Goal: Task Accomplishment & Management: Manage account settings

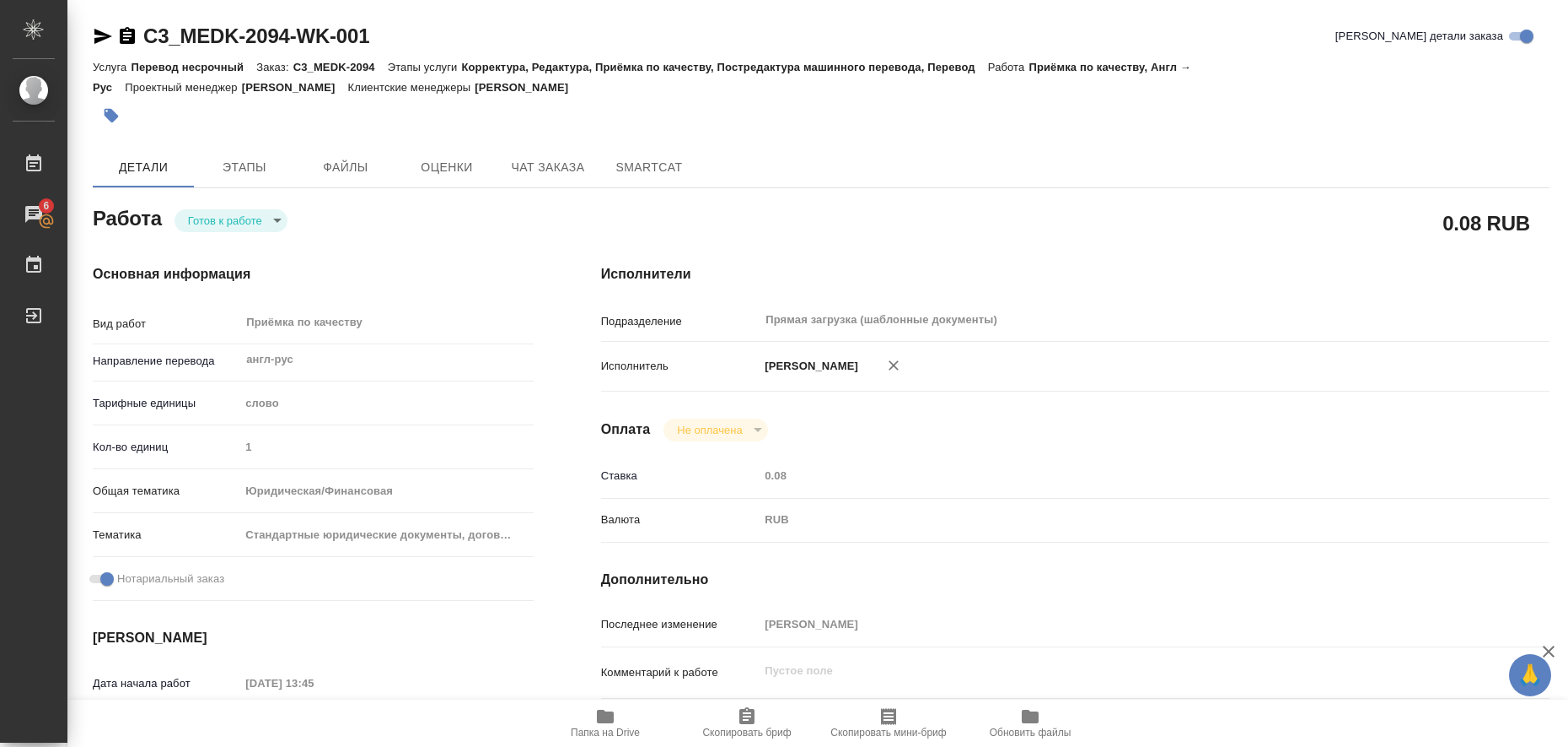
click at [91, 32] on div "C3_MEDK-2094-WK-001 Кратко детали заказа Услуга Перевод несрочный Заказ: C3_MED…" at bounding box center [821, 727] width 1475 height 1456
click at [94, 32] on icon "button" at bounding box center [102, 36] width 20 height 21
click at [112, 111] on icon "button" at bounding box center [111, 116] width 14 height 14
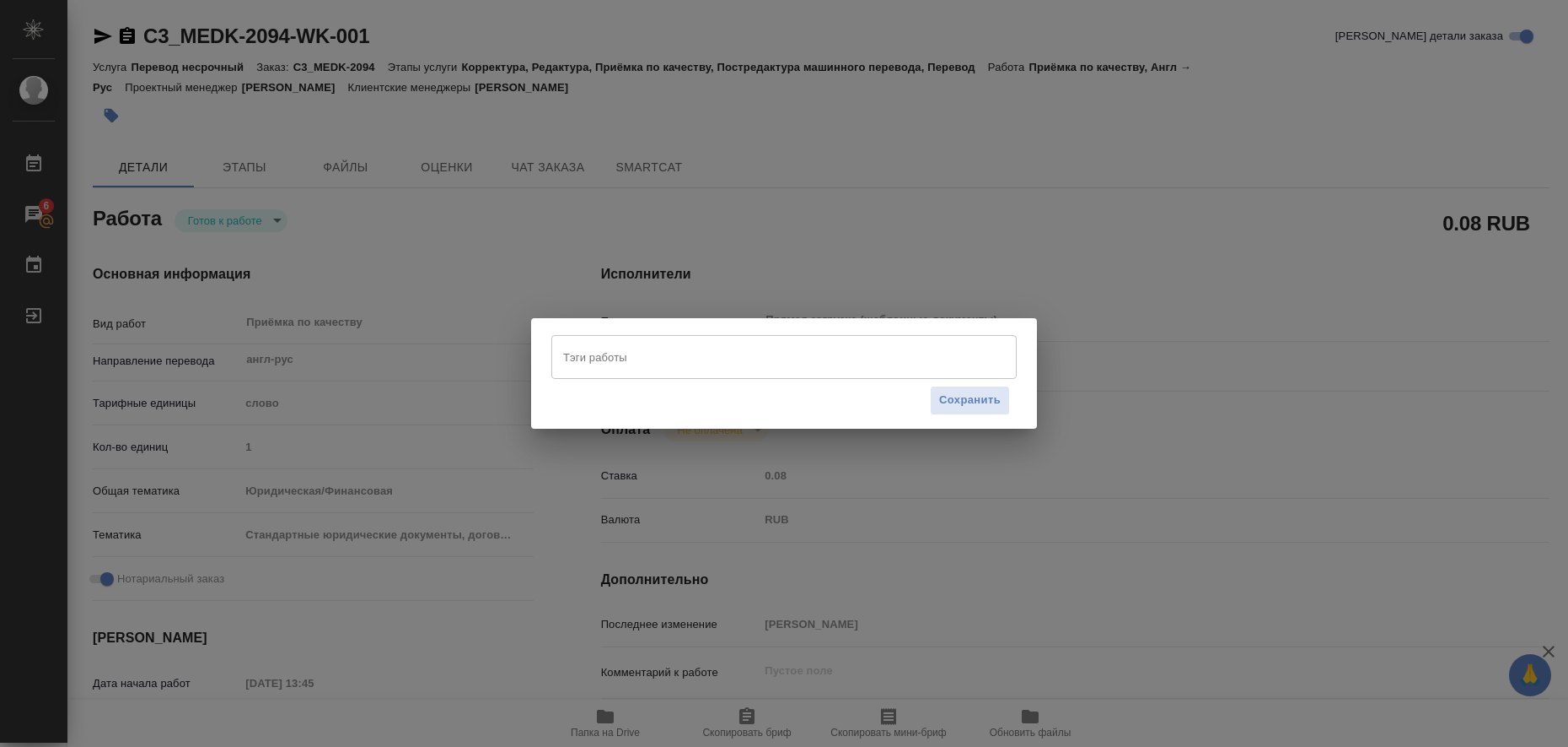
click at [665, 349] on input "Тэги работы" at bounding box center [767, 357] width 418 height 29
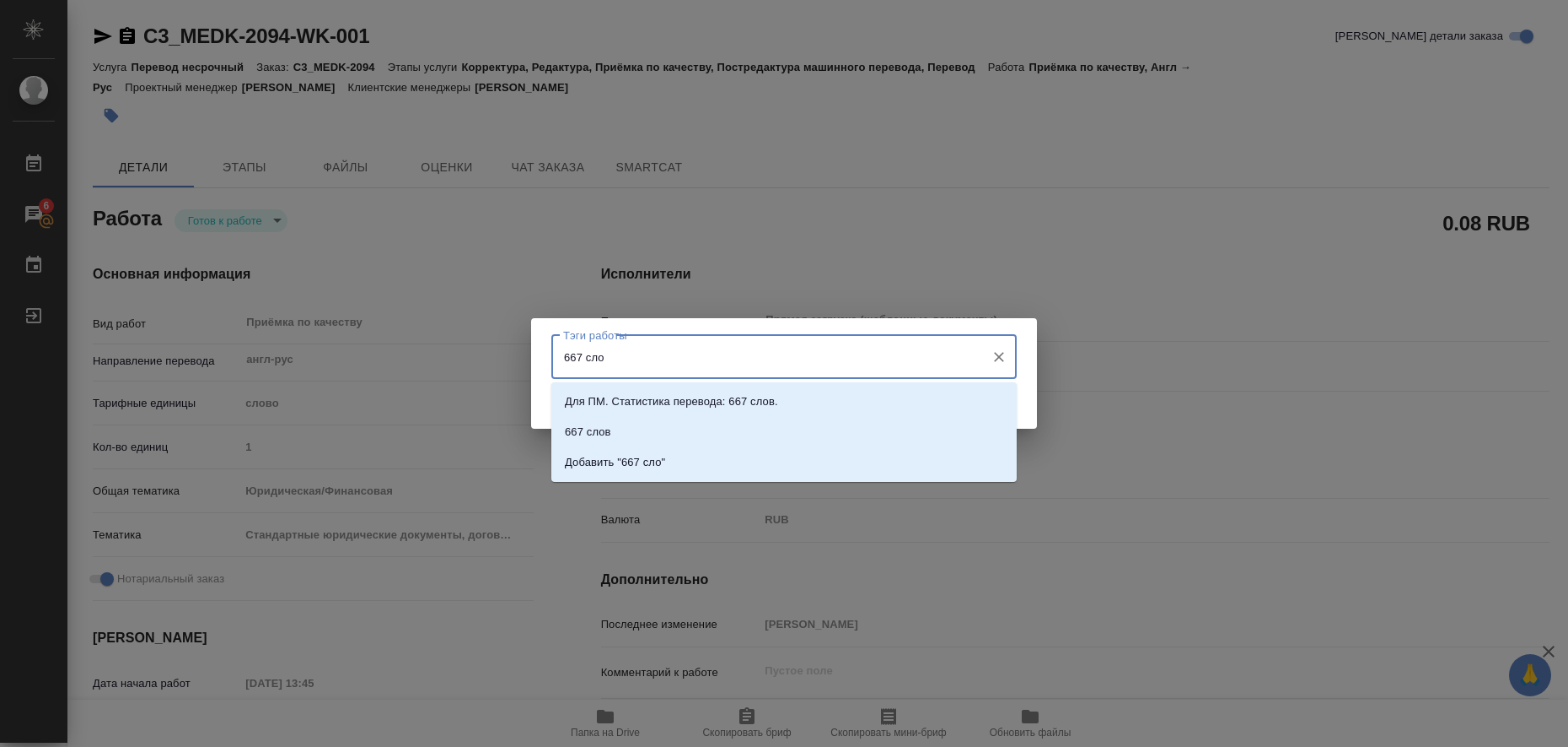
type input "667 слов"
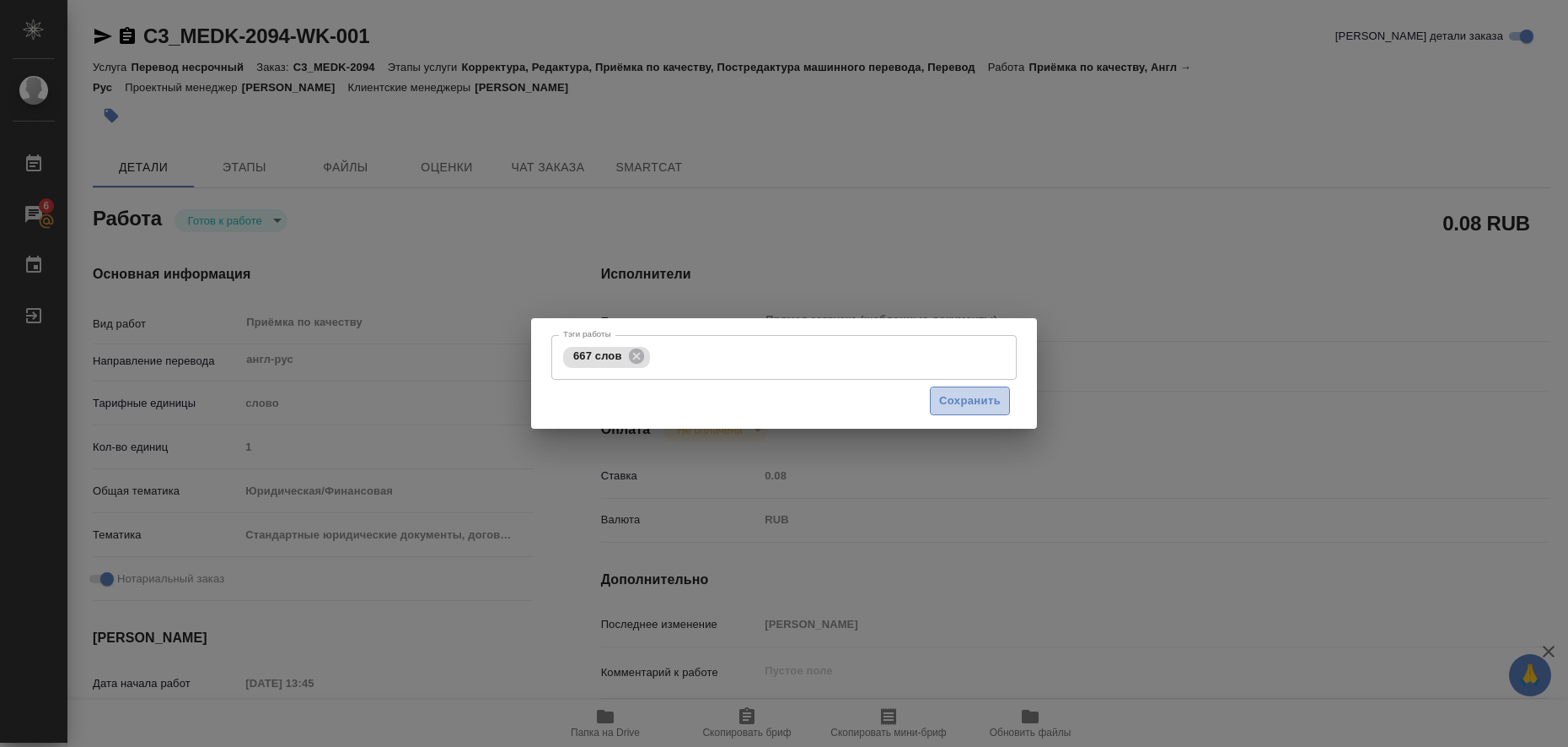
click at [992, 403] on span "Сохранить" at bounding box center [969, 401] width 61 height 20
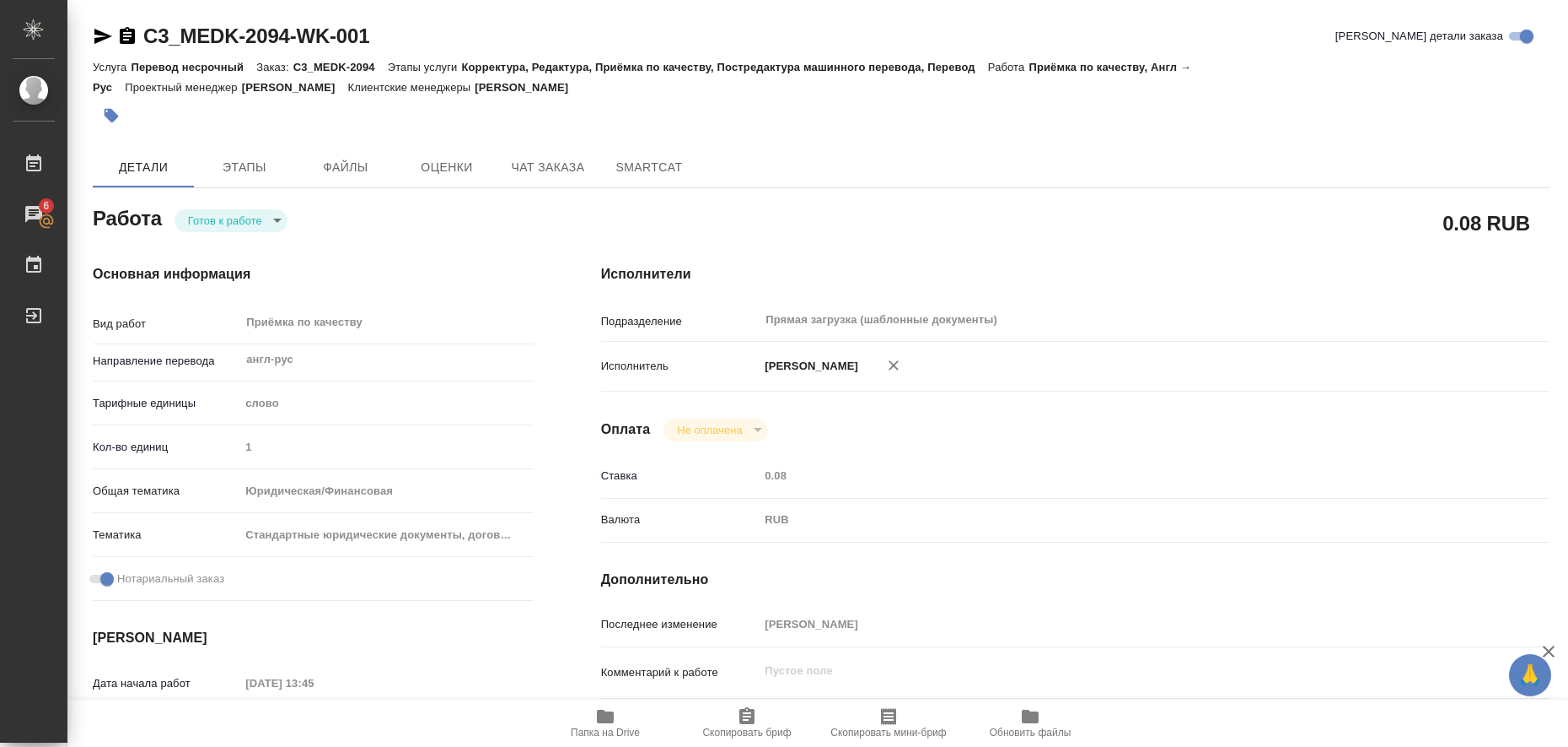
type input "readyForWork"
type input "англ-рус"
type input "5a8b1489cc6b4906c91bfd90"
type input "1"
type input "yr-fn"
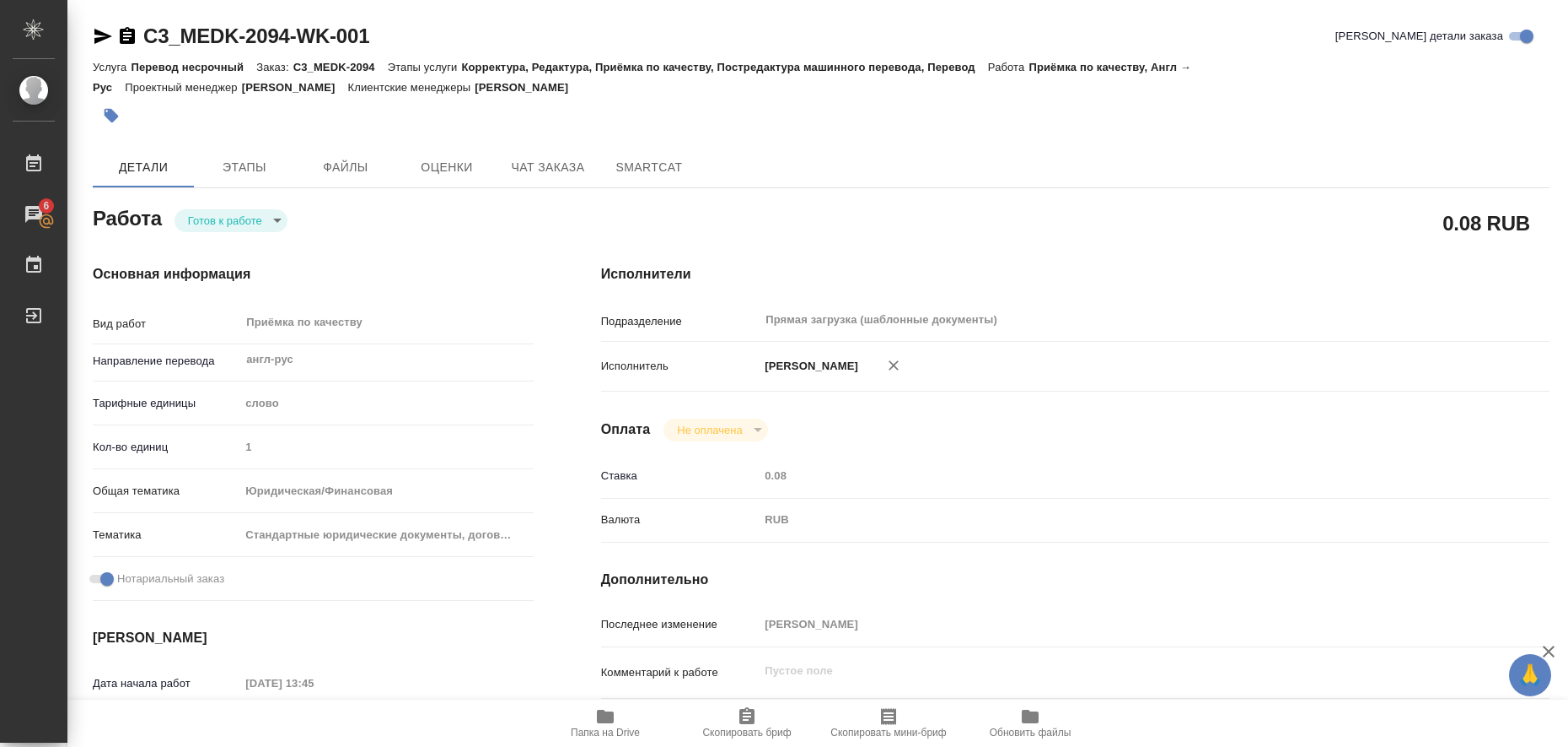
type input "5f647205b73bc97568ca66bf"
checkbox input "true"
type input "12.08.2025 13:45"
type input "13.08.2025 15:00"
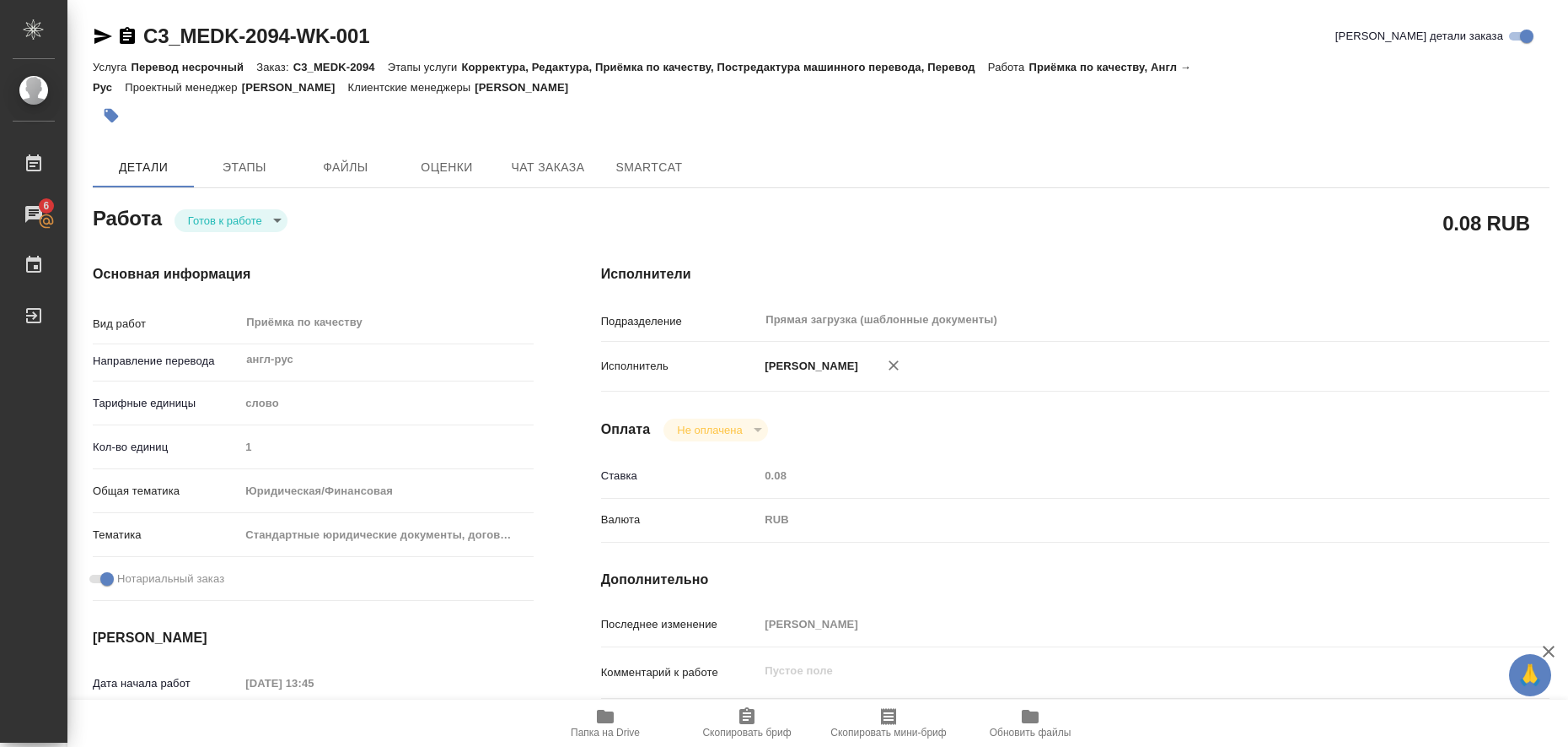
type input "Прямая загрузка (шаблонные документы)"
type input "notPayed"
type input "0.08"
type input "RUB"
type input "[PERSON_NAME]"
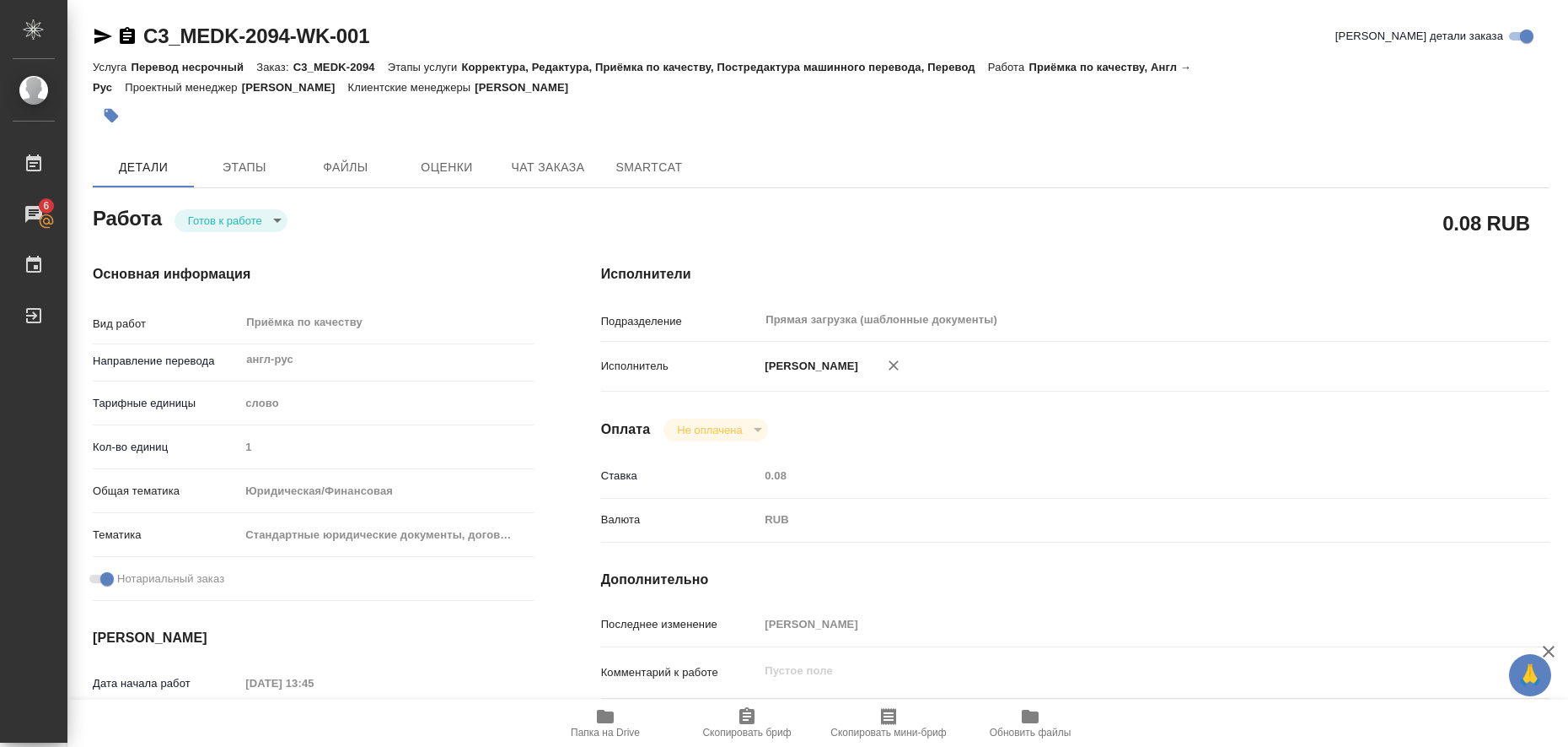
type input "C3_MEDK-2094"
type input "Перевод несрочный"
type input "Корректура, Редактура, Приёмка по качеству, Постредактура машинного перевода, П…"
type input "Ильина Екатерина"
type input "Оксютович Ирина"
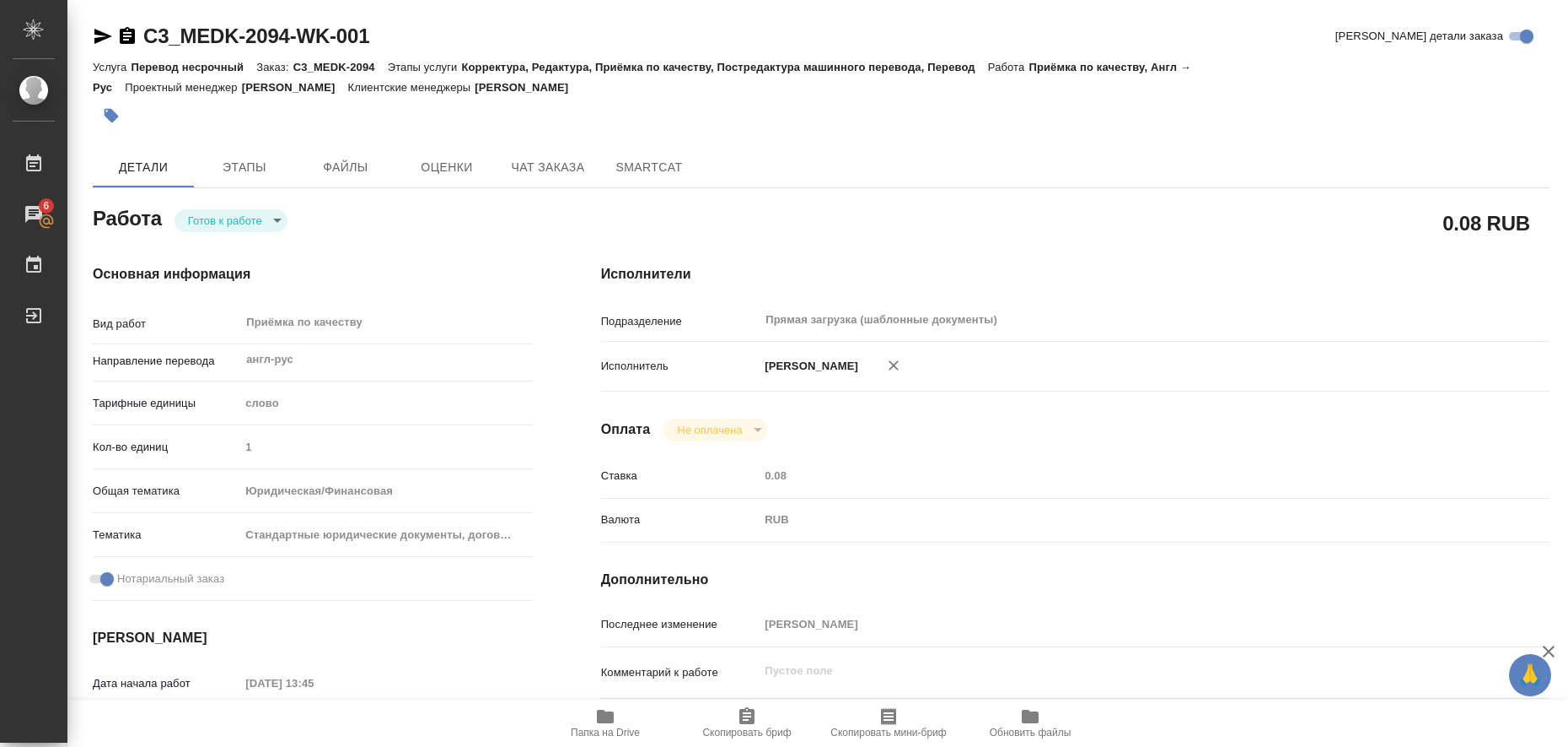
type input "/Clients/МЕДЭКС-Консалт/Orders/C3_MEDK-2094"
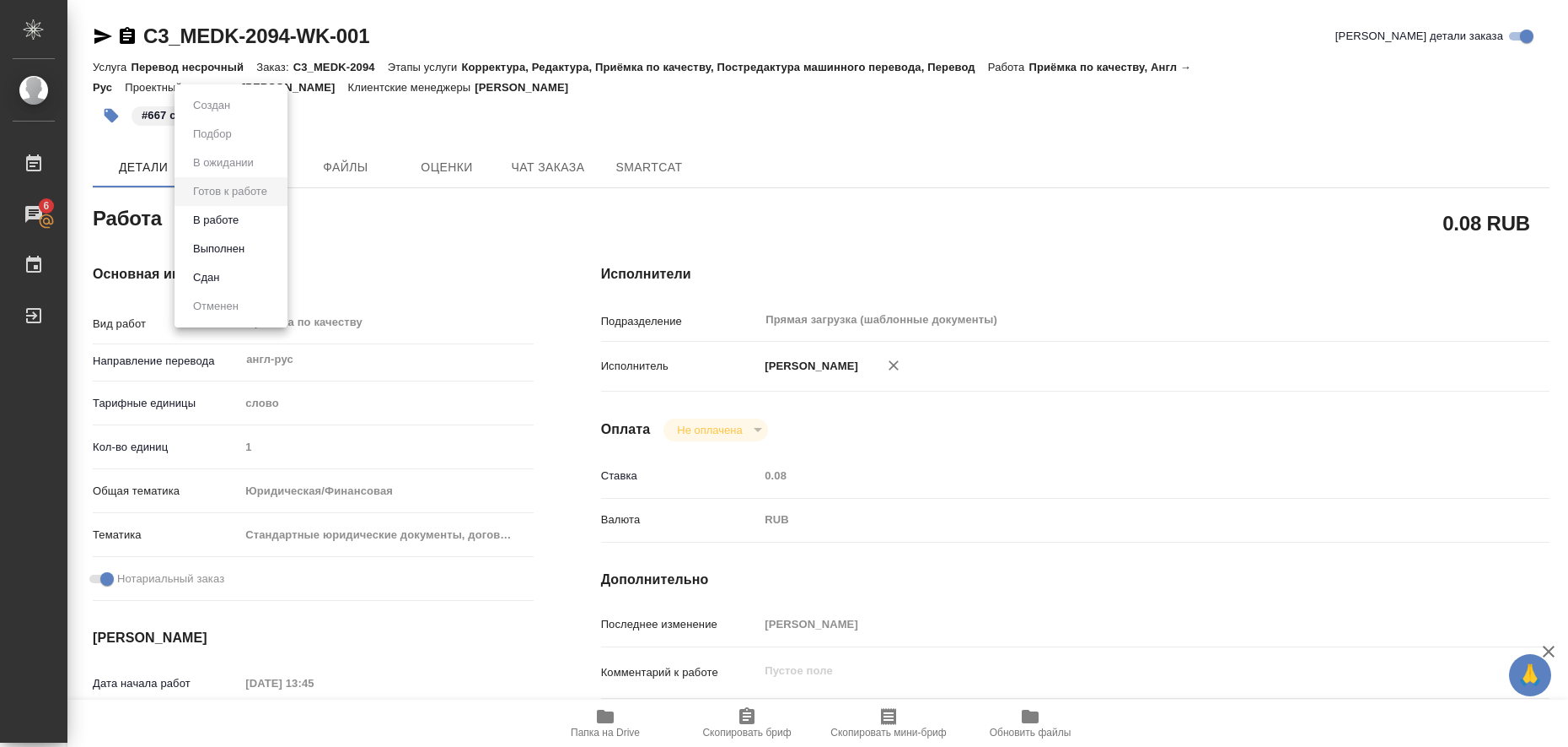
click at [277, 217] on body "🙏 .cls-1 fill:#fff; AWATERA Liubitskaia Olga Работы 6 Чаты График Выйти C3_MEDK…" at bounding box center [784, 374] width 1568 height 747
click at [249, 250] on button "Выполнен" at bounding box center [218, 249] width 61 height 19
type textarea "x"
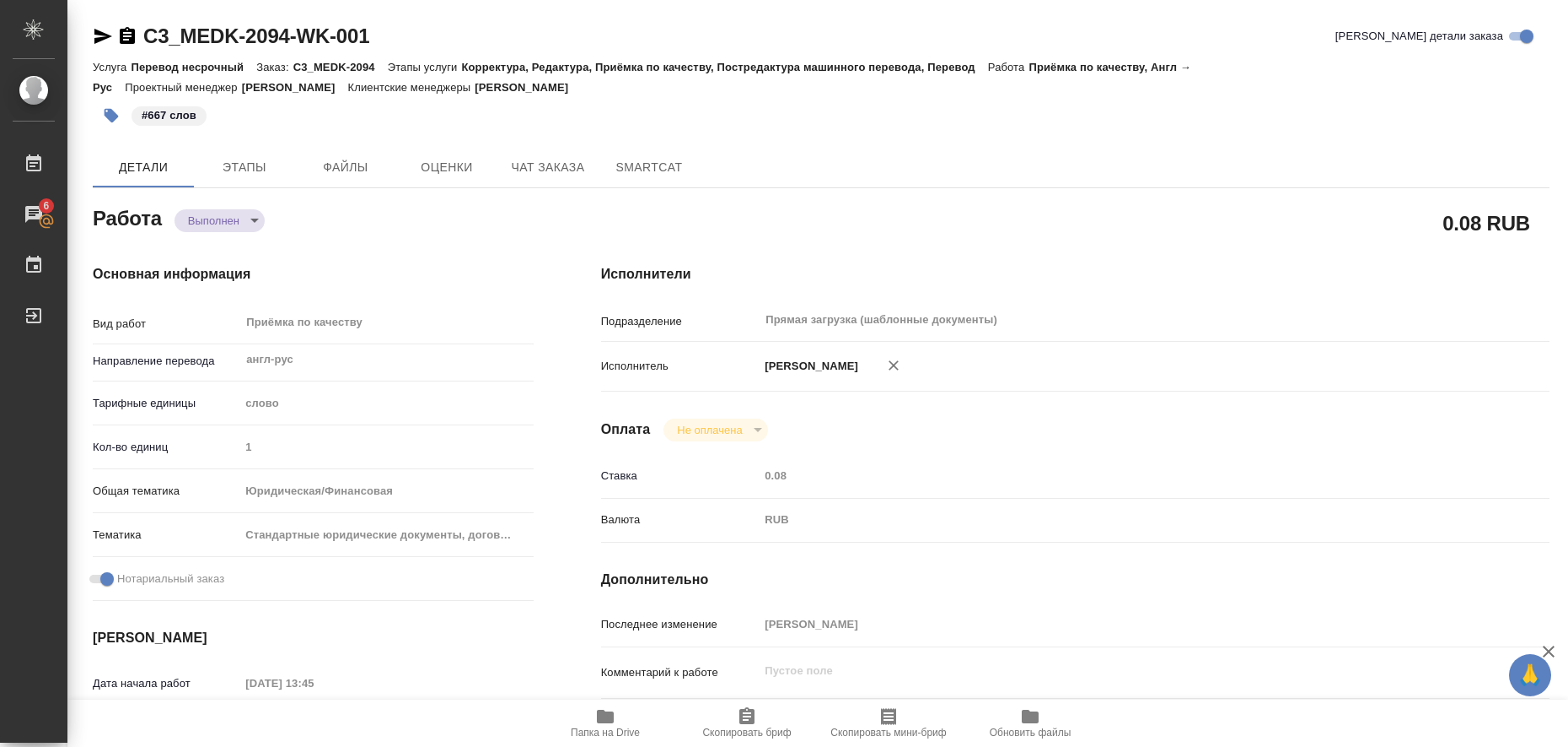
type textarea "x"
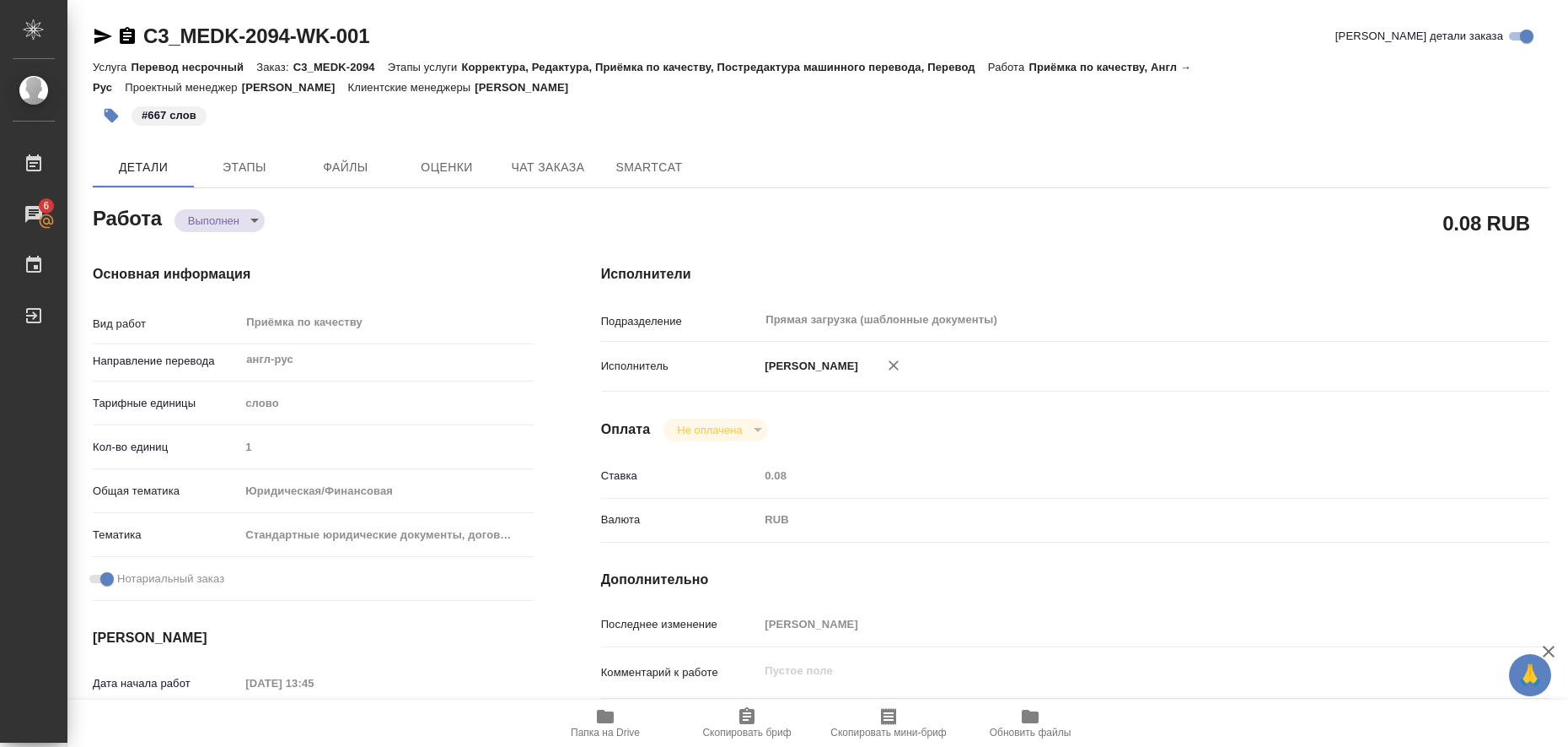
type textarea "x"
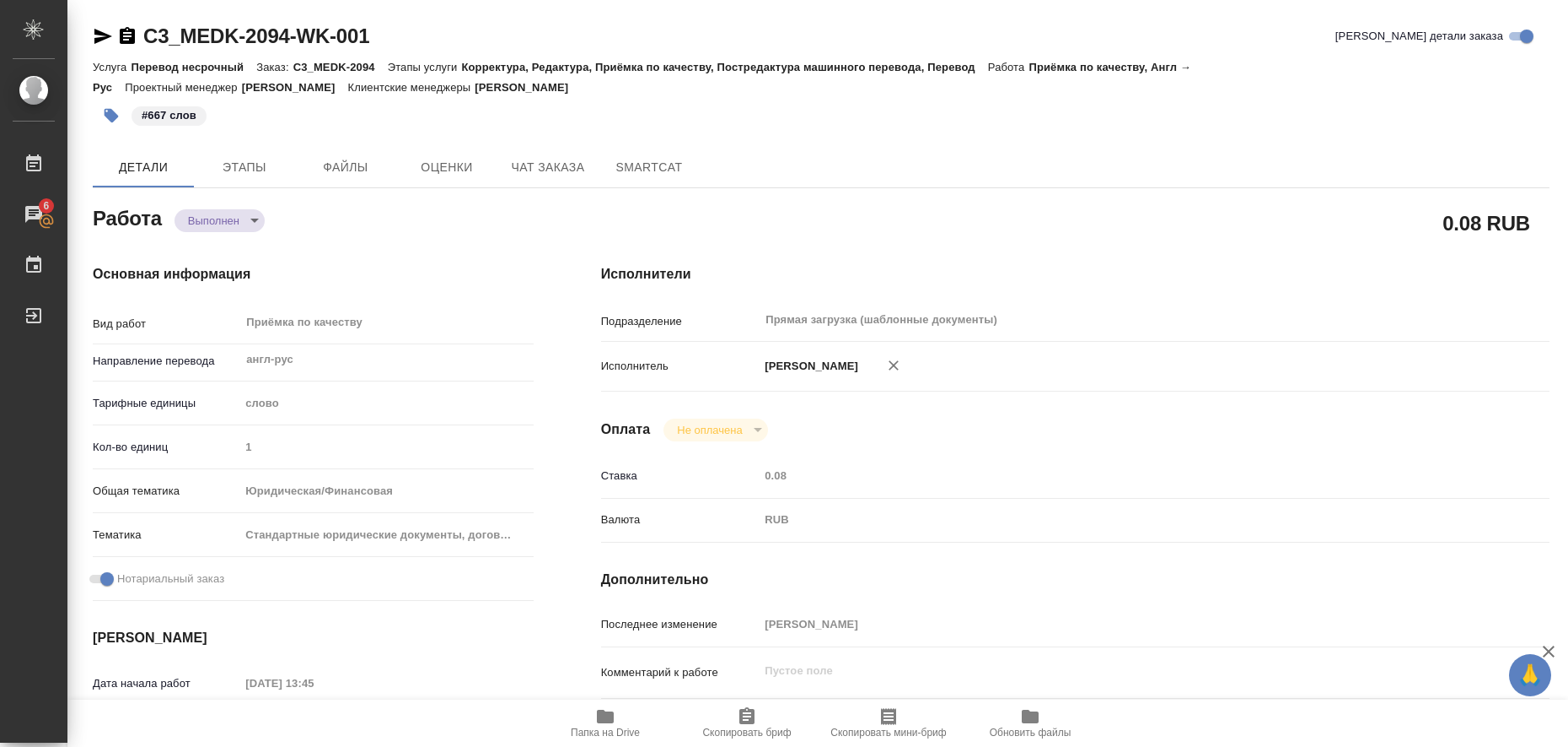
type textarea "x"
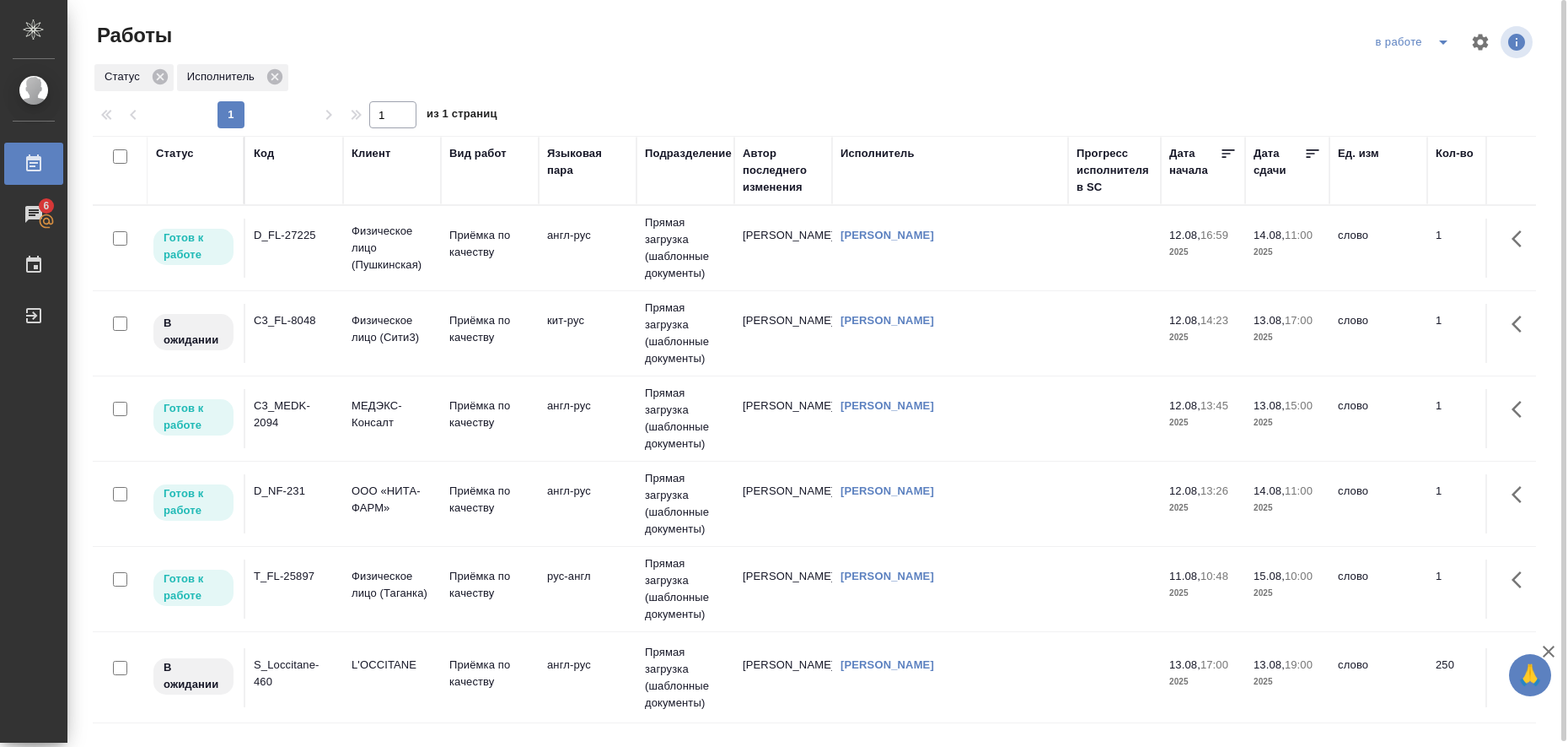
click at [1444, 44] on icon "split button" at bounding box center [1443, 42] width 20 height 21
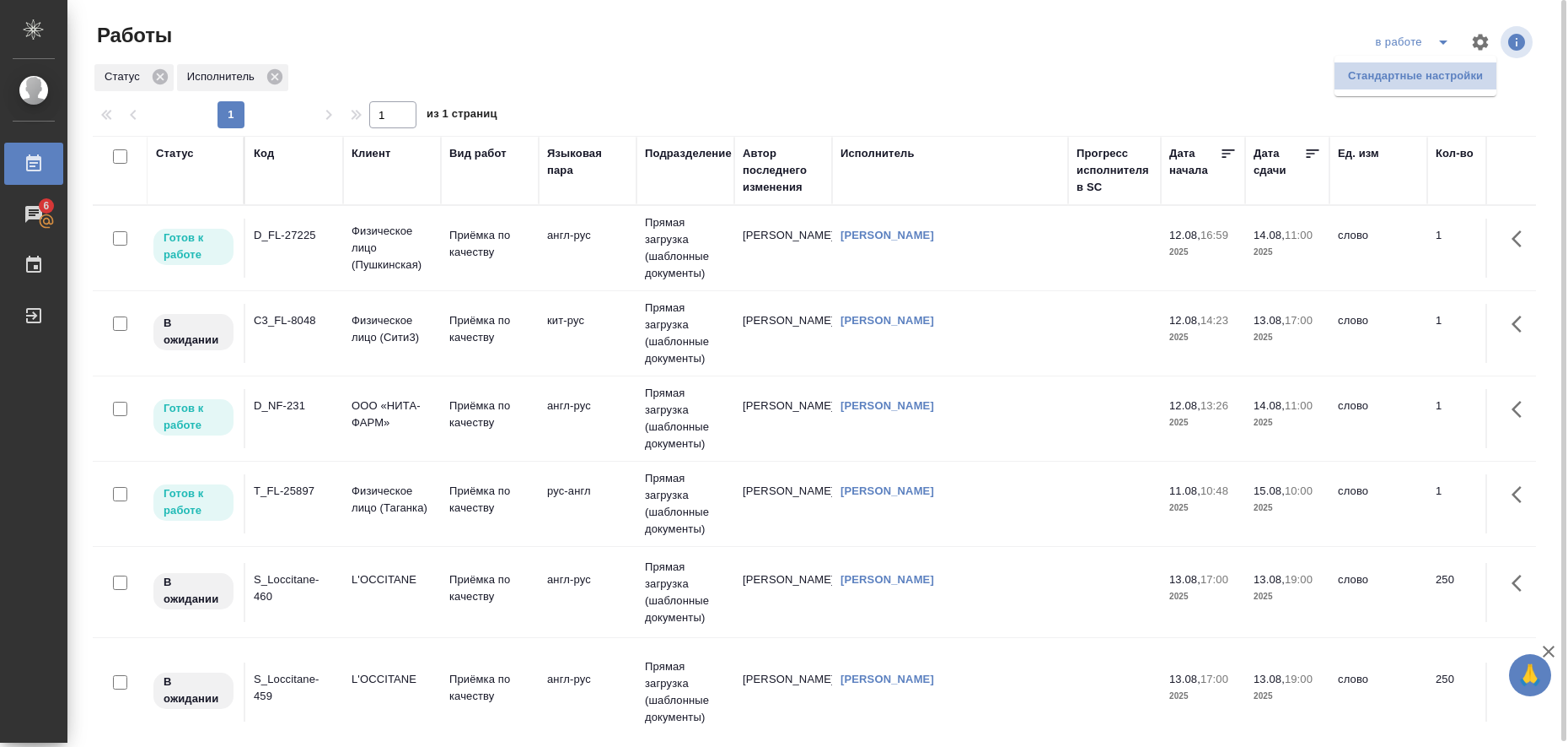
click at [1427, 70] on li "Стандартные настройки" at bounding box center [1416, 76] width 162 height 27
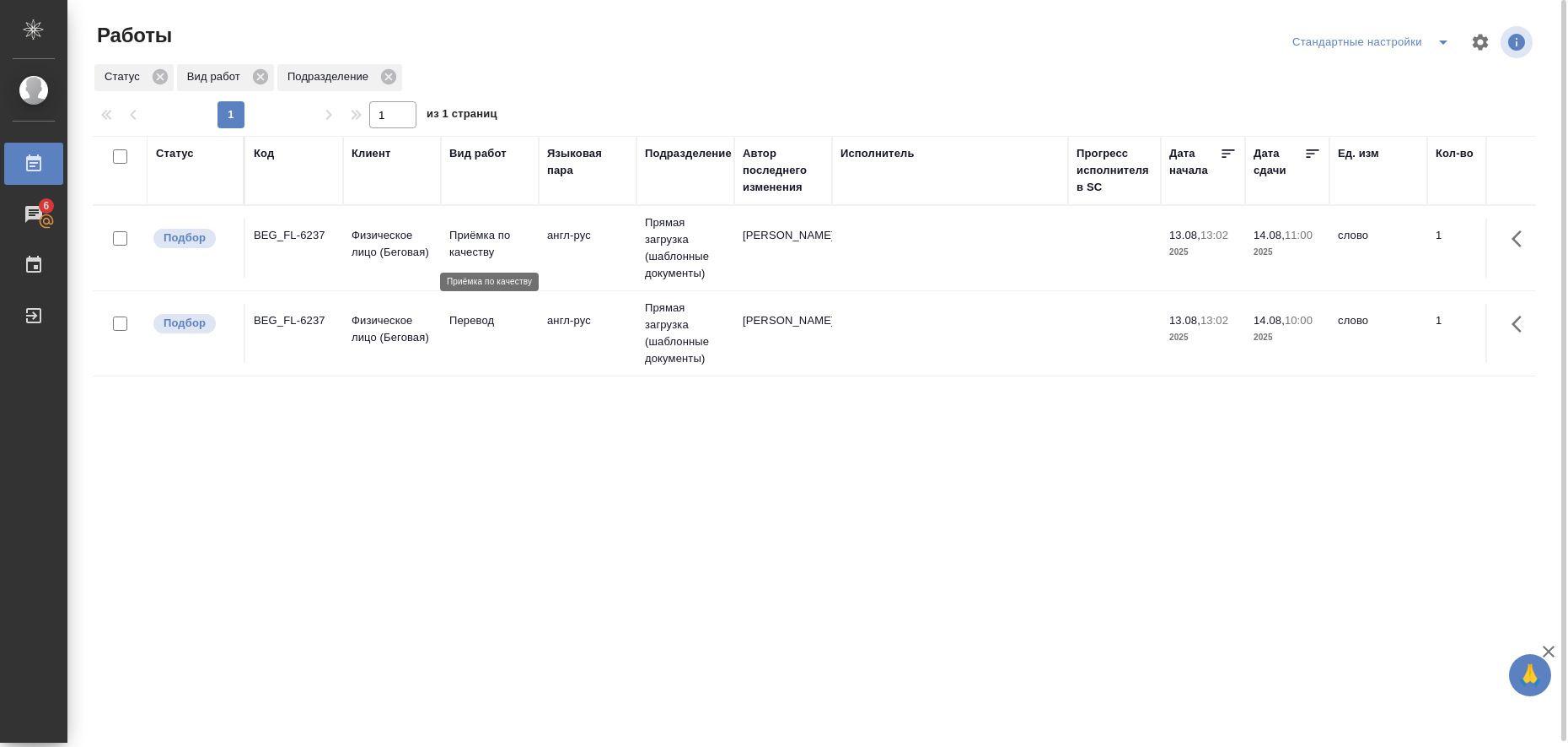
click at [473, 246] on p "Приёмка по качеству" at bounding box center [489, 244] width 81 height 34
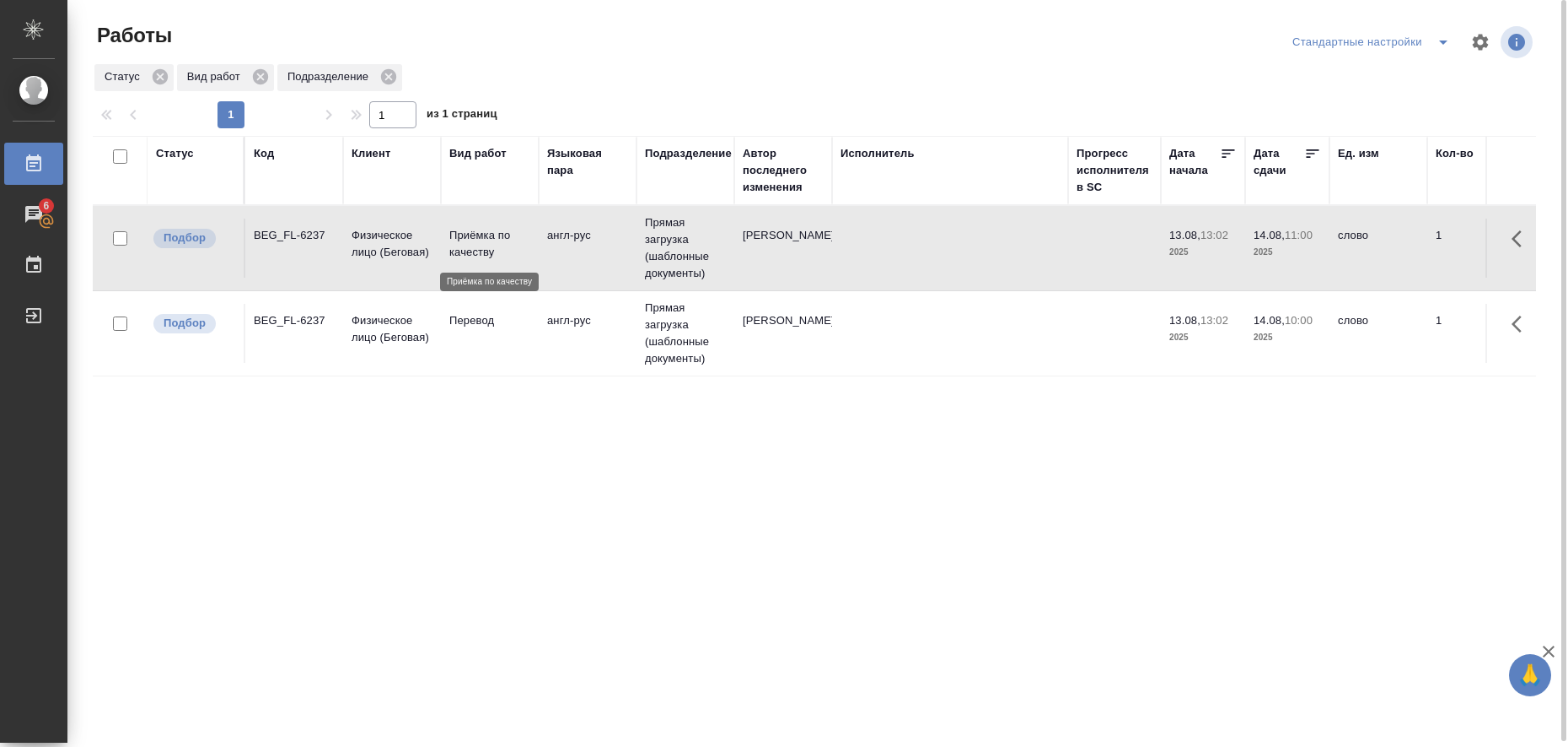
click at [473, 246] on p "Приёмка по качеству" at bounding box center [489, 244] width 81 height 34
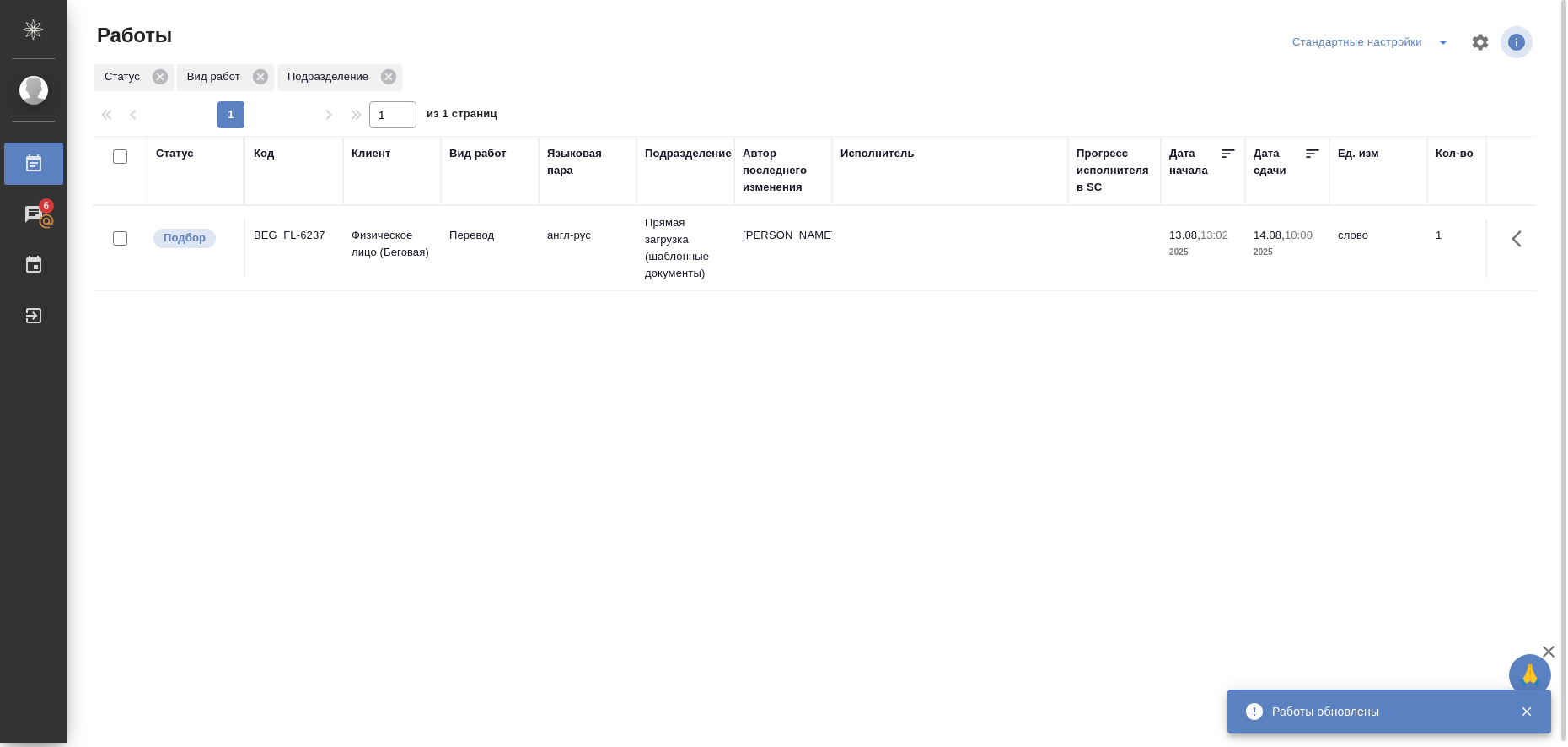
drag, startPoint x: 1446, startPoint y: 45, endPoint x: 1438, endPoint y: 49, distance: 8.9
click at [1445, 45] on icon "split button" at bounding box center [1443, 42] width 20 height 21
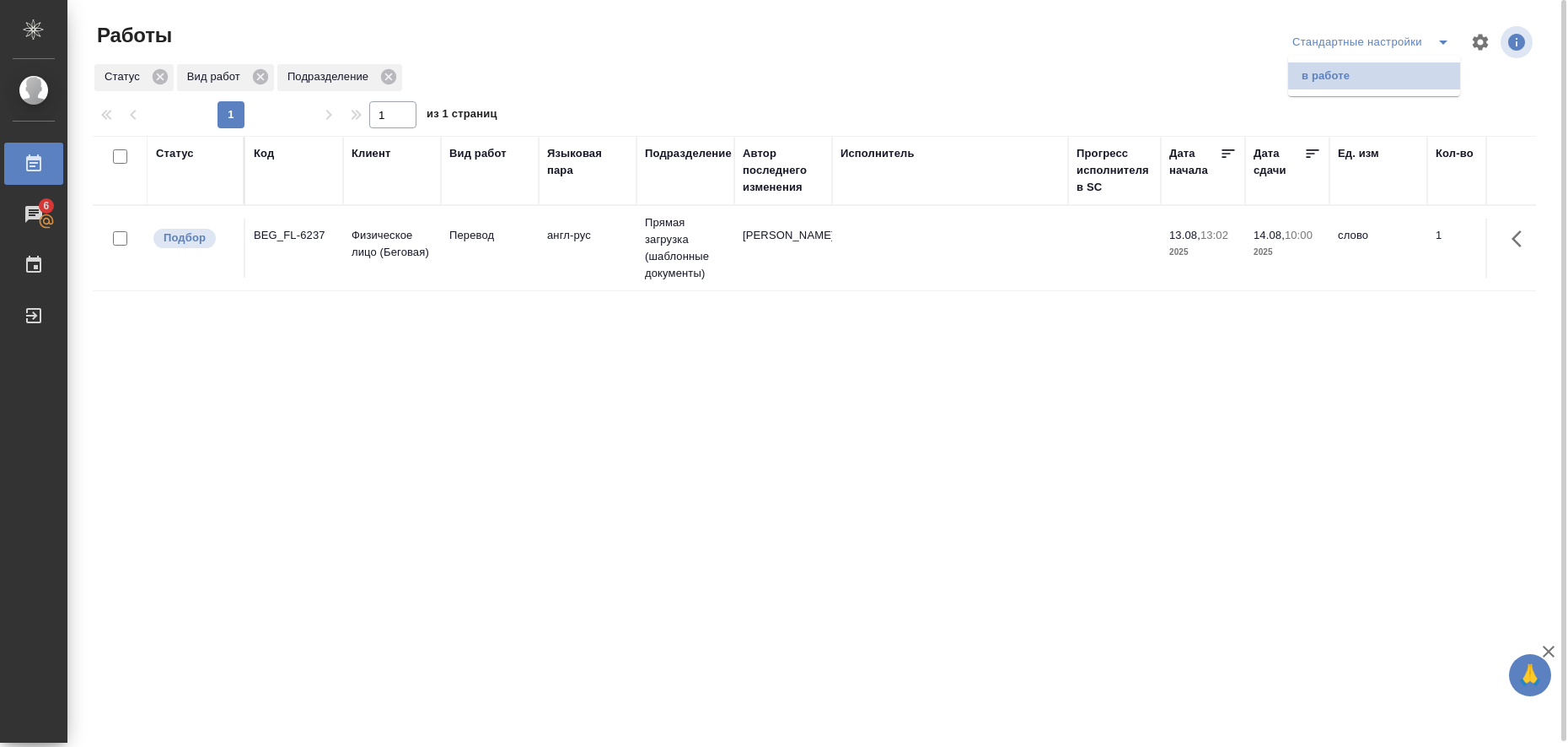
click at [1336, 81] on li "в работе" at bounding box center [1374, 76] width 172 height 27
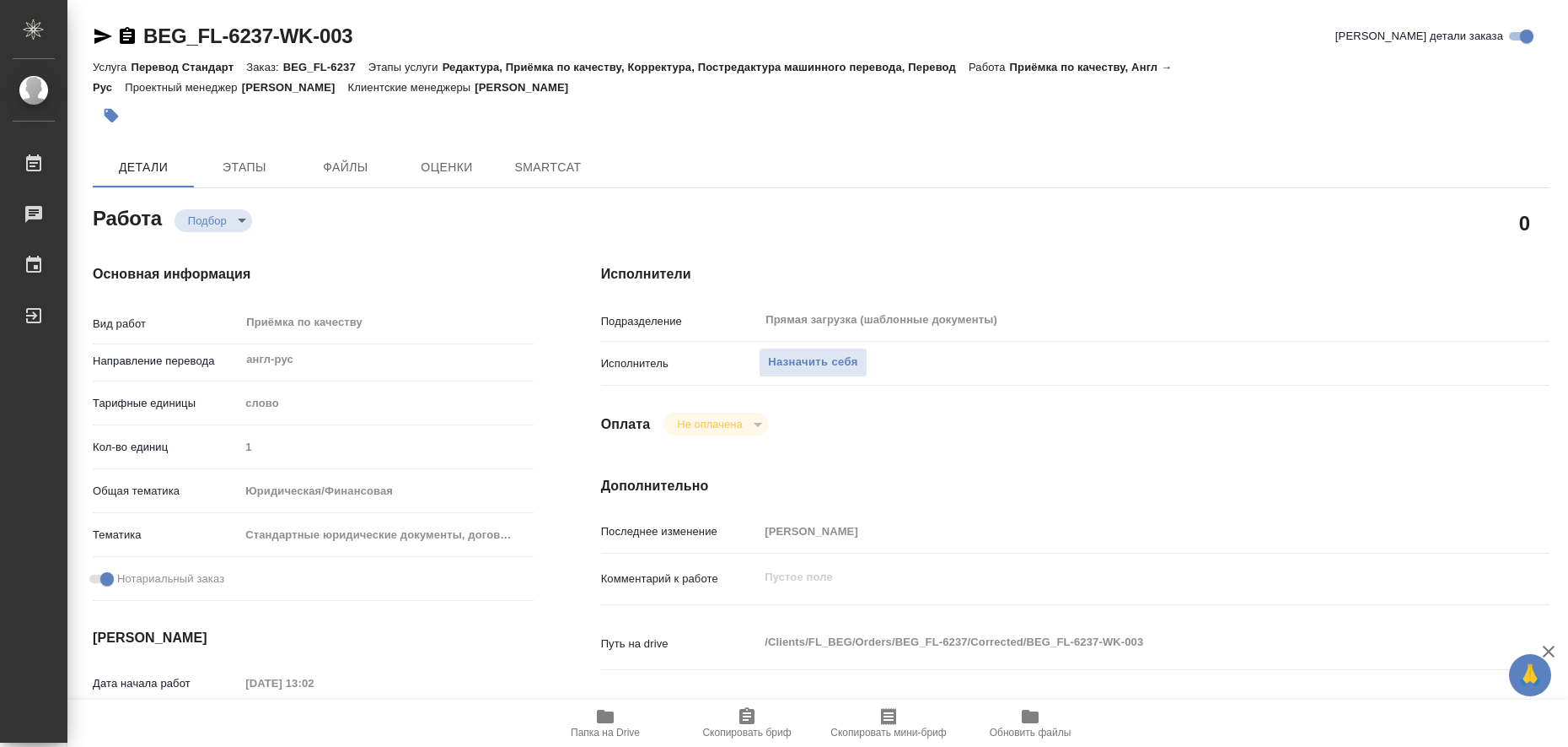
type textarea "x"
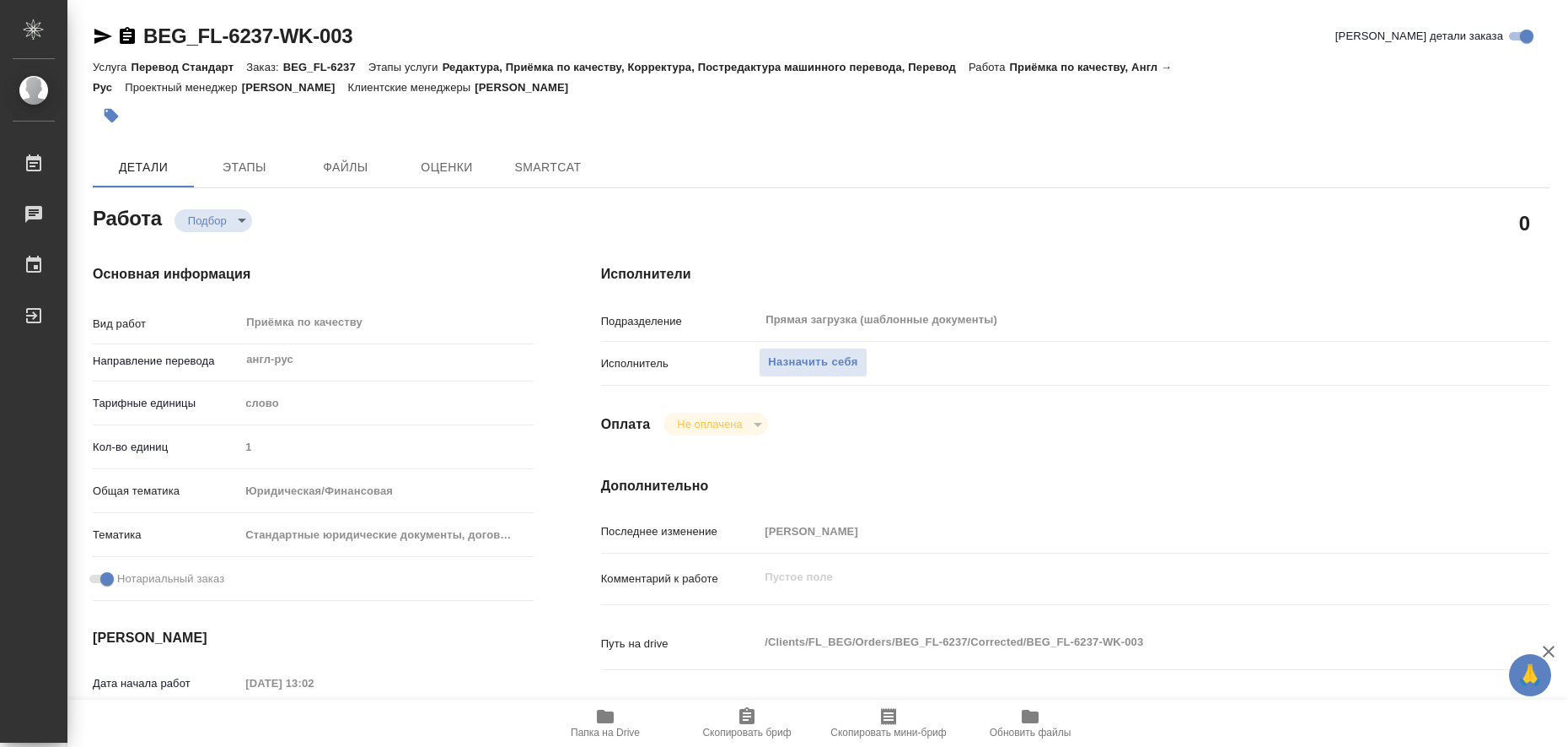
type textarea "x"
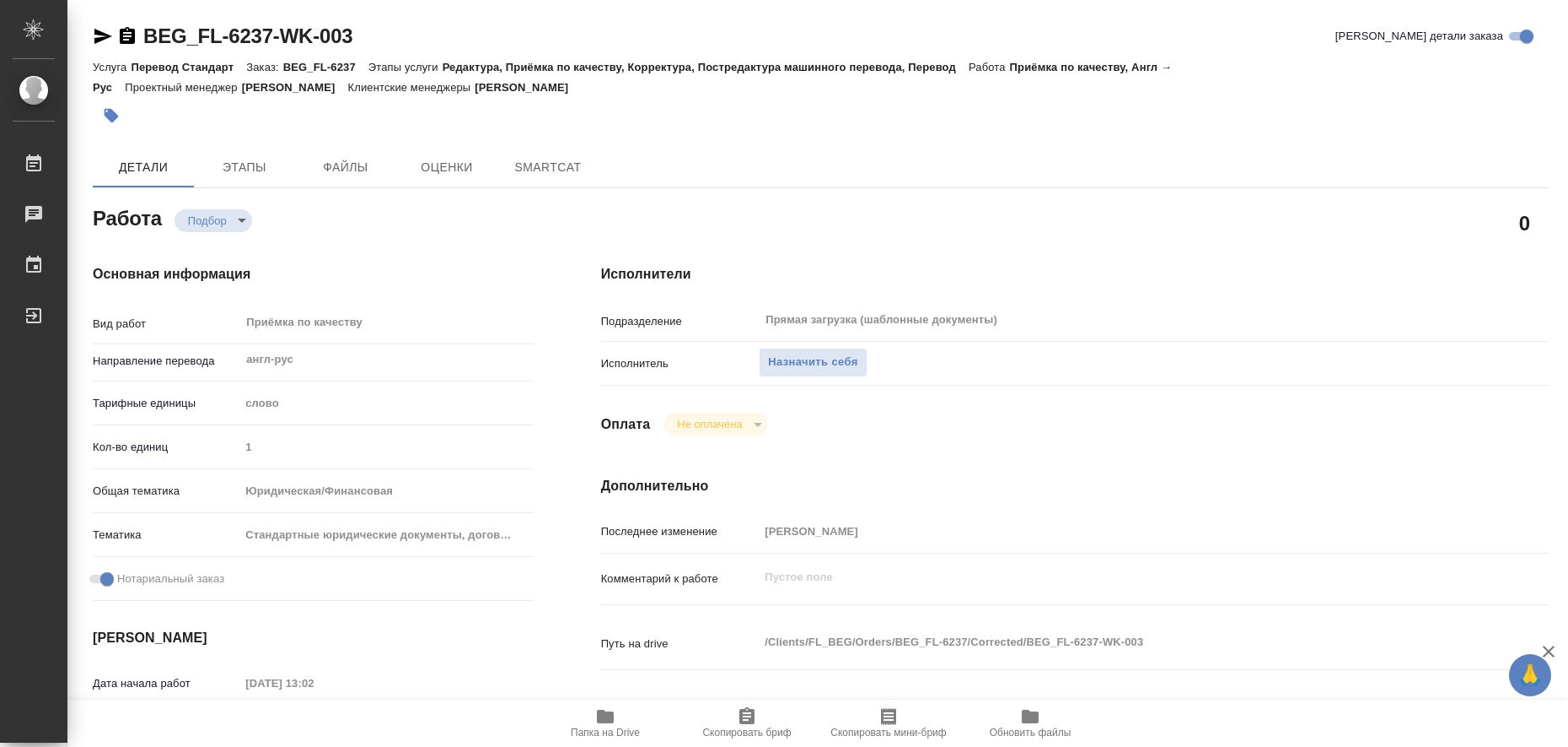
type textarea "x"
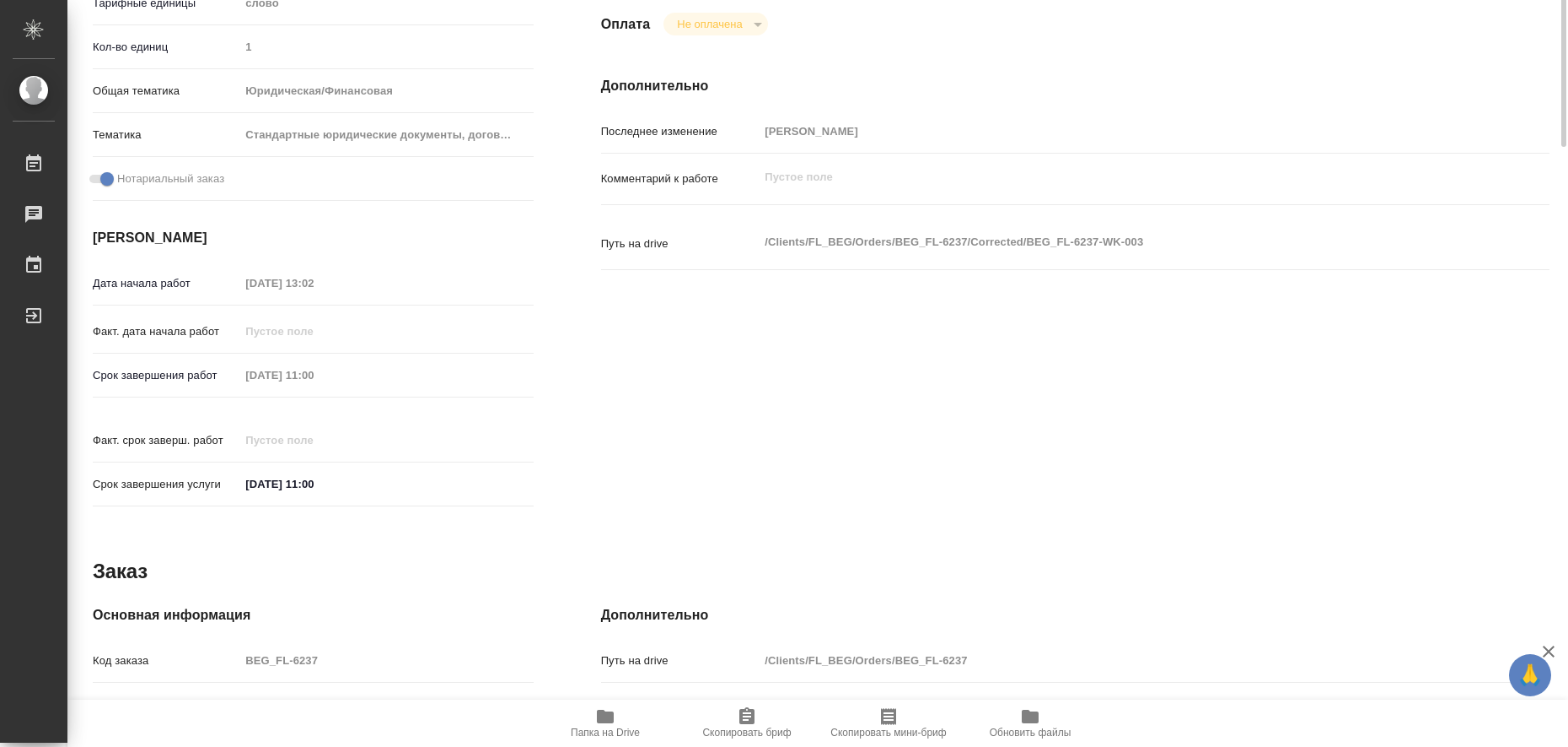
type textarea "x"
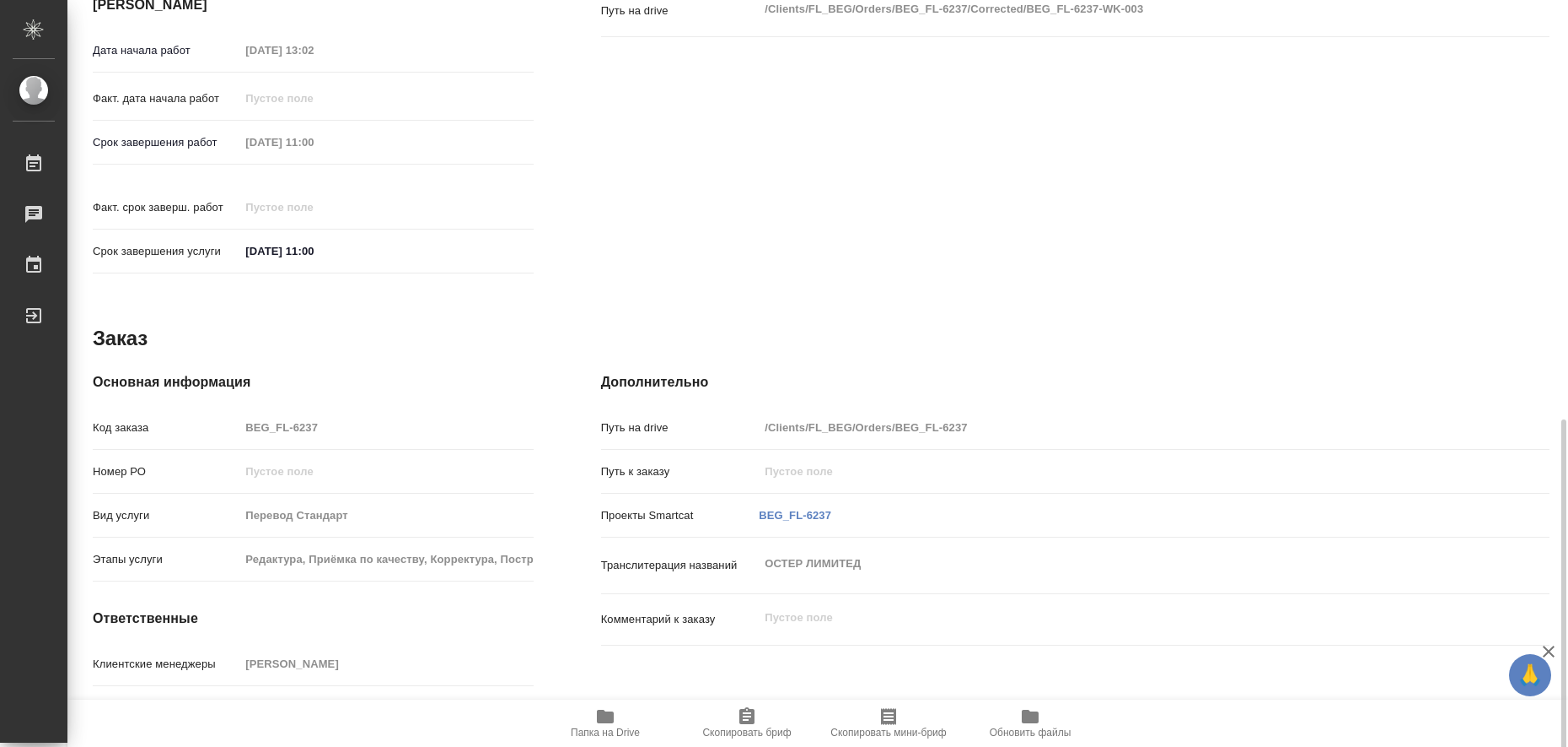
scroll to position [693, 0]
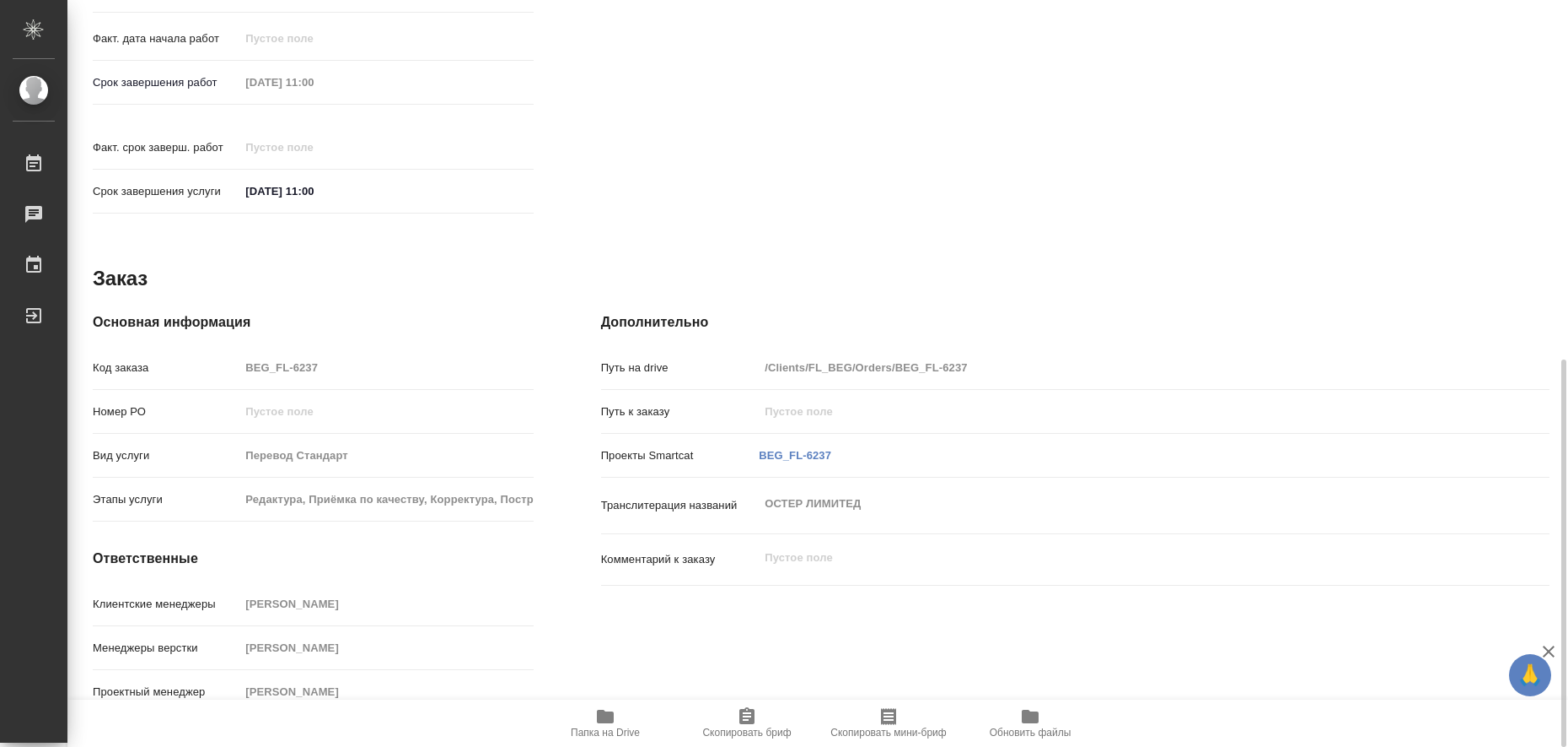
type textarea "x"
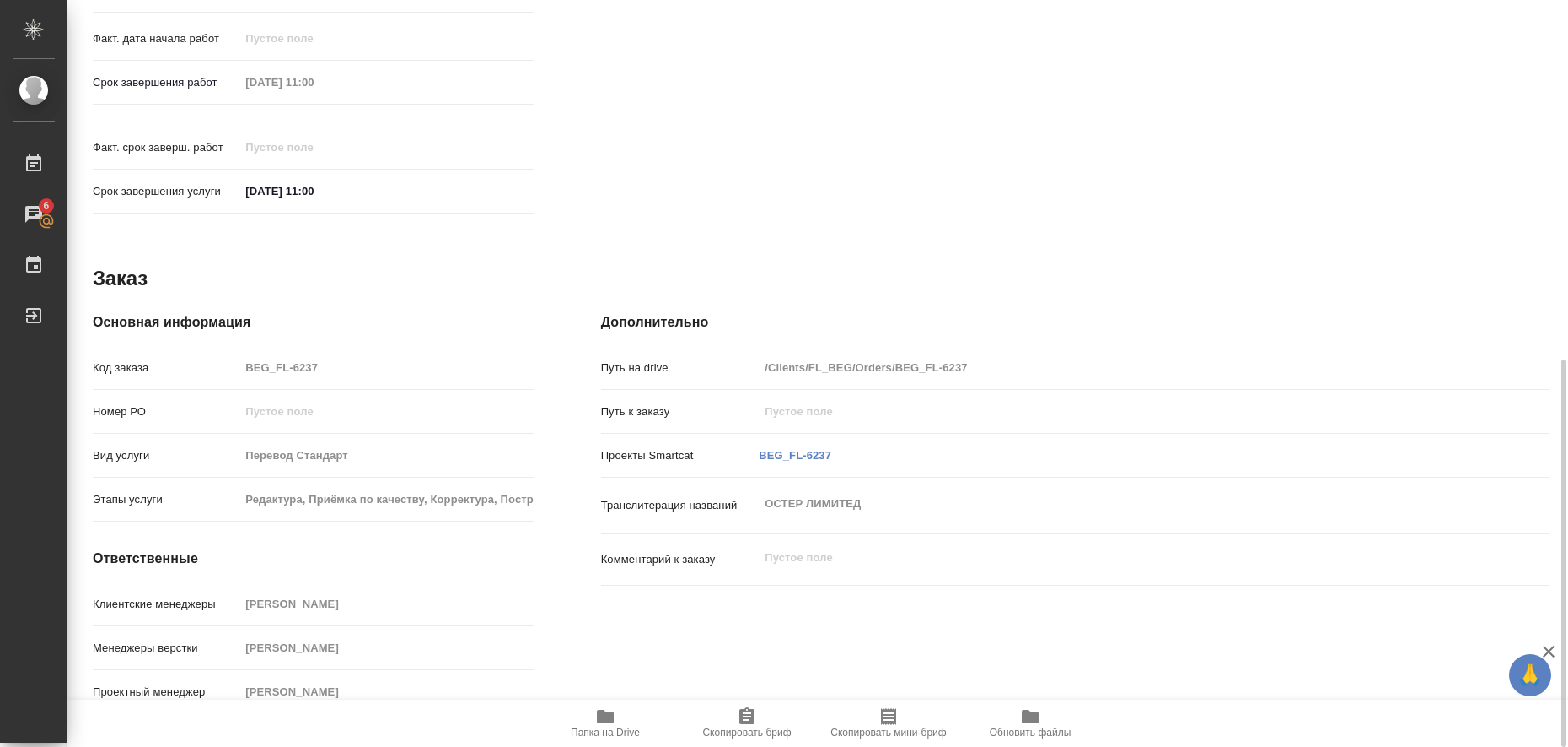
click at [609, 722] on icon "button" at bounding box center [605, 716] width 17 height 13
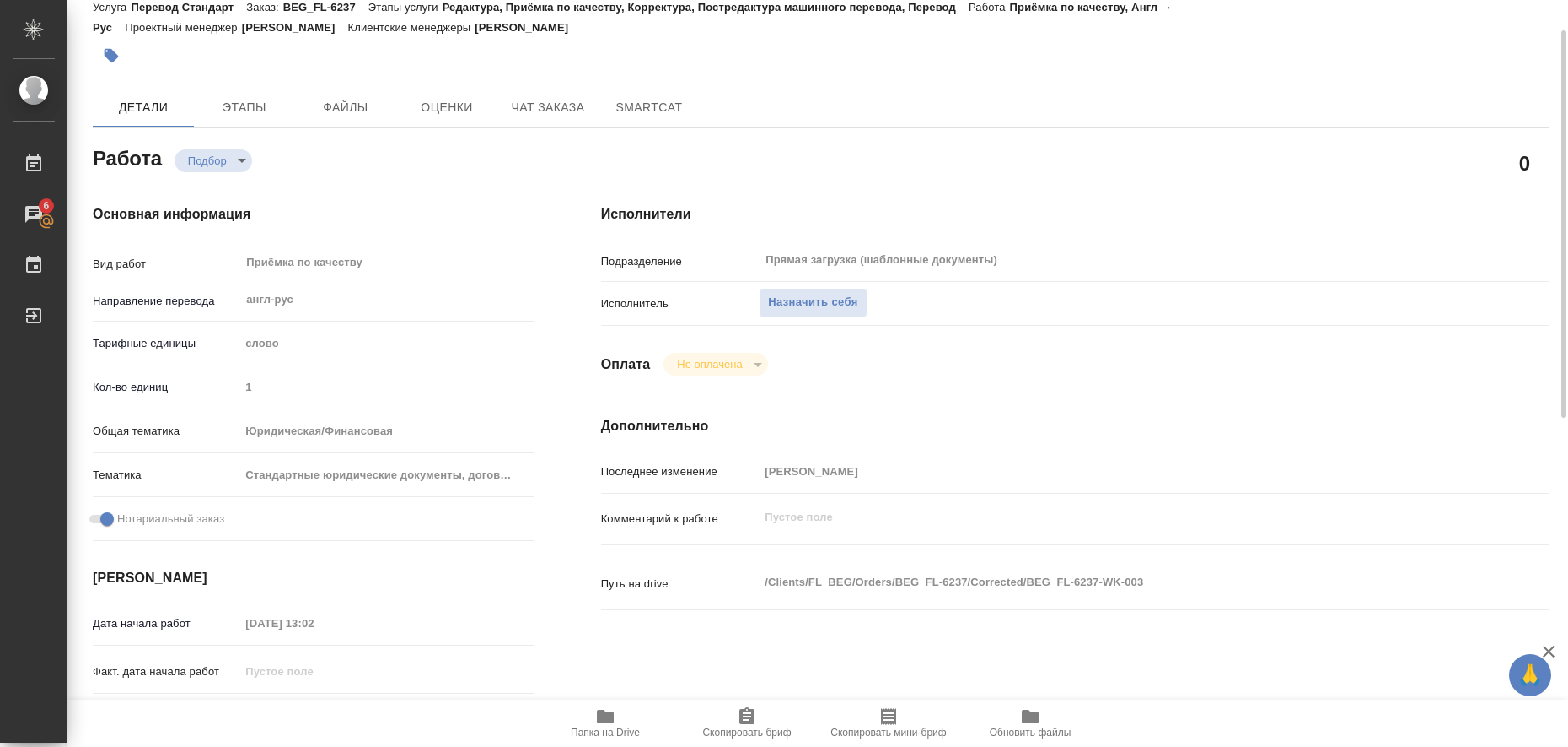
scroll to position [0, 0]
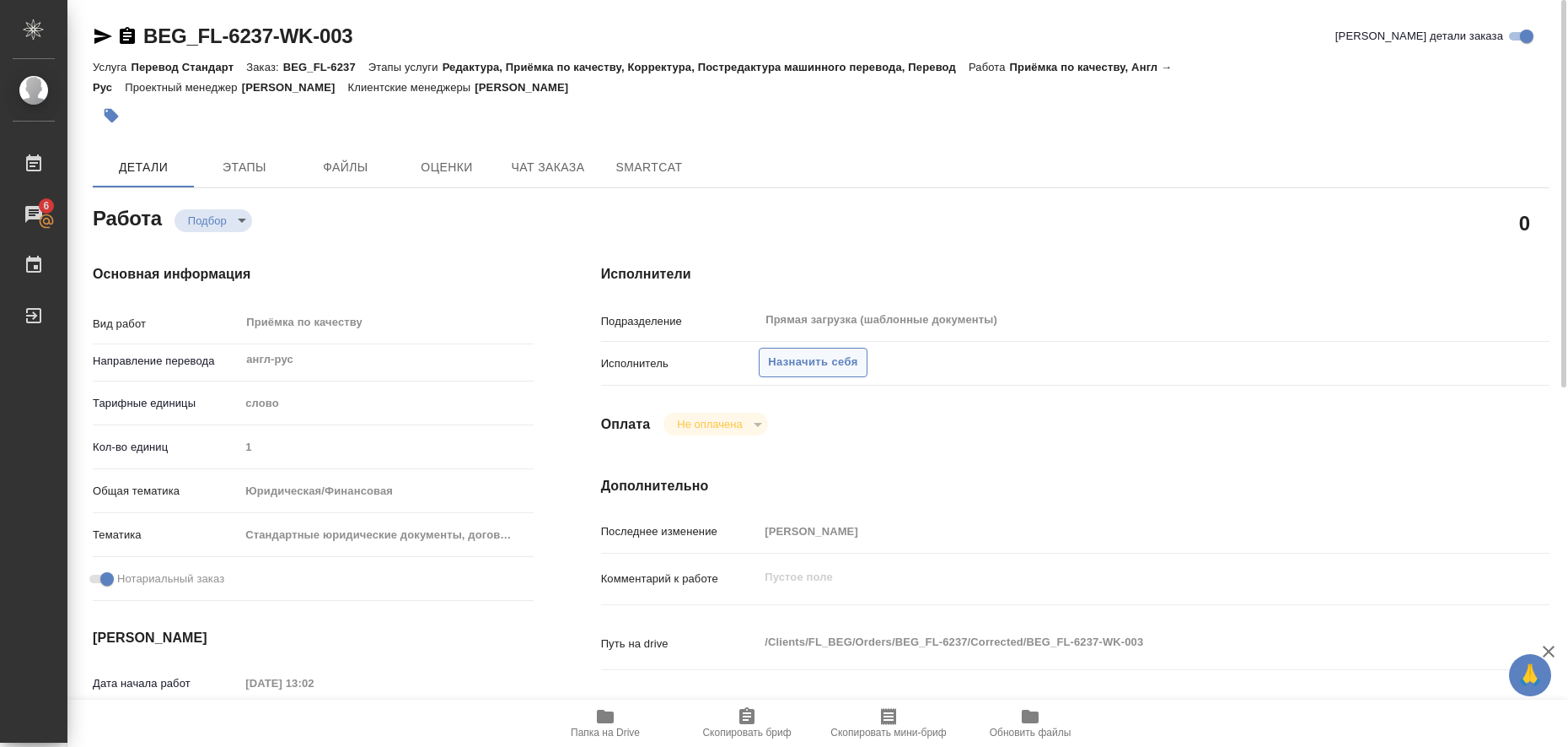
click at [796, 364] on span "Назначить себя" at bounding box center [813, 363] width 89 height 20
type textarea "x"
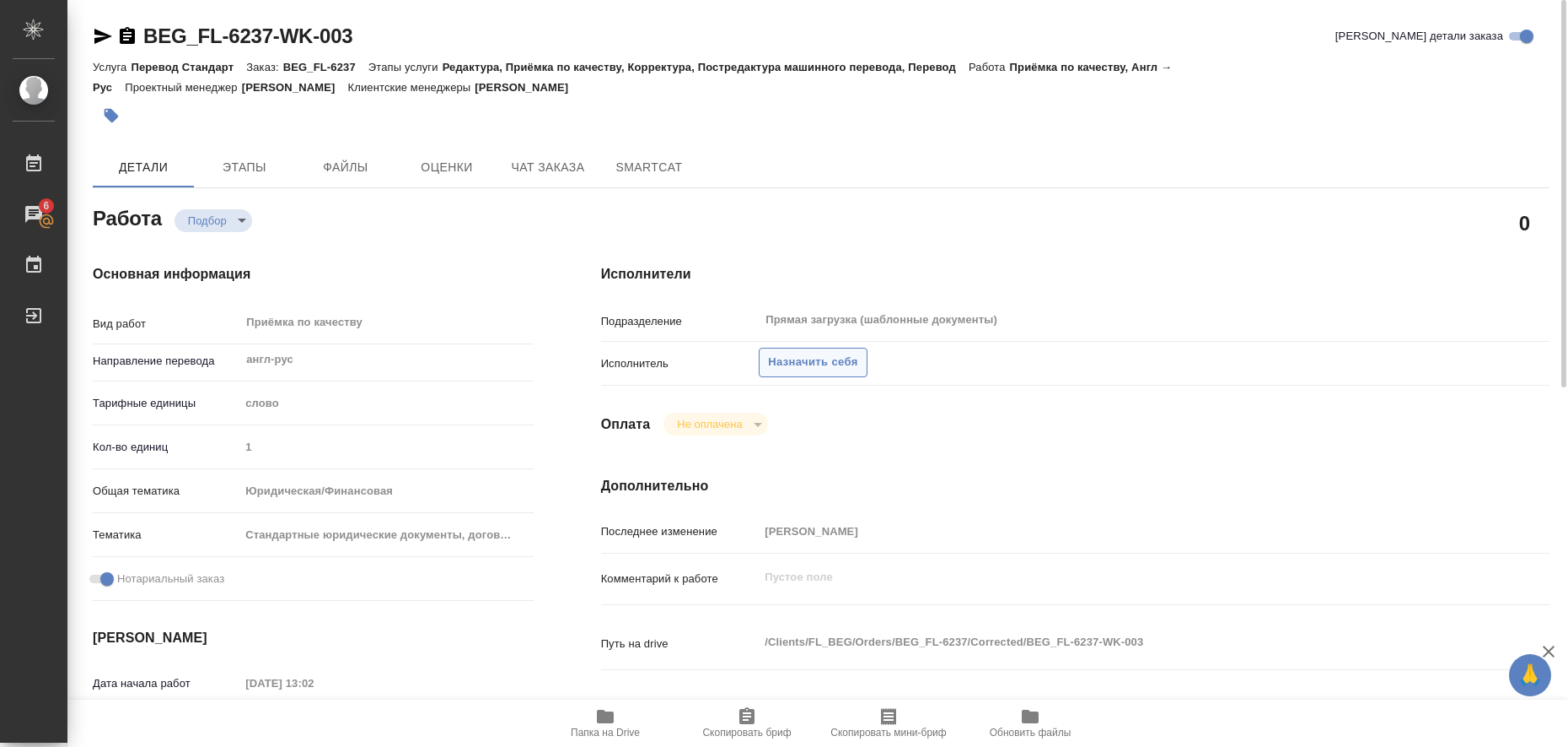
type textarea "x"
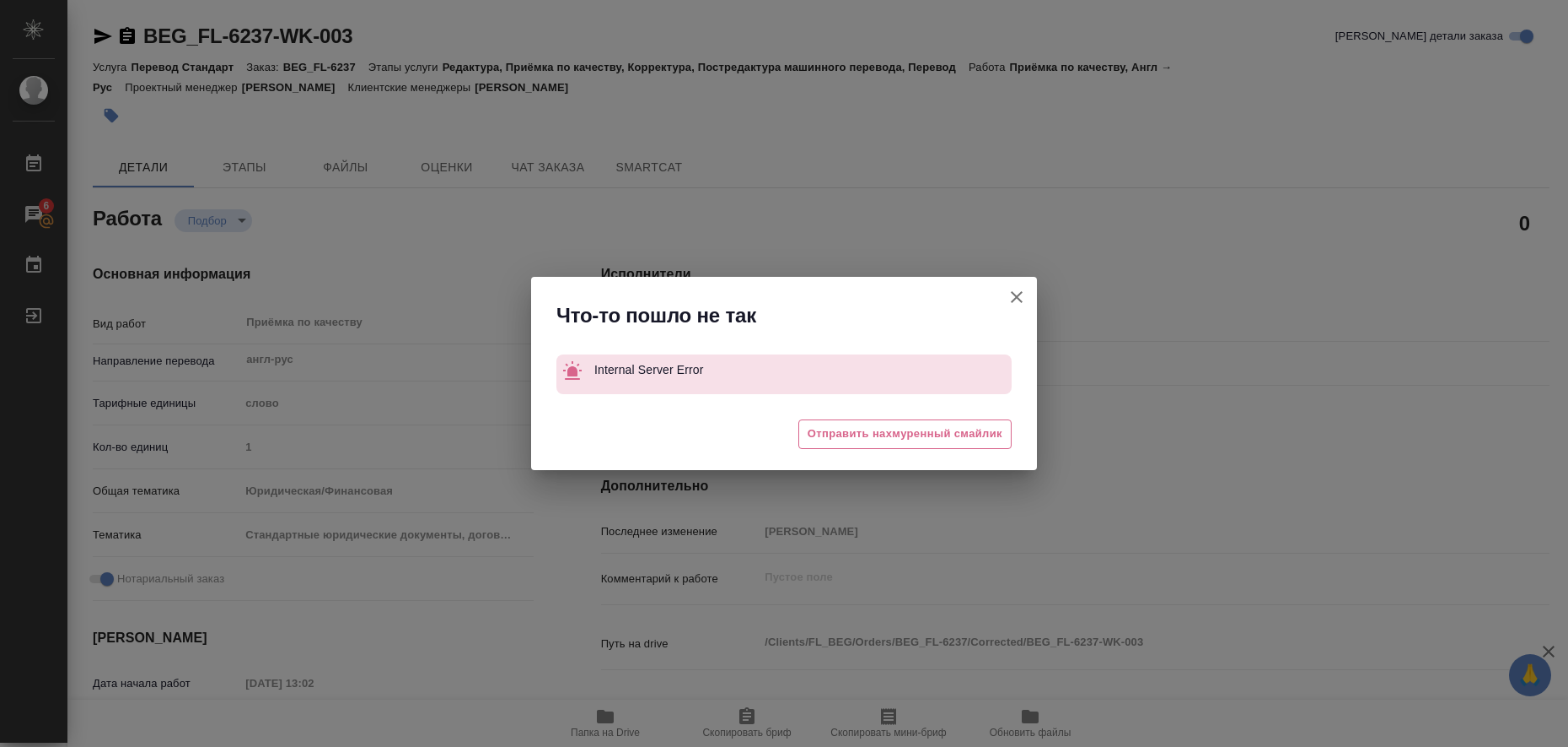
click at [1022, 292] on icon "button" at bounding box center [1017, 296] width 12 height 12
type textarea "x"
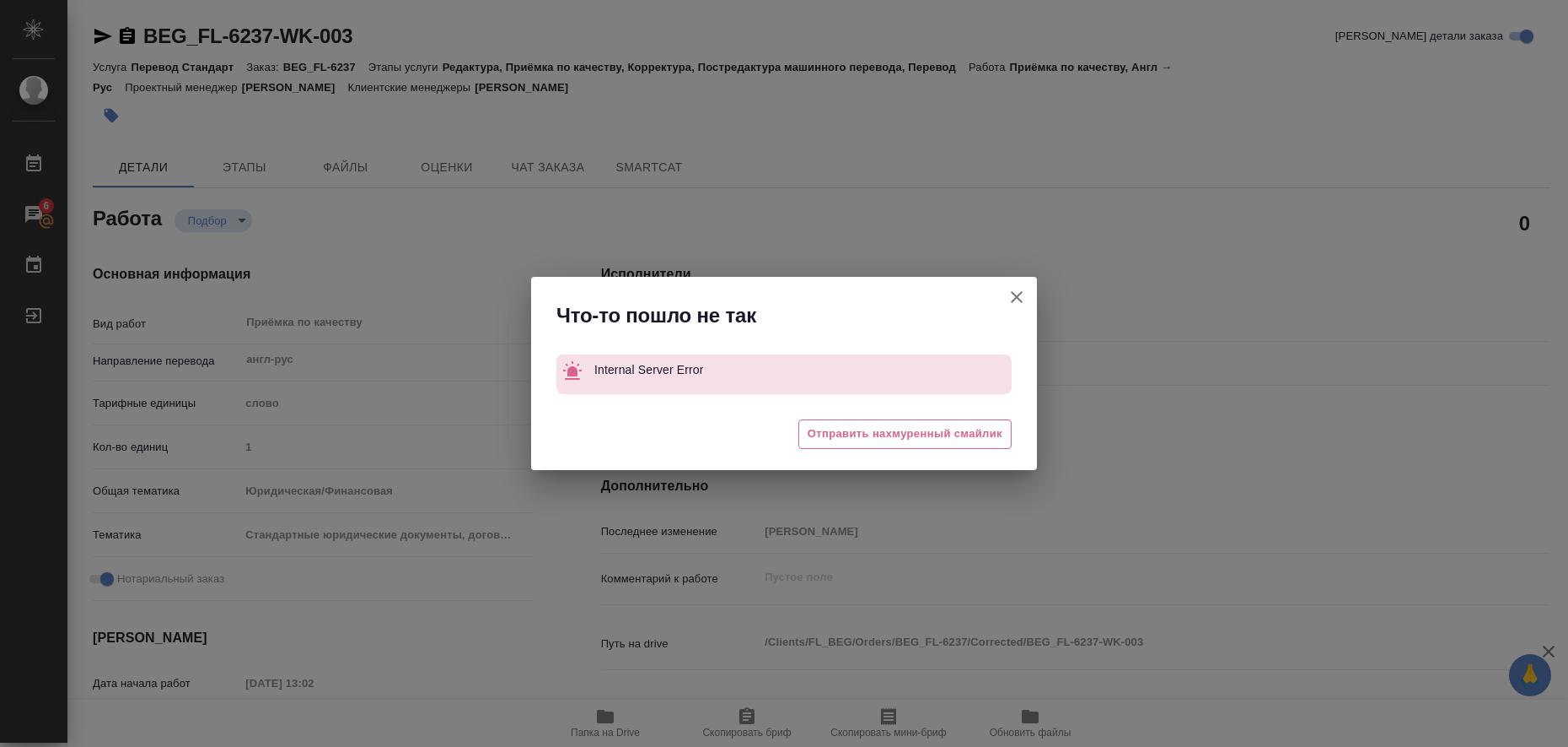
type textarea "x"
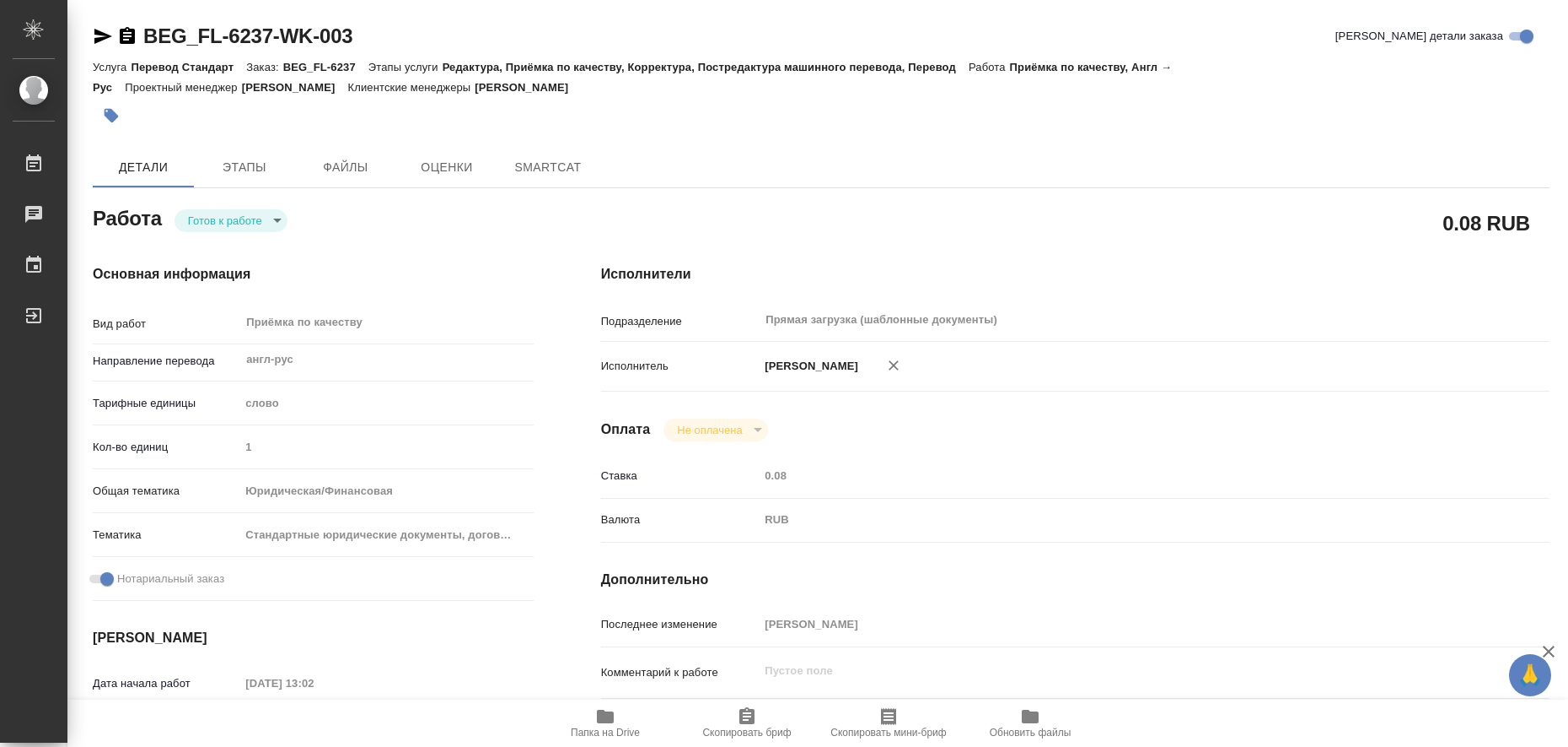
type textarea "x"
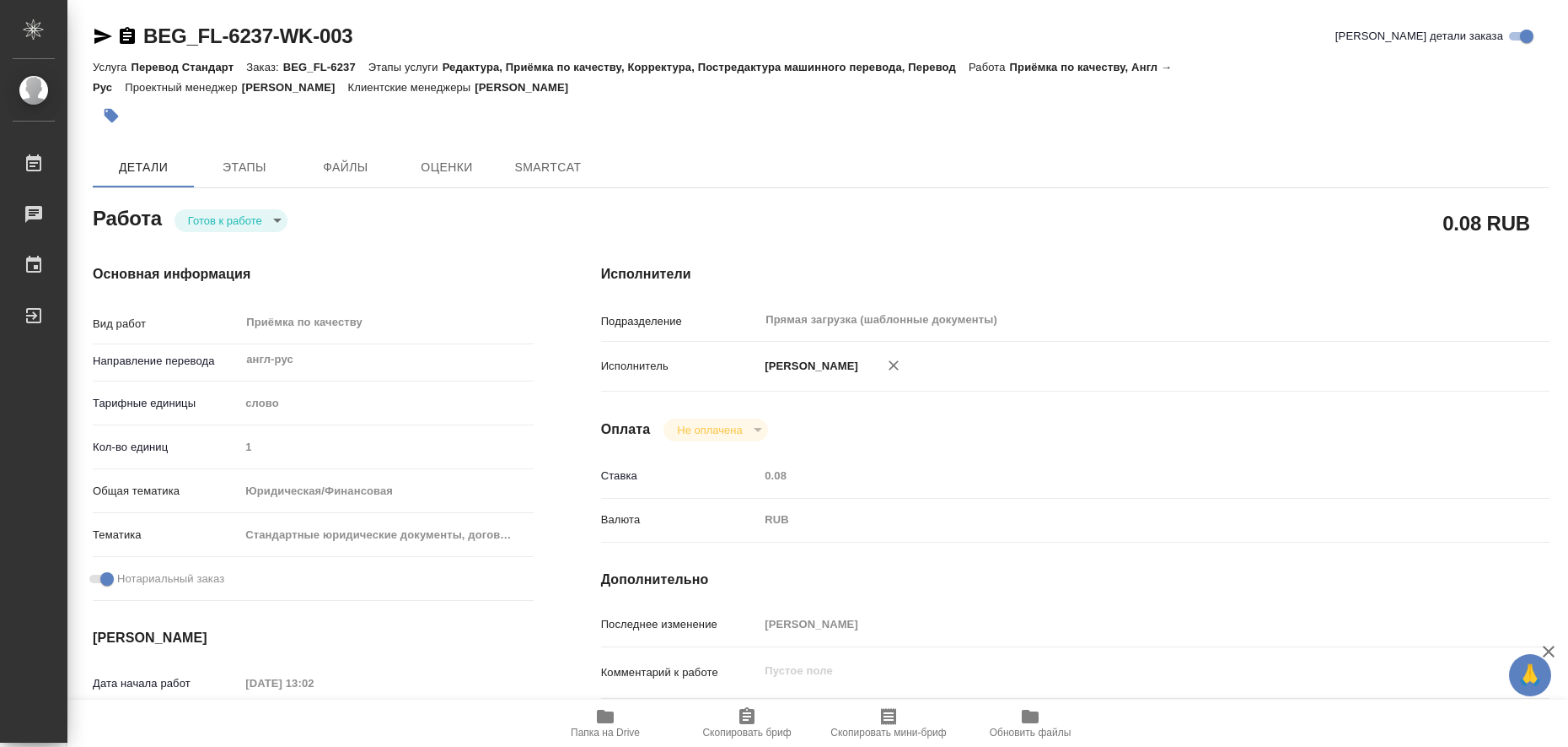
type textarea "x"
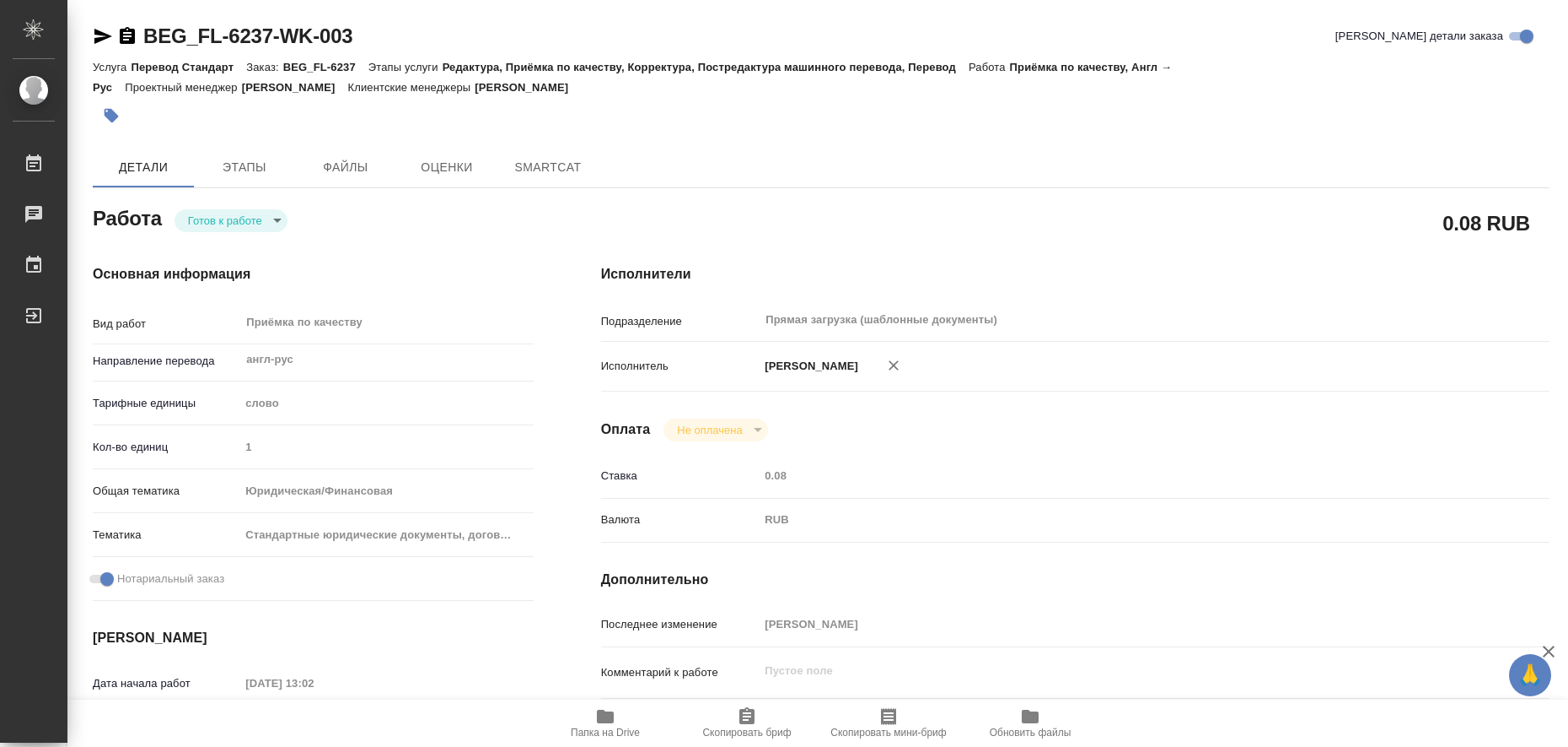
type textarea "x"
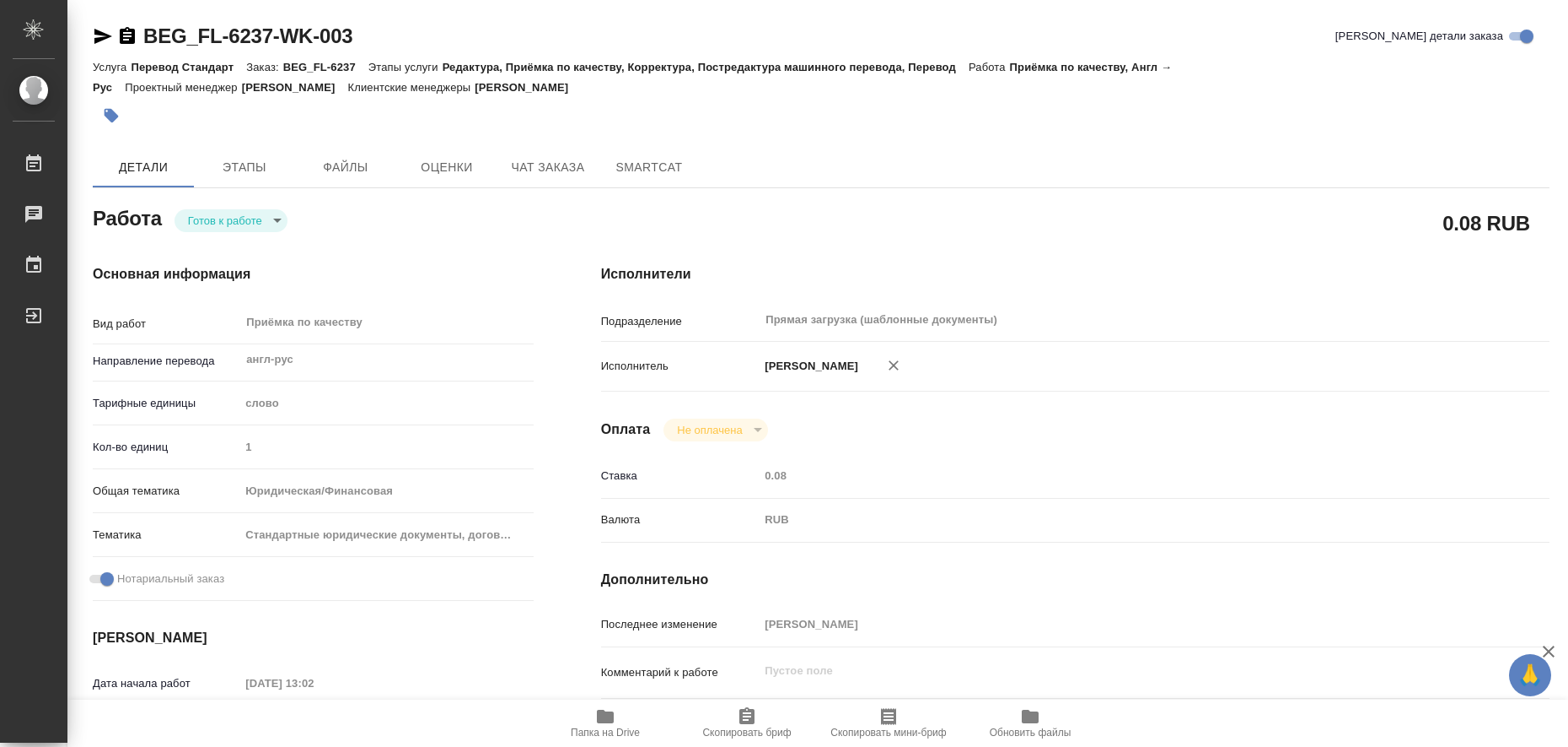
type textarea "x"
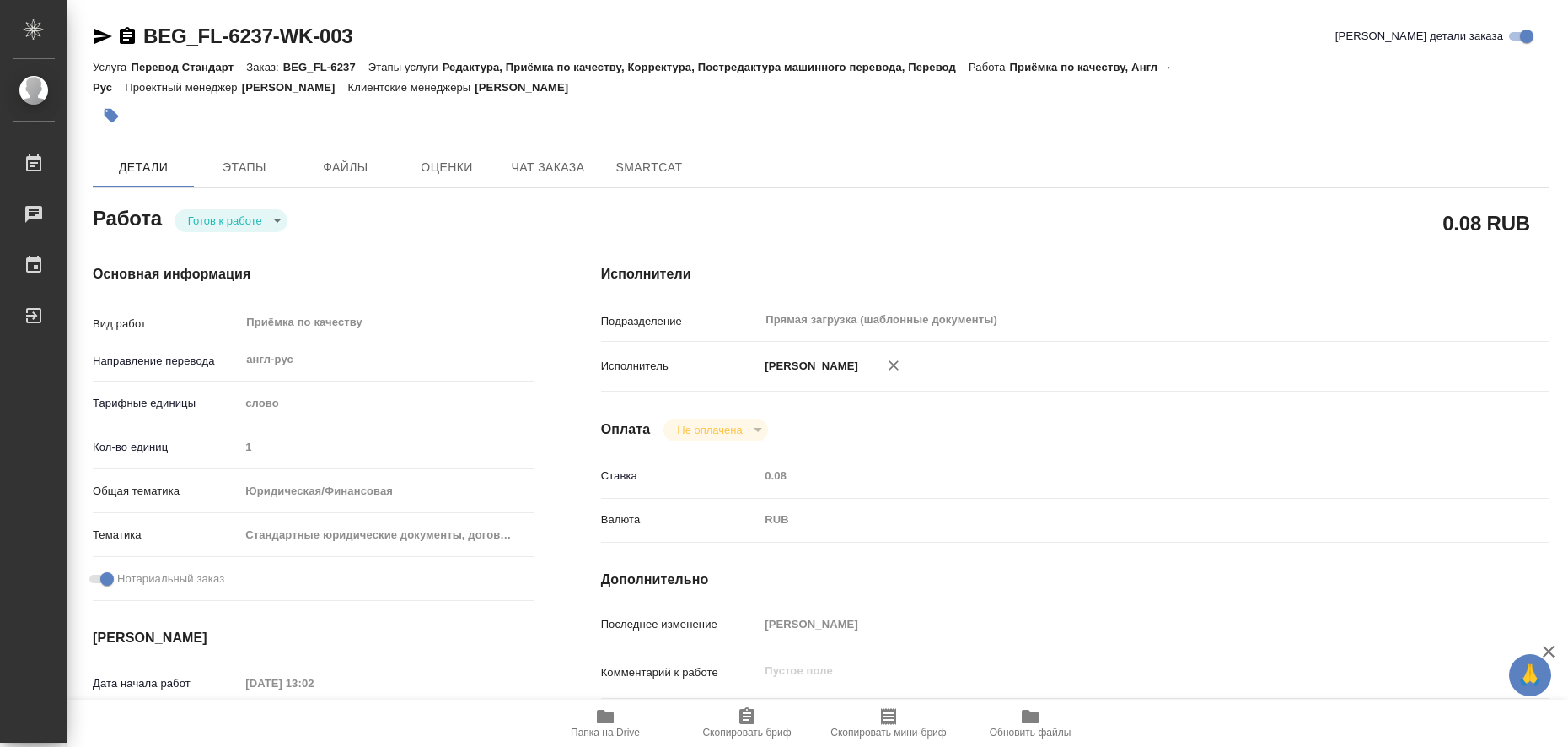
type textarea "x"
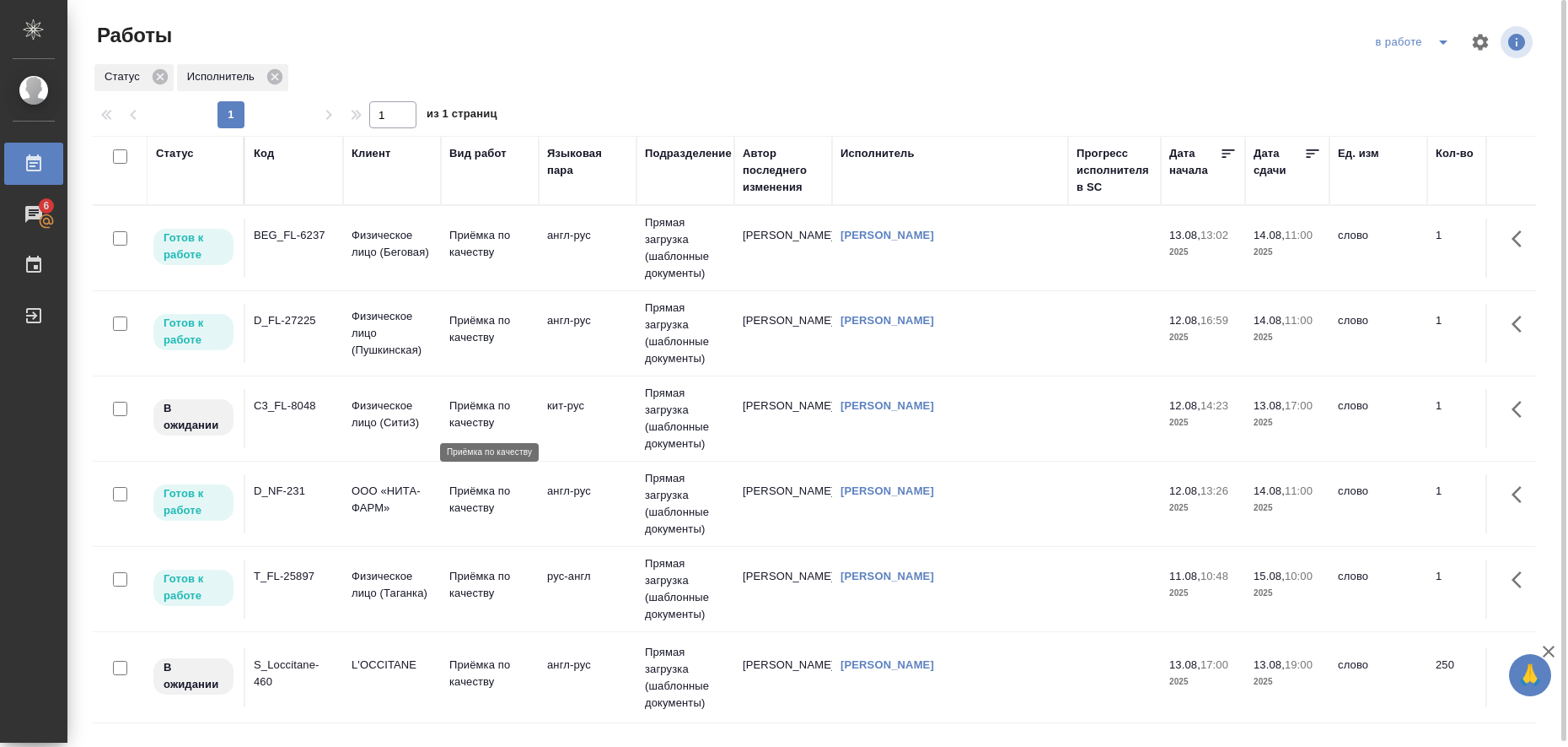
click at [475, 412] on p "Приёмка по качеству" at bounding box center [489, 415] width 81 height 34
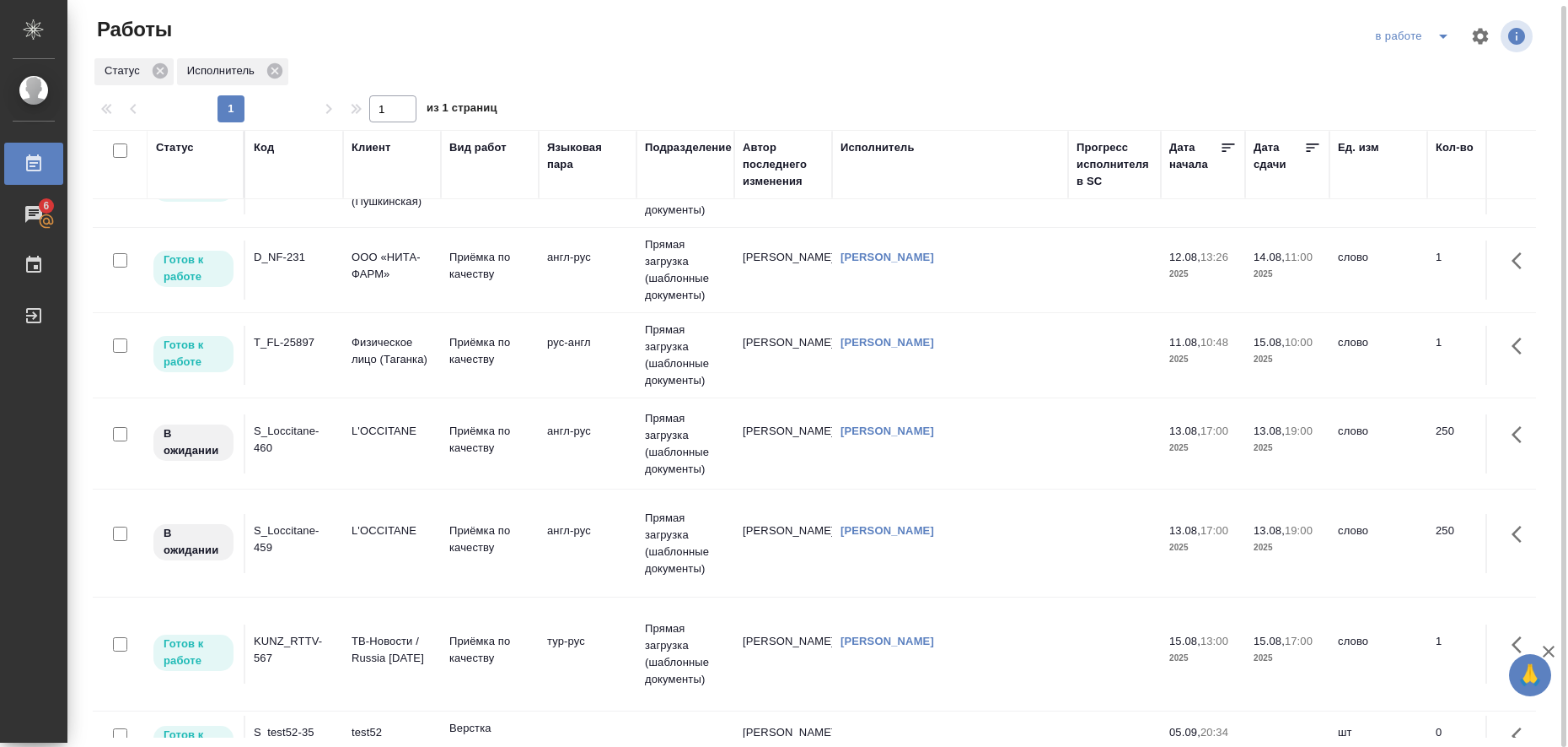
scroll to position [211, 0]
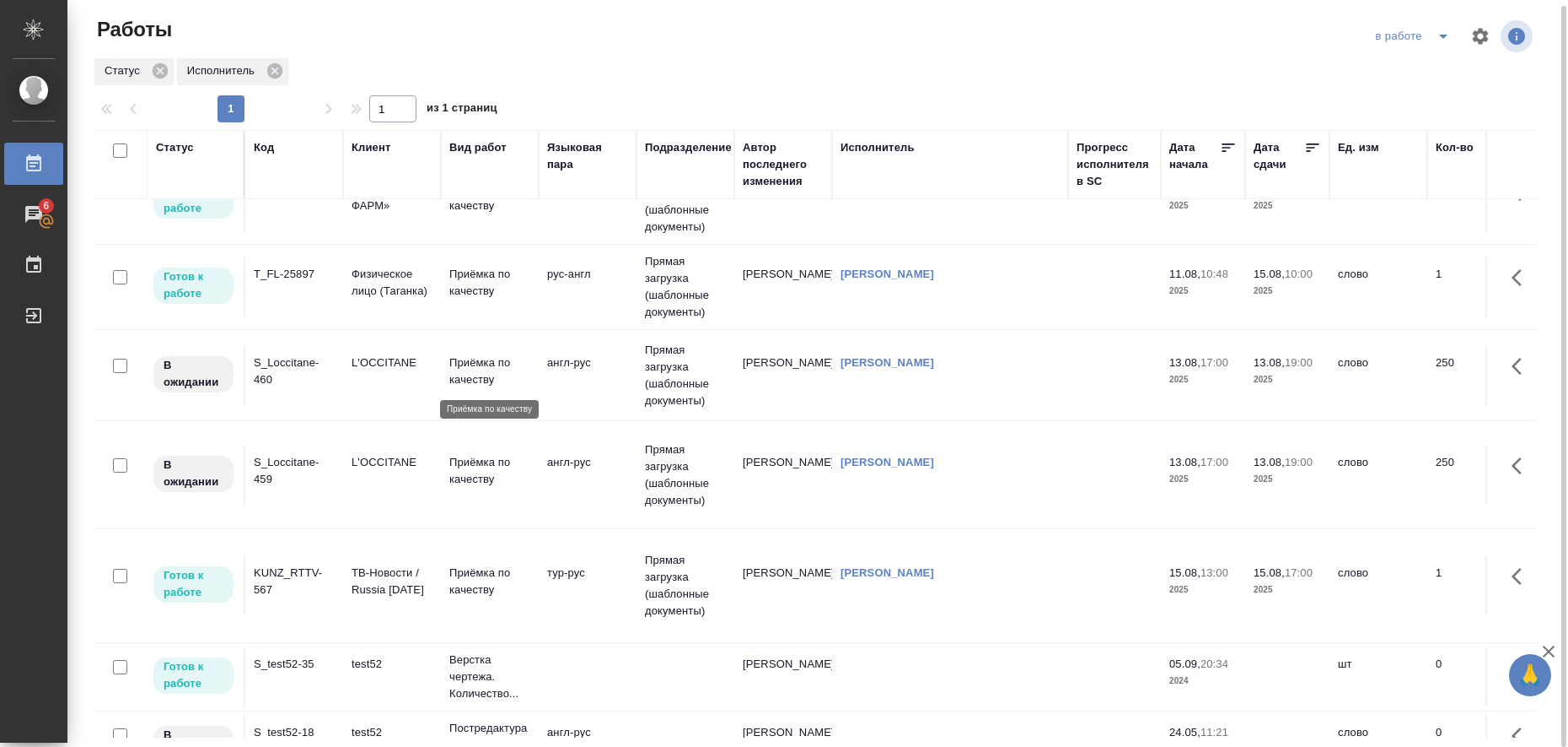
click at [480, 365] on p "Приёмка по качеству" at bounding box center [489, 371] width 81 height 34
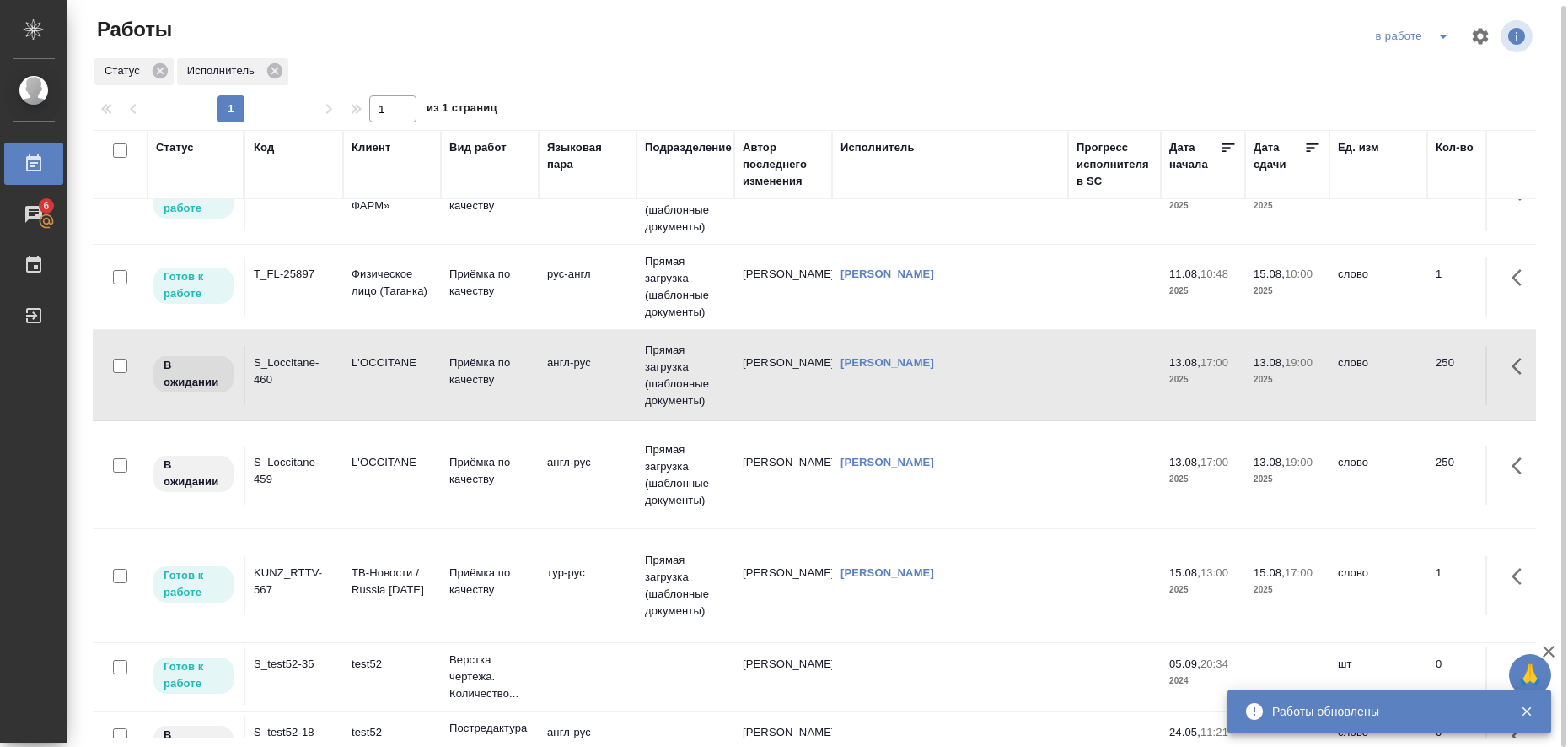
click at [477, 44] on p "Приёмка по качеству" at bounding box center [489, 27] width 81 height 34
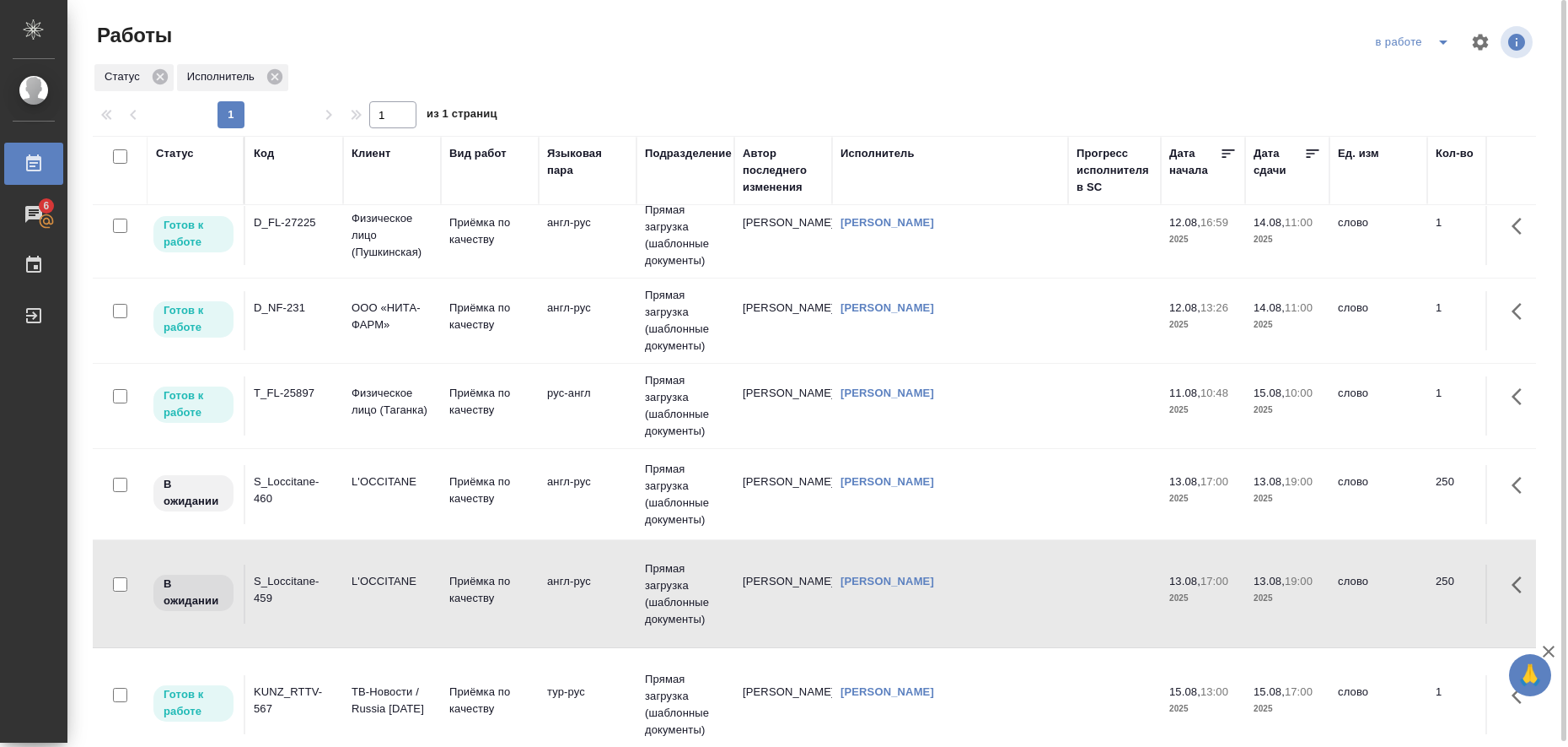
scroll to position [0, 0]
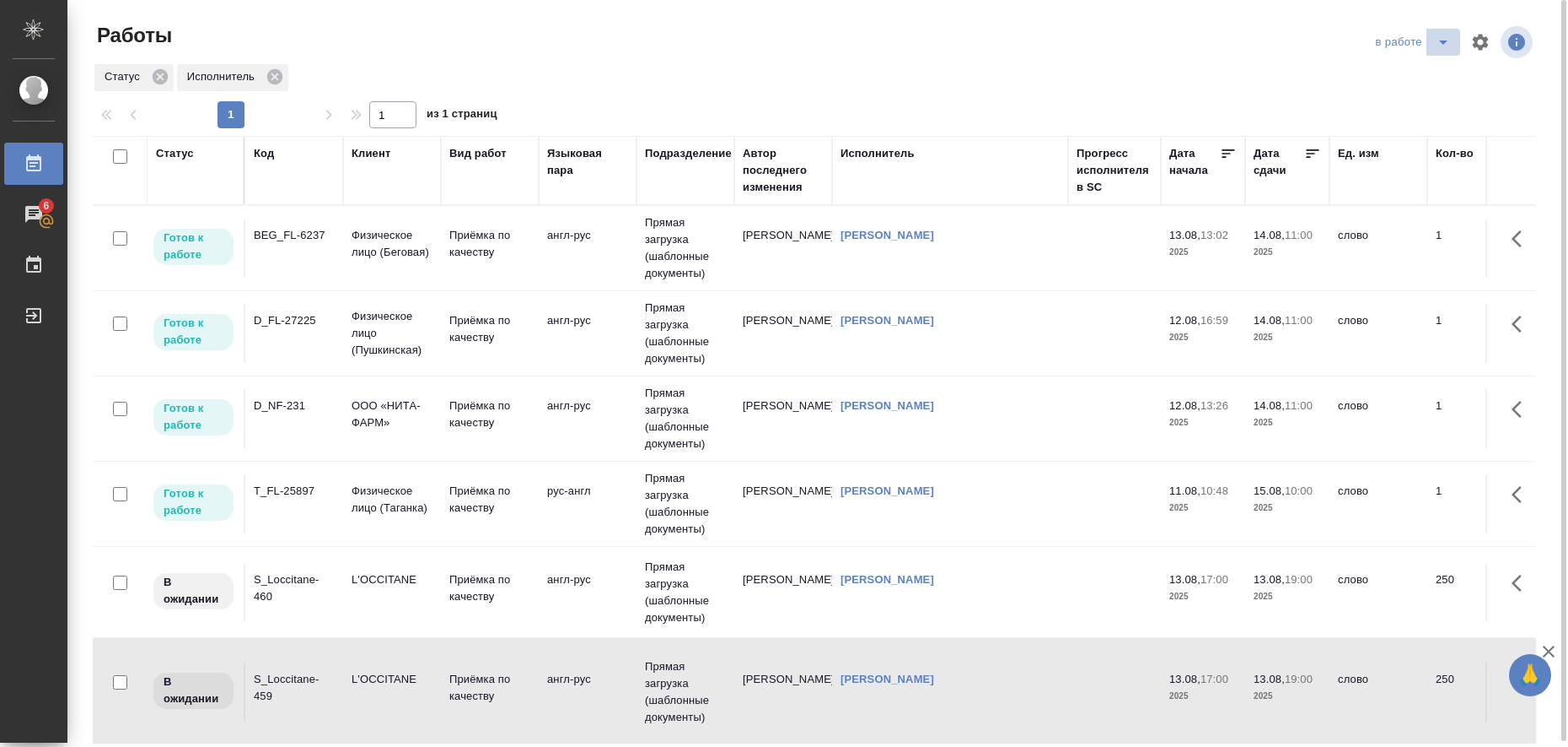
click at [1441, 45] on icon "split button" at bounding box center [1443, 42] width 20 height 21
click at [1425, 79] on li "Стандартные настройки" at bounding box center [1416, 76] width 162 height 27
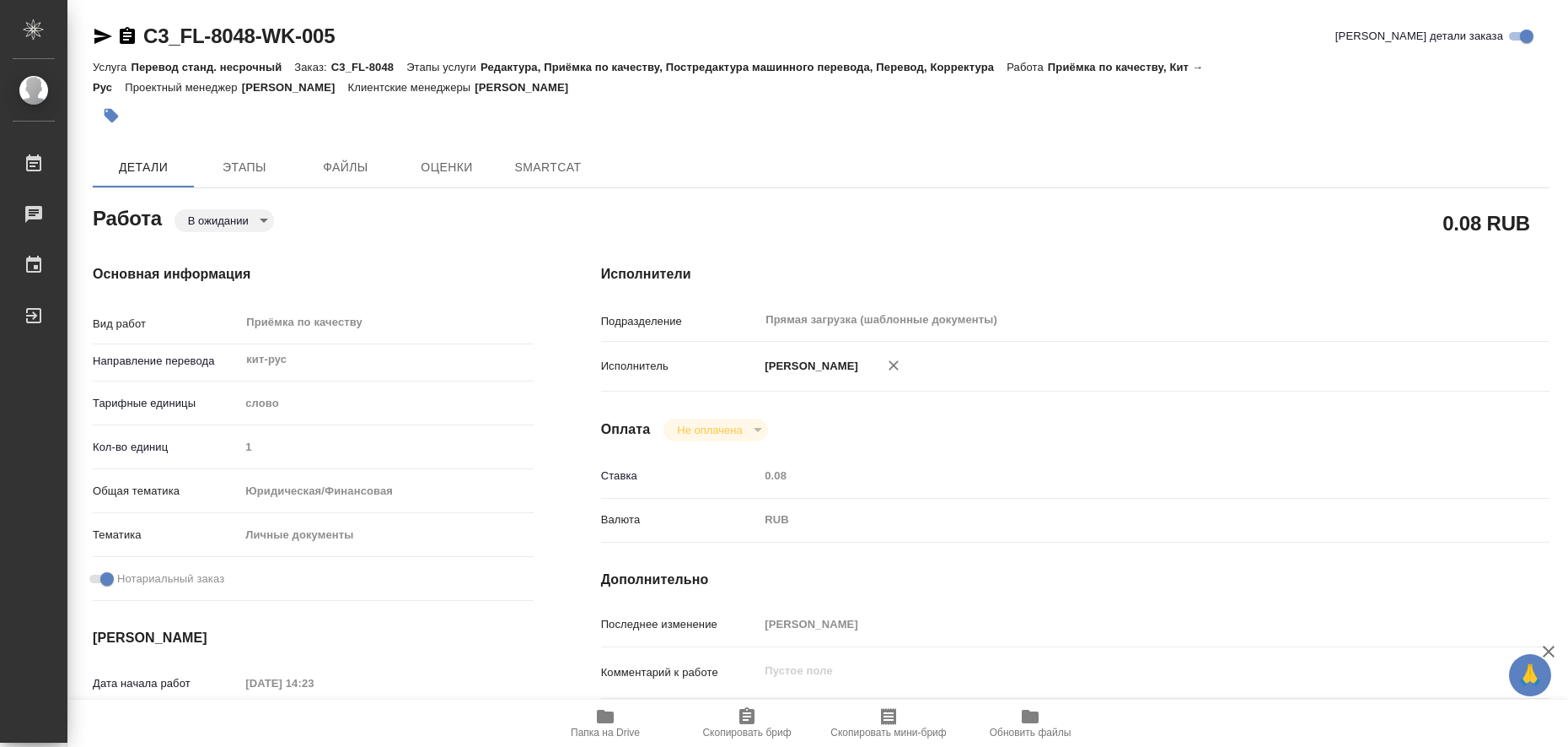
type textarea "x"
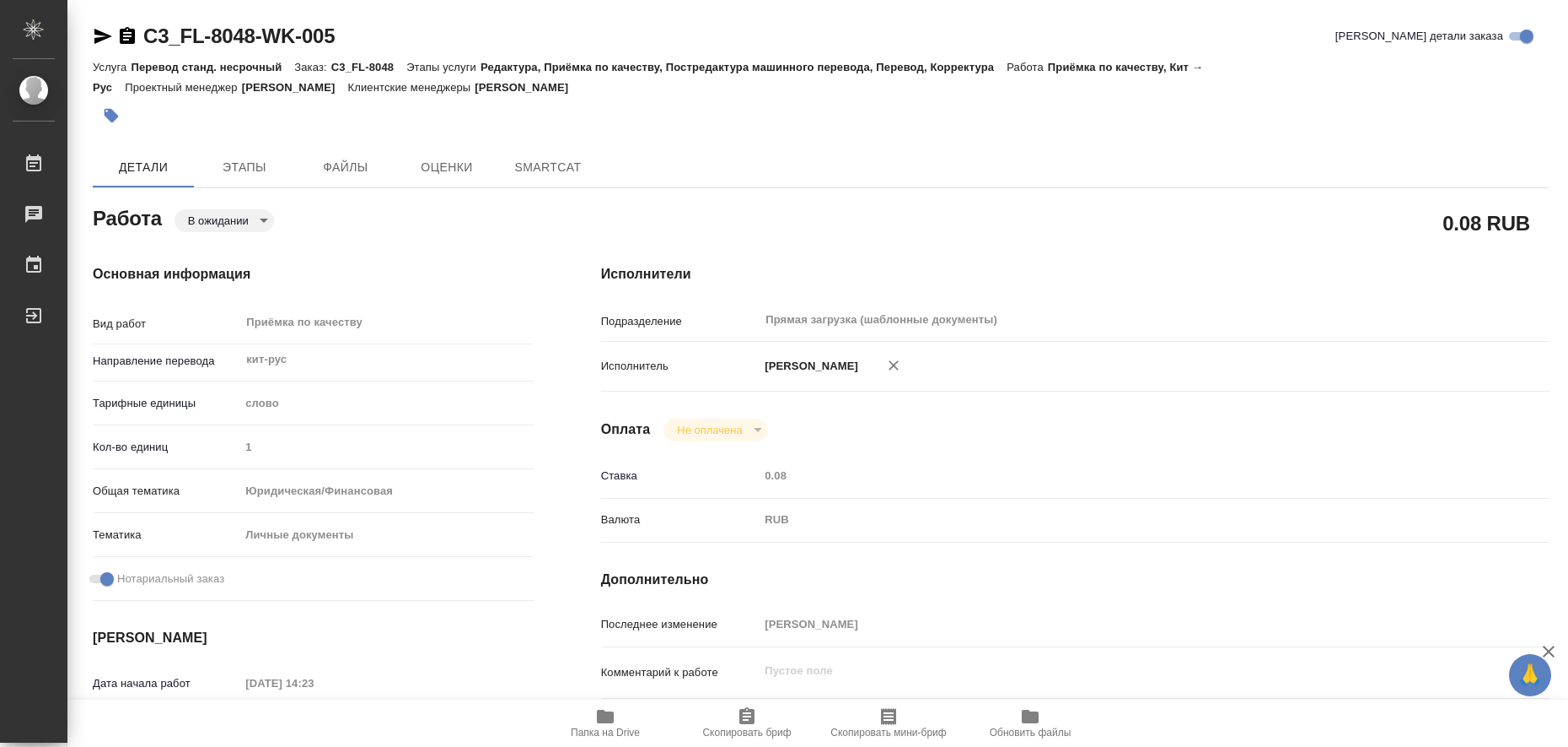
type textarea "x"
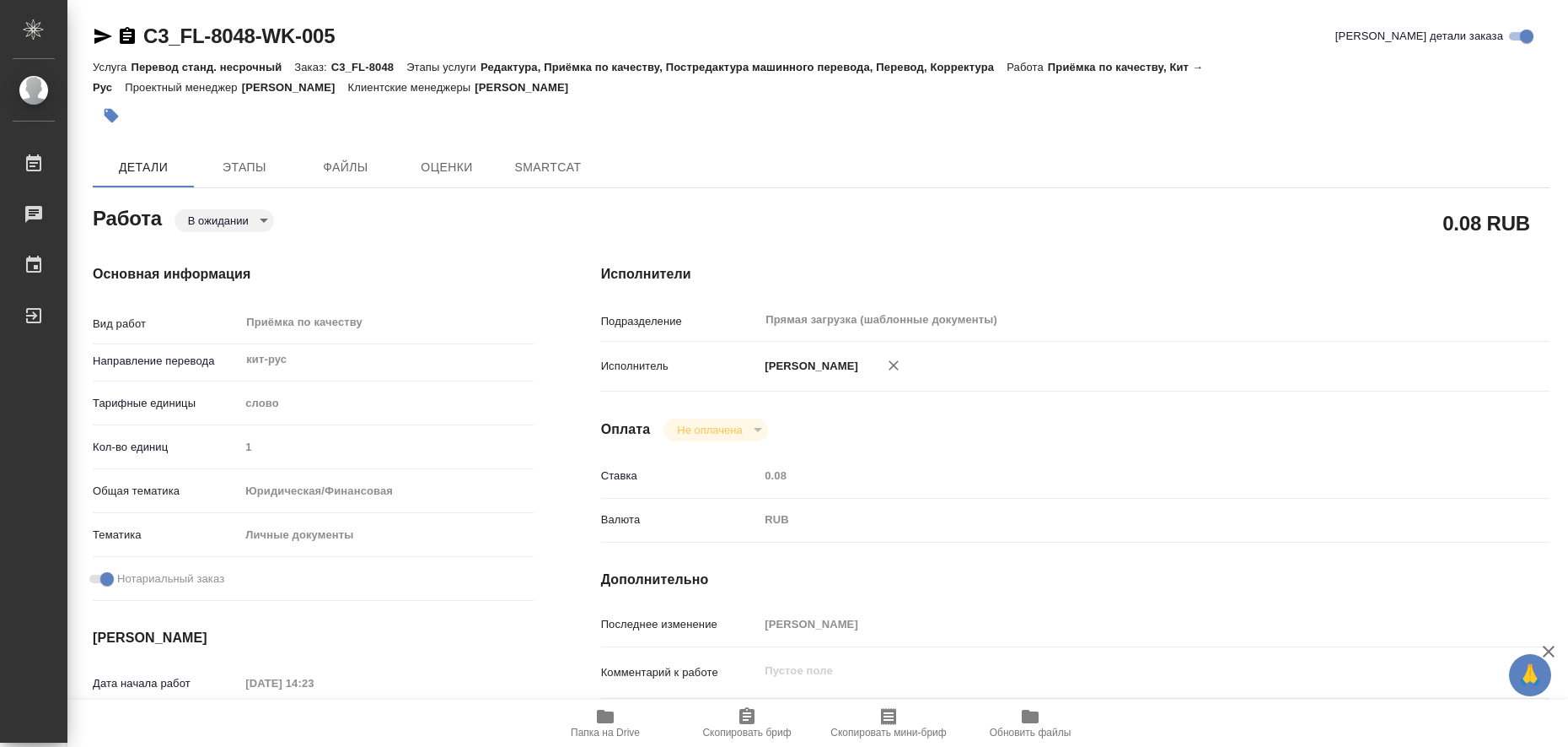
type textarea "x"
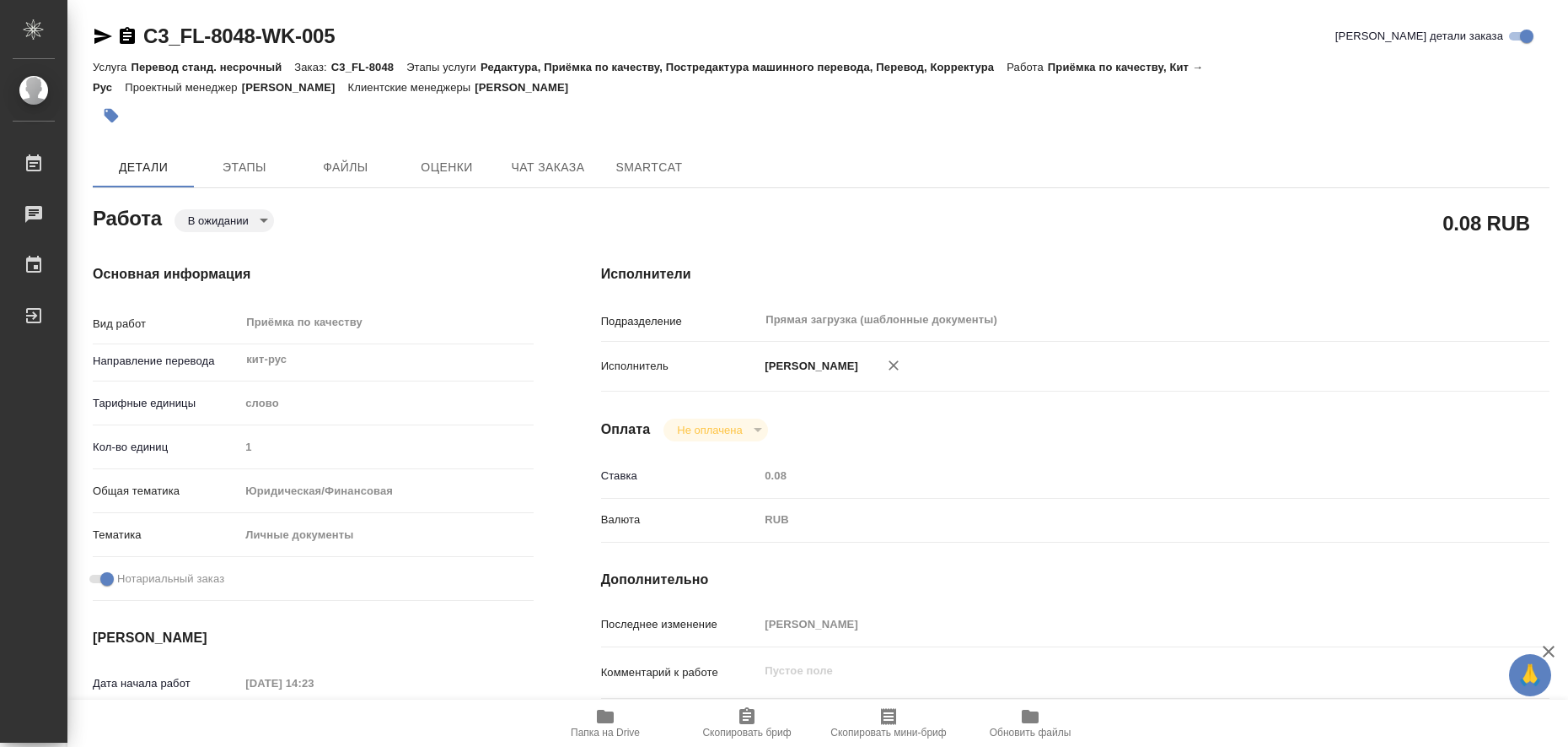
type textarea "x"
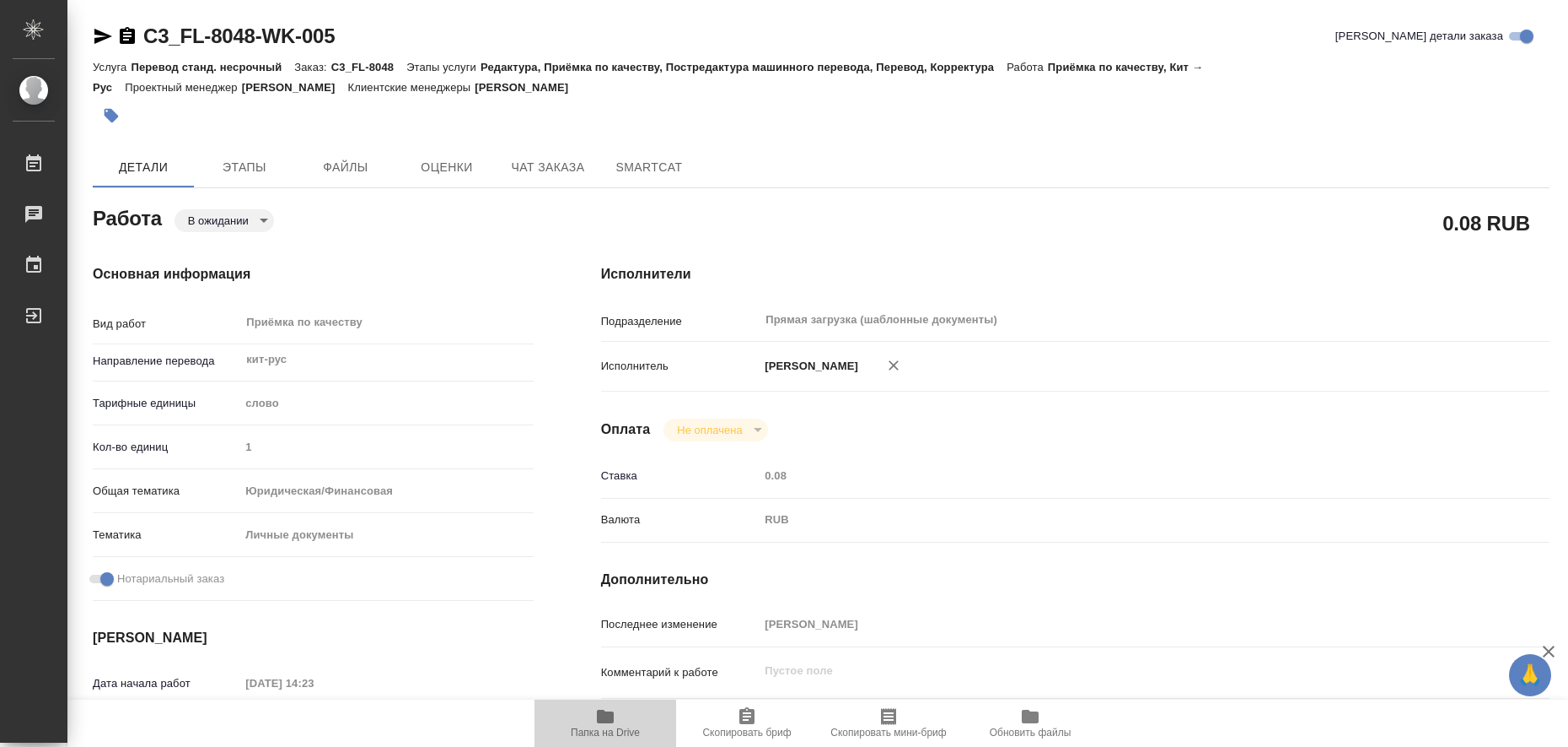
click at [605, 723] on icon "button" at bounding box center [605, 716] width 17 height 13
type textarea "x"
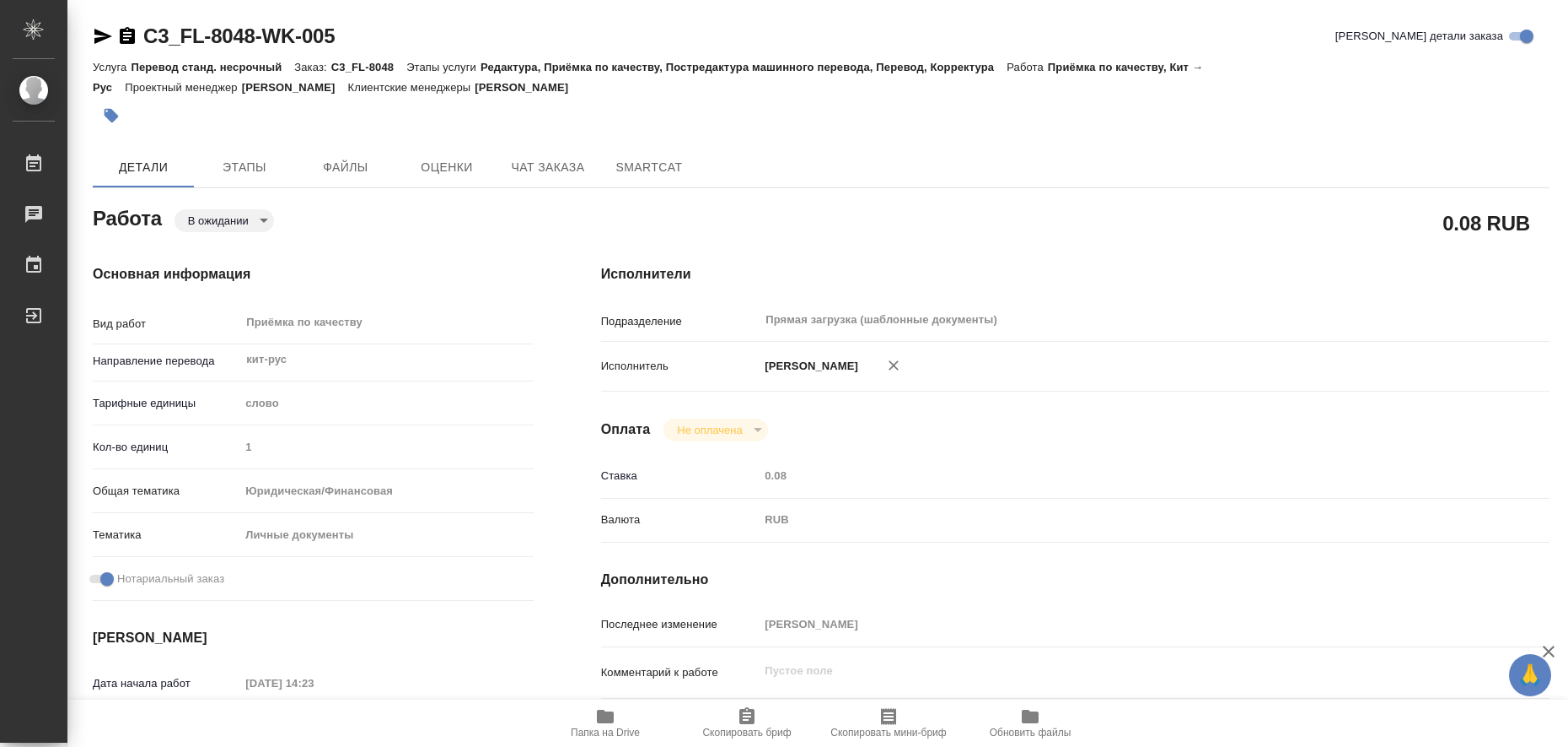
type textarea "x"
click at [102, 39] on icon "button" at bounding box center [103, 36] width 18 height 15
click at [107, 118] on icon "button" at bounding box center [111, 116] width 14 height 14
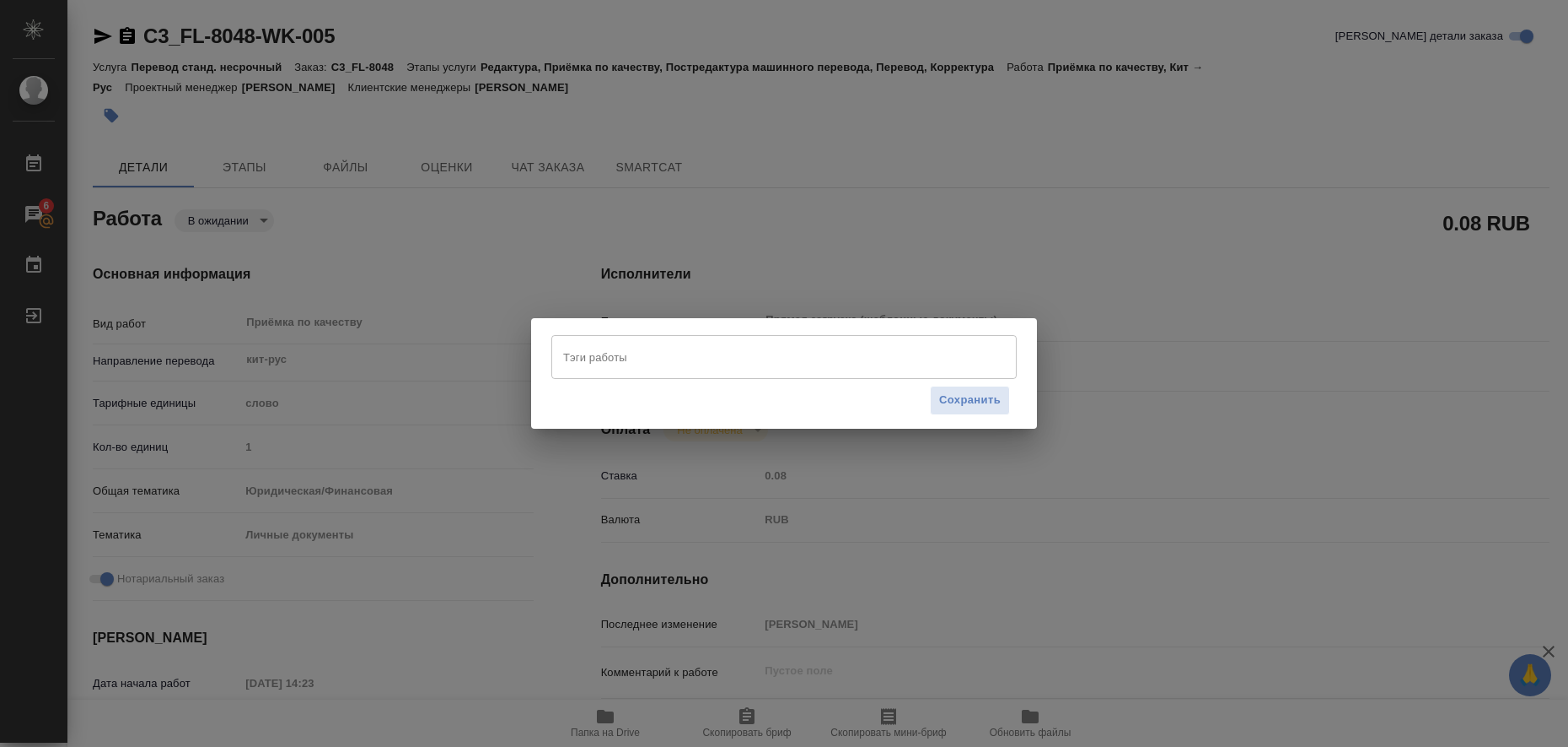
click at [579, 364] on input "Тэги работы" at bounding box center [767, 357] width 418 height 29
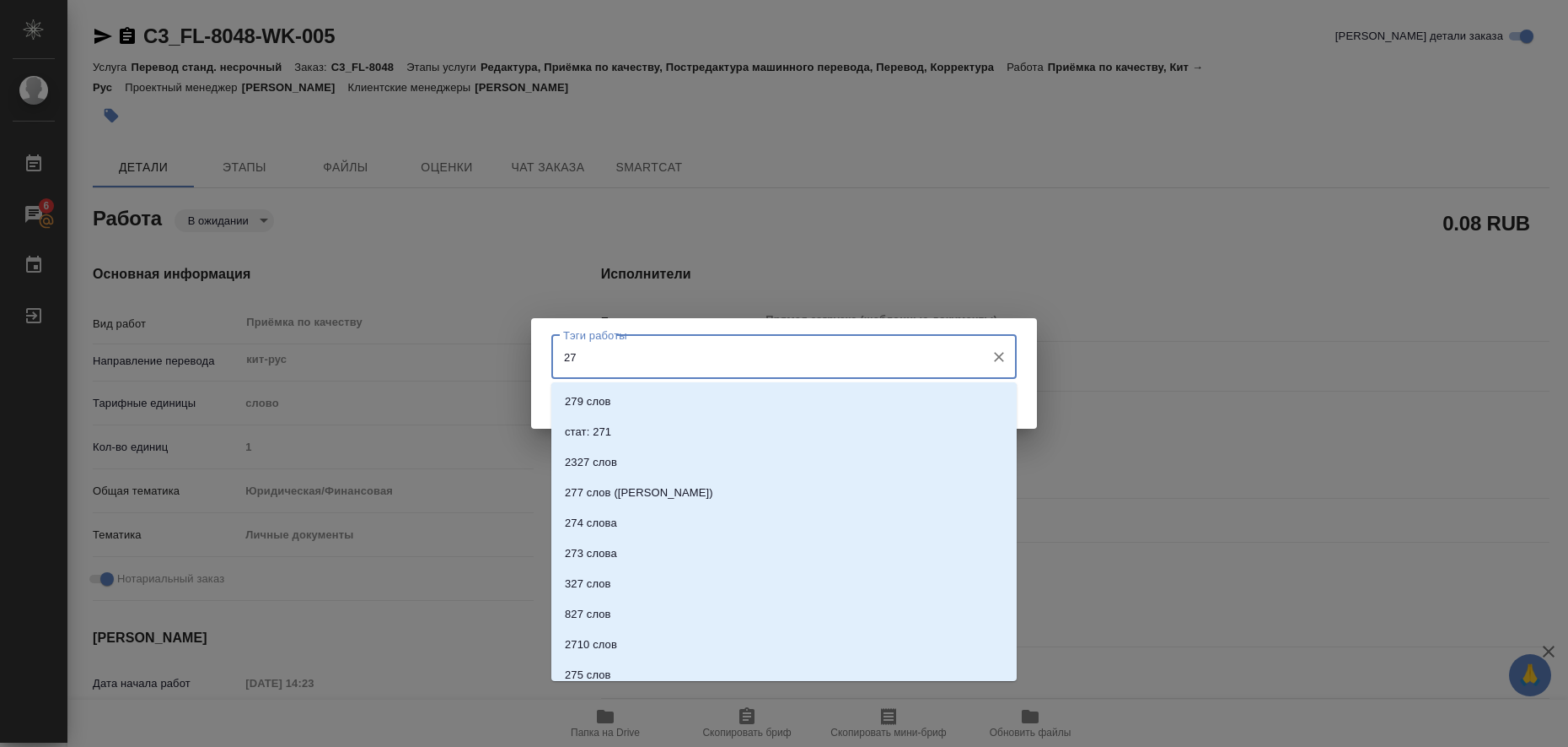
type input "2"
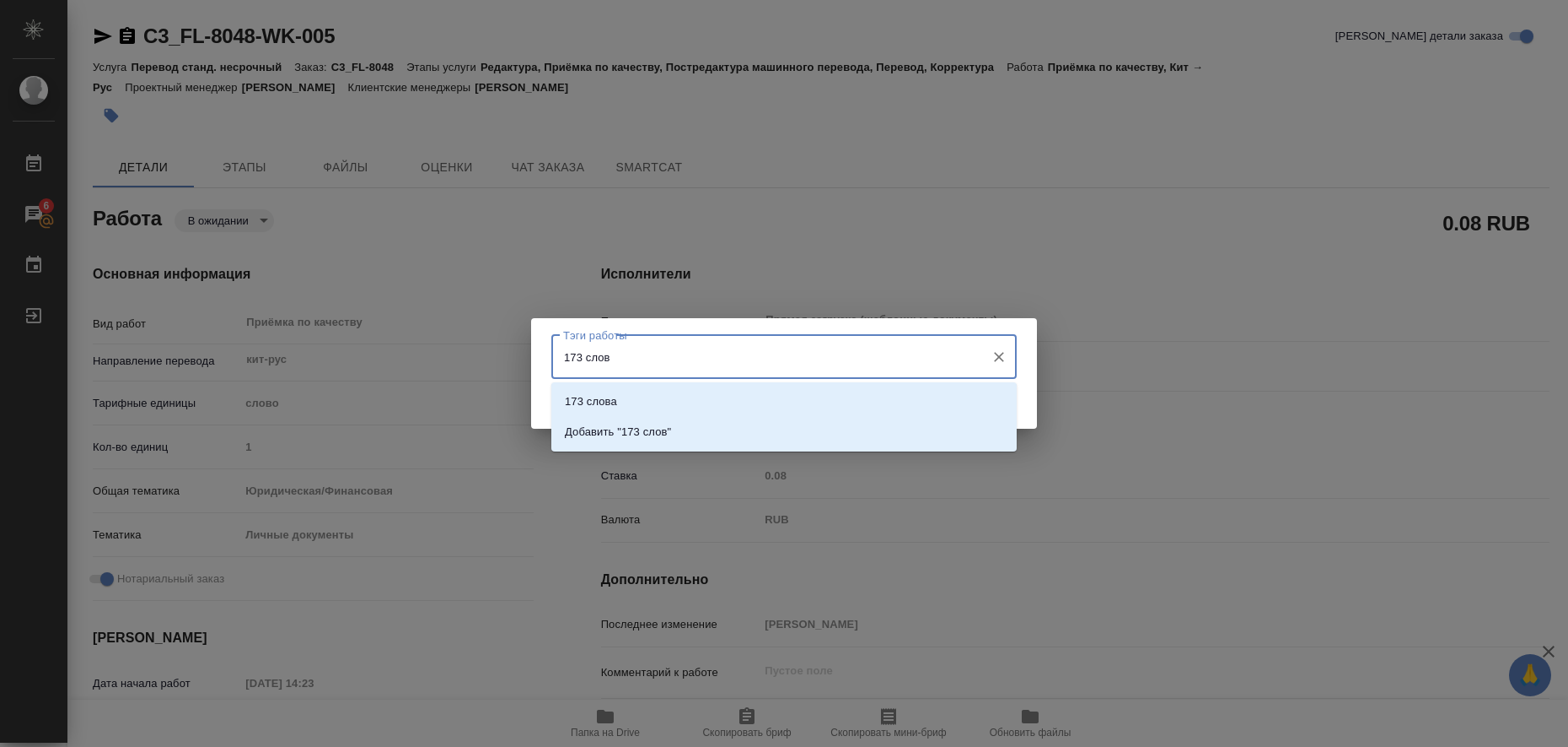
type input "173 слова"
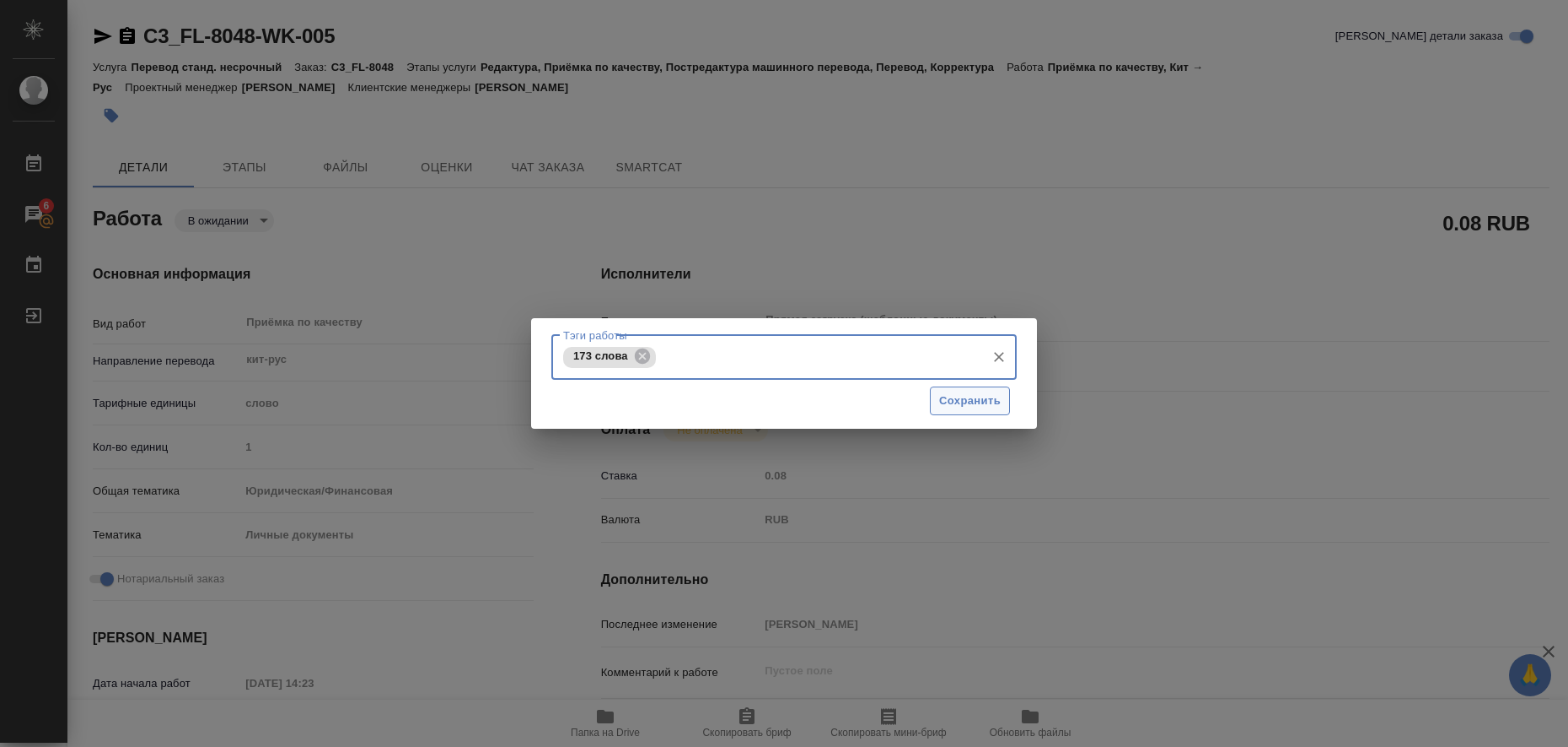
click at [962, 400] on span "Сохранить" at bounding box center [969, 401] width 61 height 20
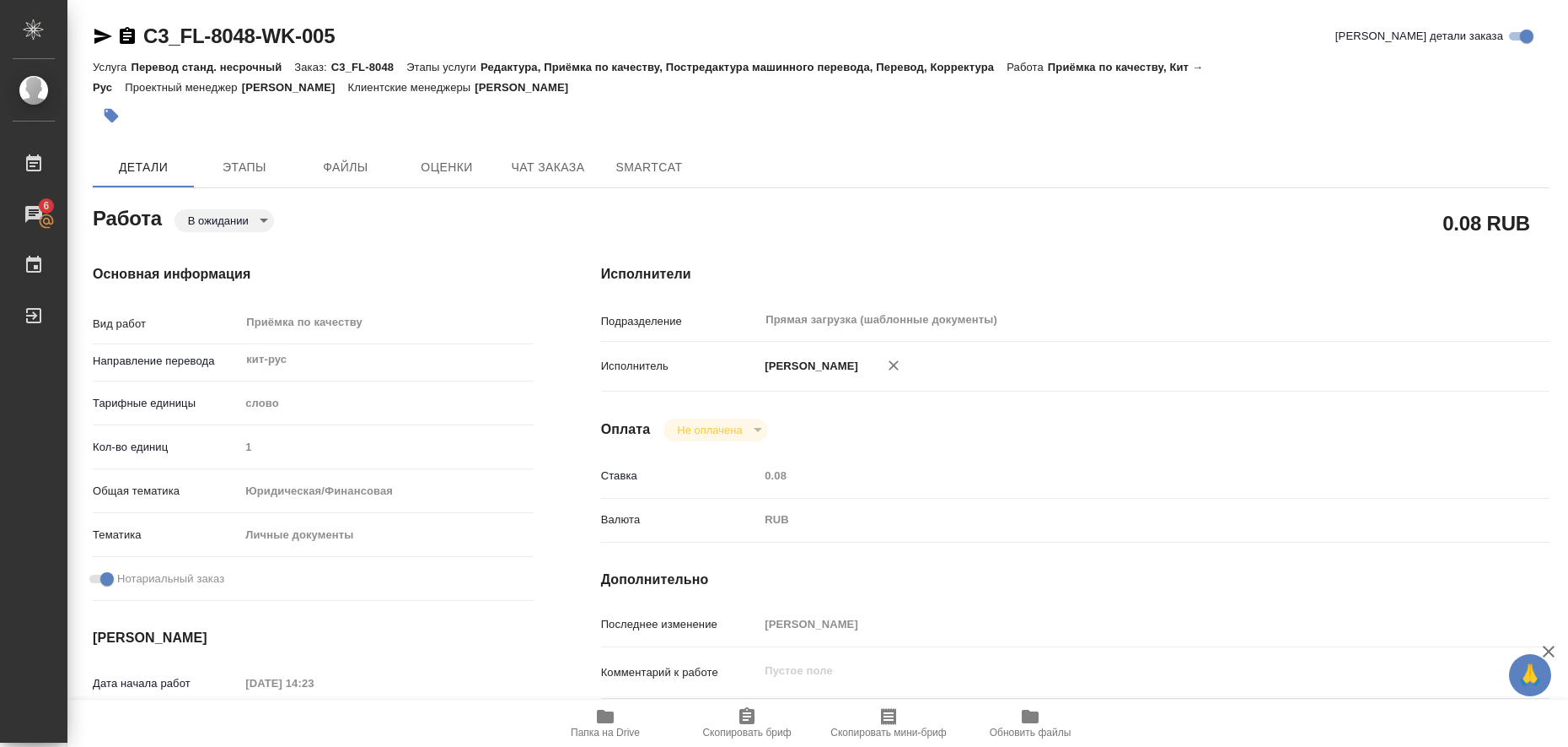
type input "pending"
type textarea "Приёмка по качеству"
type textarea "x"
type input "кит-рус"
type input "5a8b1489cc6b4906c91bfd90"
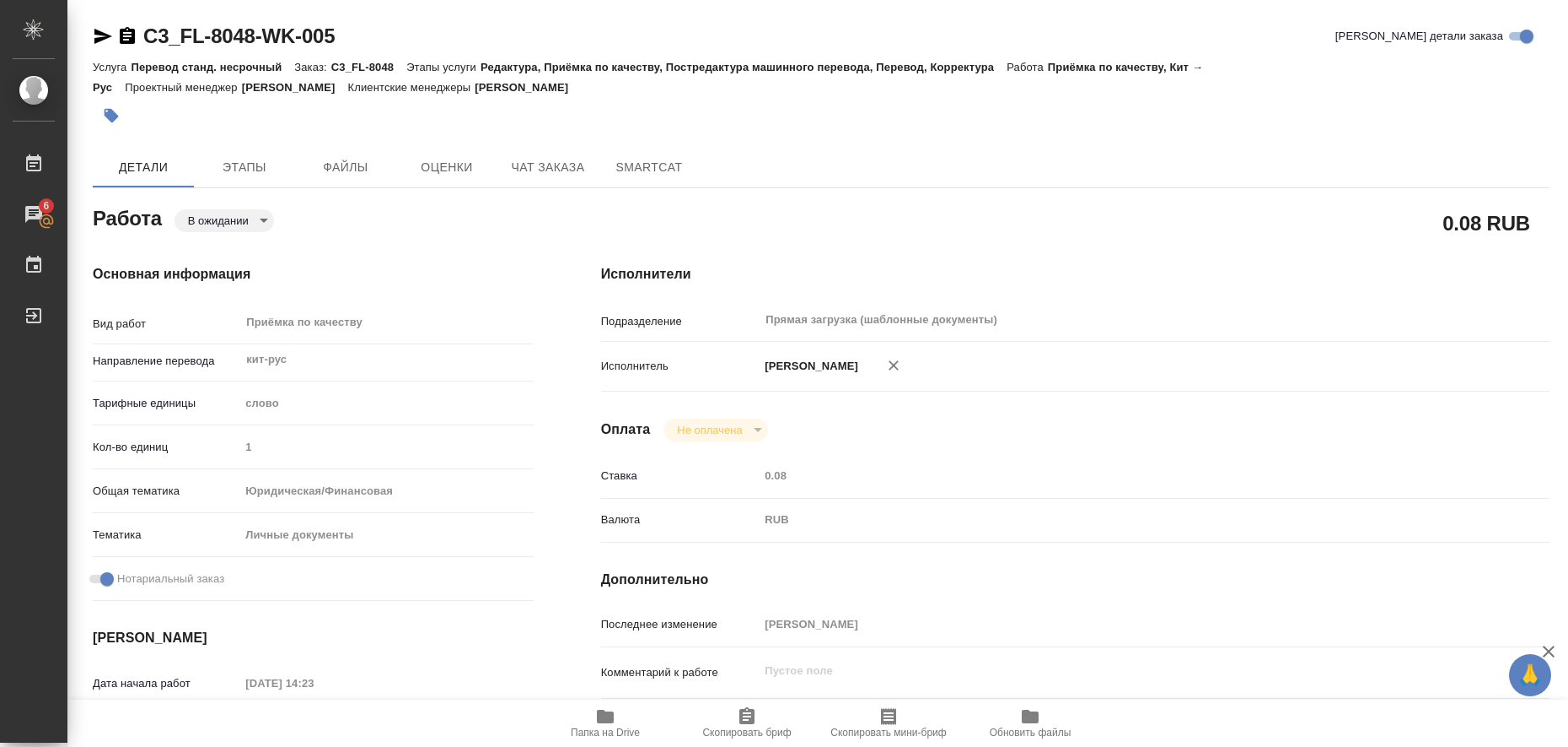
type input "1"
type input "yr-fn"
type input "5a8b8b956a9677013d343cfe"
checkbox input "true"
type input "12.08.2025 14:23"
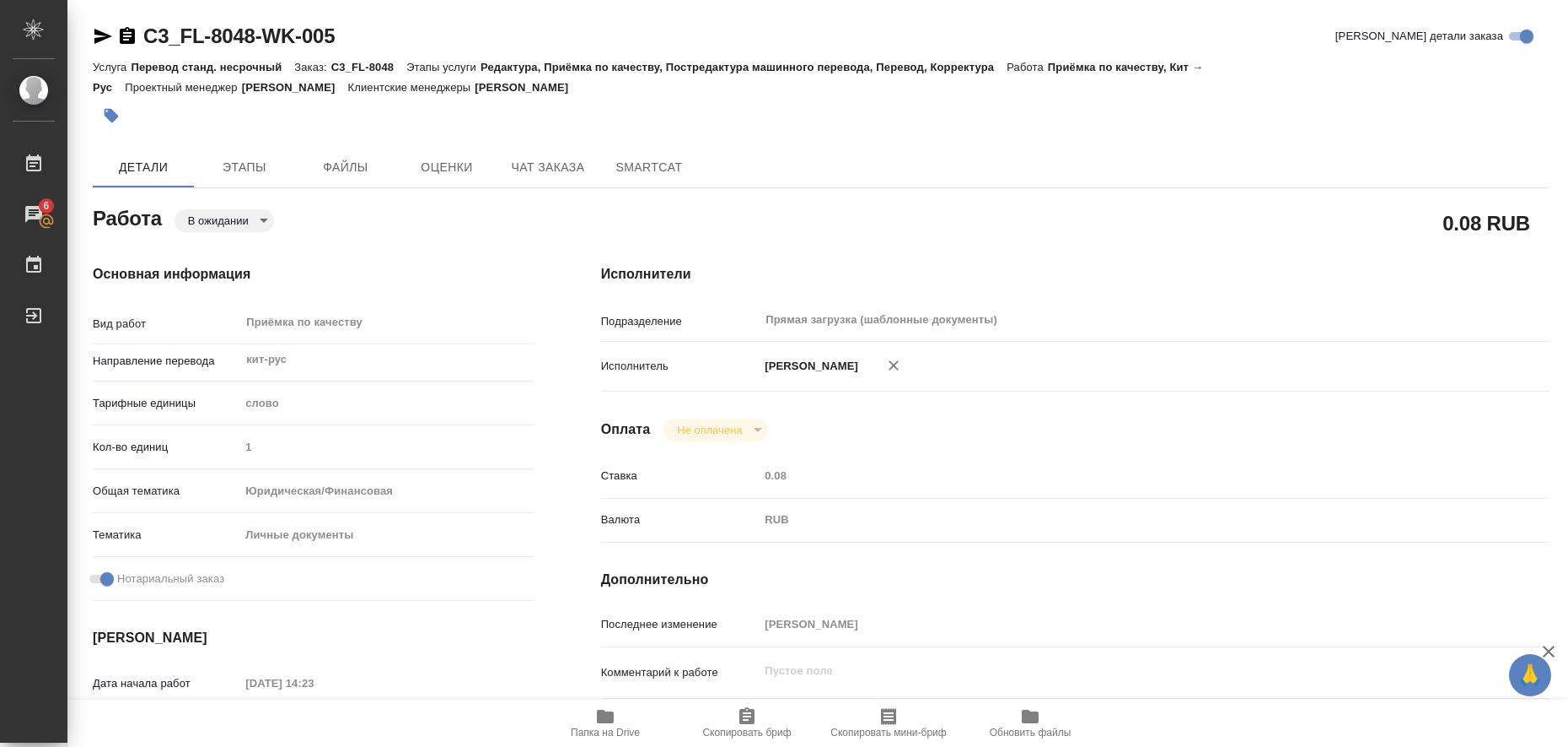
type input "13.08.2025 17:00"
type input "Прямая загрузка (шаблонные документы)"
type input "notPayed"
type input "0.08"
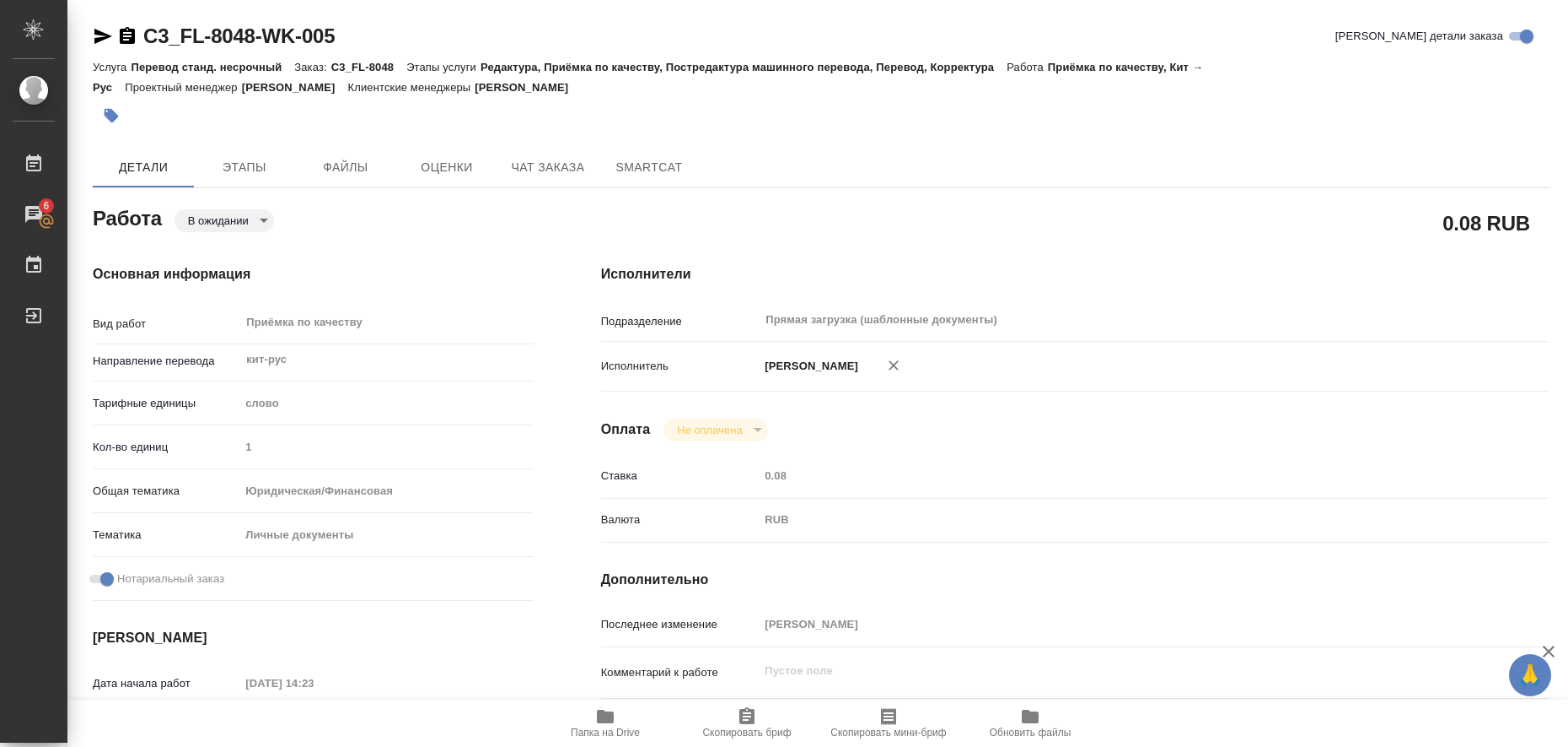
type input "RUB"
type input "Любицкая Ольга"
type textarea "x"
type textarea "/Clients/FL_C3/Orders/C3_FL-8048/Corrected/C3_FL-8048-WK-005"
type textarea "x"
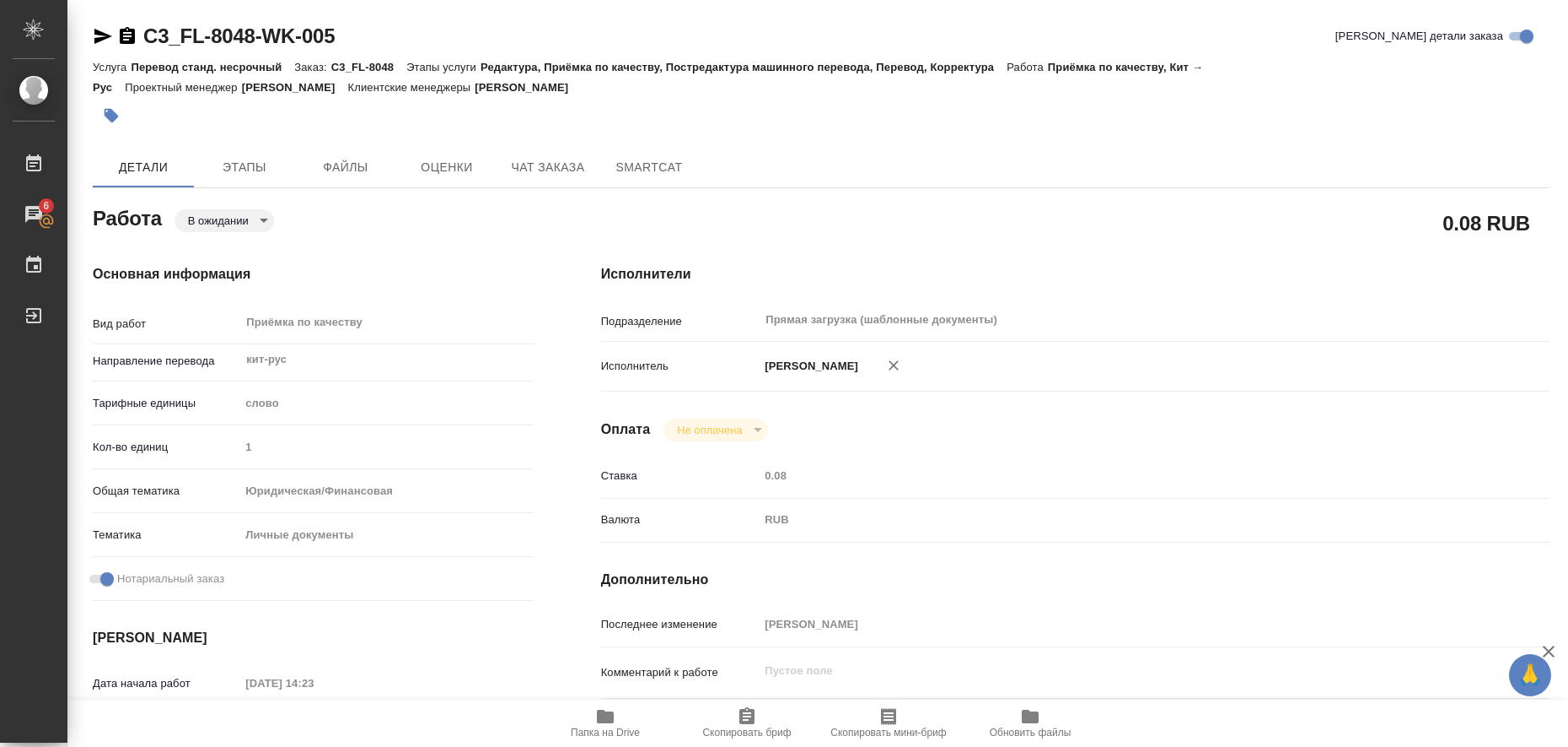
type input "C3_FL-8048"
type input "Перевод станд. несрочный"
type input "Редактура, Приёмка по качеству, Постредактура машинного перевода, Перевод, Корр…"
type input "Никитина Татьяна"
type input "/Clients/FL_C3/Orders/C3_FL-8048"
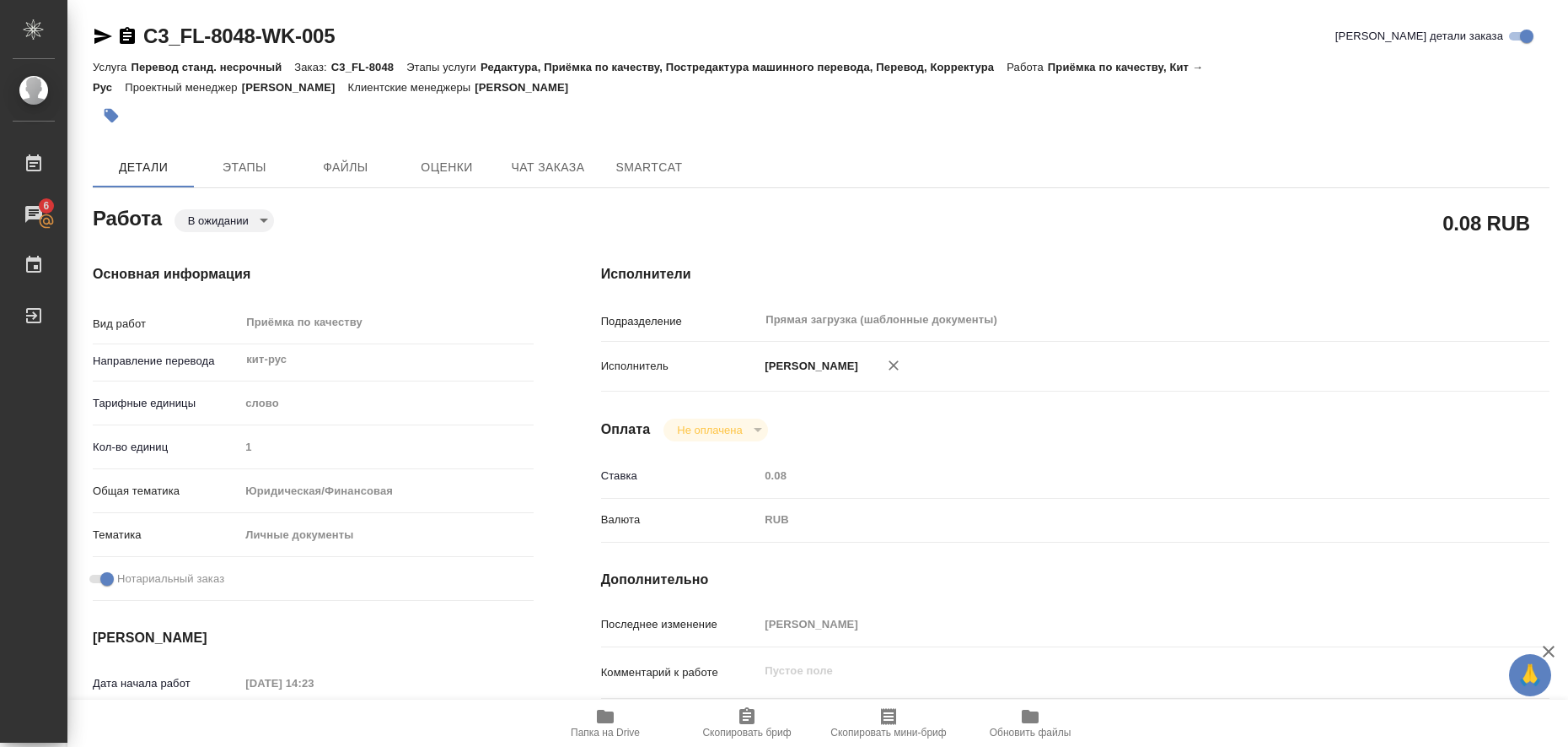
type textarea "x"
type textarea "заказ от сотрудника компании"
type textarea "x"
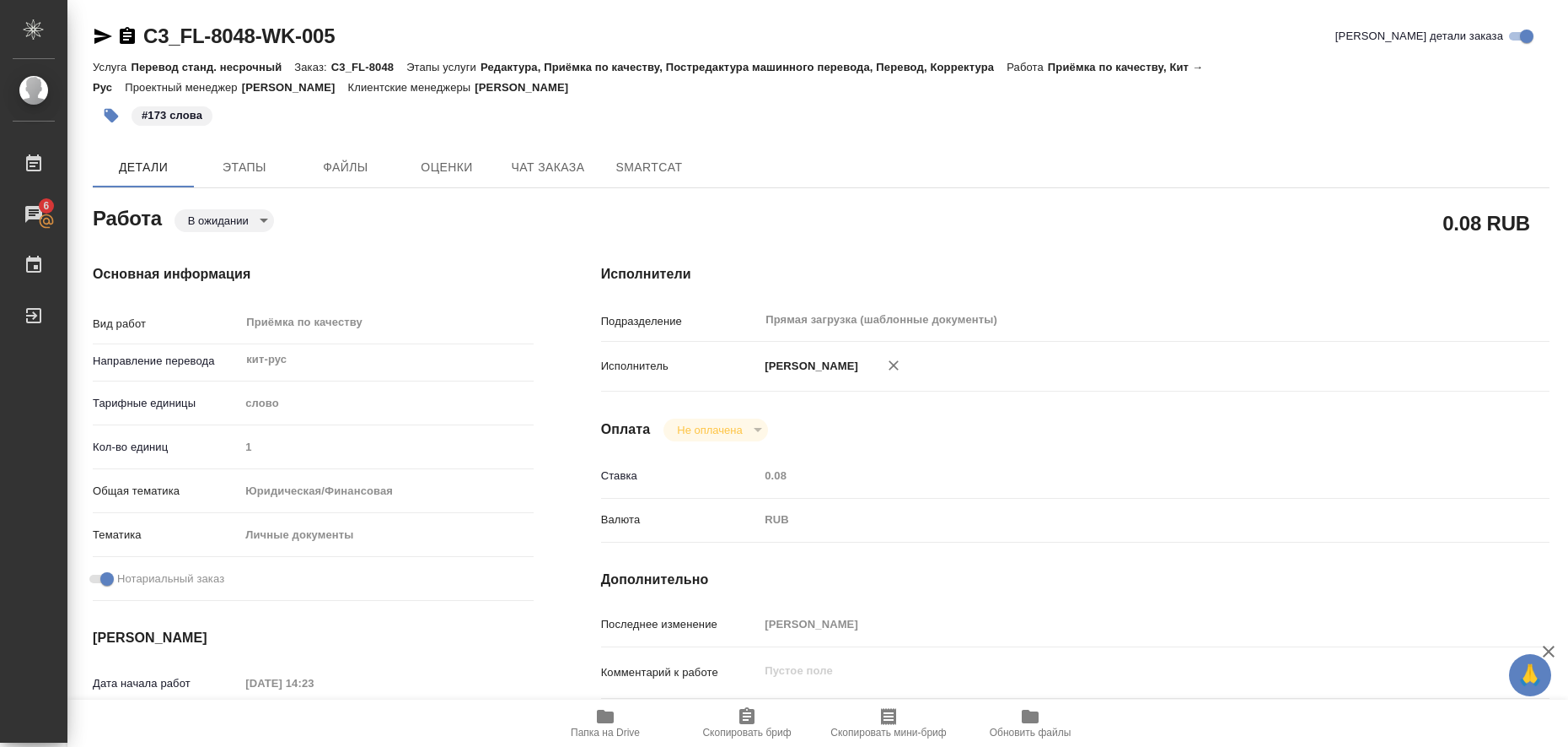
type textarea "x"
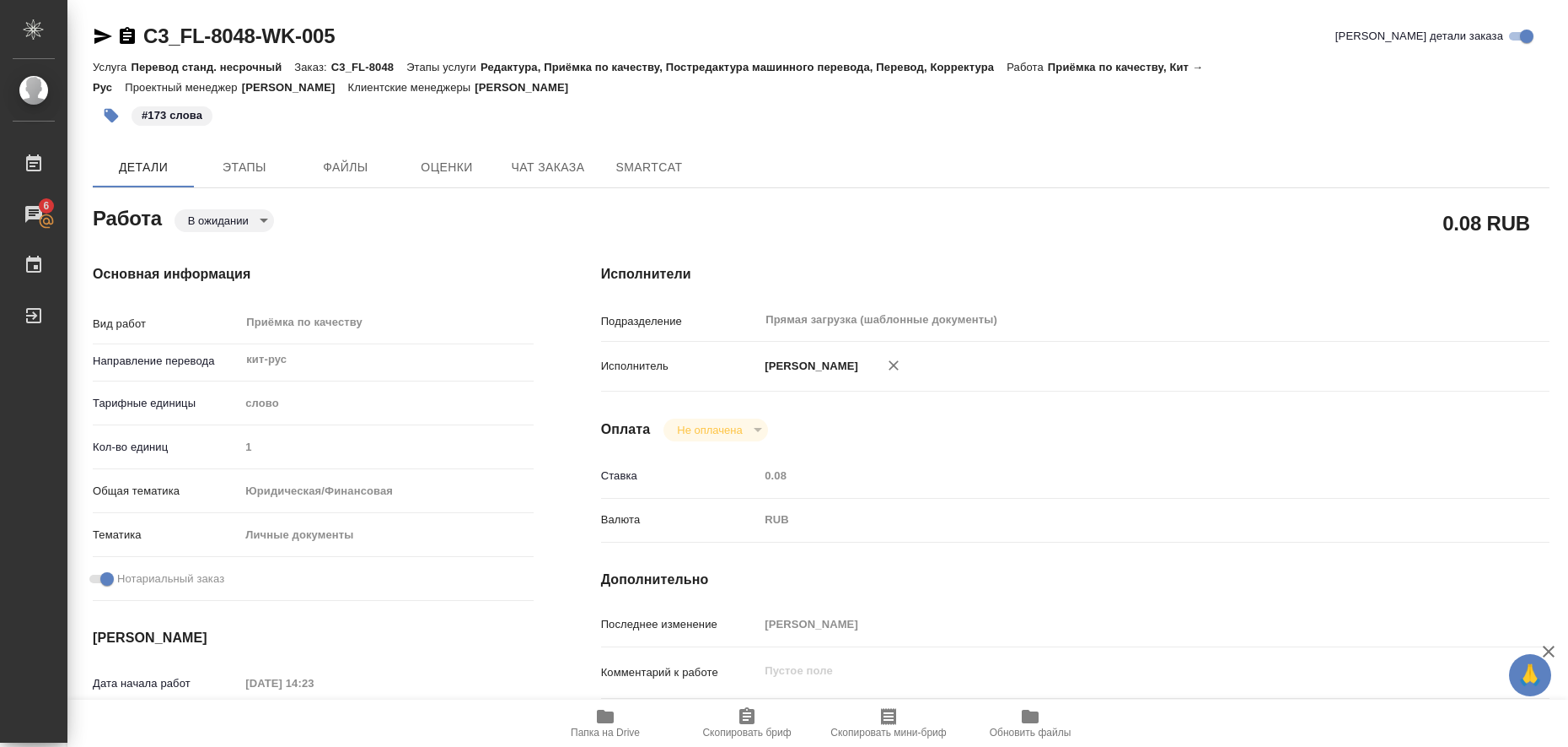
type textarea "x"
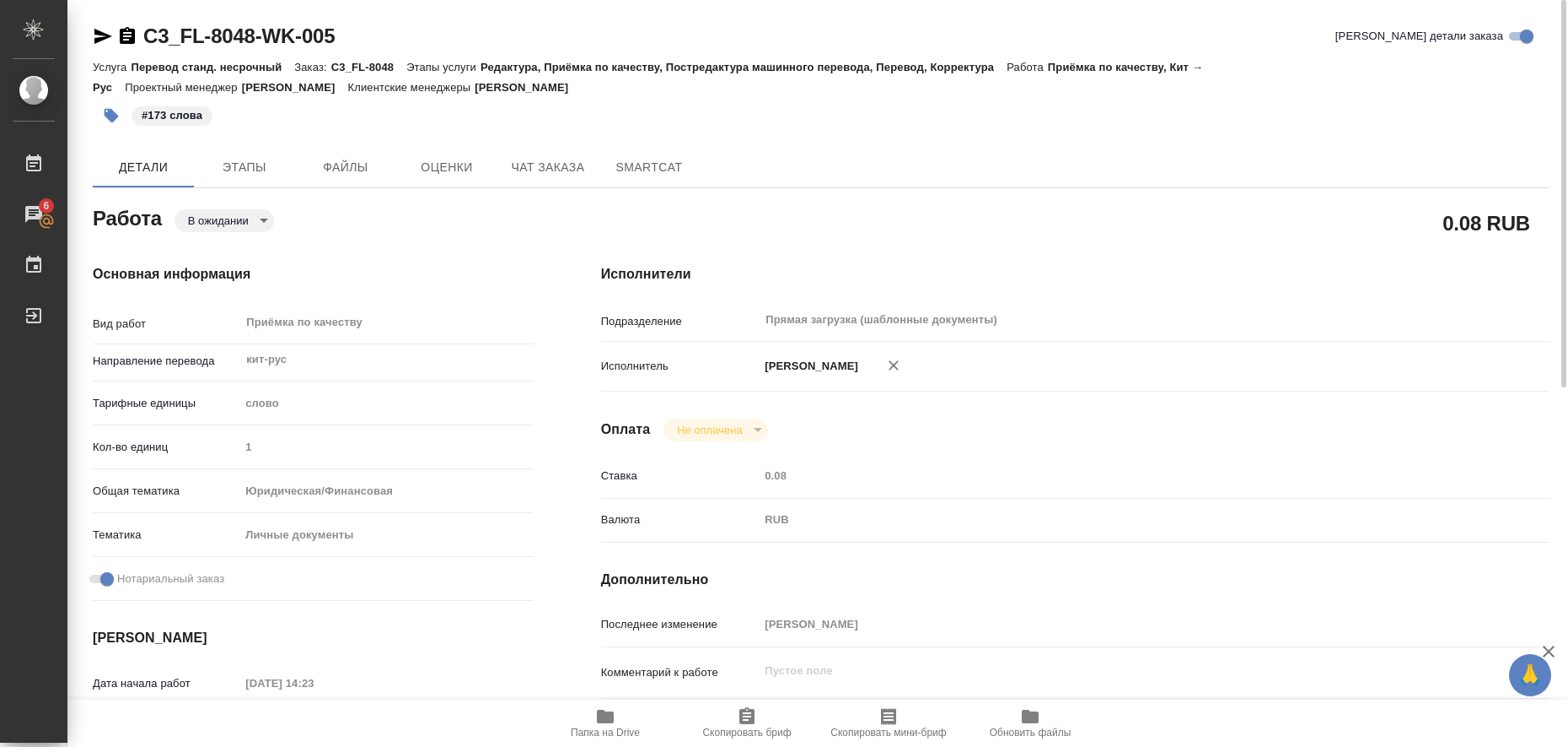
type textarea "x"
click at [256, 221] on body "🙏 .cls-1 fill:#fff; AWATERA Liubitskaia Olga Работы 6 Чаты График Выйти C3_FL-8…" at bounding box center [784, 374] width 1568 height 747
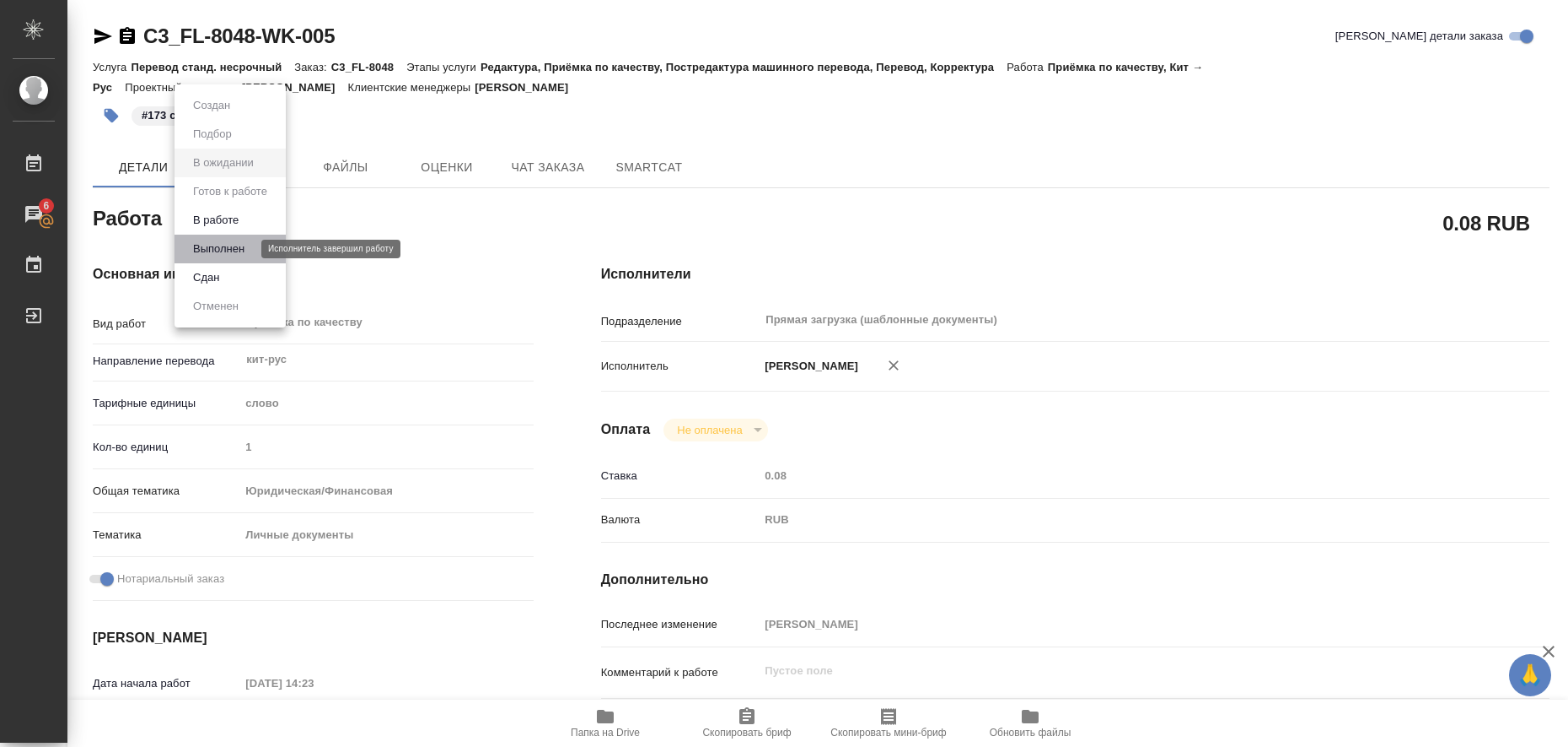
click at [235, 244] on button "Выполнен" at bounding box center [218, 249] width 61 height 19
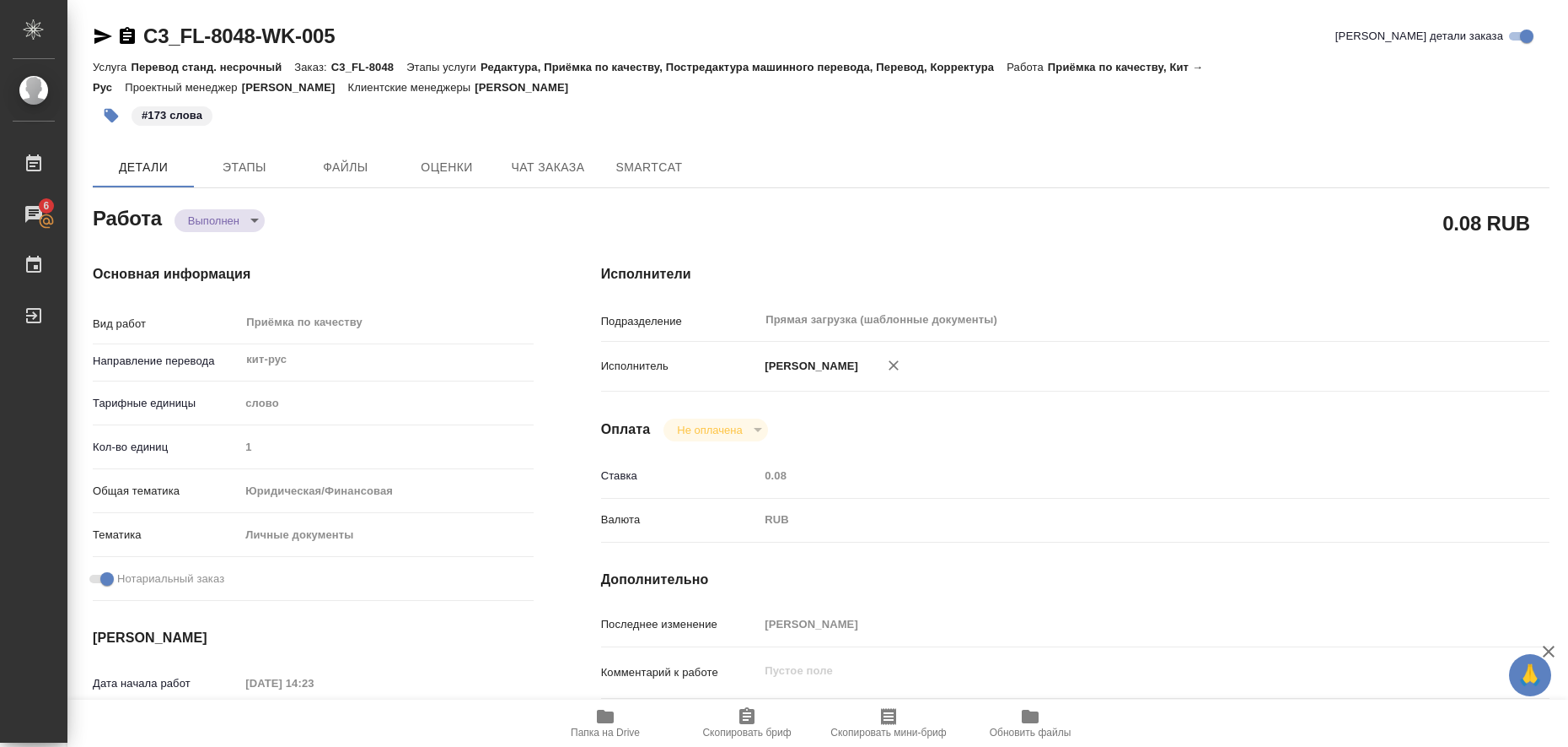
type textarea "x"
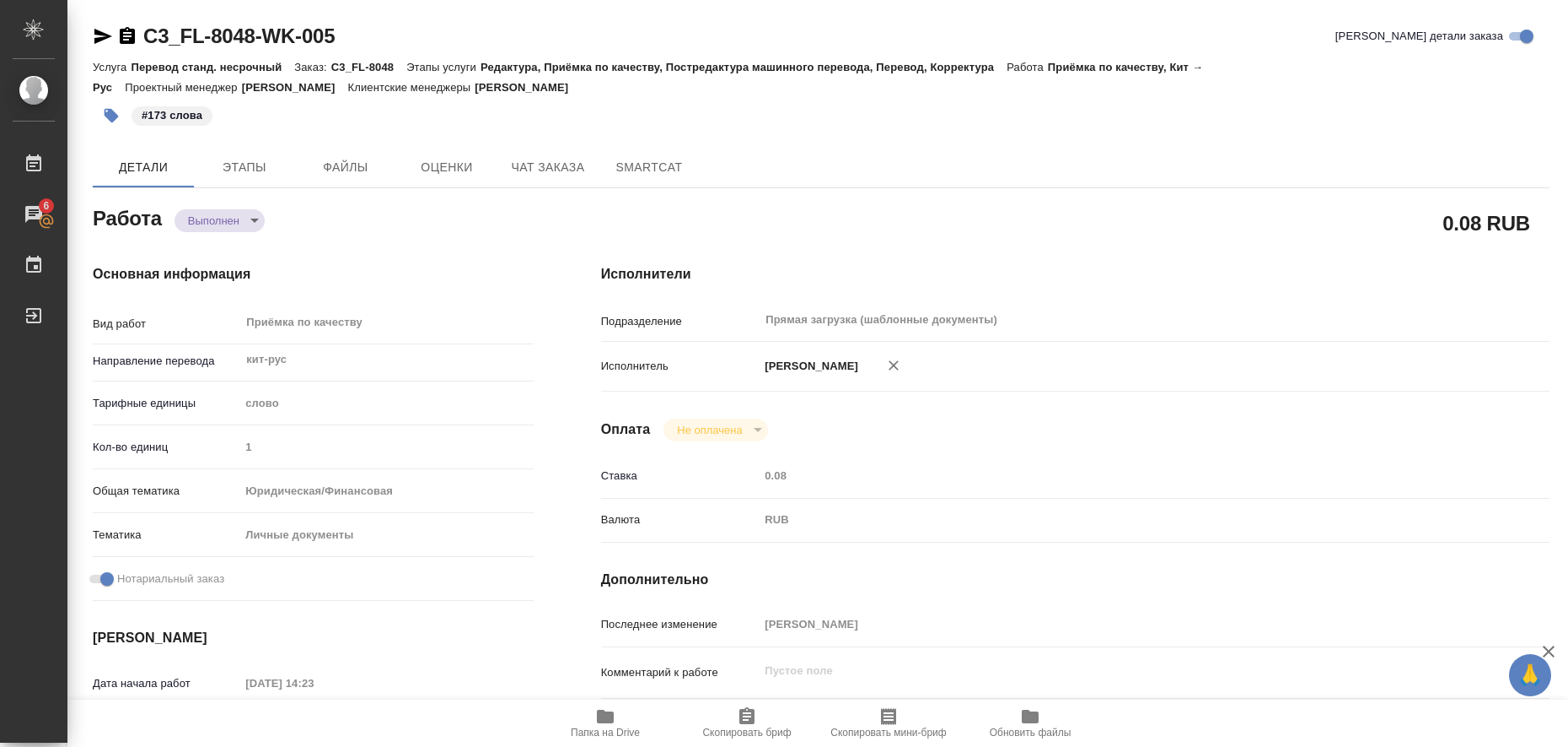
type textarea "x"
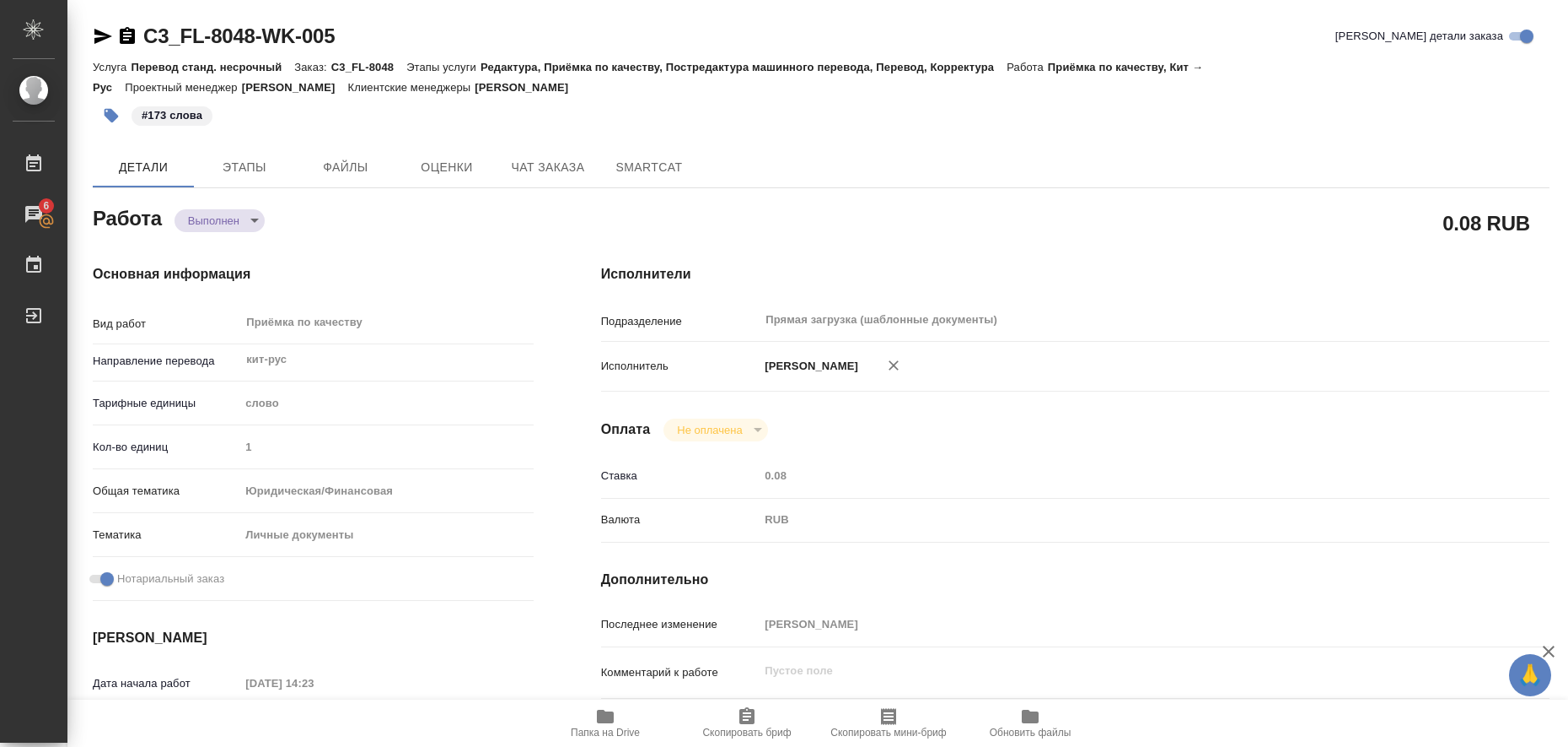
type textarea "x"
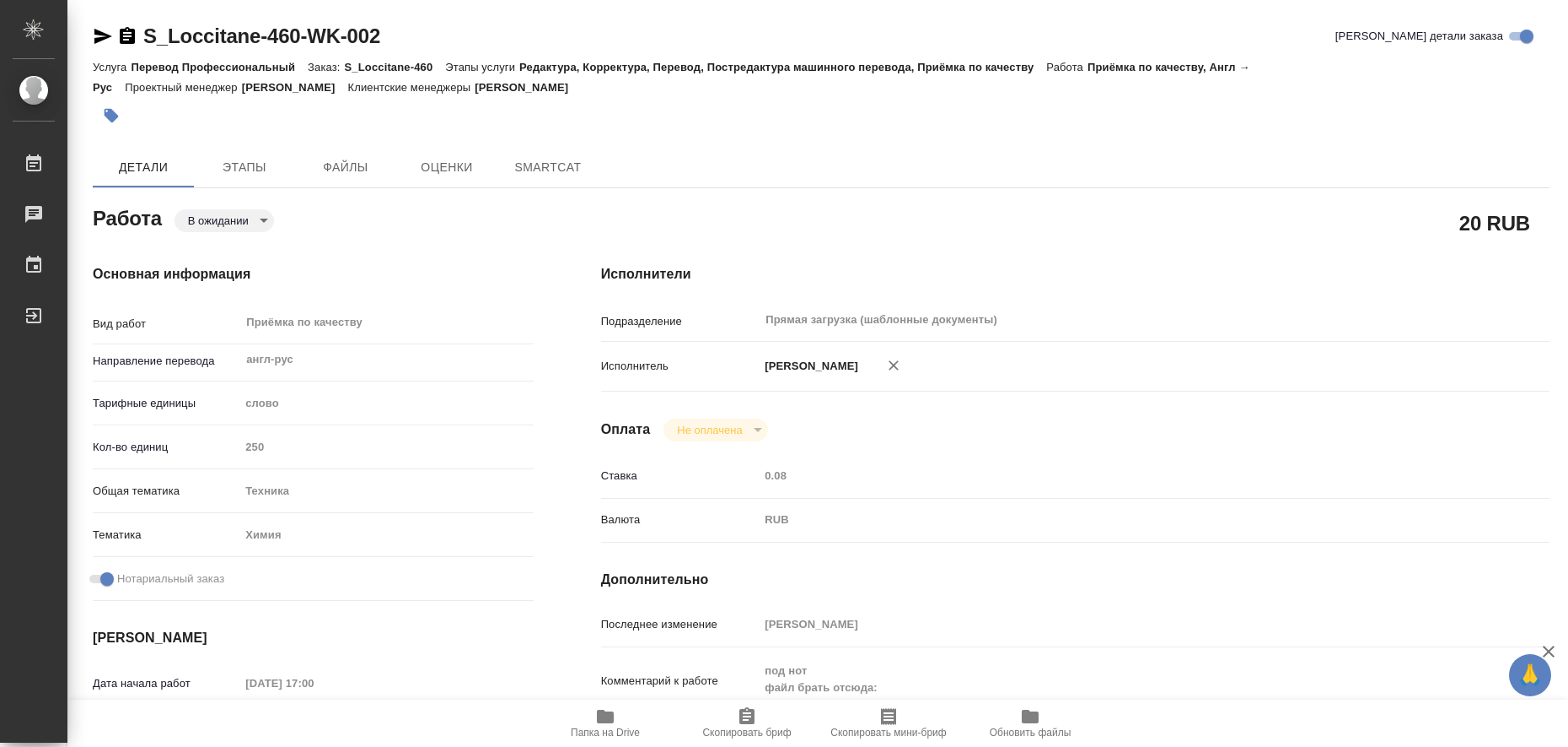
type textarea "x"
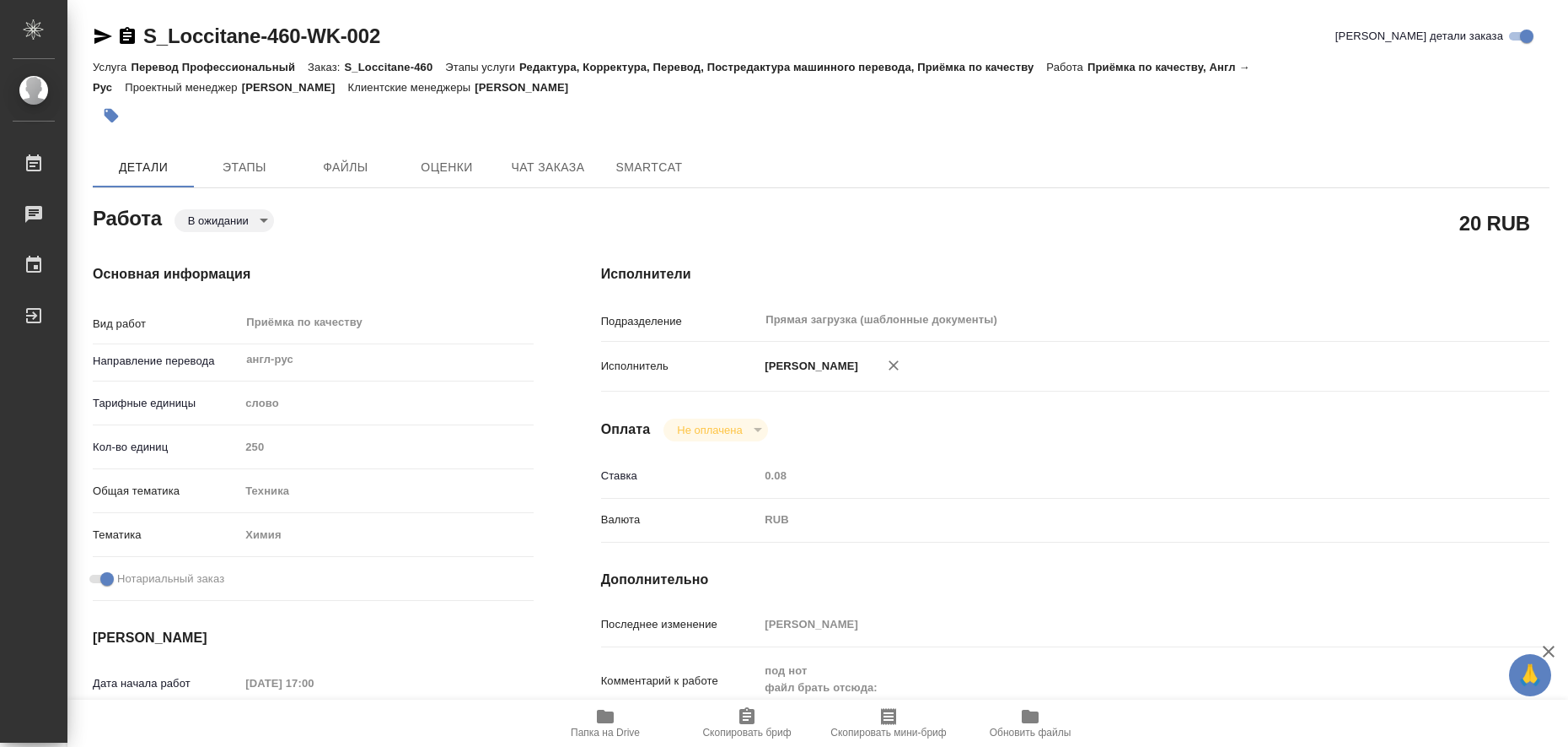
type textarea "x"
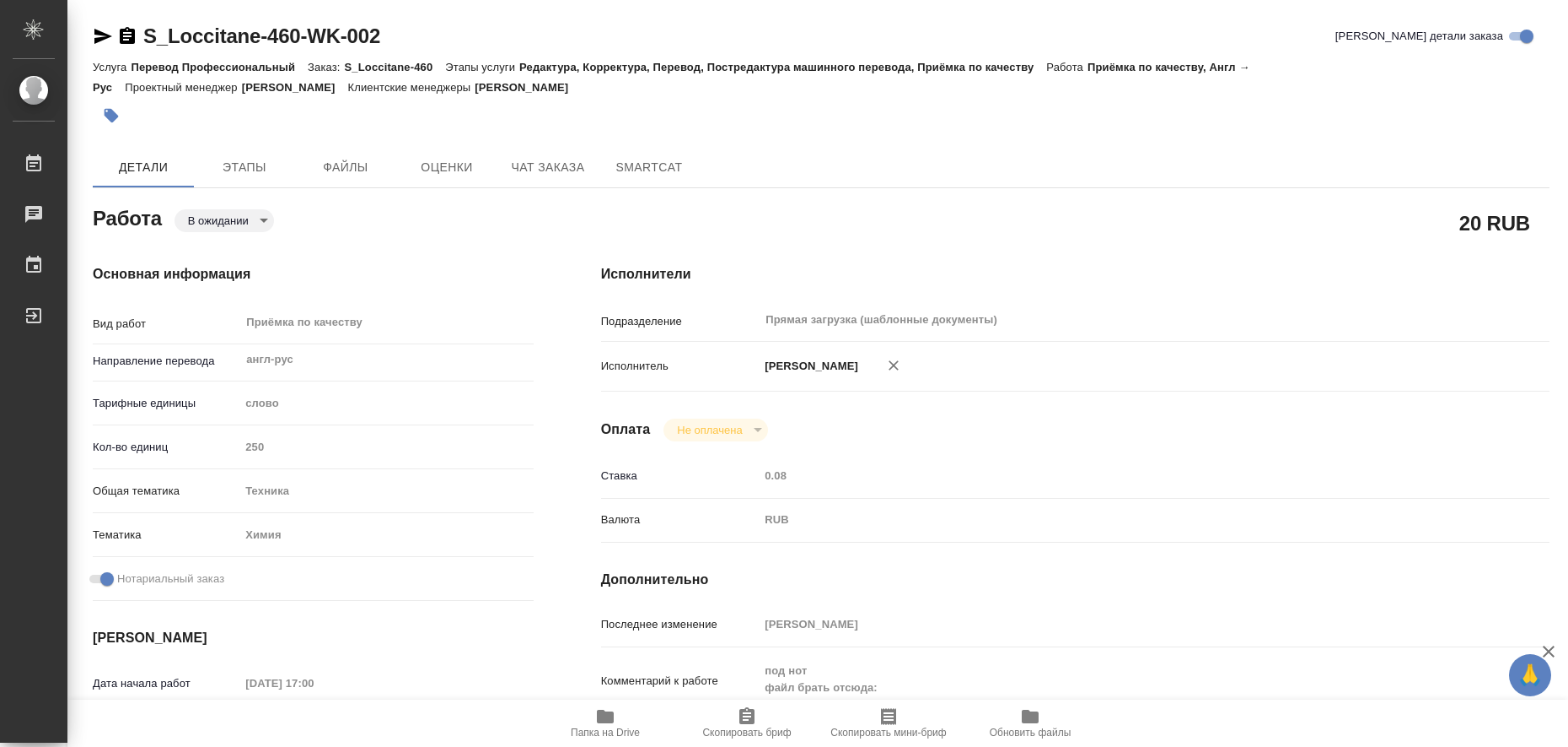
type textarea "x"
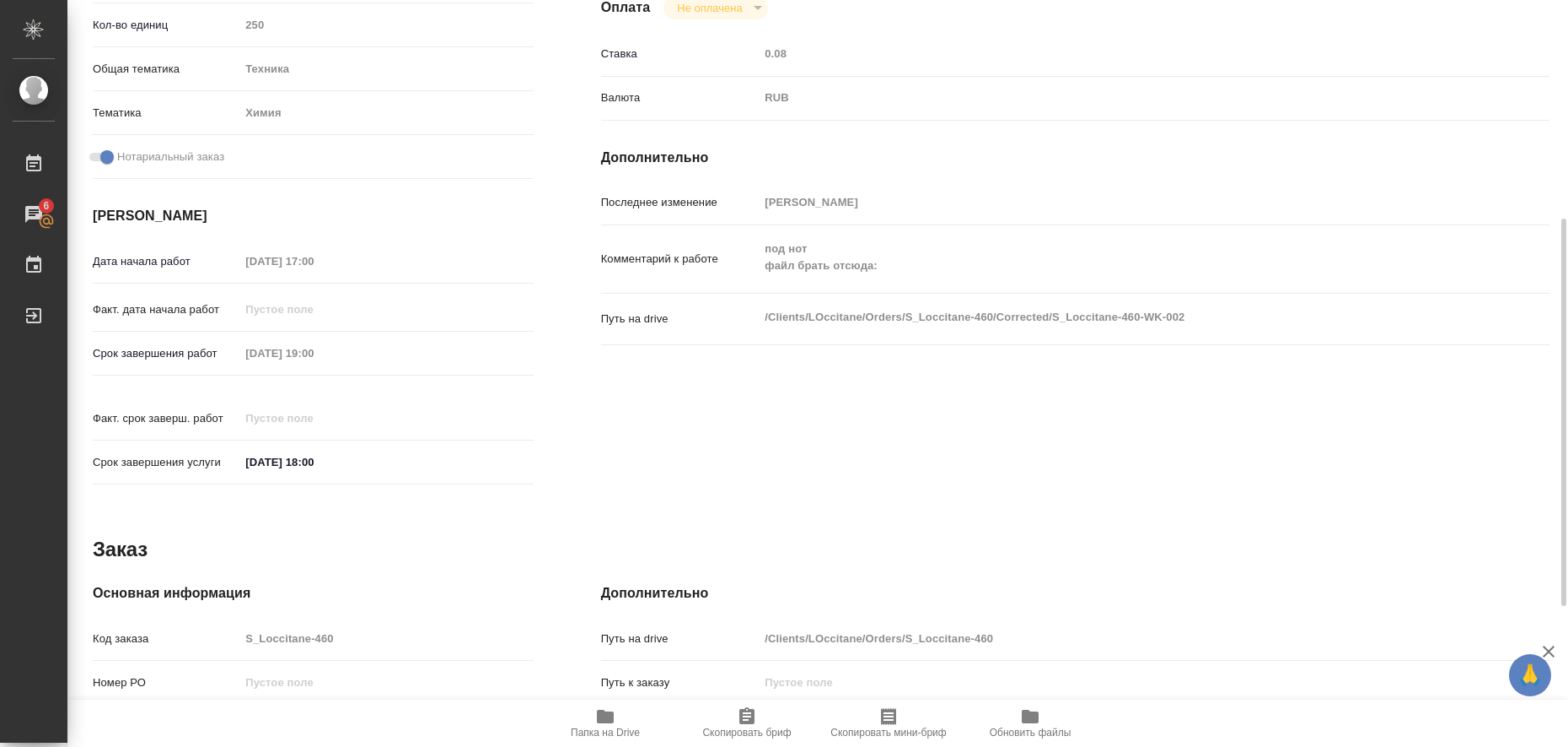
scroll to position [693, 0]
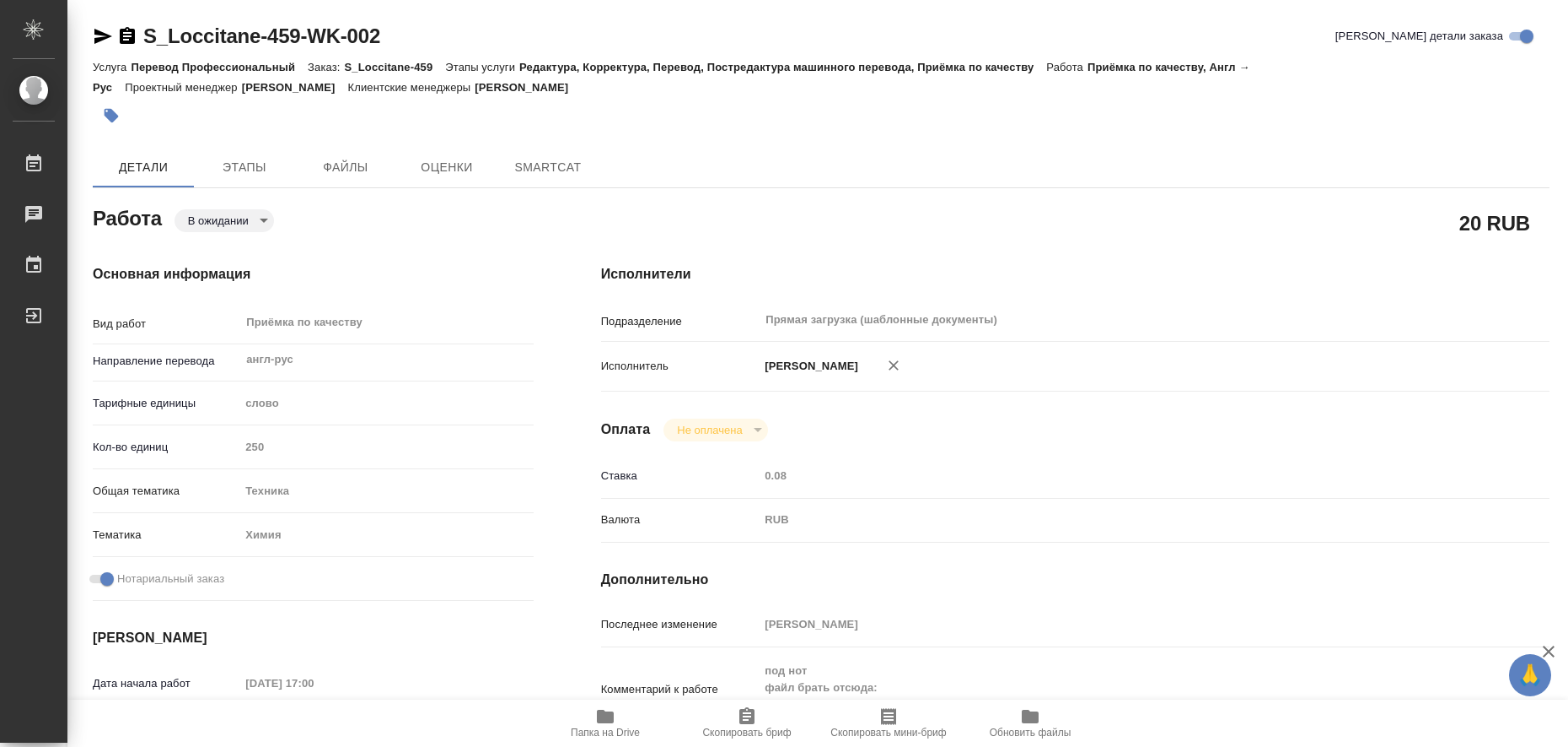
type textarea "x"
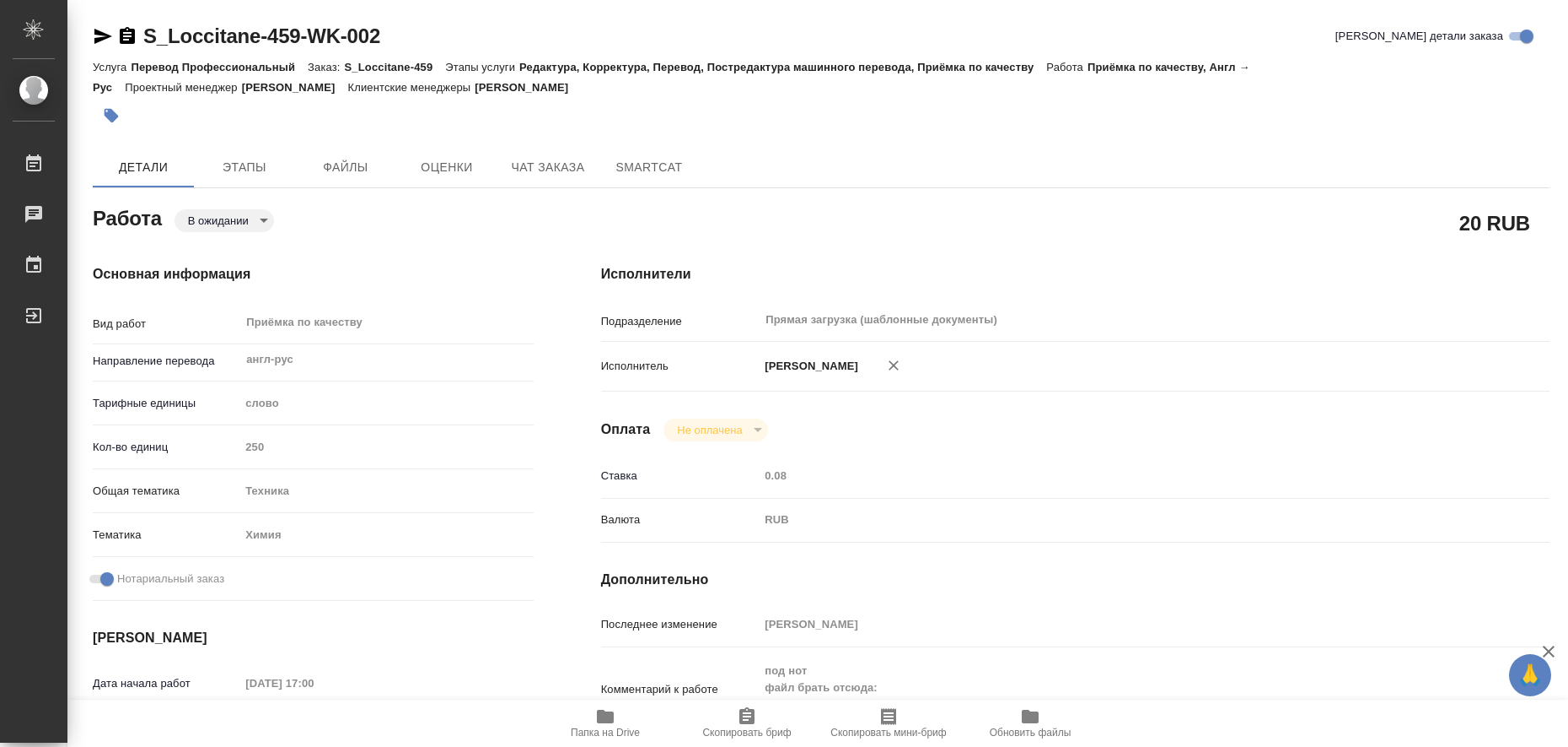
type textarea "x"
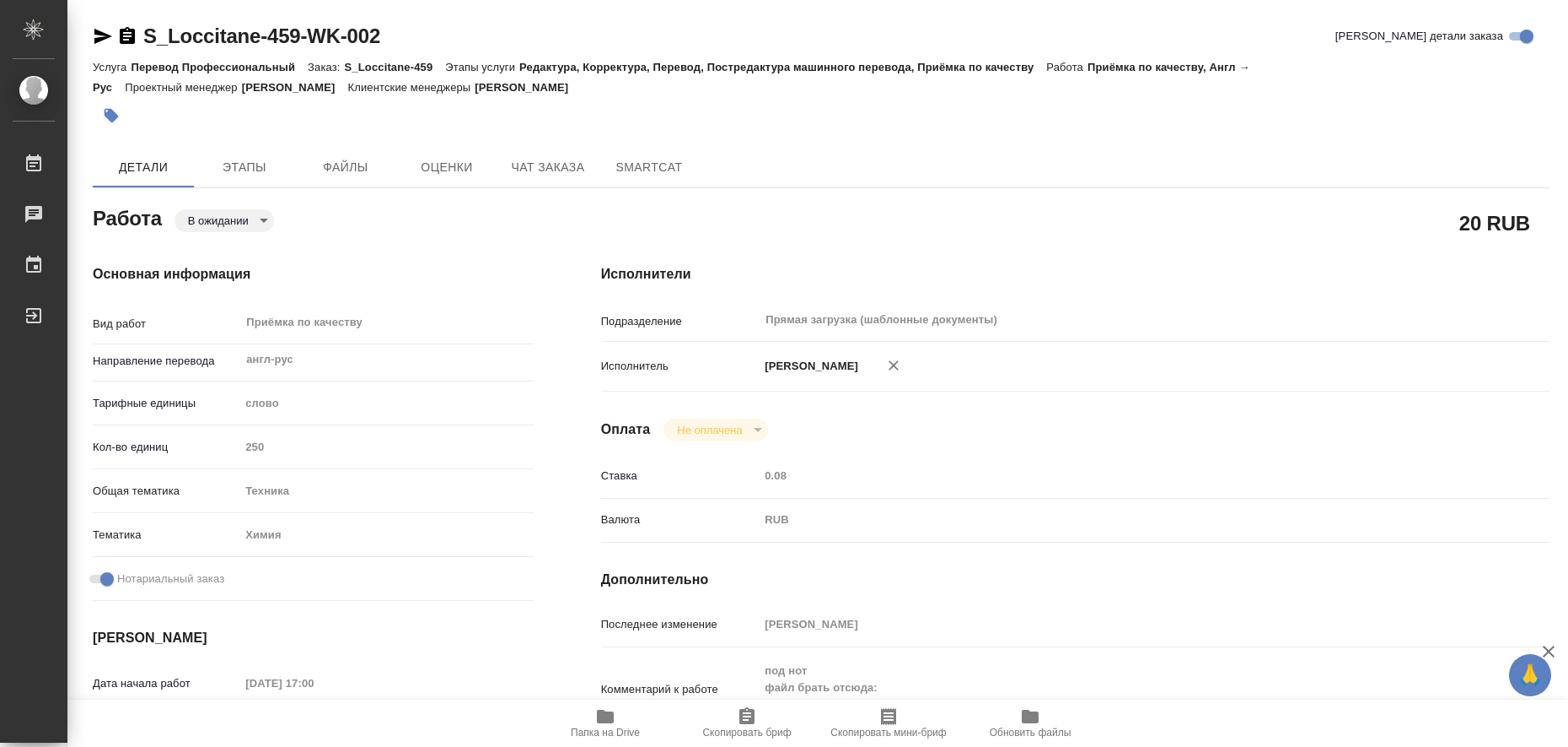
type textarea "x"
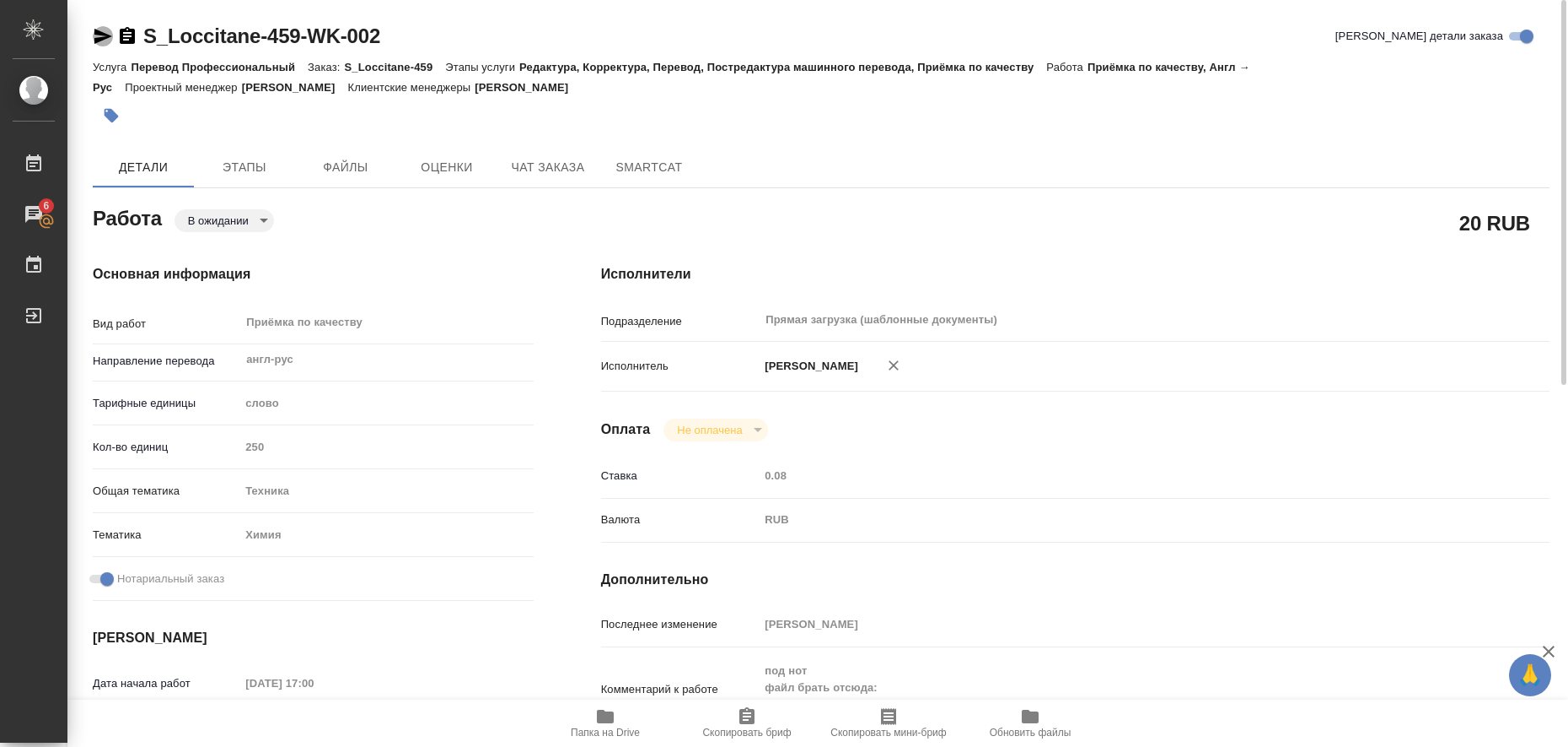
click at [95, 38] on icon "button" at bounding box center [103, 36] width 18 height 15
type textarea "x"
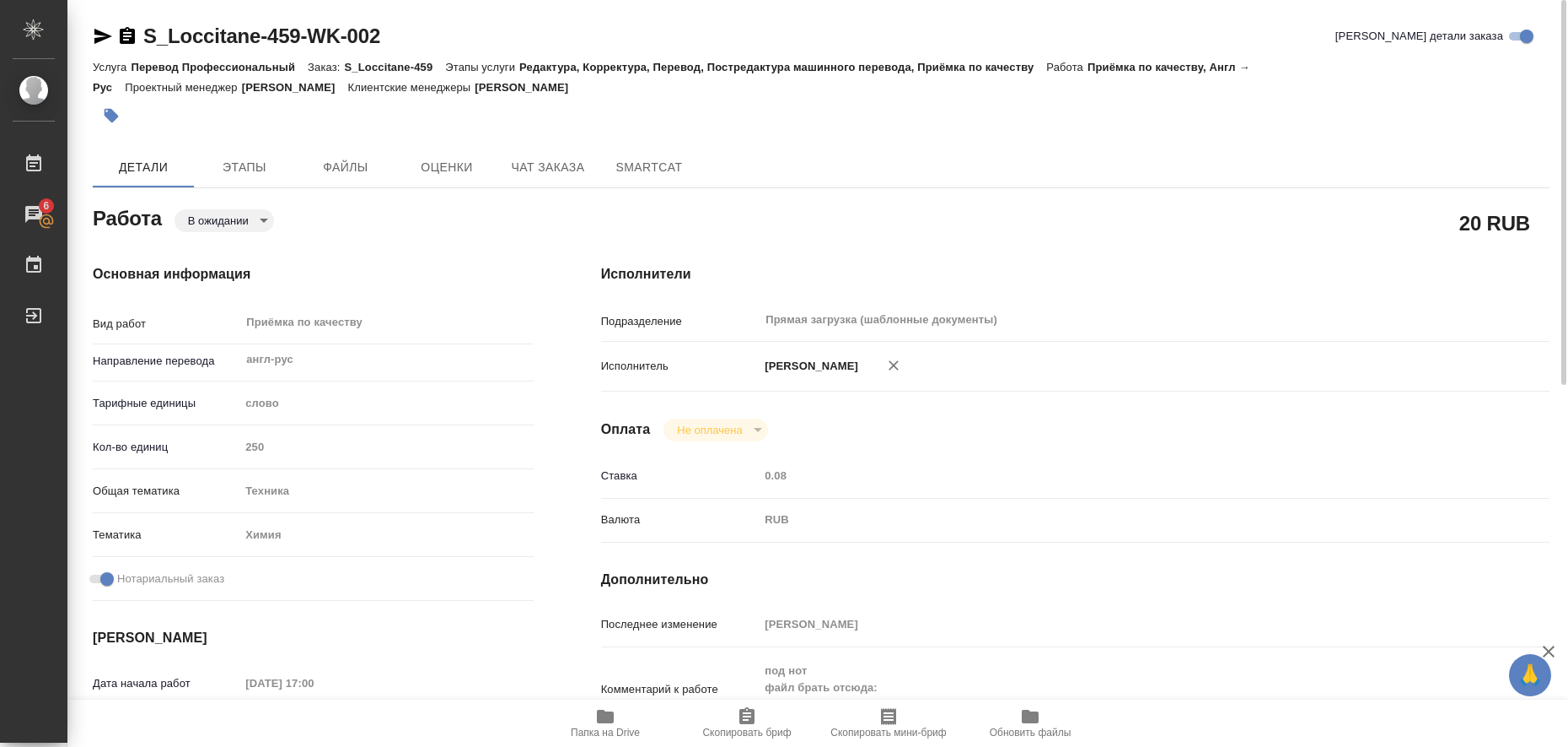
type textarea "x"
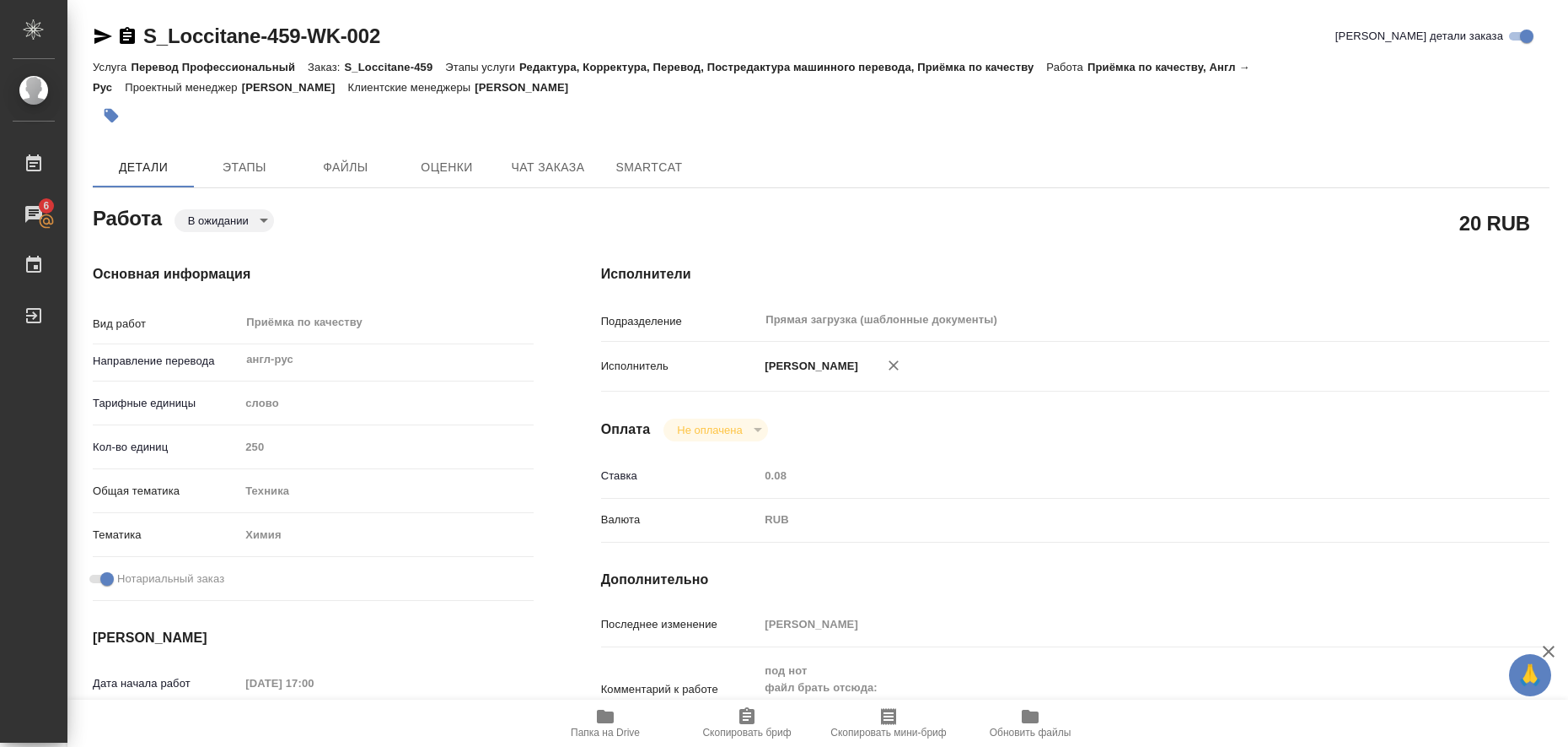
type textarea "x"
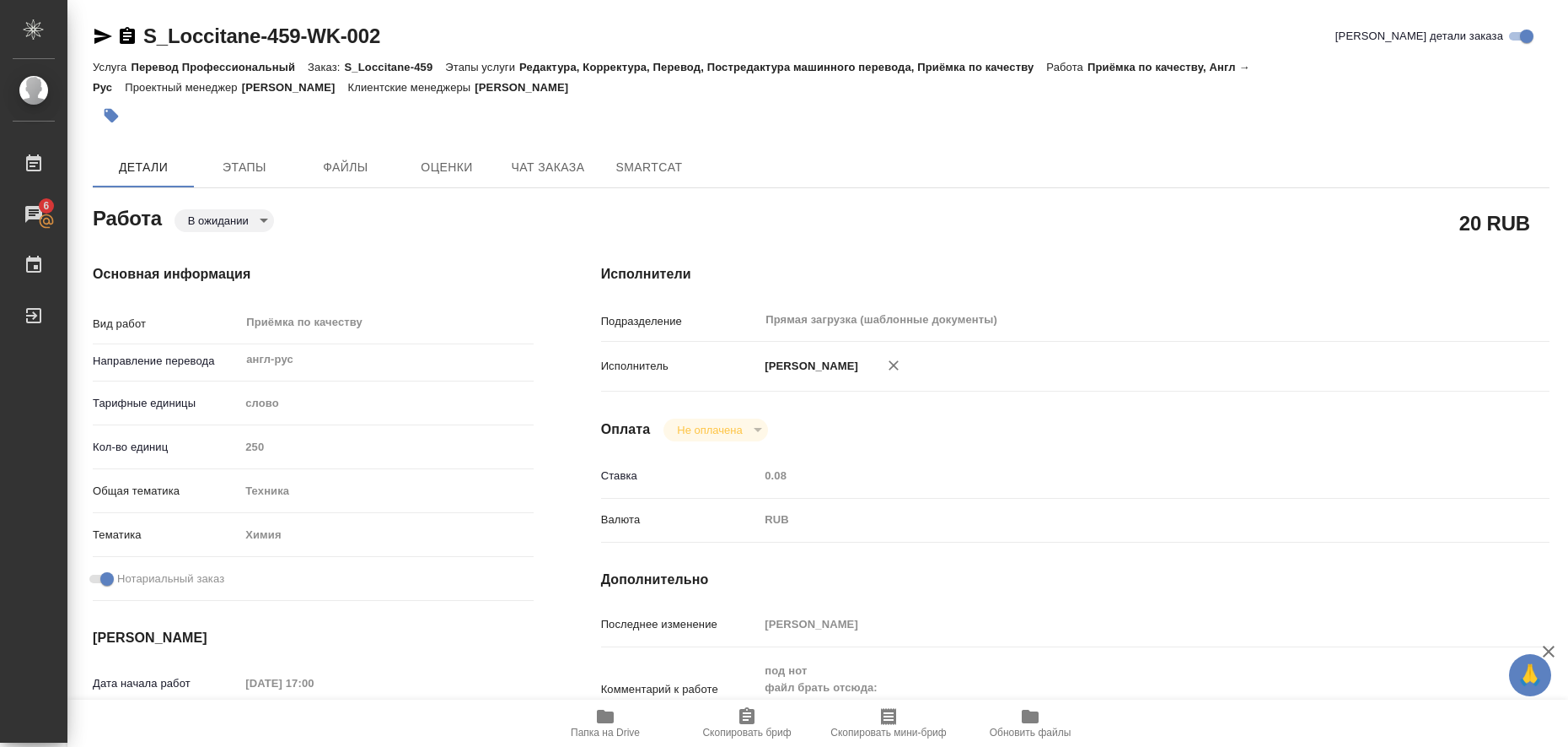
type textarea "x"
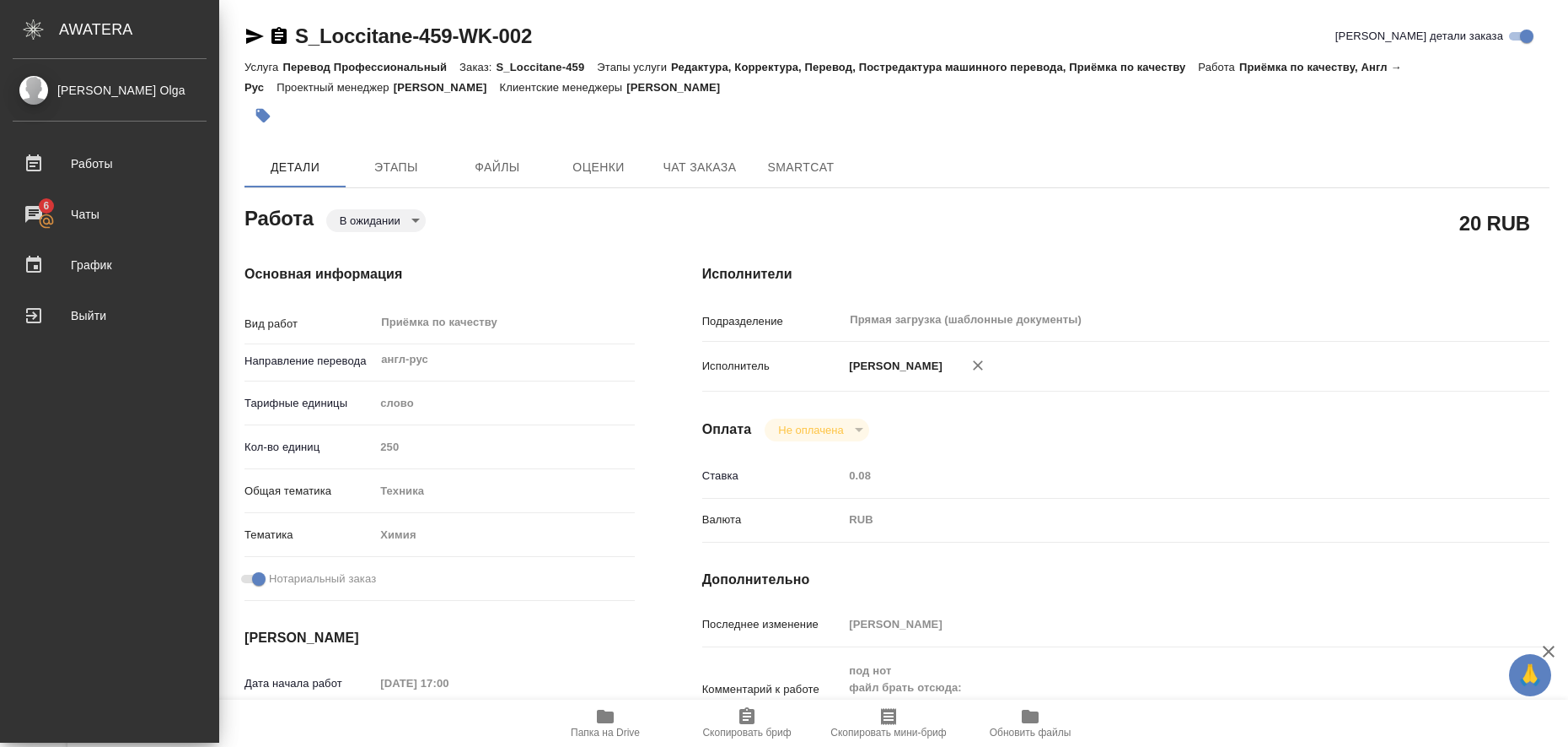
type textarea "x"
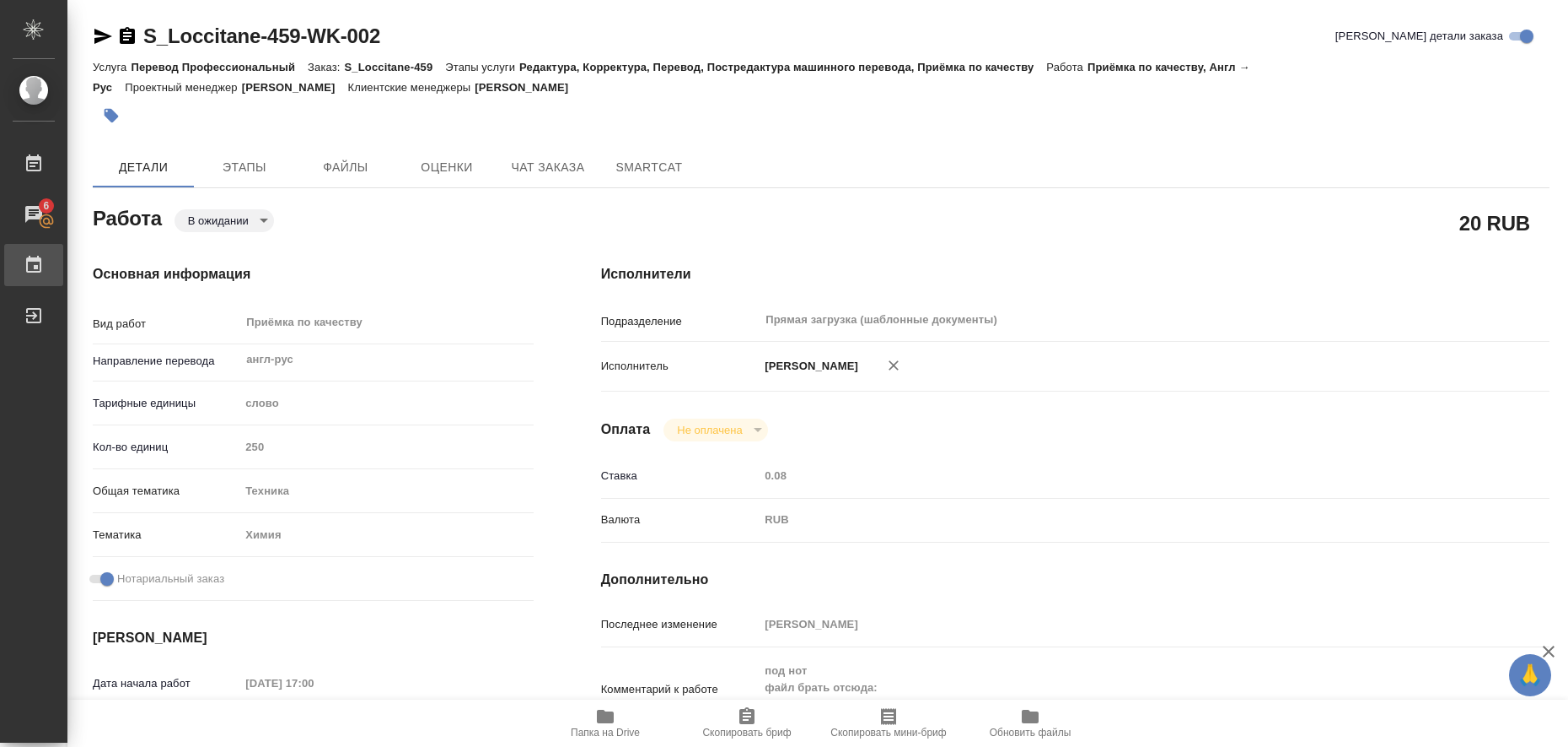
type textarea "x"
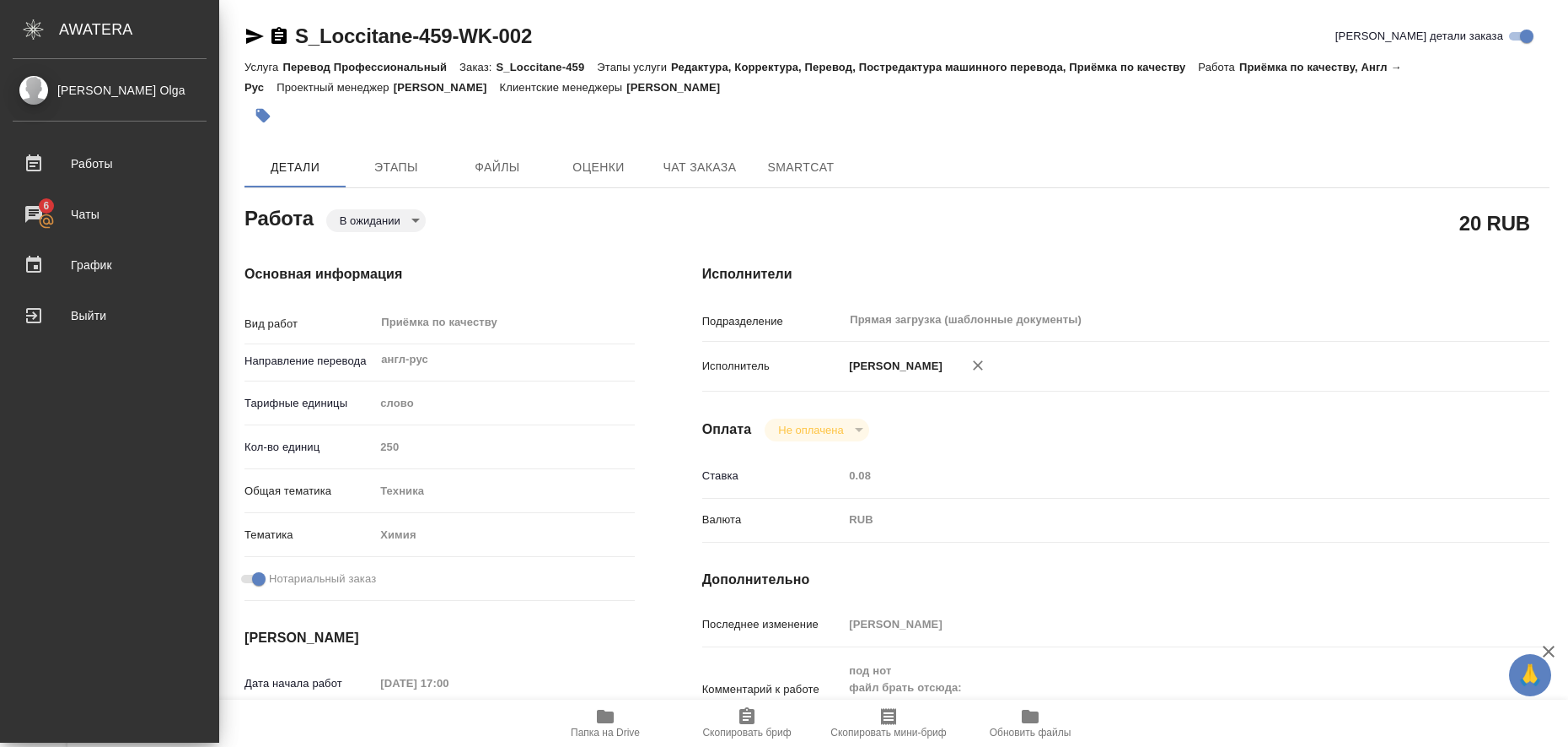
type textarea "x"
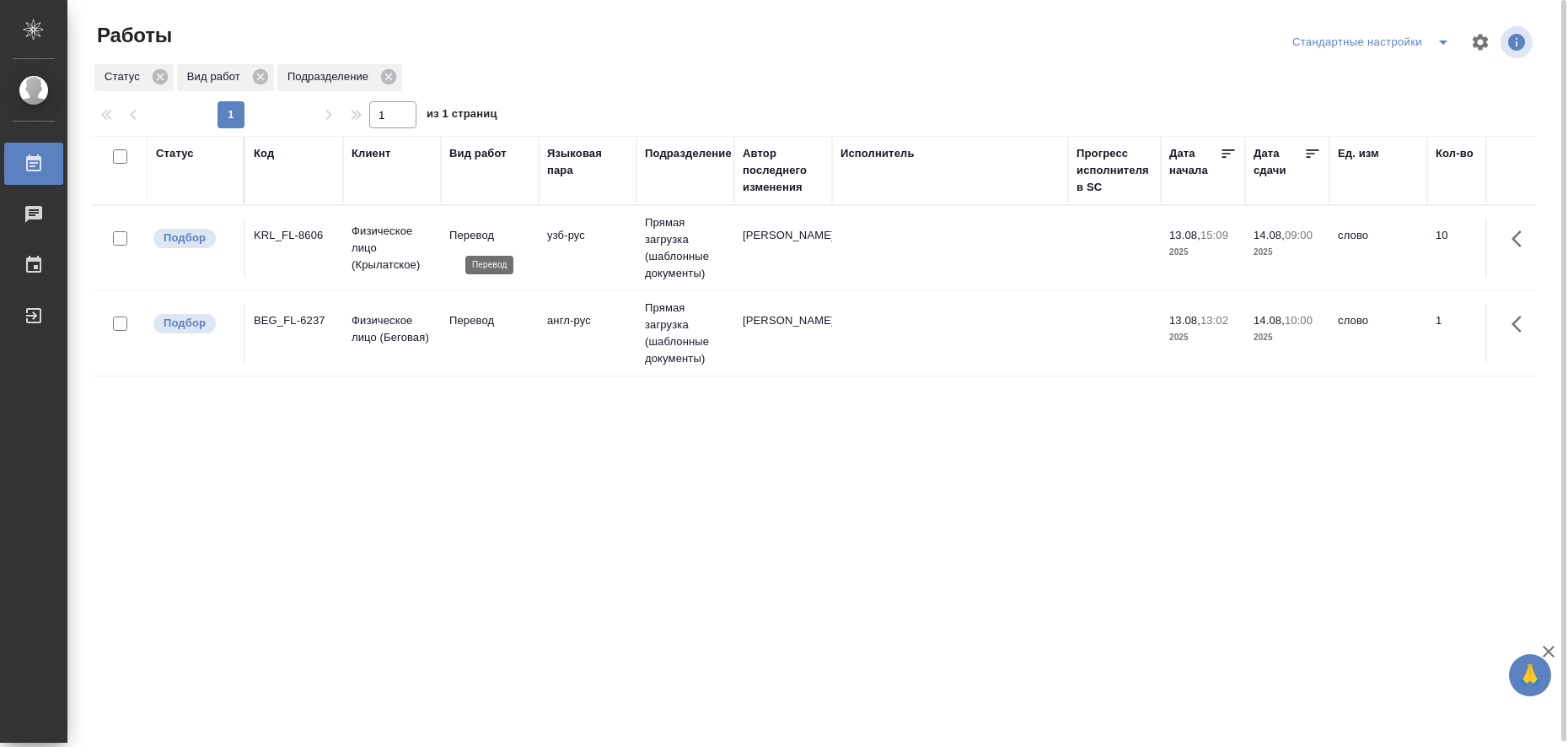
click at [482, 242] on p "Перевод" at bounding box center [489, 235] width 81 height 17
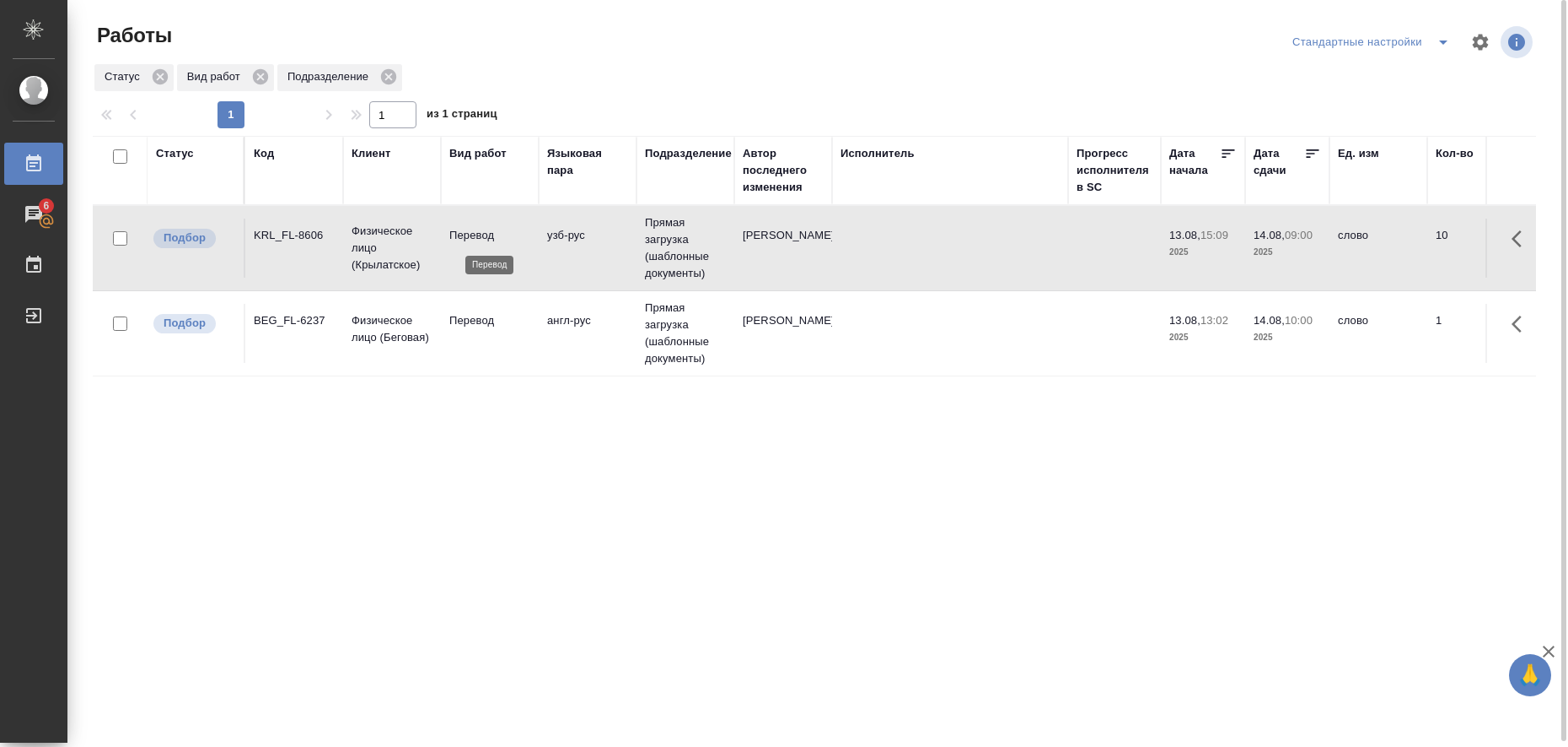
click at [482, 242] on p "Перевод" at bounding box center [489, 235] width 81 height 17
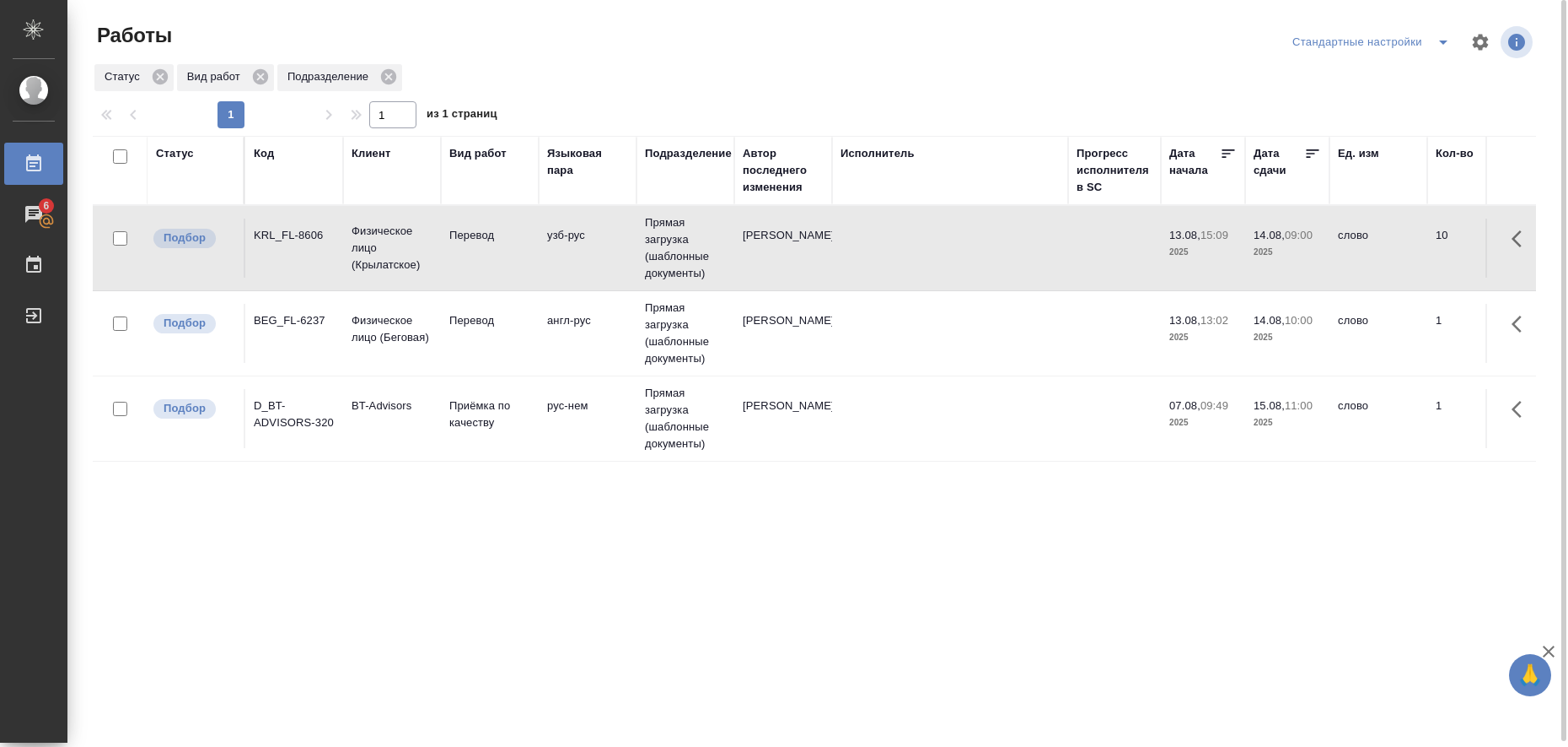
click at [568, 277] on td "рус-нем" at bounding box center [588, 248] width 98 height 59
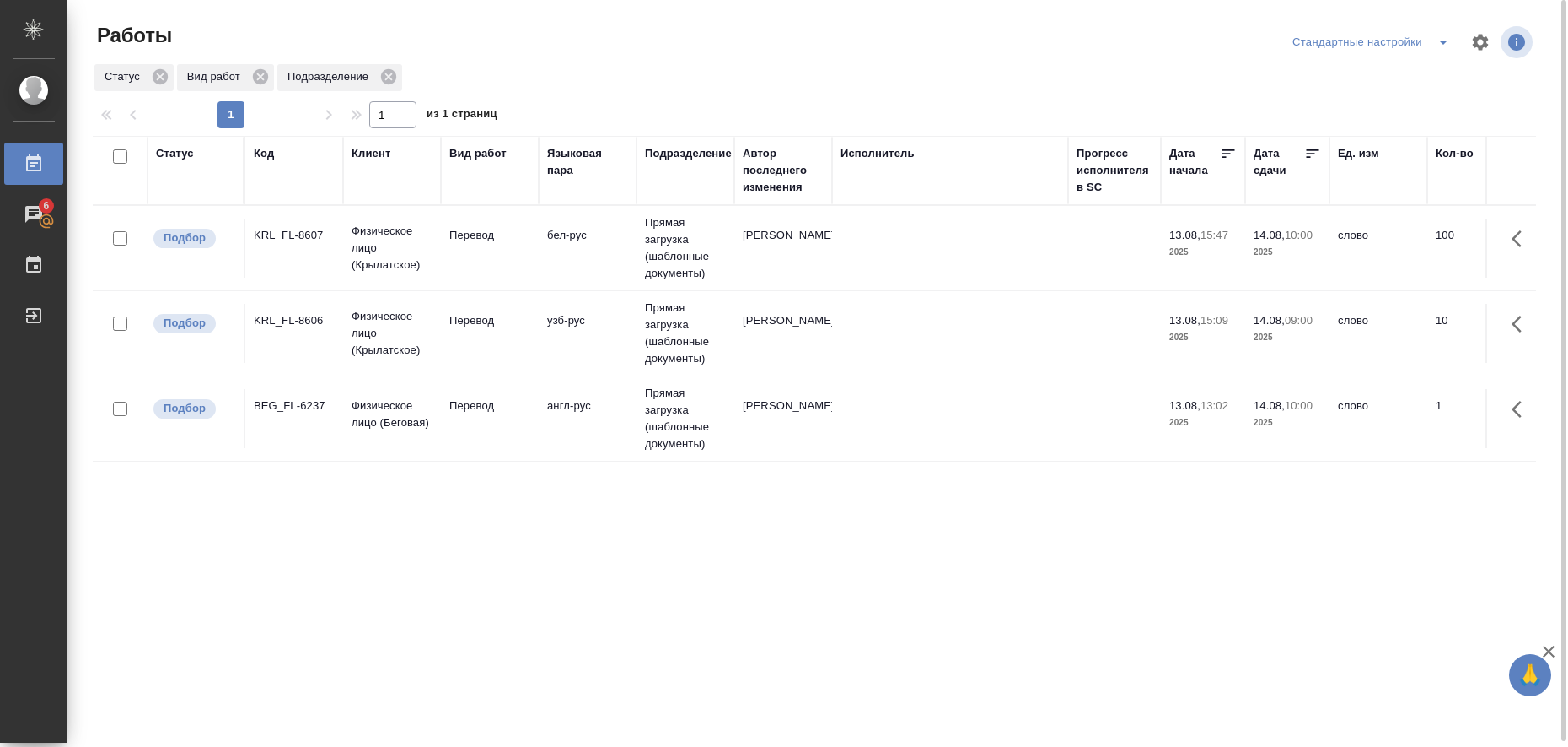
click at [1414, 243] on td "слово" at bounding box center [1378, 248] width 98 height 59
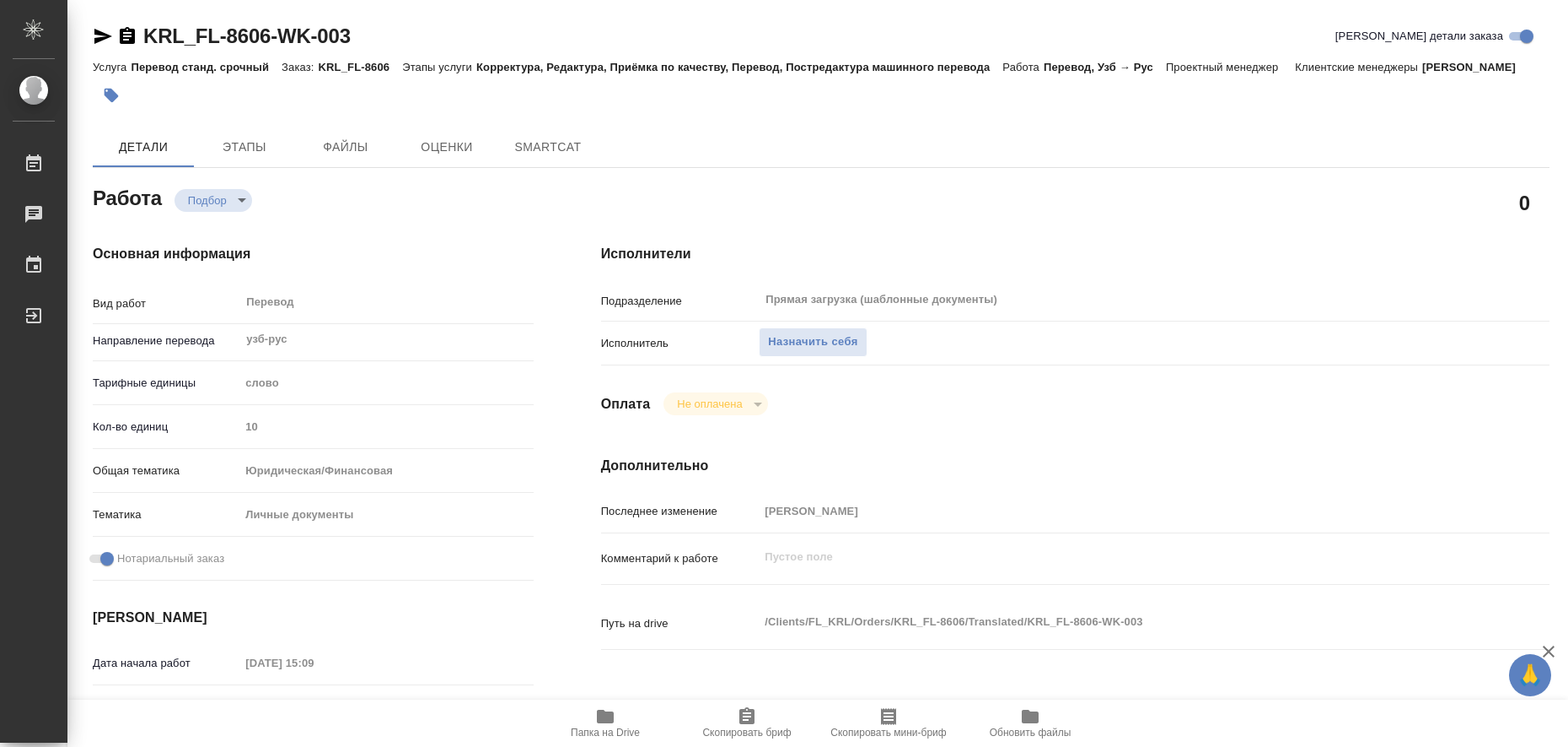
type textarea "x"
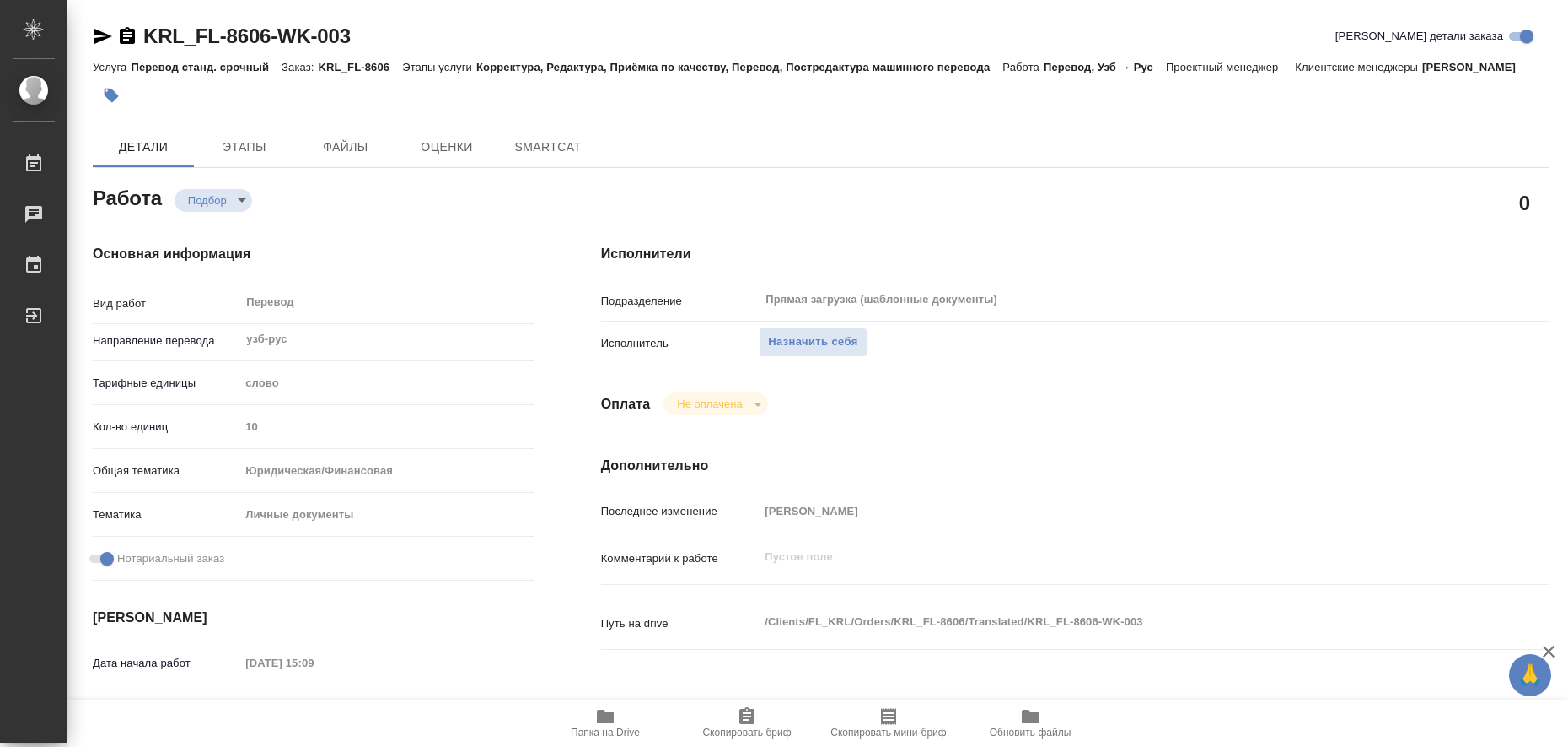
type textarea "x"
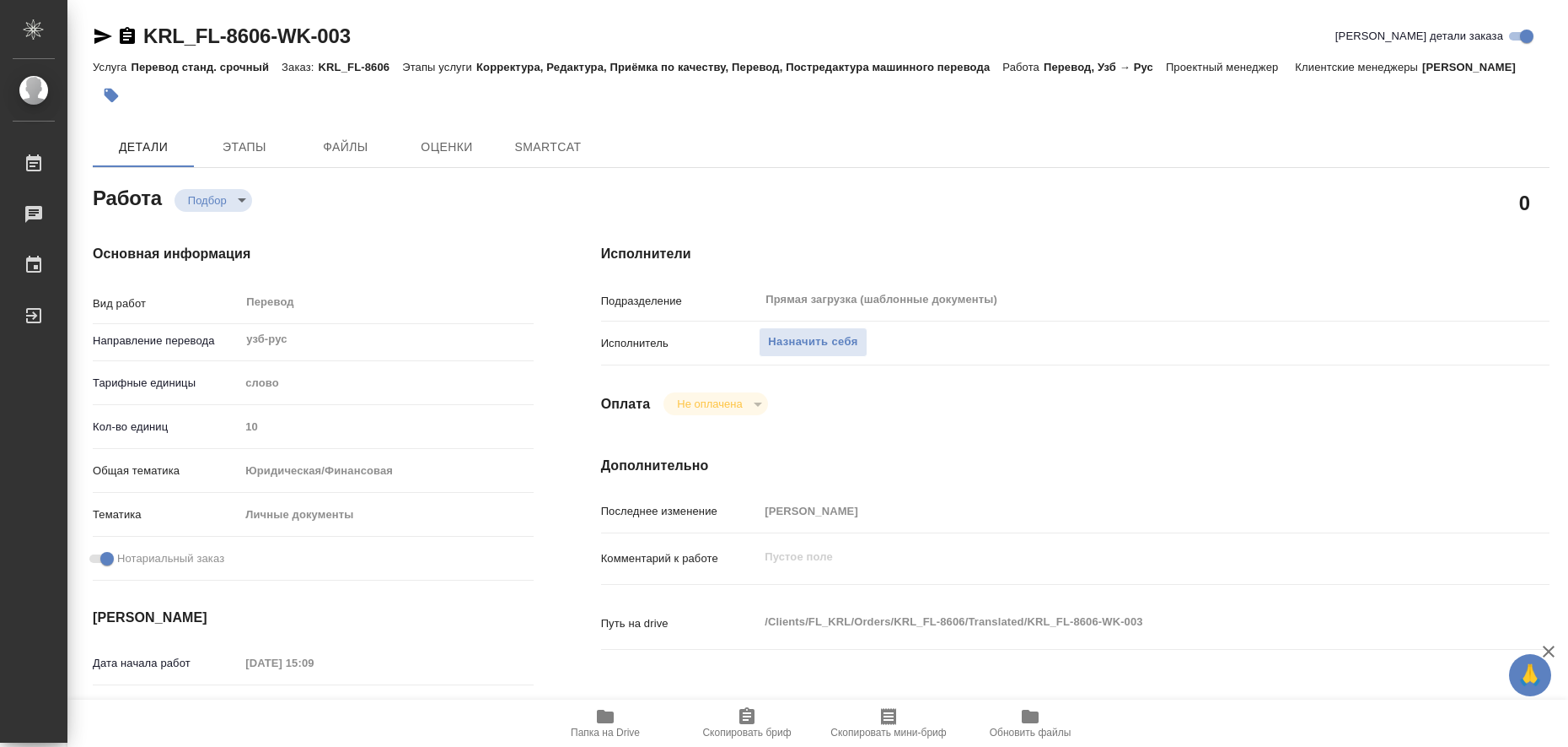
type textarea "x"
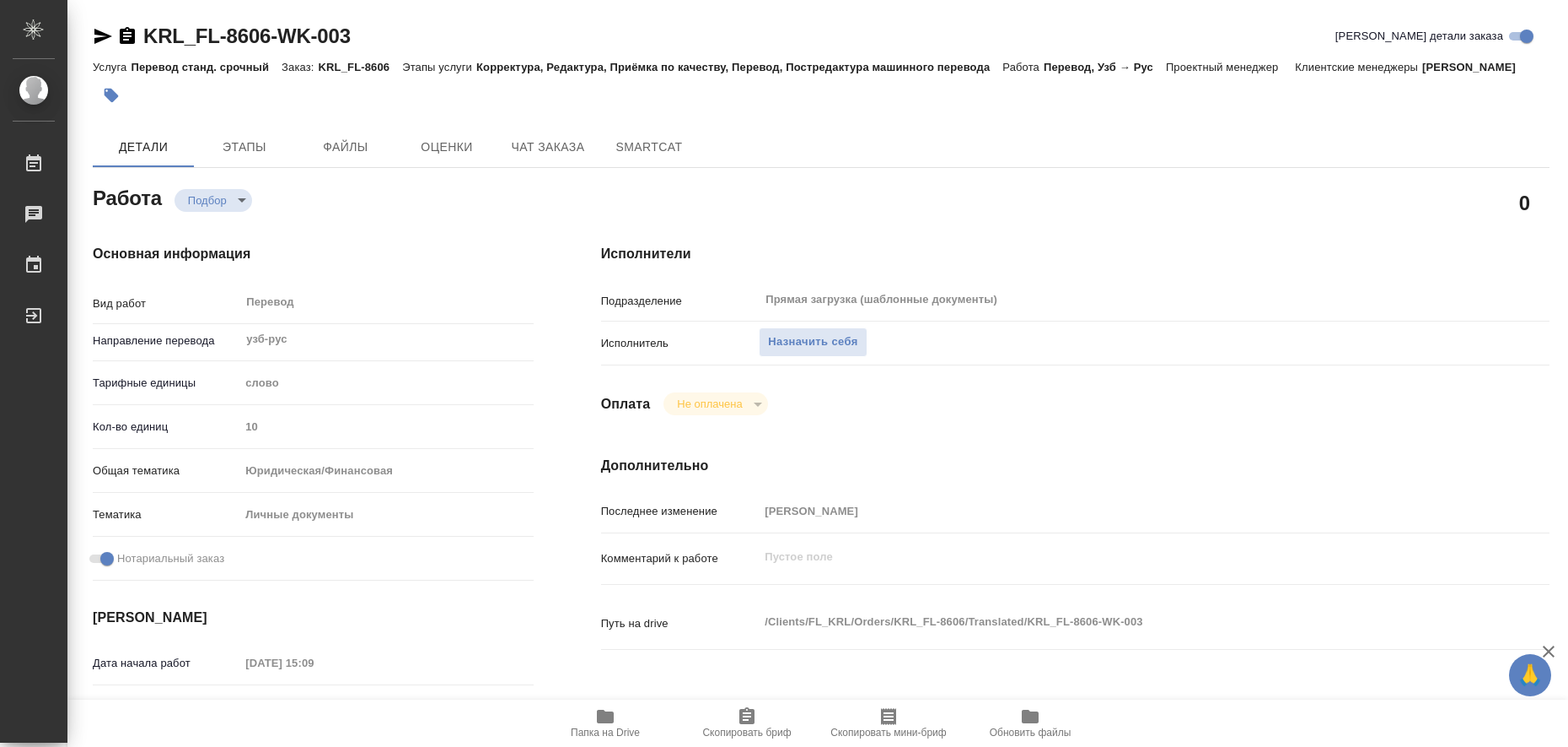
type textarea "x"
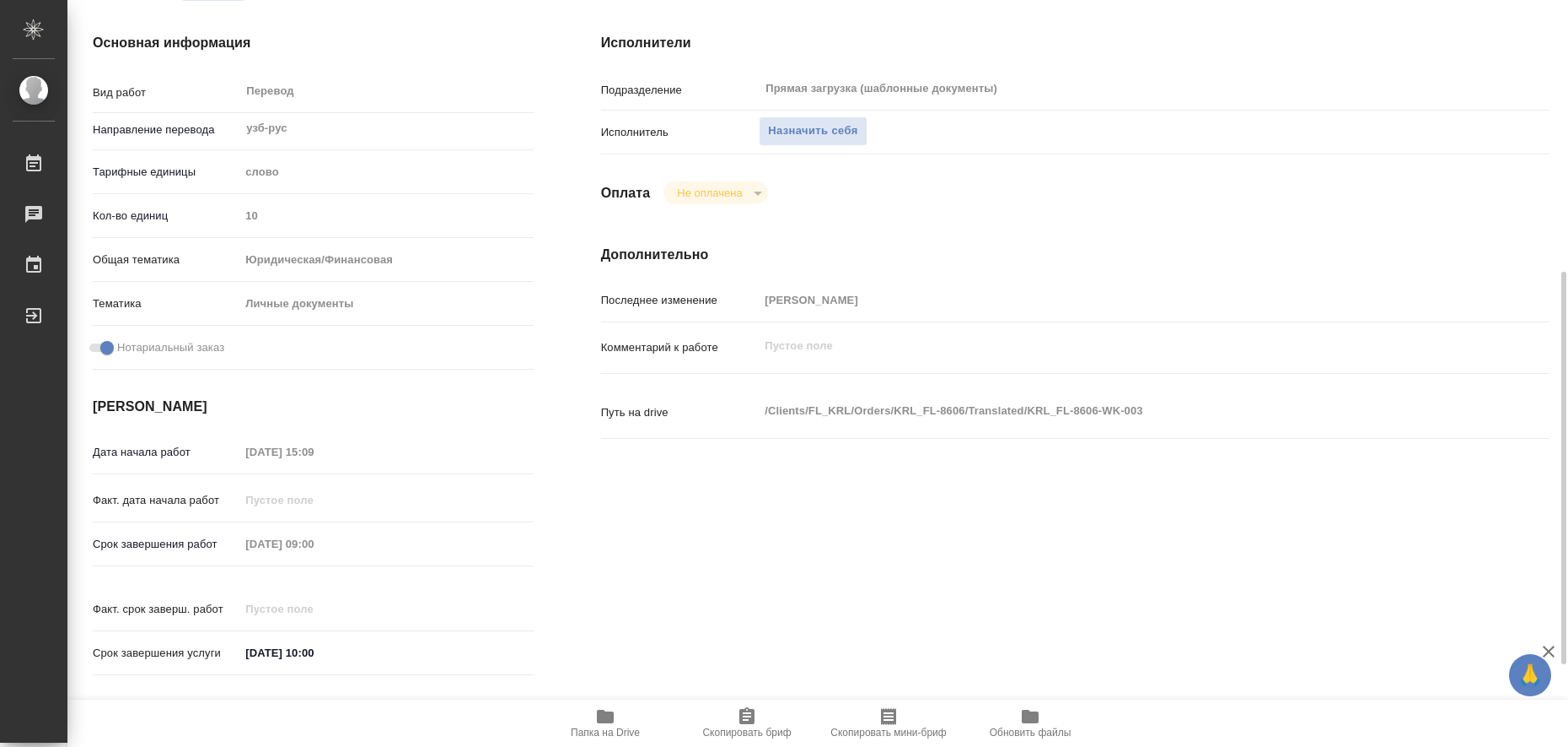
type textarea "x"
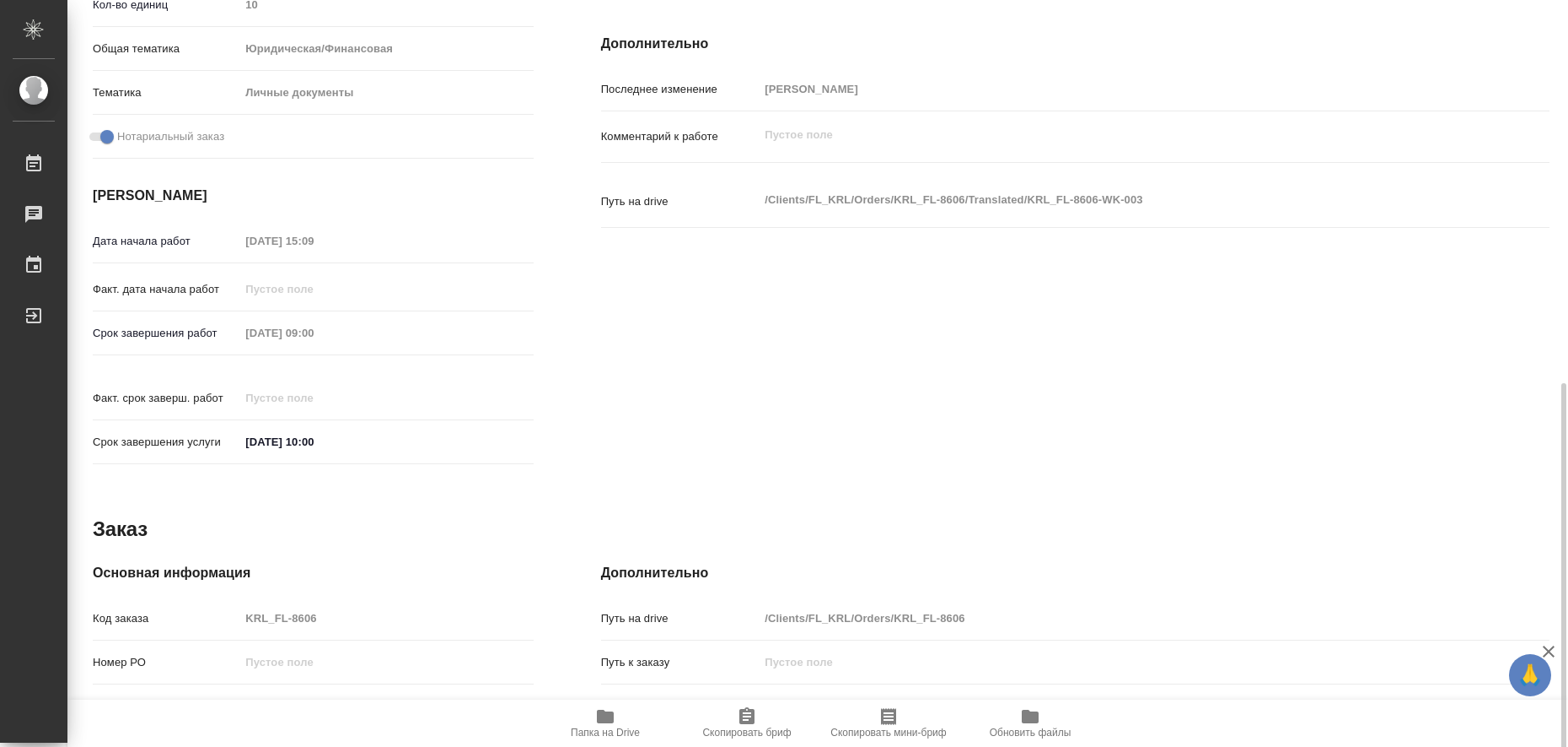
scroll to position [672, 0]
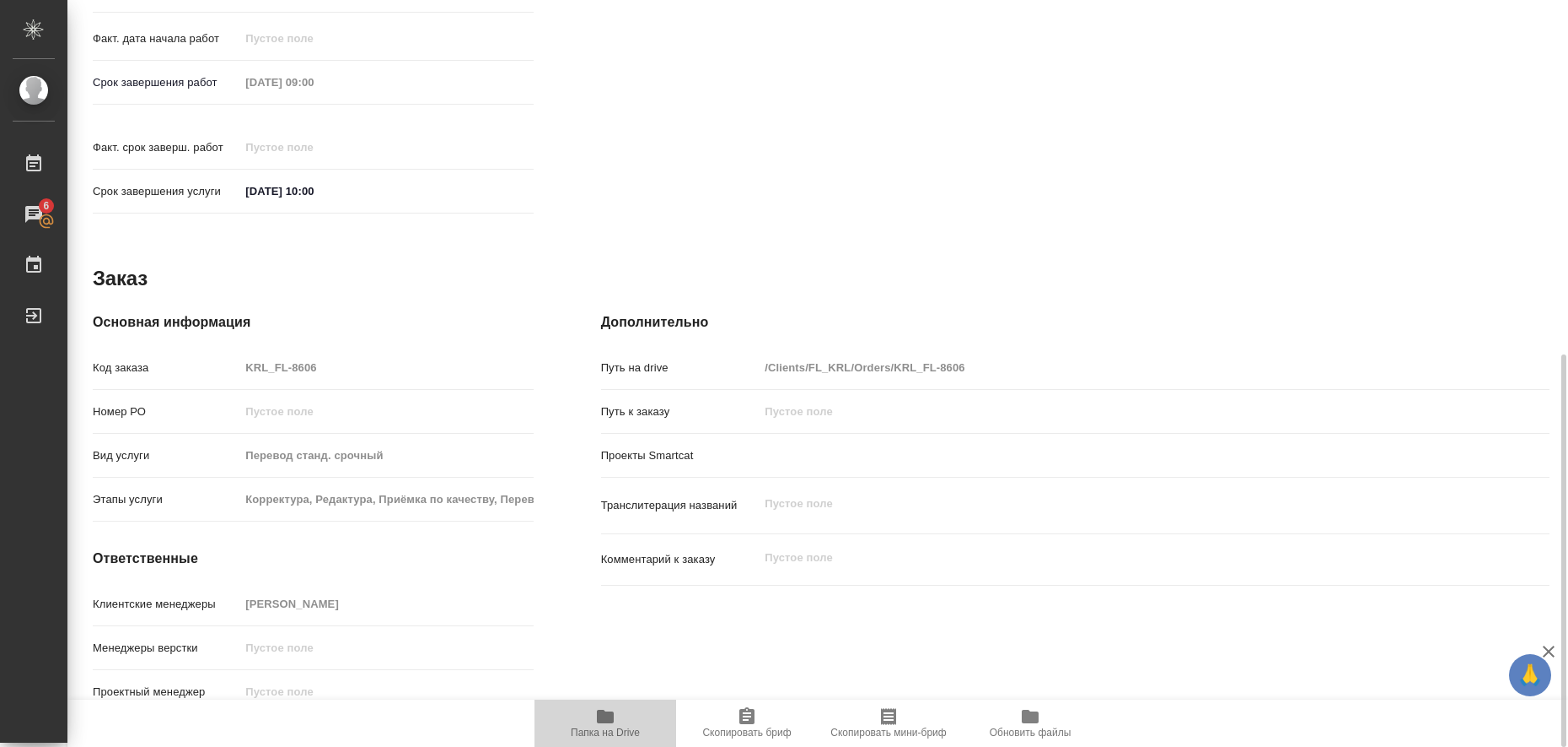
click at [607, 718] on icon "button" at bounding box center [605, 716] width 17 height 13
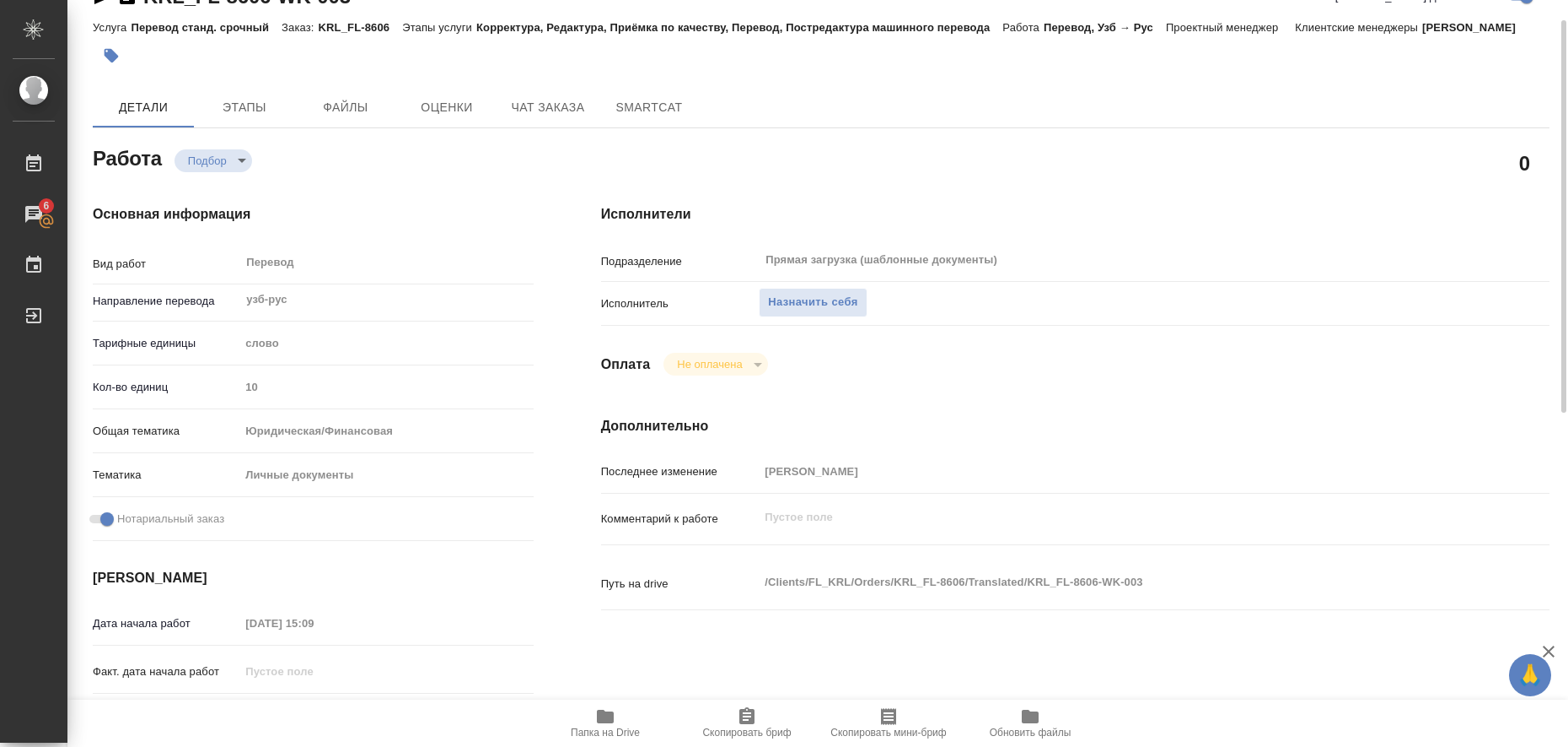
scroll to position [0, 0]
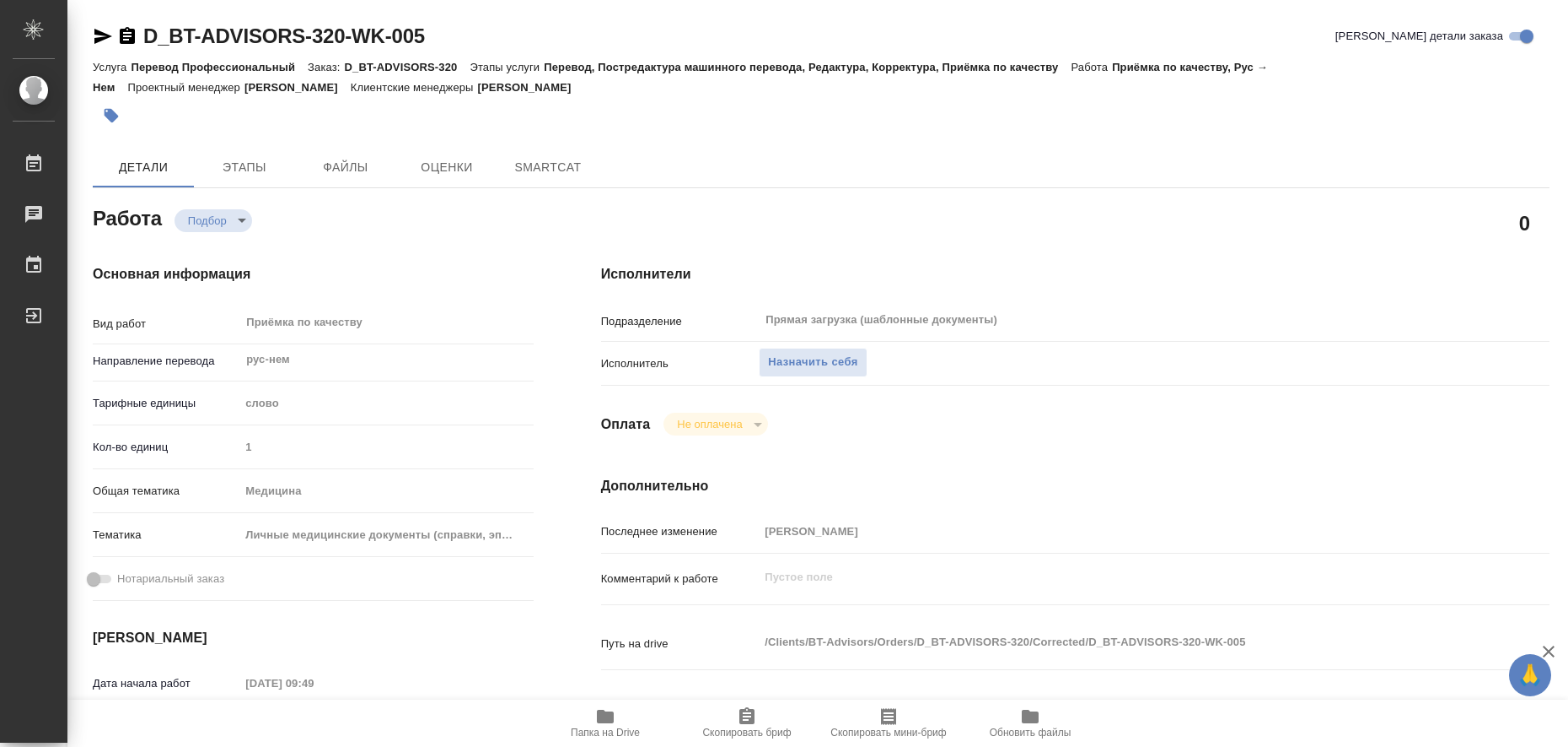
type textarea "x"
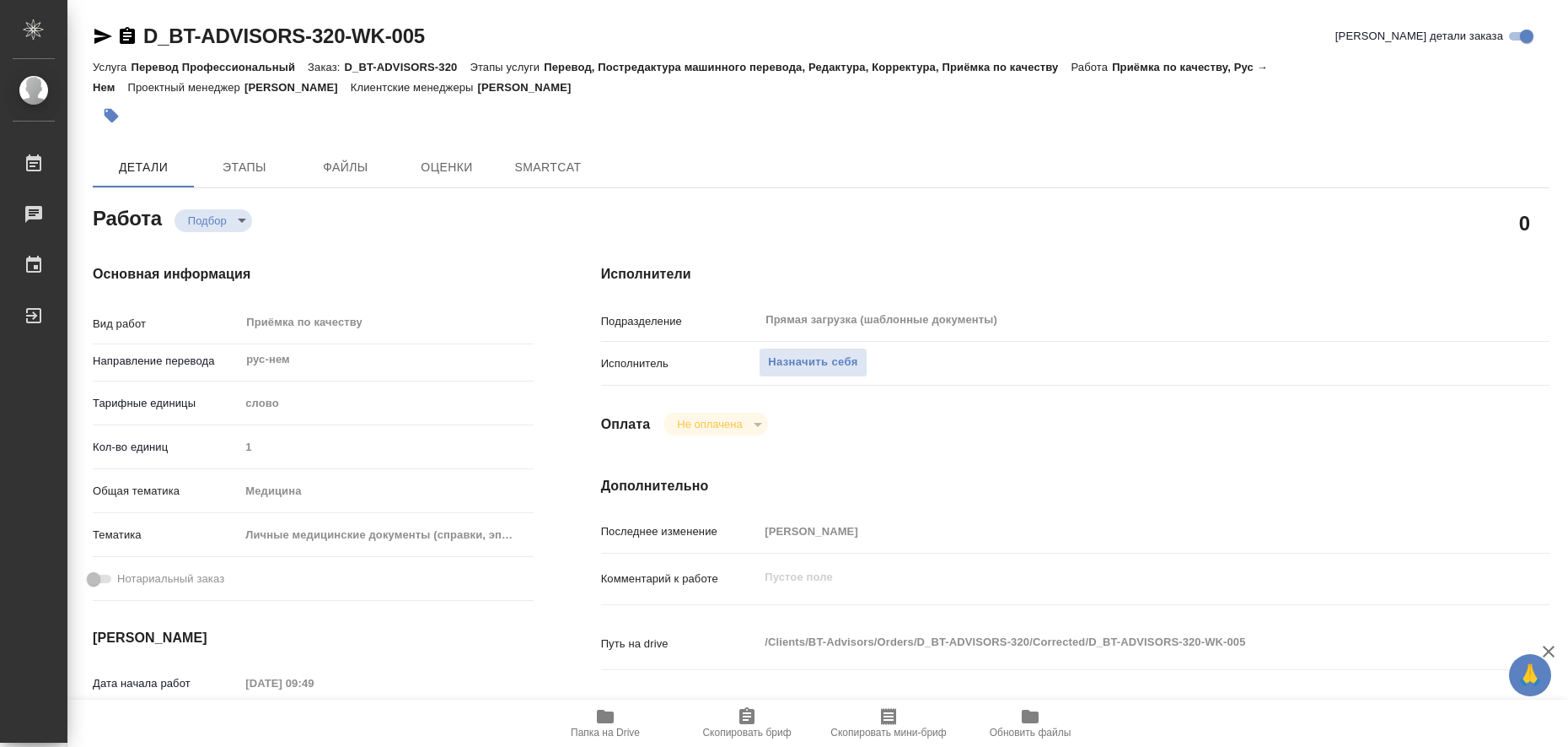
type textarea "x"
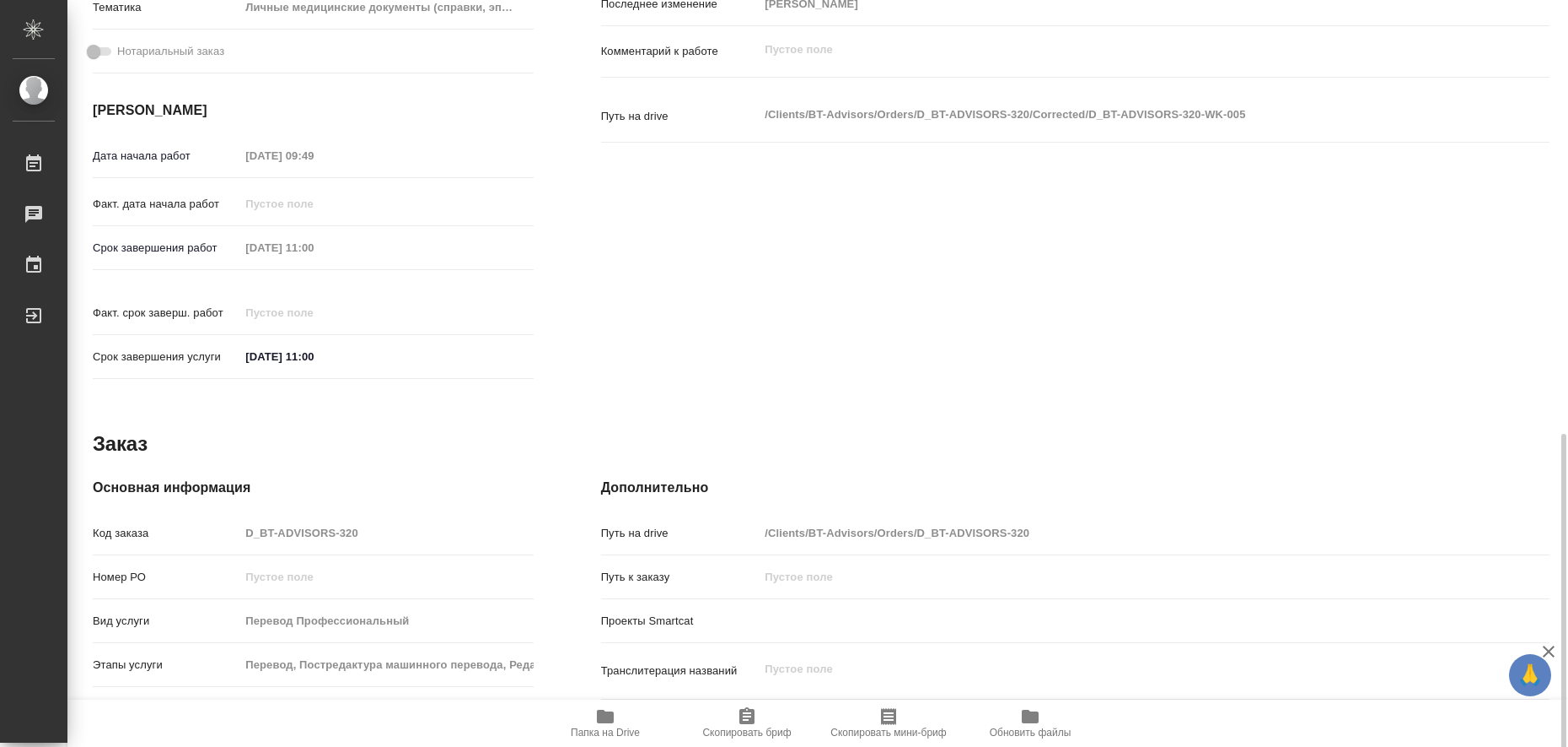
scroll to position [693, 0]
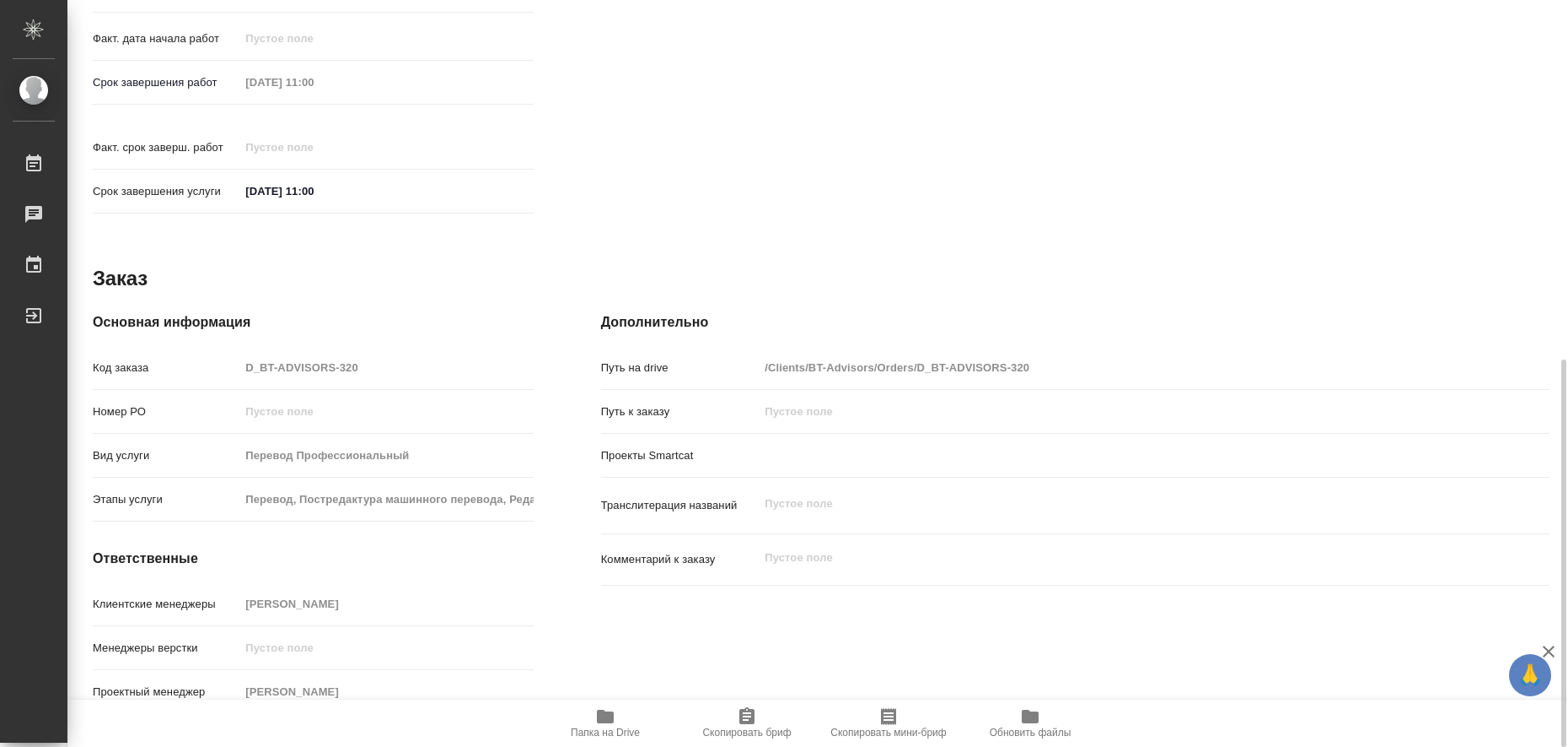
type textarea "x"
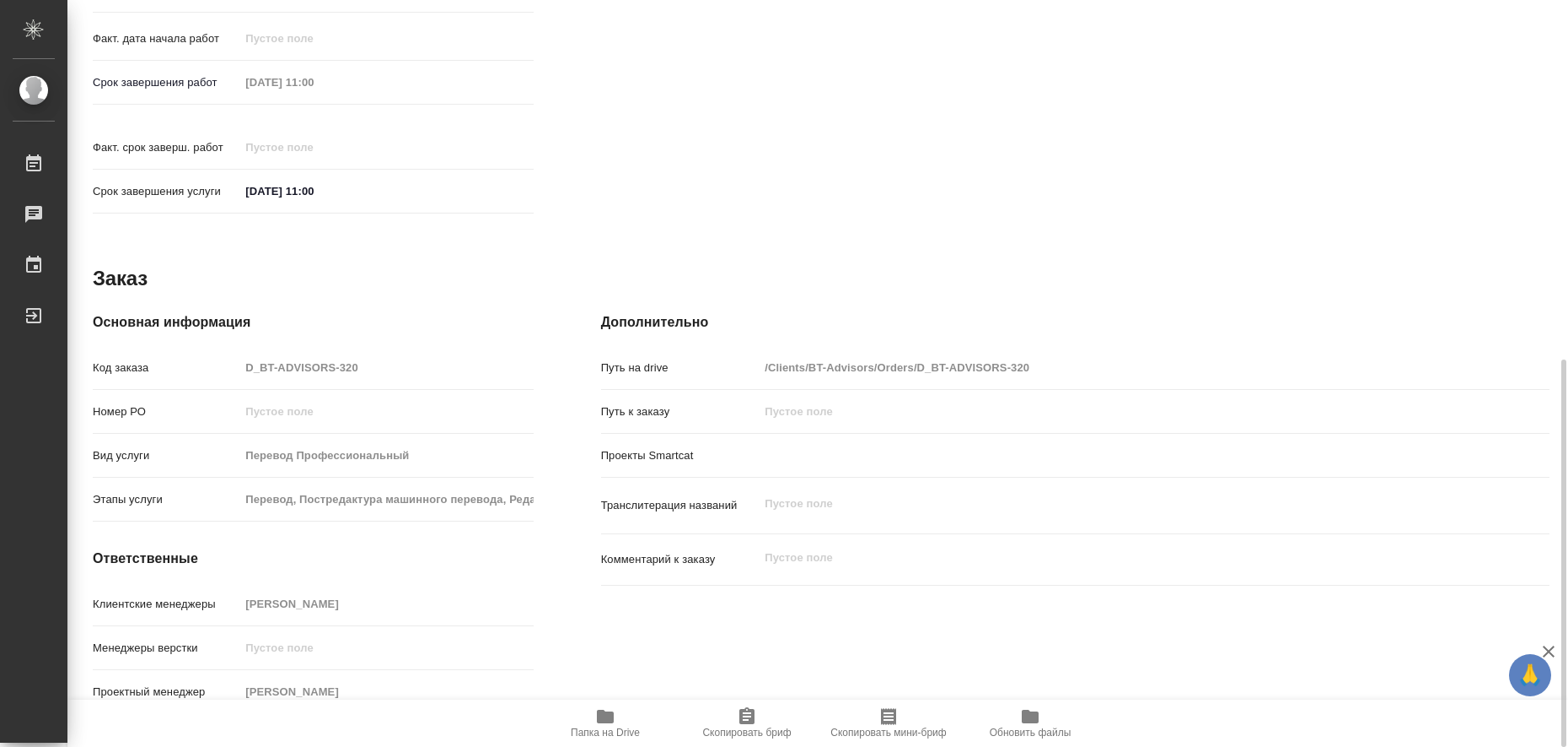
type textarea "x"
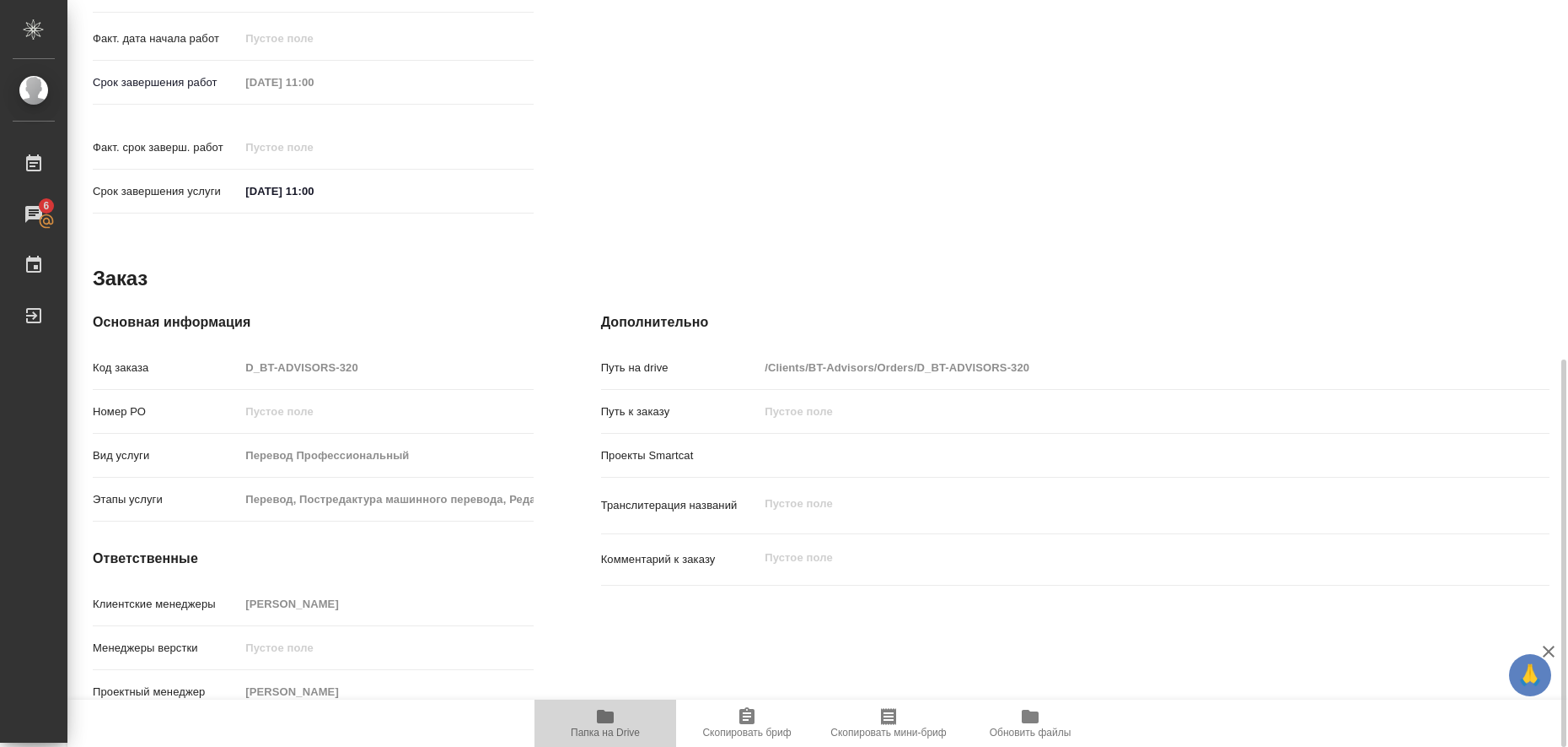
click at [602, 718] on icon "button" at bounding box center [605, 716] width 17 height 13
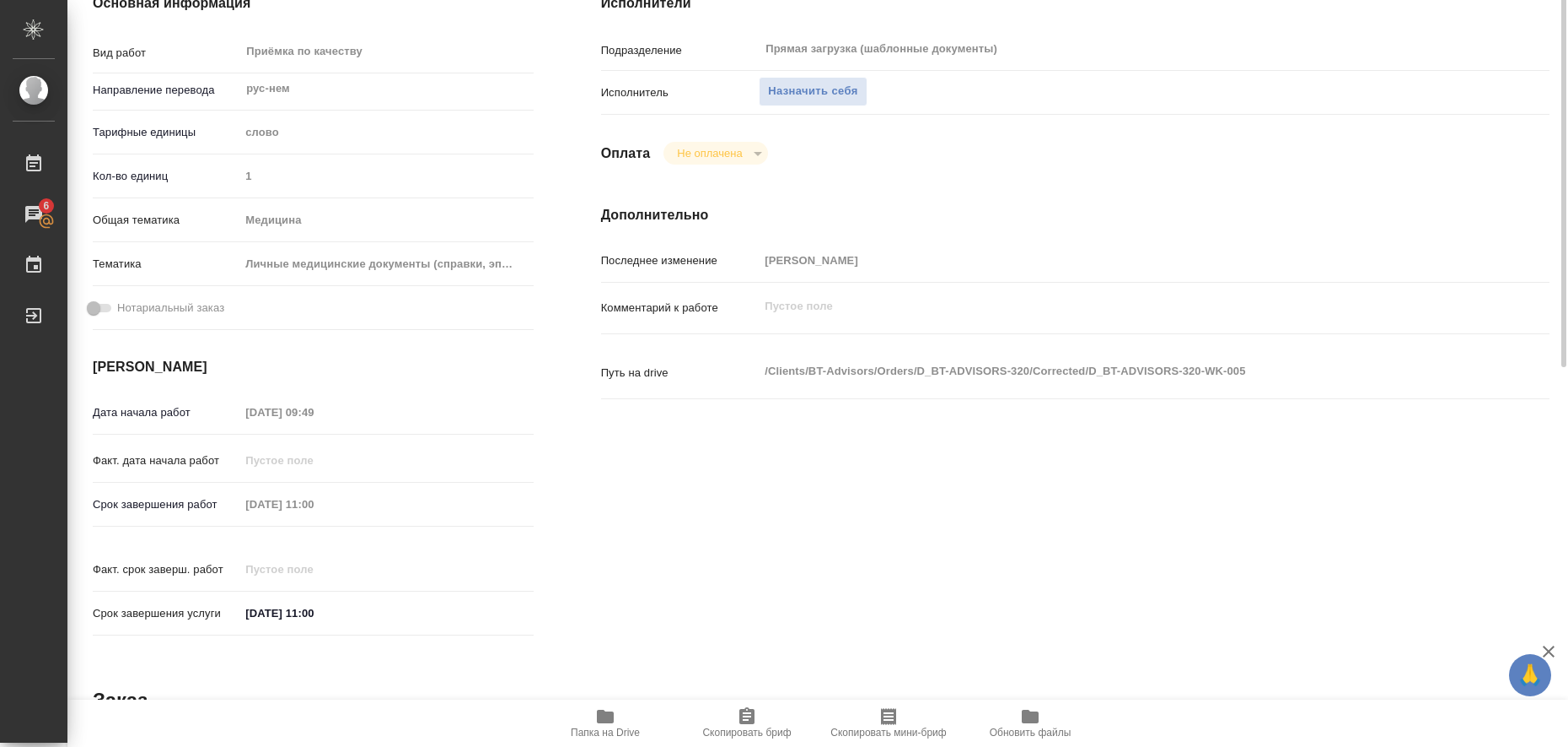
scroll to position [165, 0]
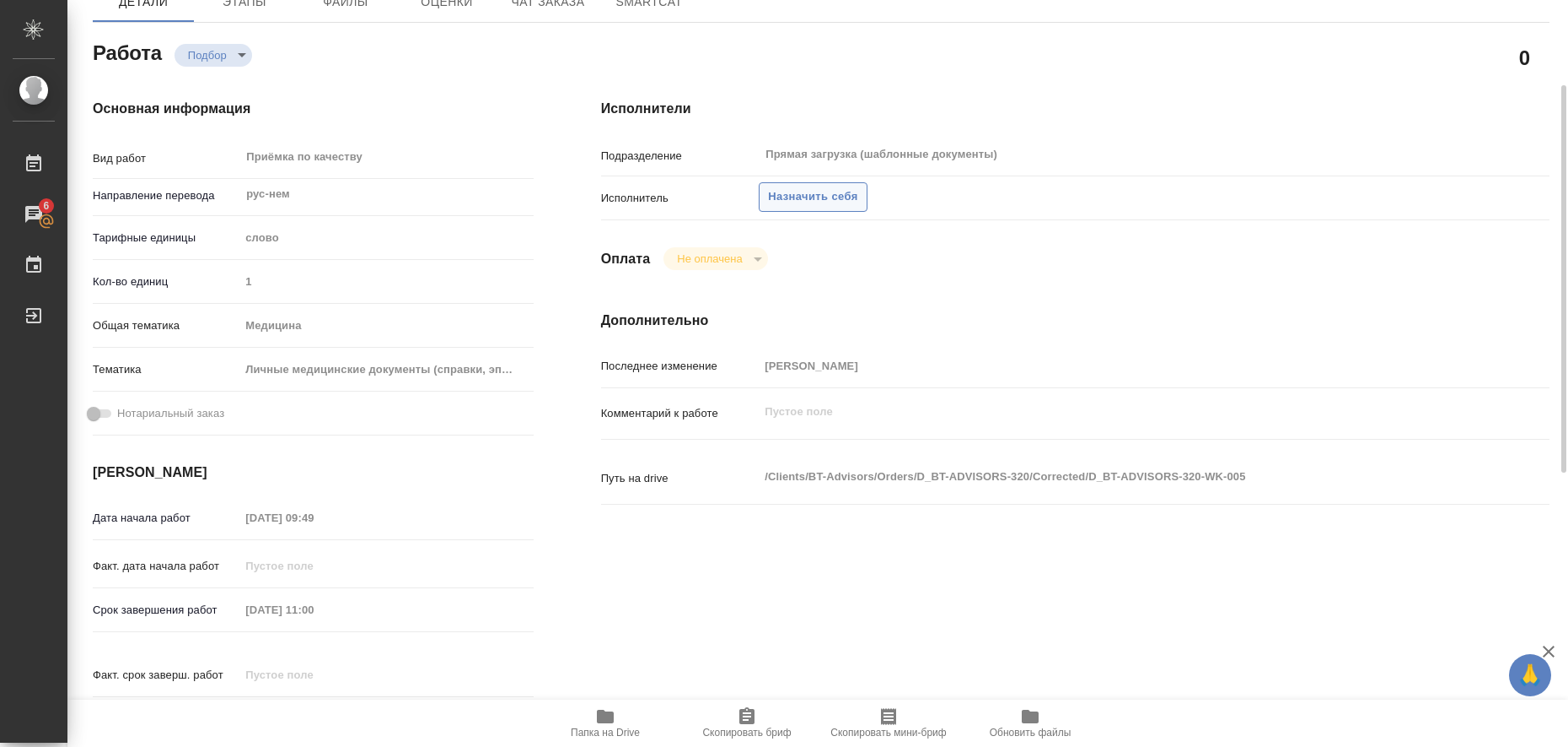
click at [822, 201] on span "Назначить себя" at bounding box center [813, 197] width 89 height 20
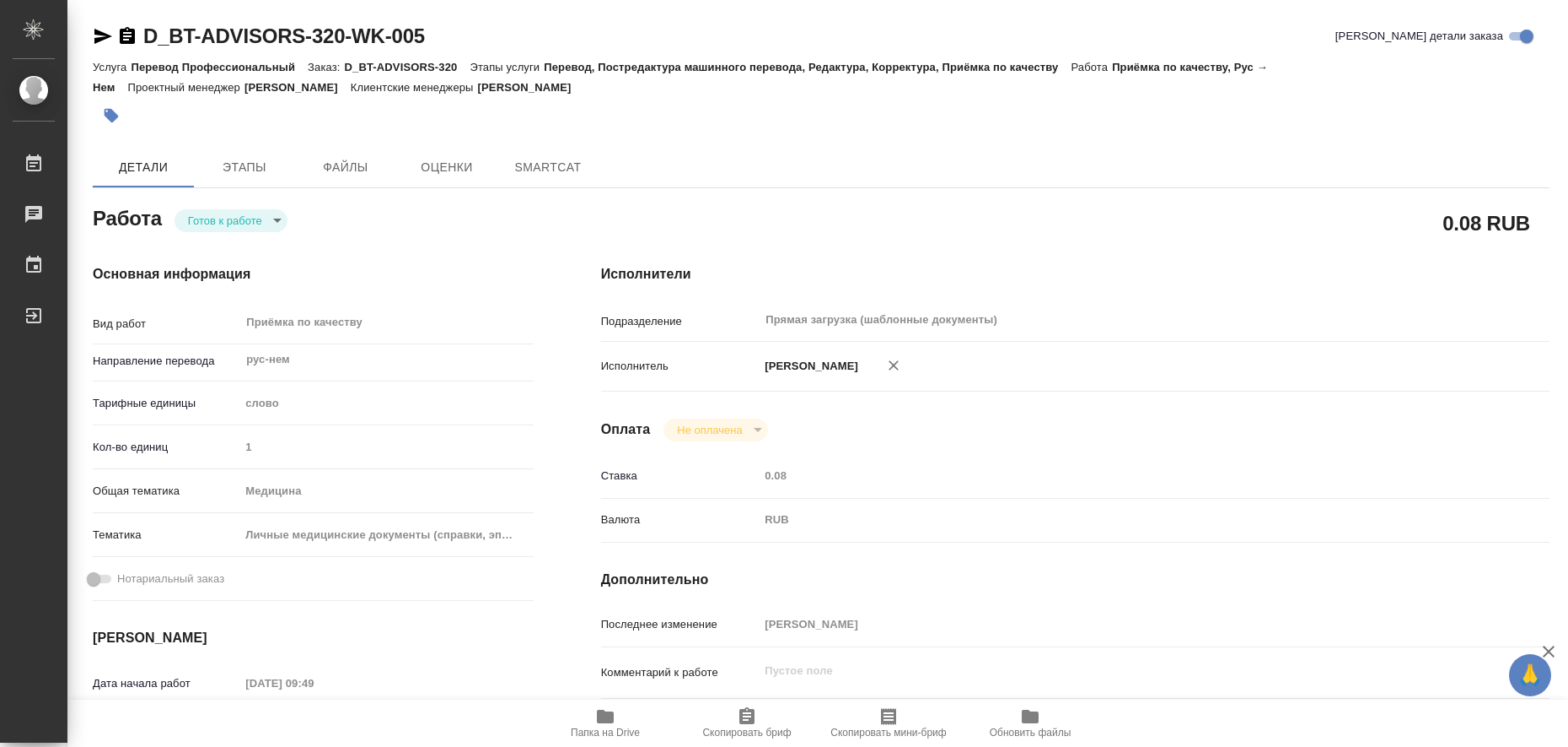
type textarea "x"
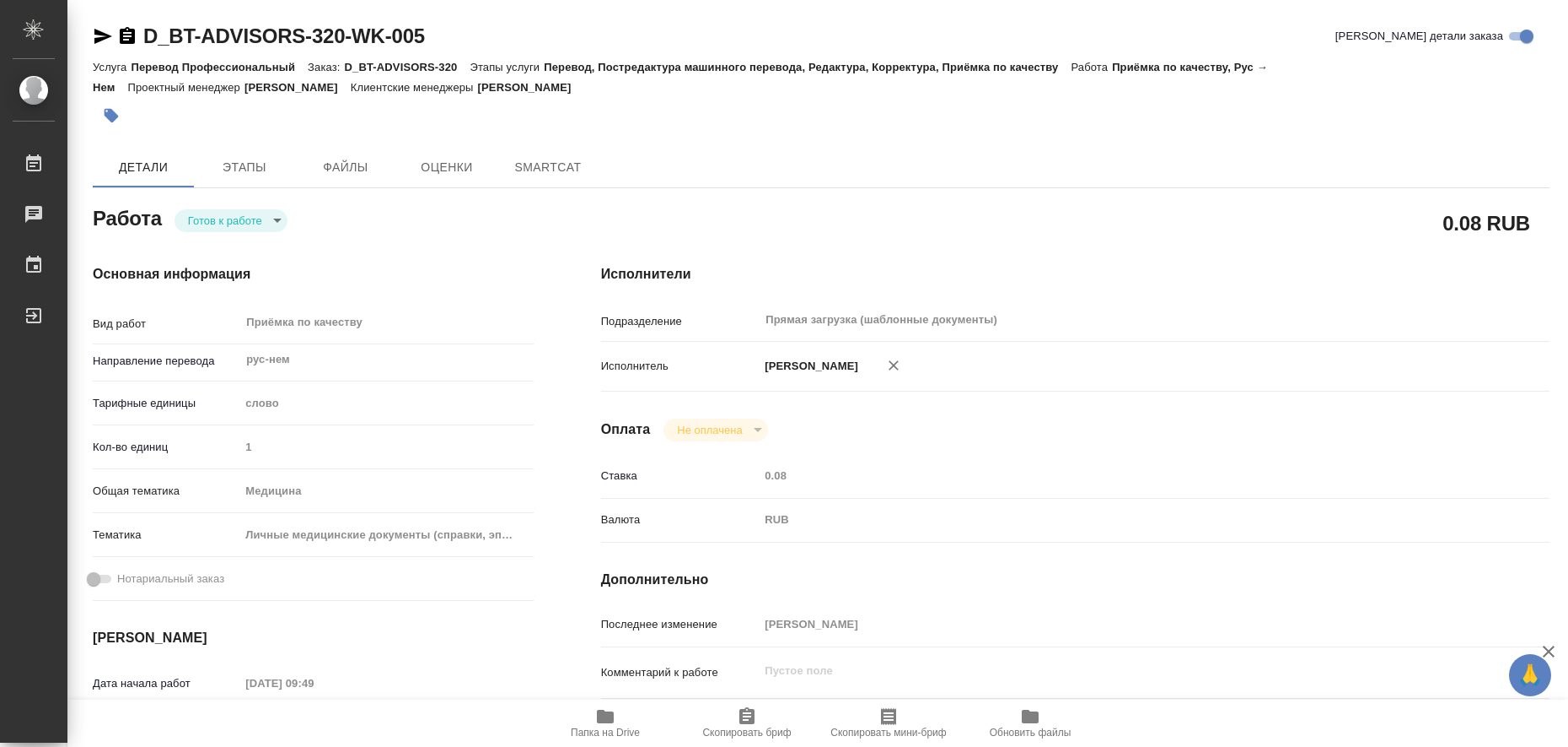
type textarea "x"
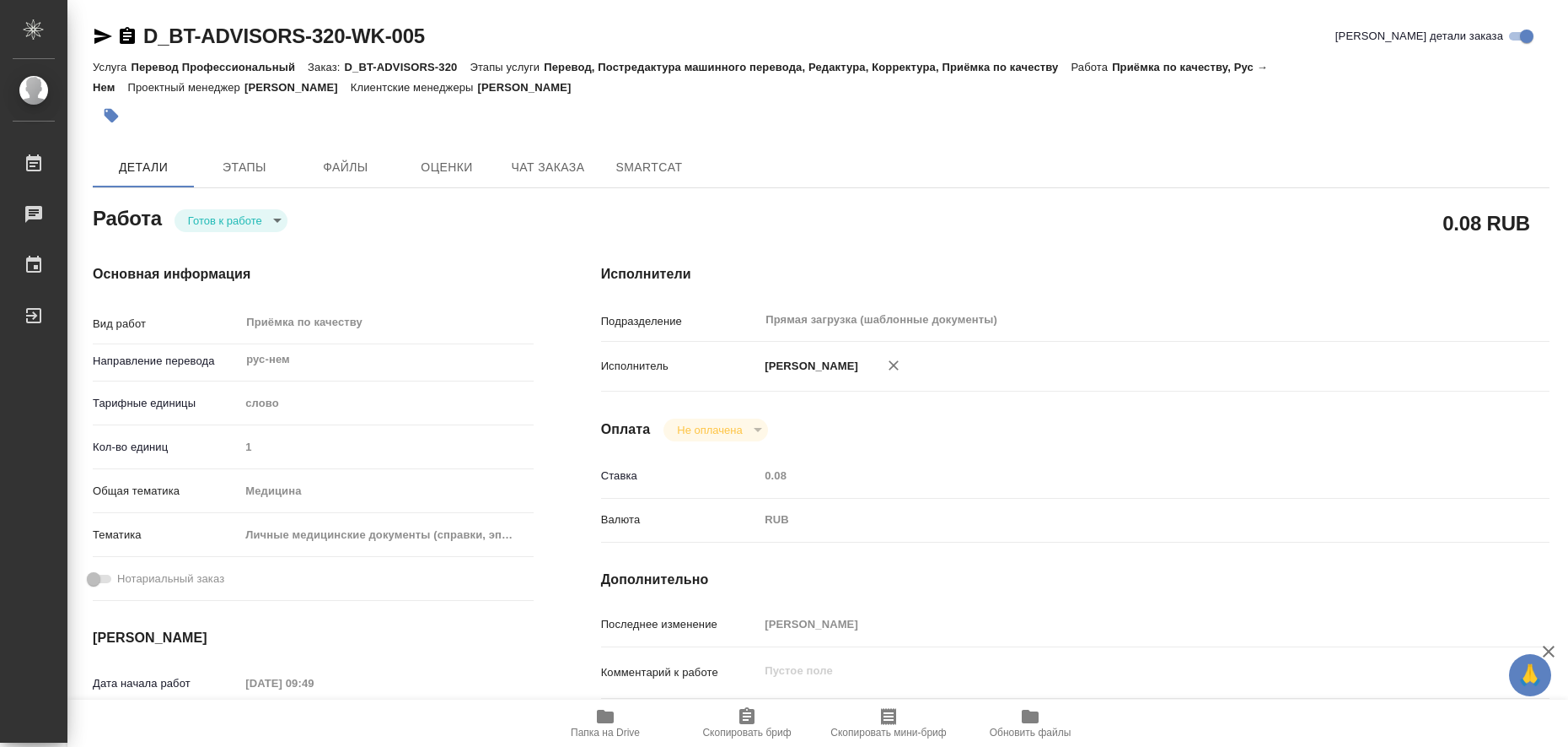
type textarea "x"
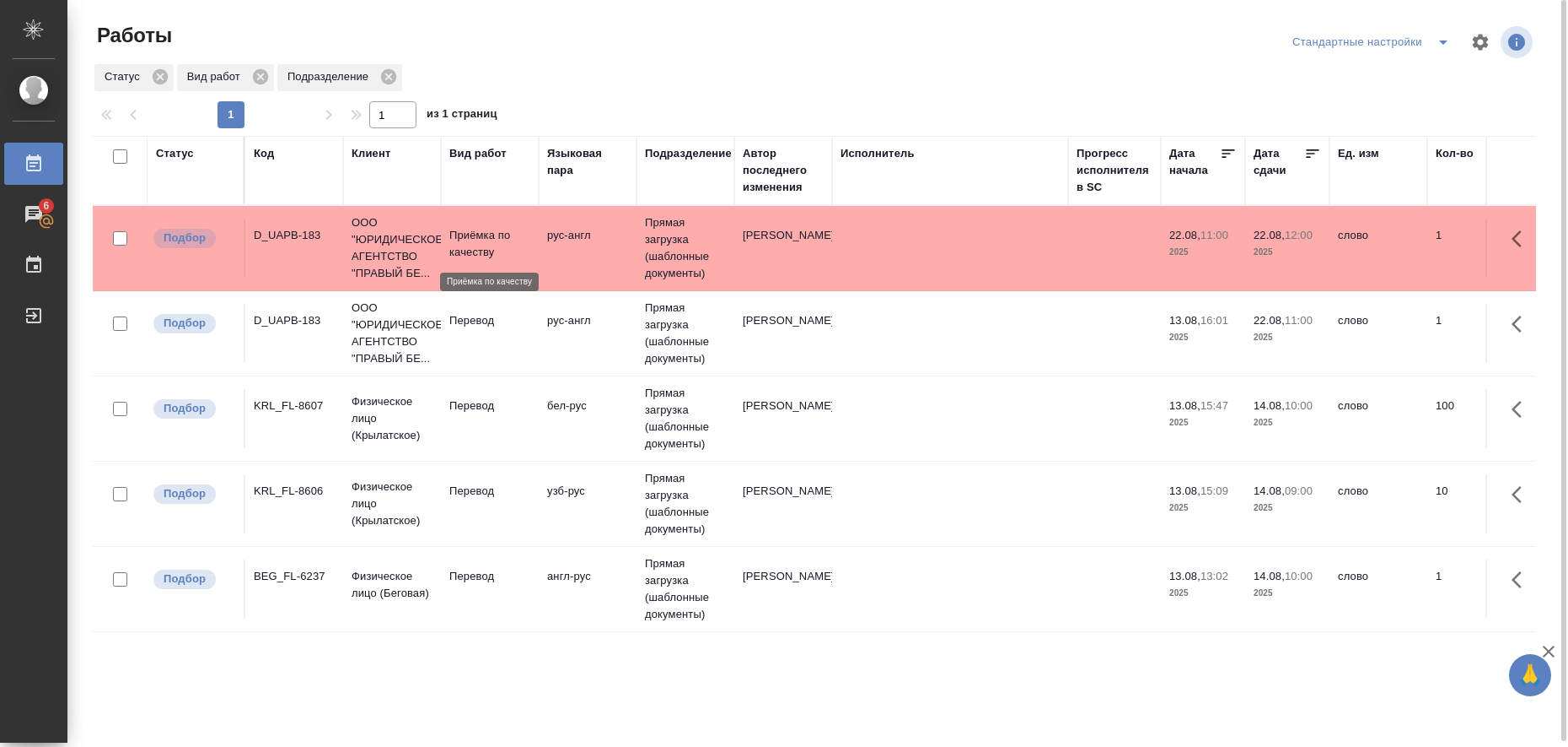
click at [467, 243] on p "Приёмка по качеству" at bounding box center [489, 244] width 81 height 34
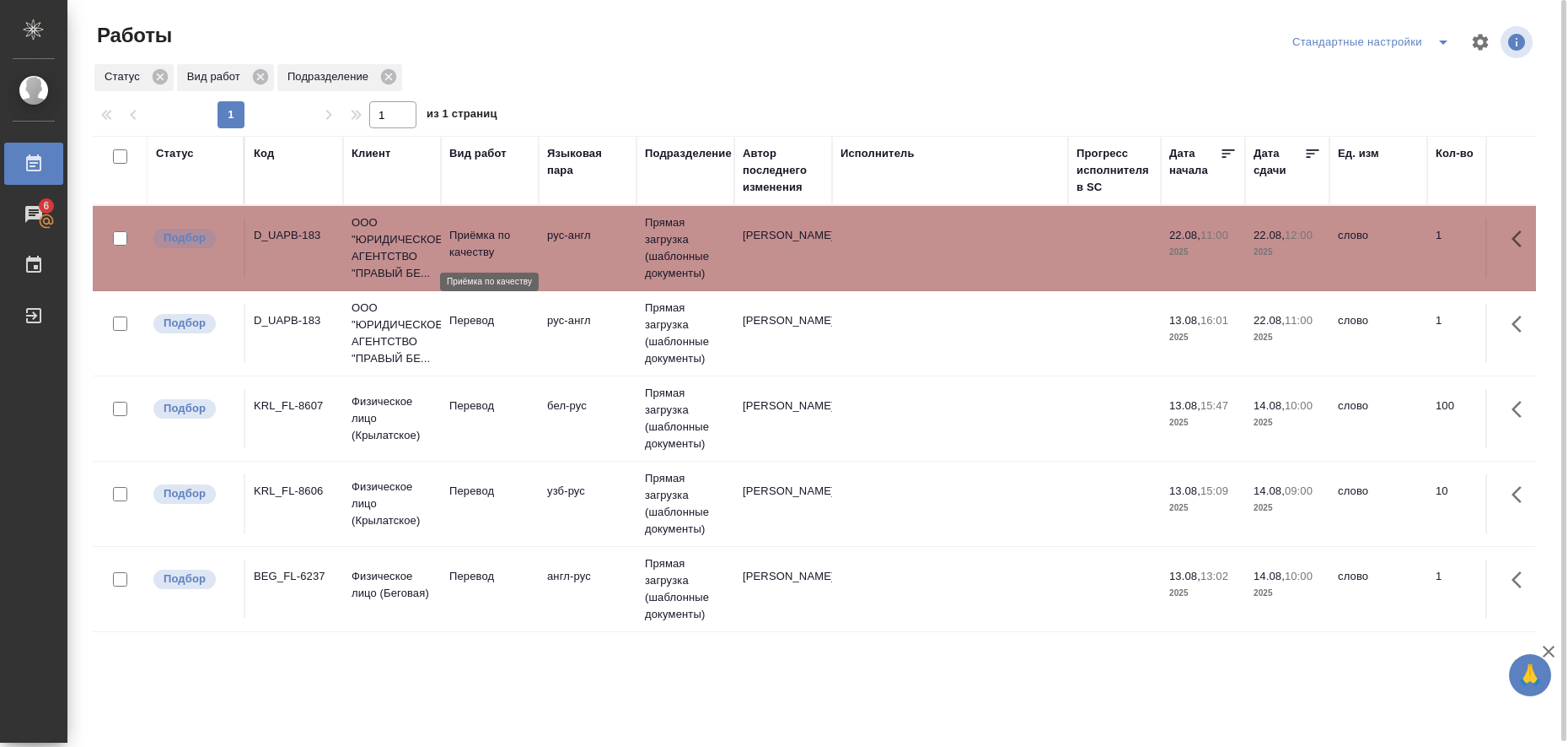
click at [467, 243] on p "Приёмка по качеству" at bounding box center [489, 244] width 81 height 34
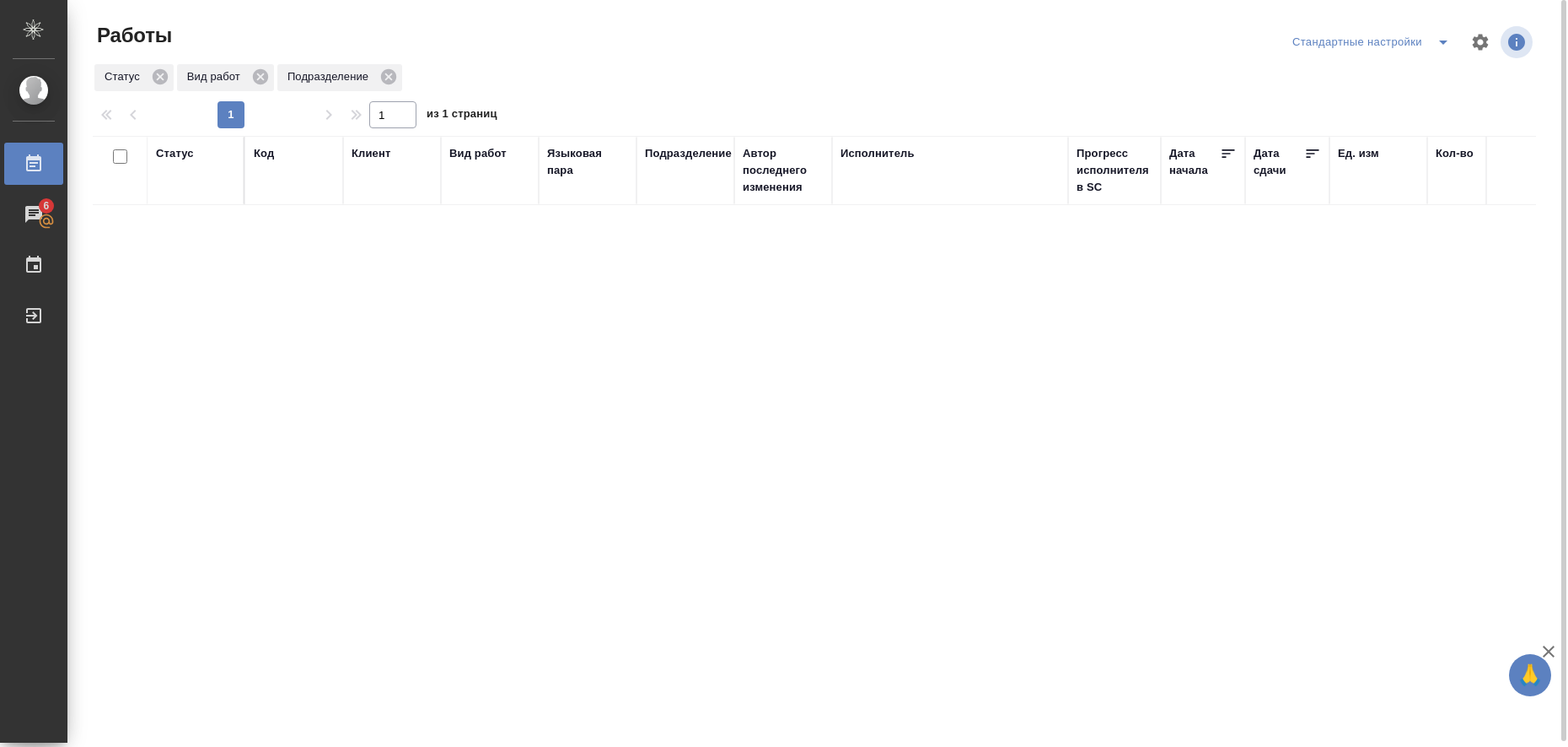
click at [909, 618] on div "Статус Код Клиент Вид работ Языковая пара Подразделение Автор последнего измене…" at bounding box center [814, 439] width 1443 height 607
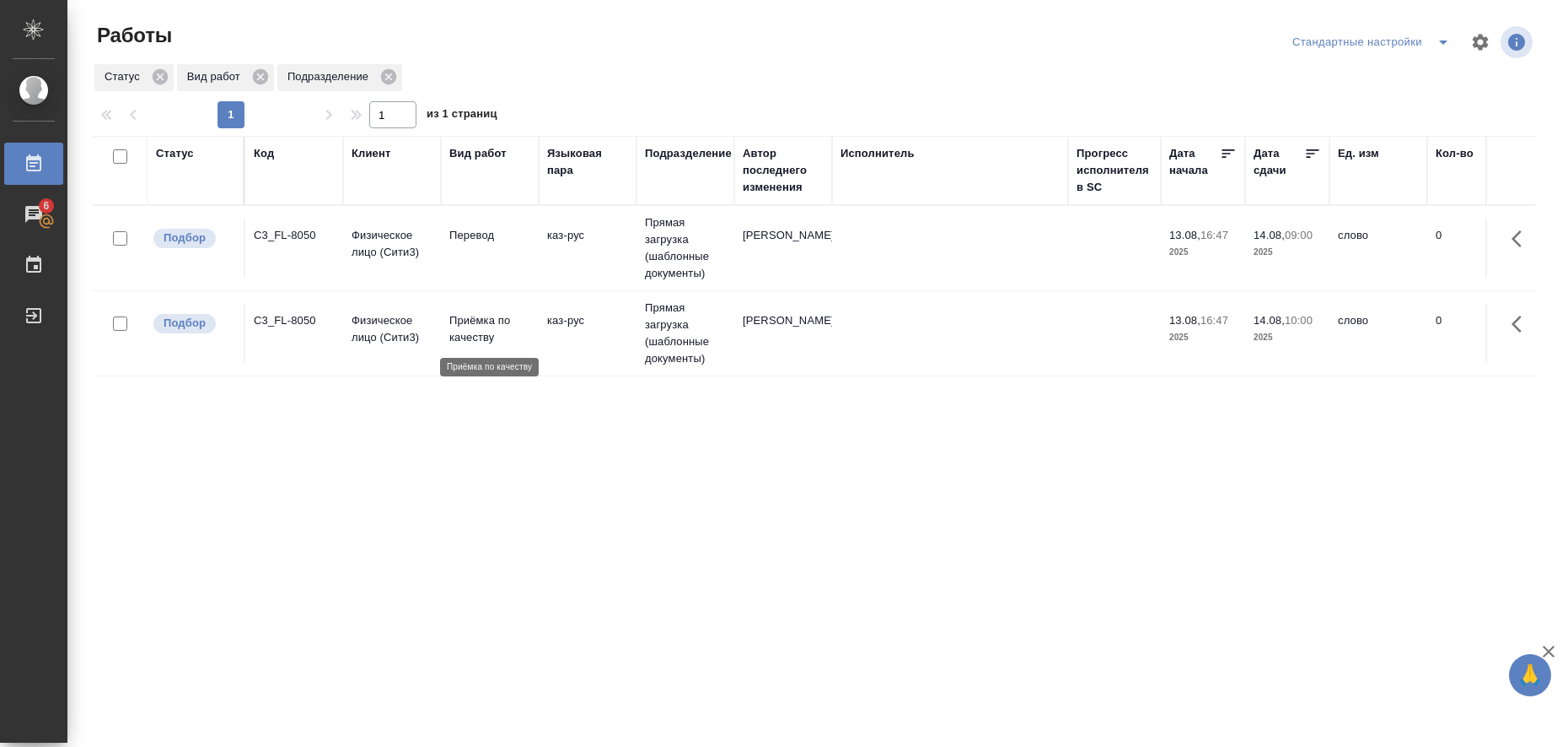
click at [475, 331] on p "Приёмка по качеству" at bounding box center [489, 329] width 81 height 34
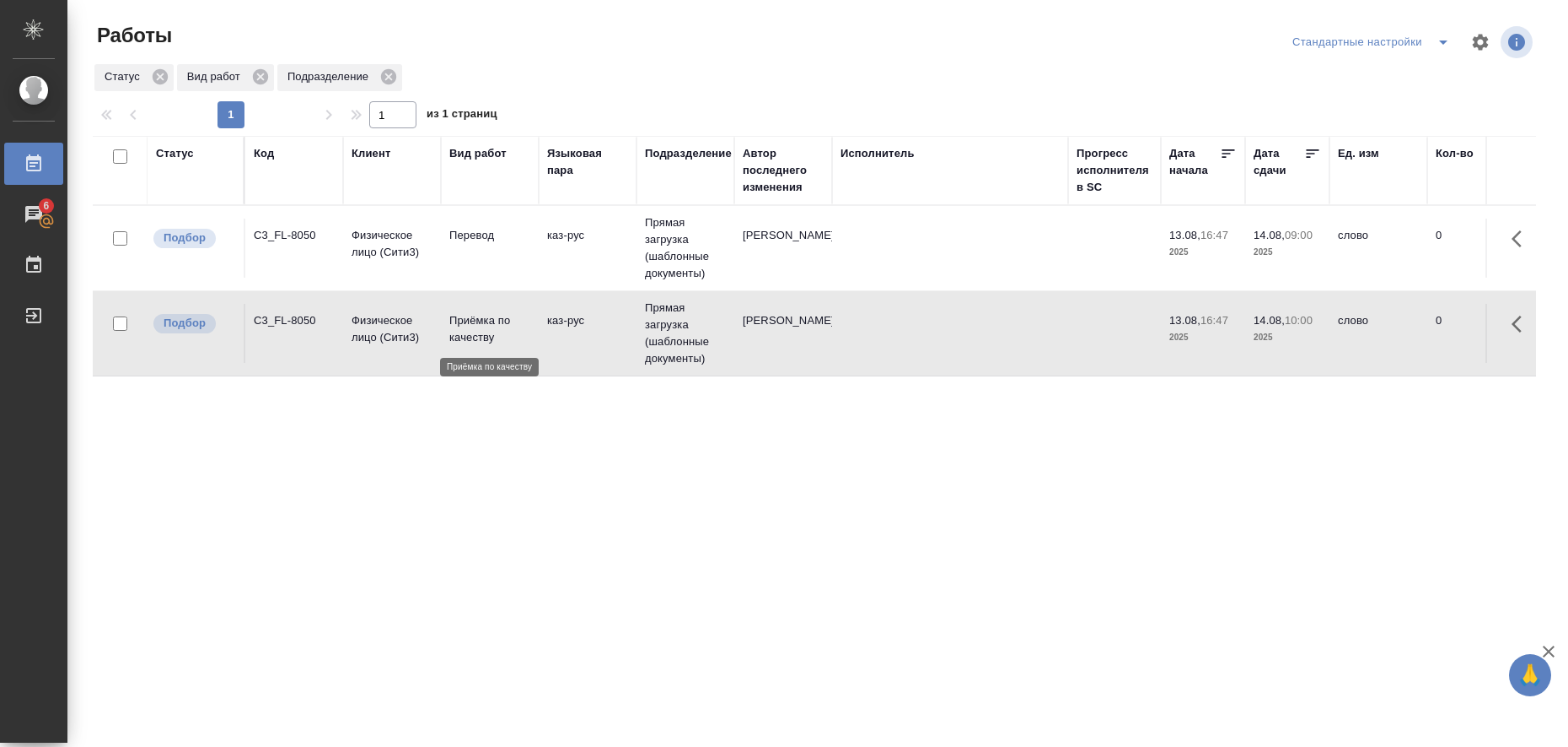
click at [475, 331] on p "Приёмка по качеству" at bounding box center [489, 329] width 81 height 34
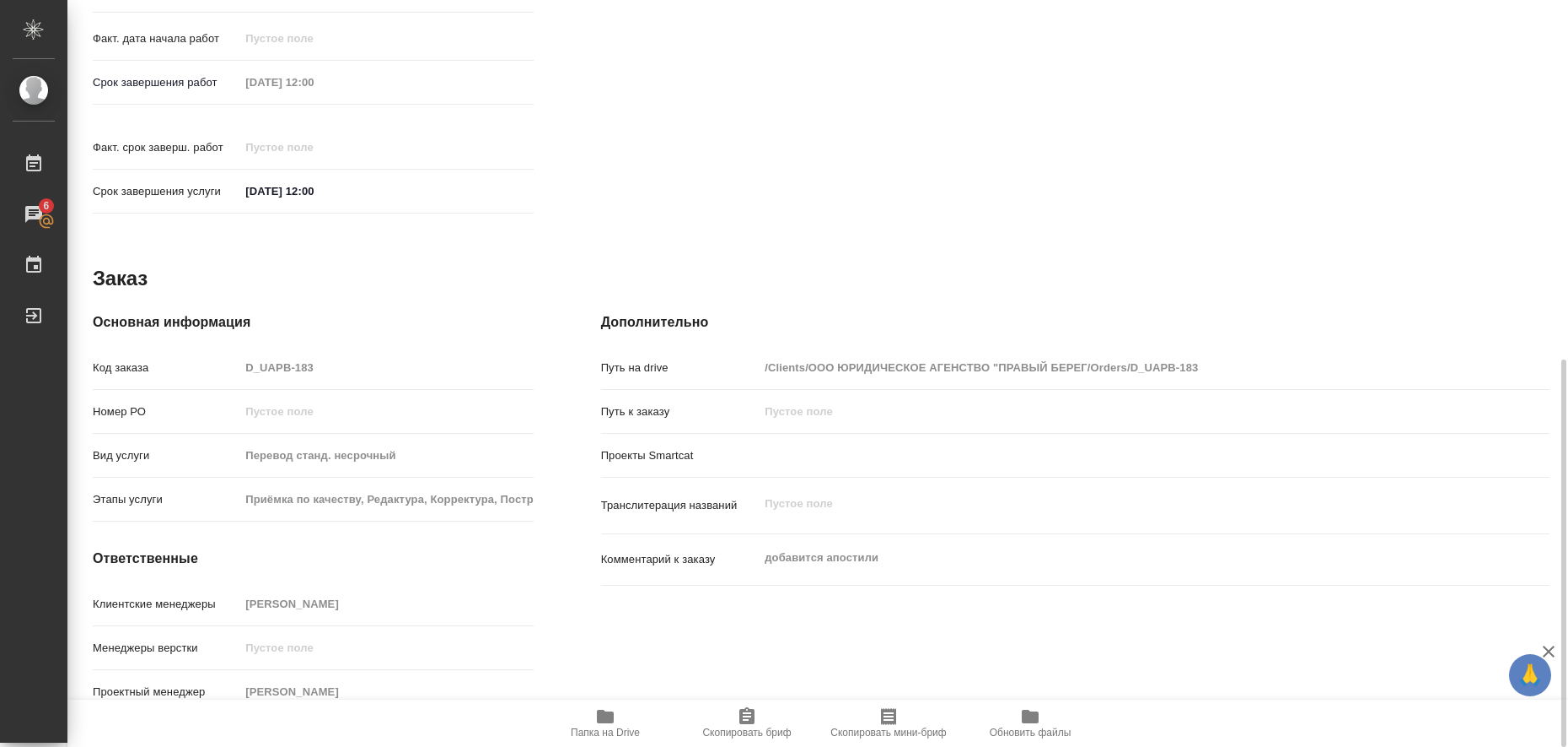
scroll to position [165, 0]
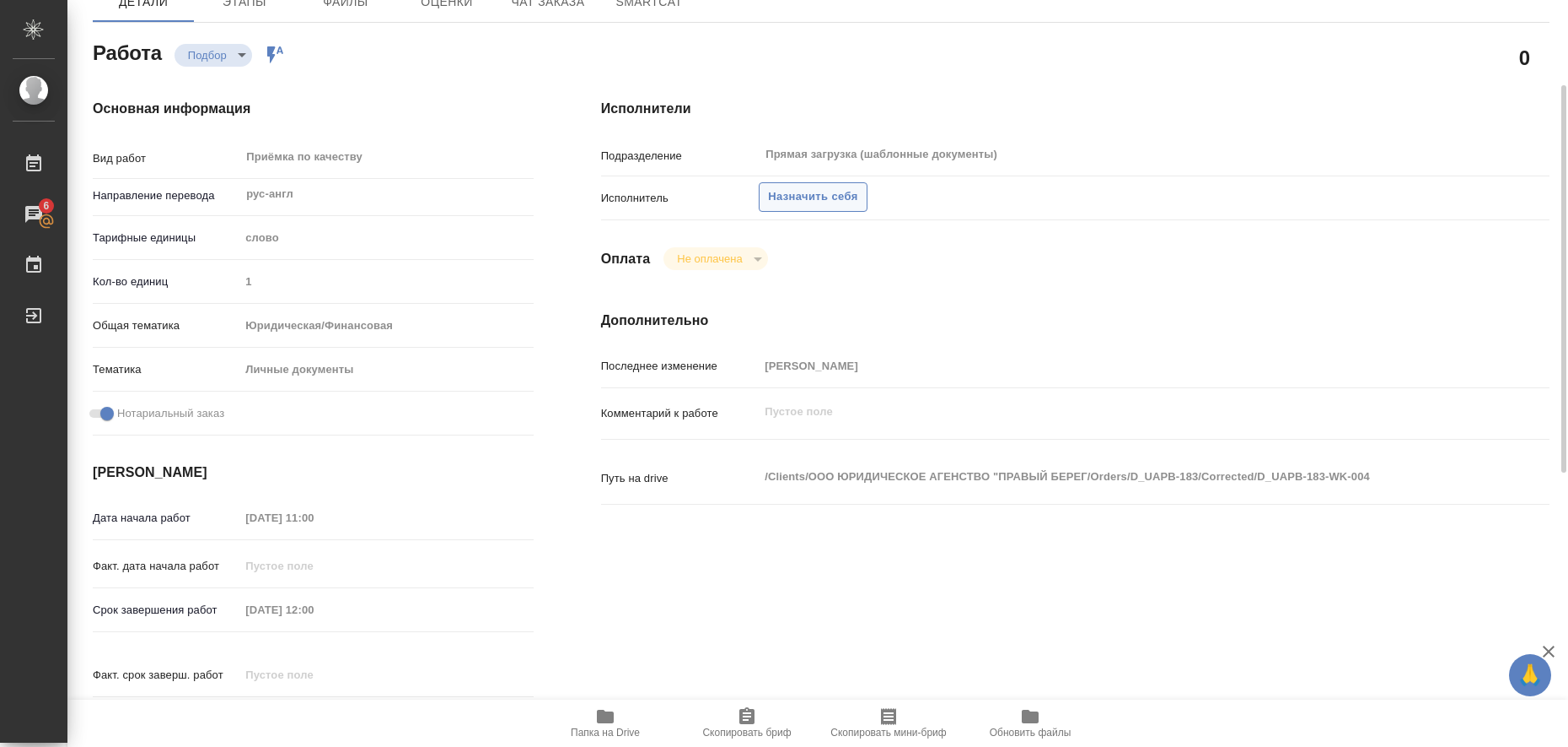
click at [809, 200] on span "Назначить себя" at bounding box center [813, 197] width 89 height 20
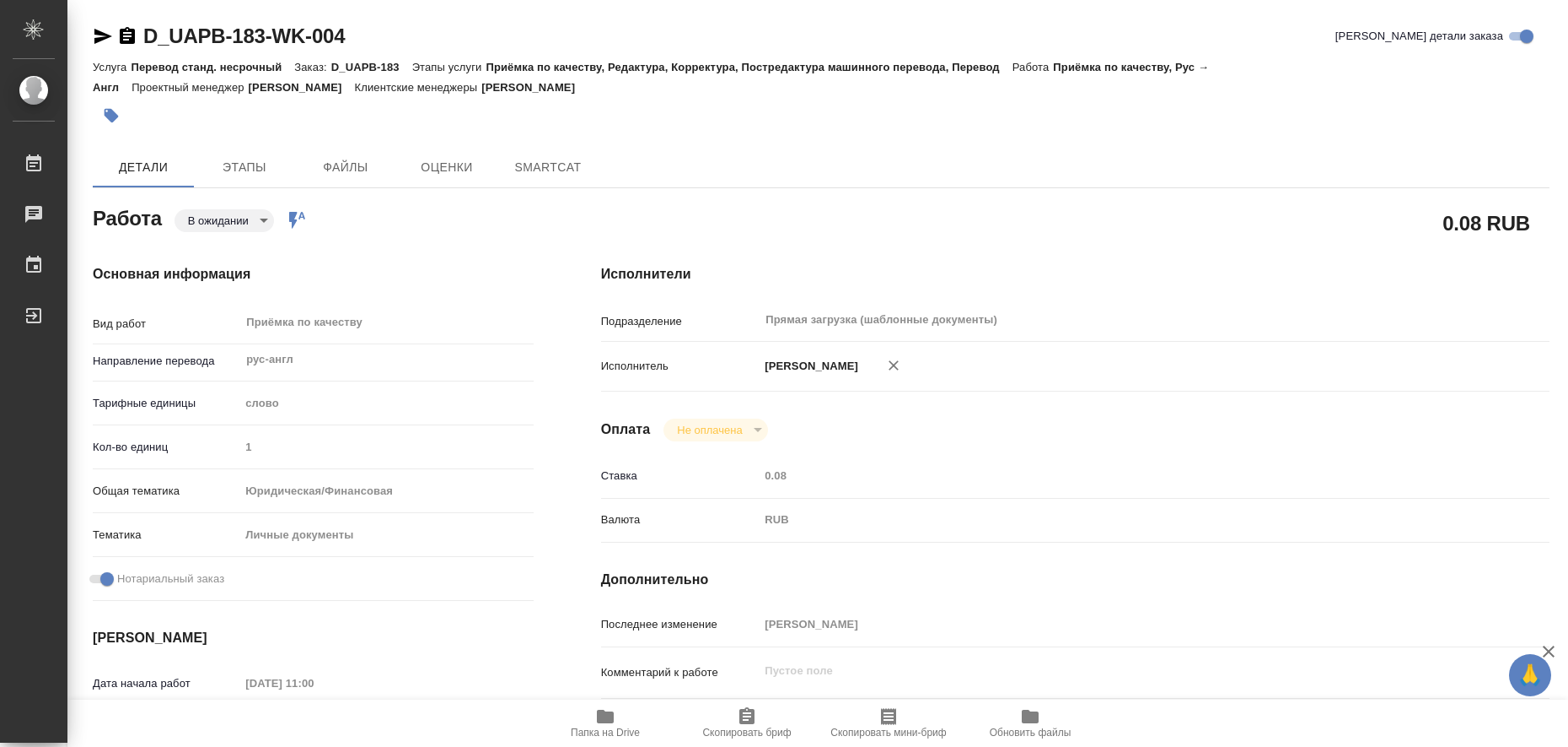
type textarea "x"
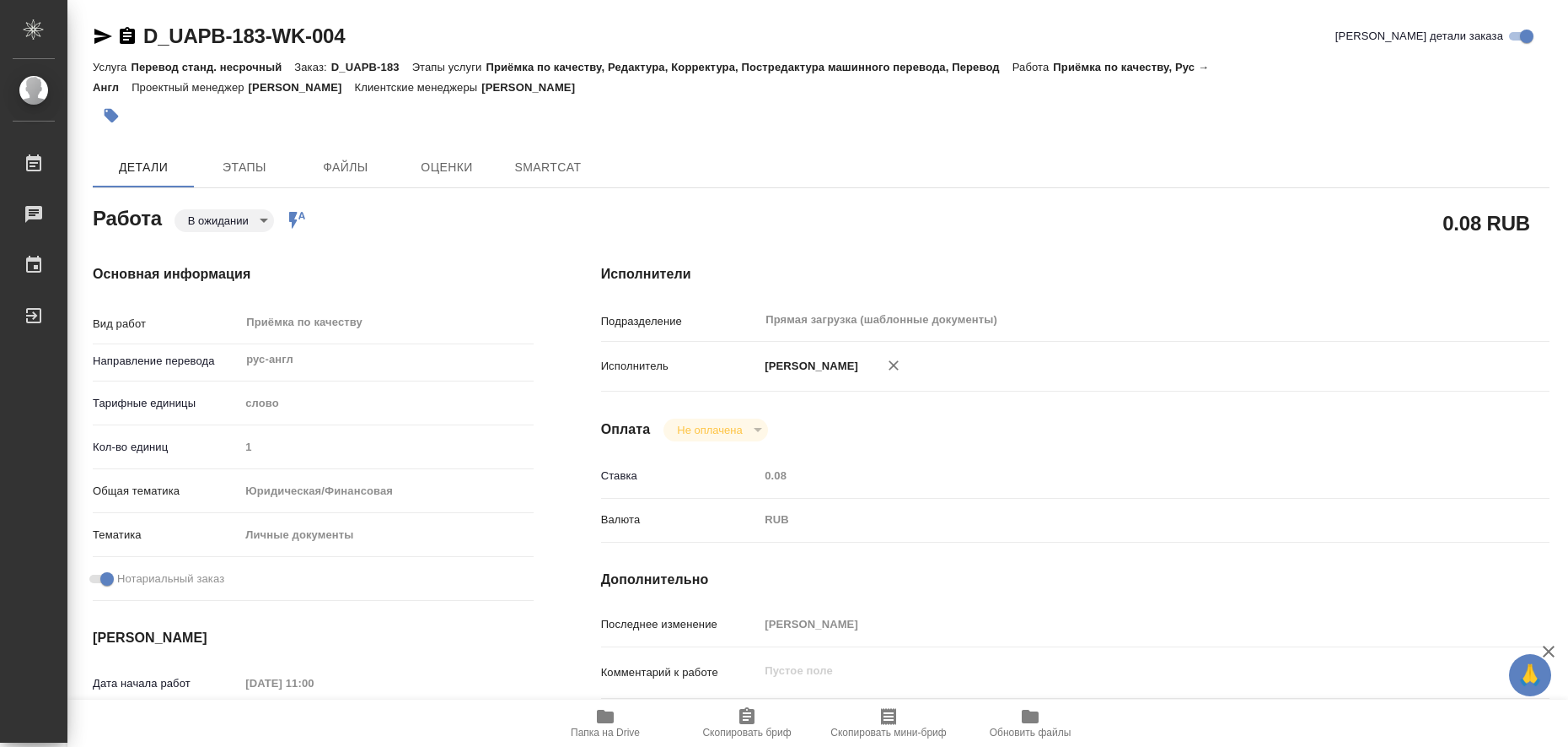
type textarea "x"
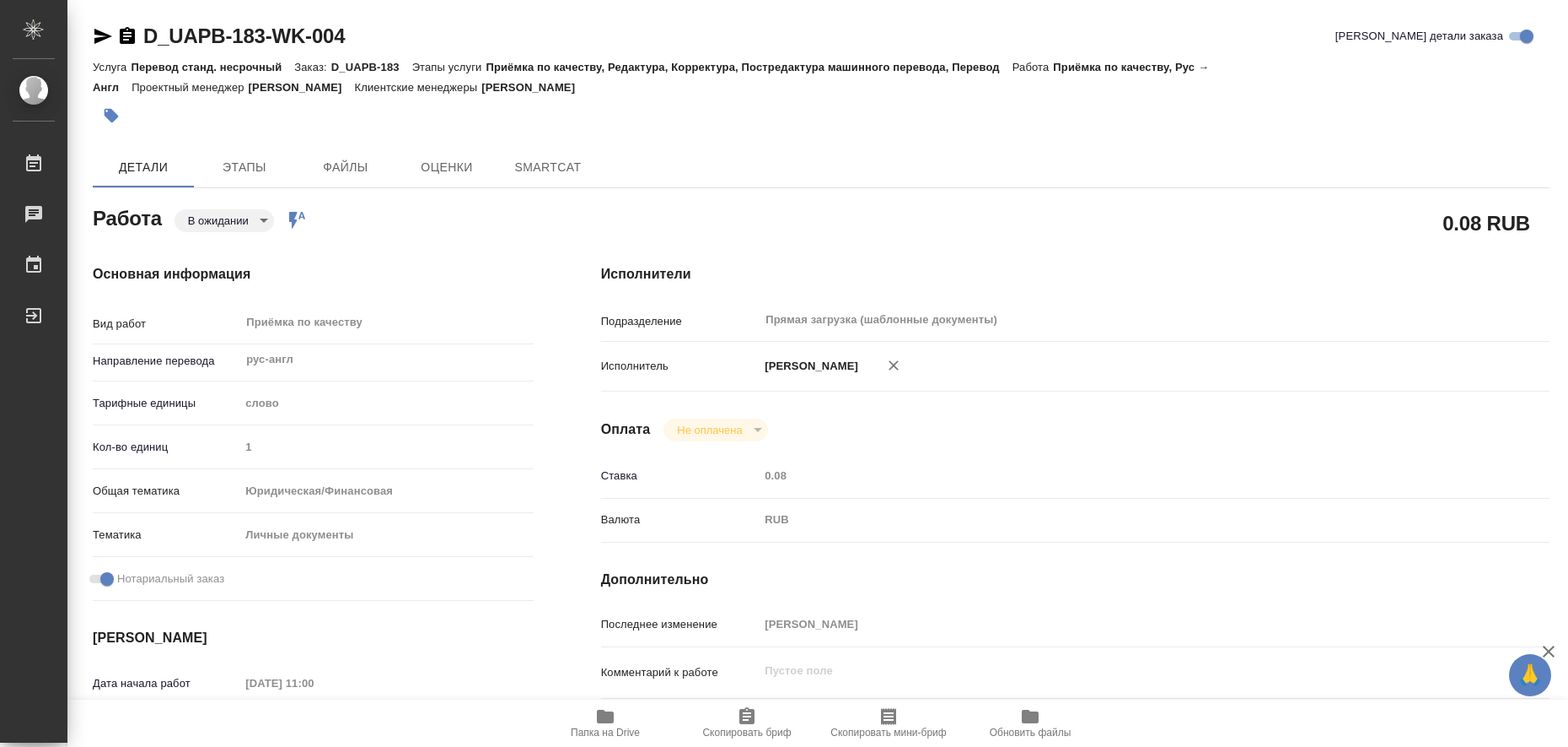
type textarea "x"
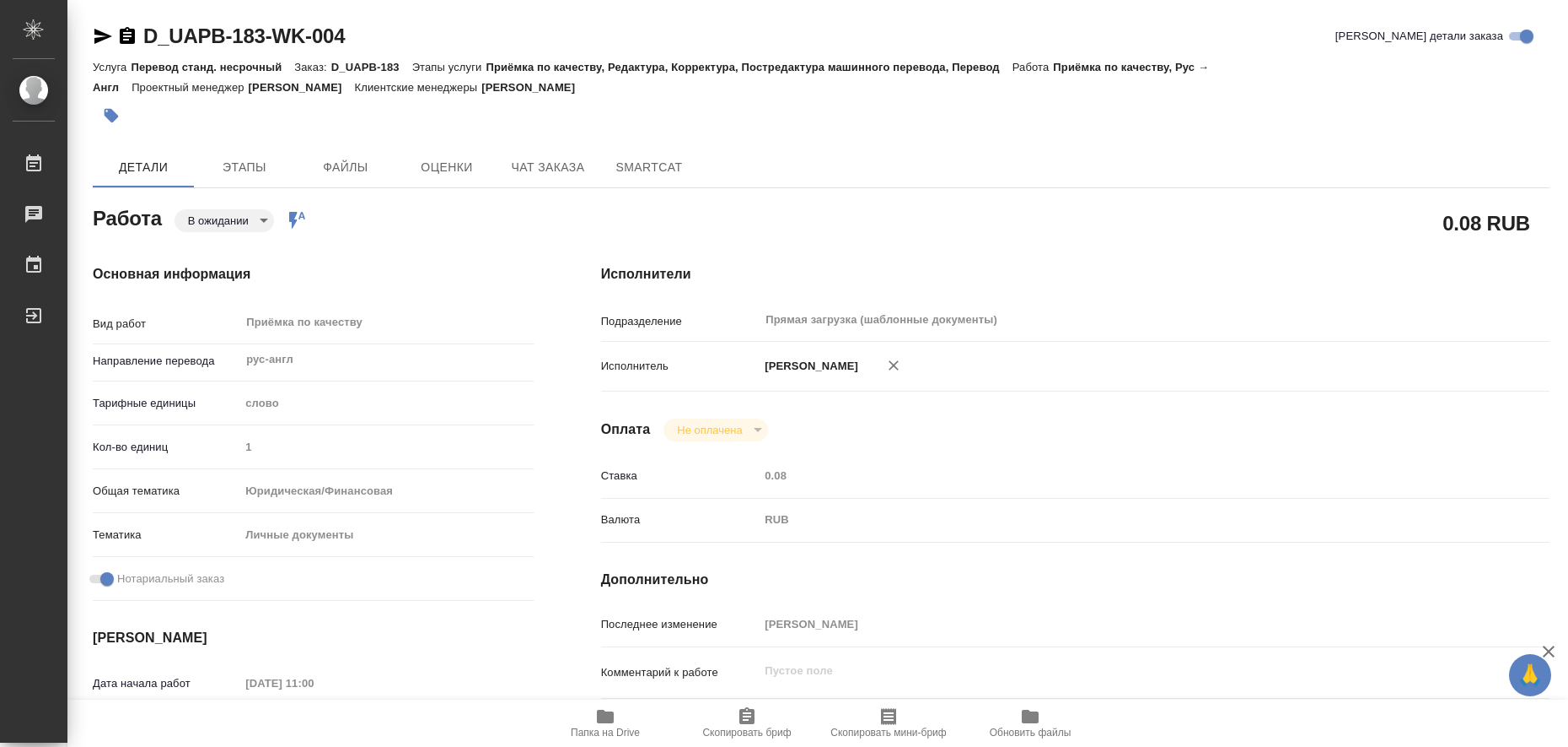
type textarea "x"
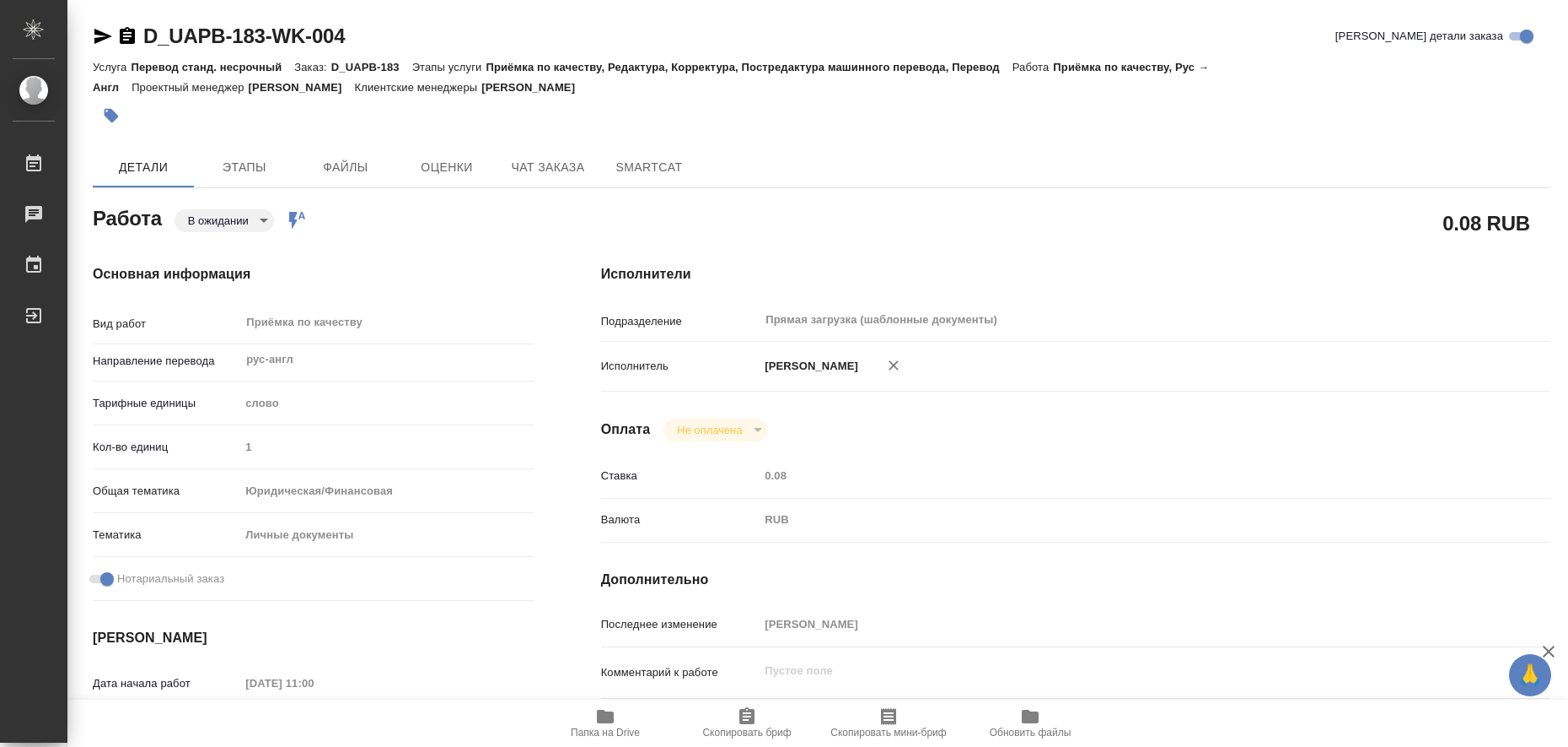
type textarea "x"
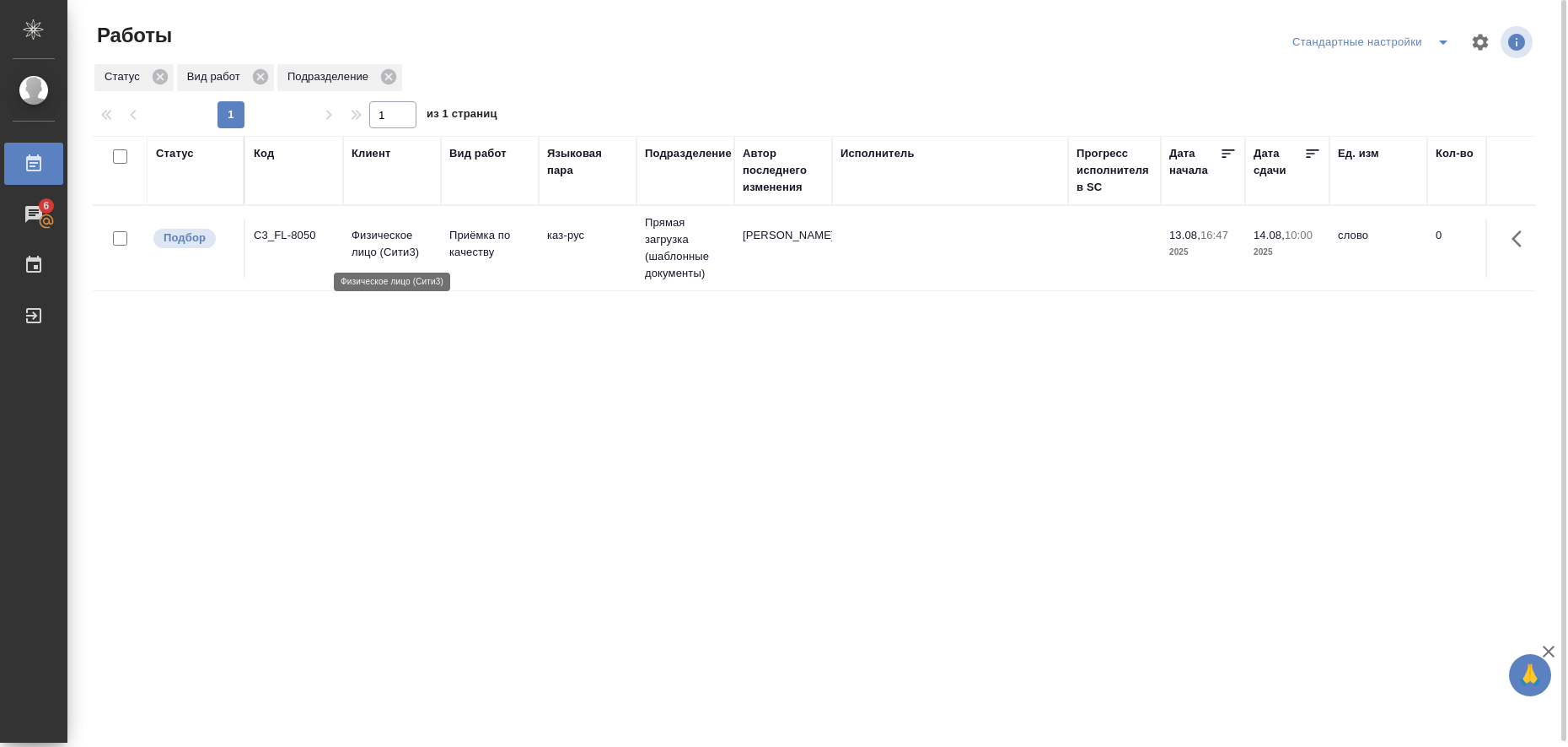
click at [363, 238] on p "Физическое лицо (Сити3)" at bounding box center [392, 244] width 81 height 34
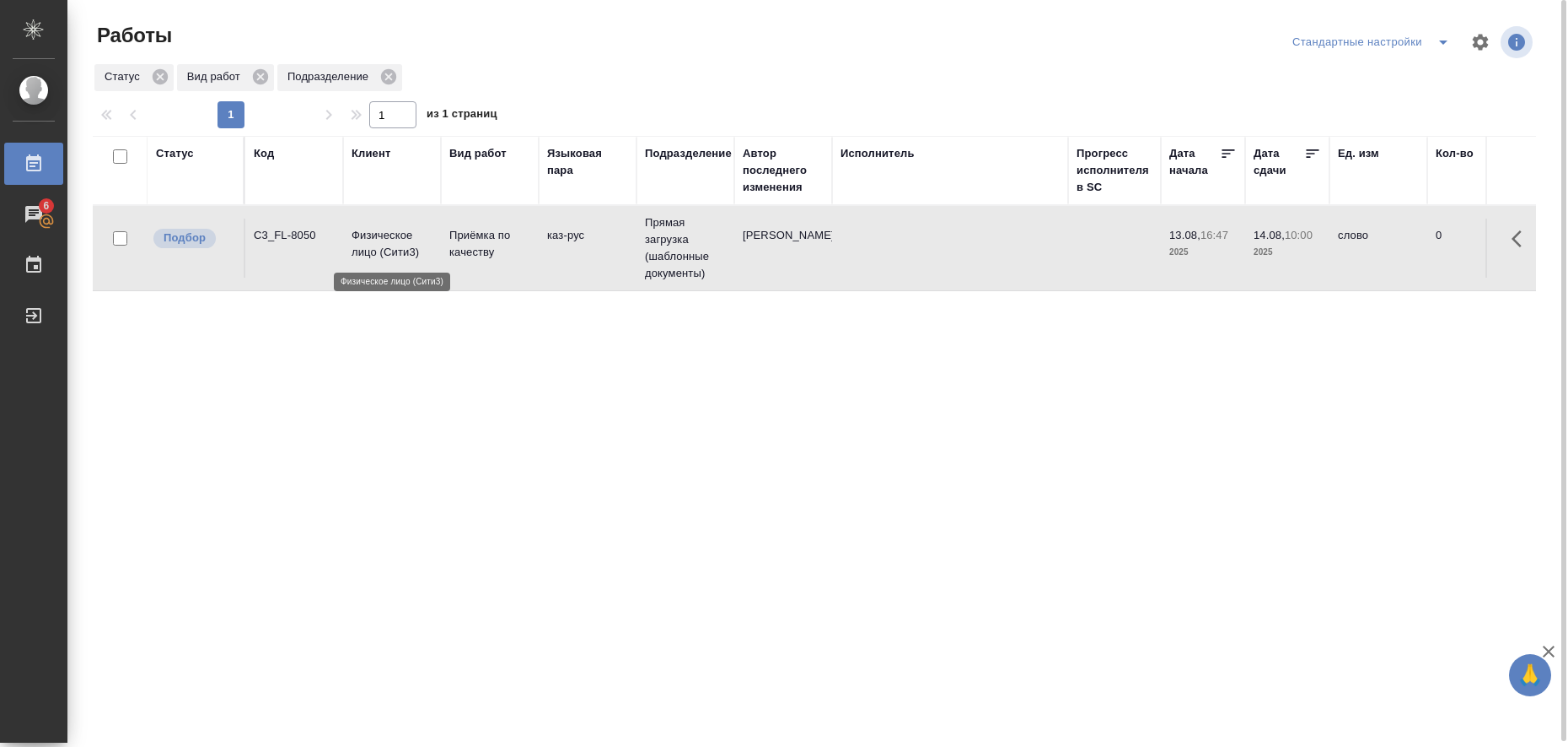
click at [363, 238] on p "Физическое лицо (Сити3)" at bounding box center [392, 244] width 81 height 34
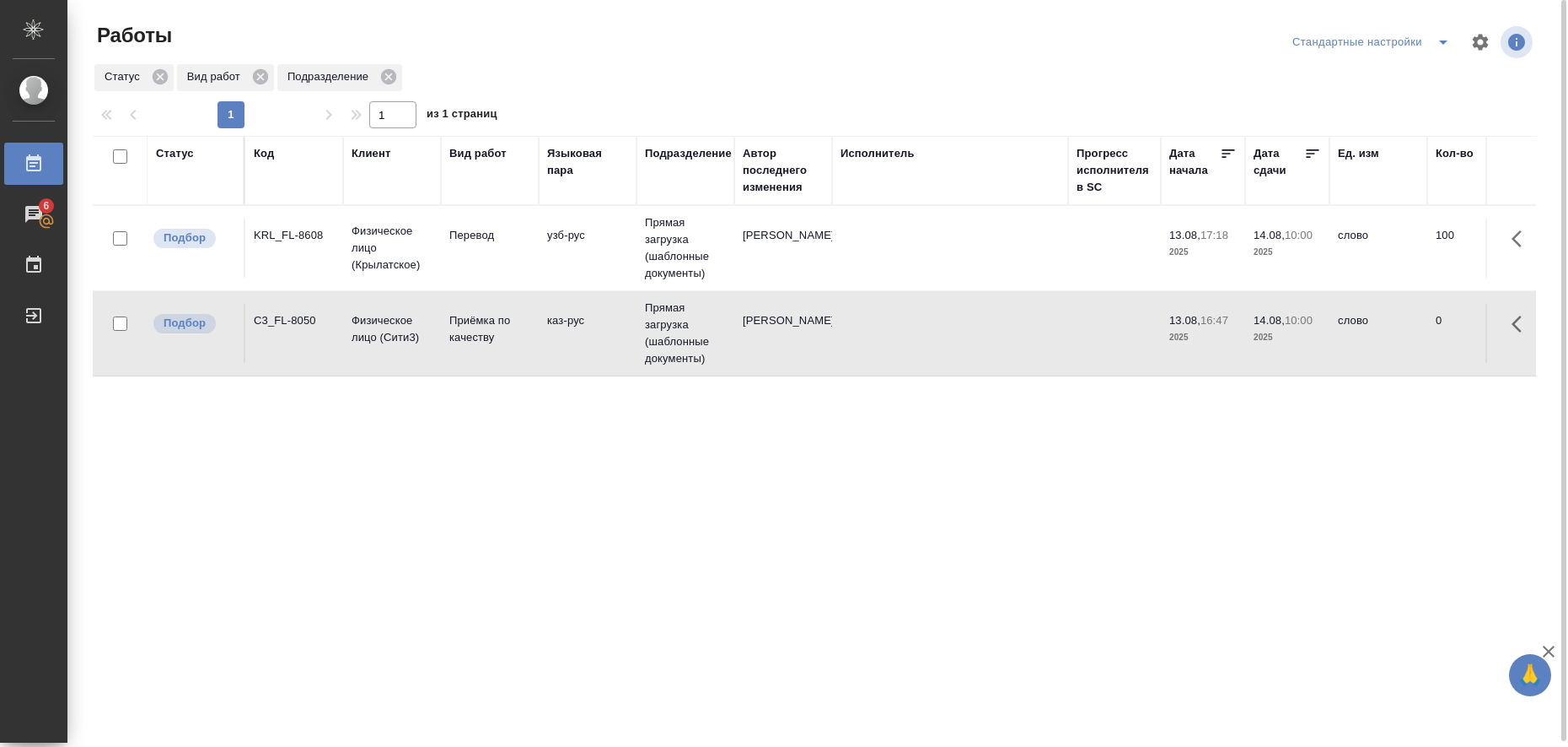
click at [510, 247] on td "Перевод" at bounding box center [490, 248] width 98 height 59
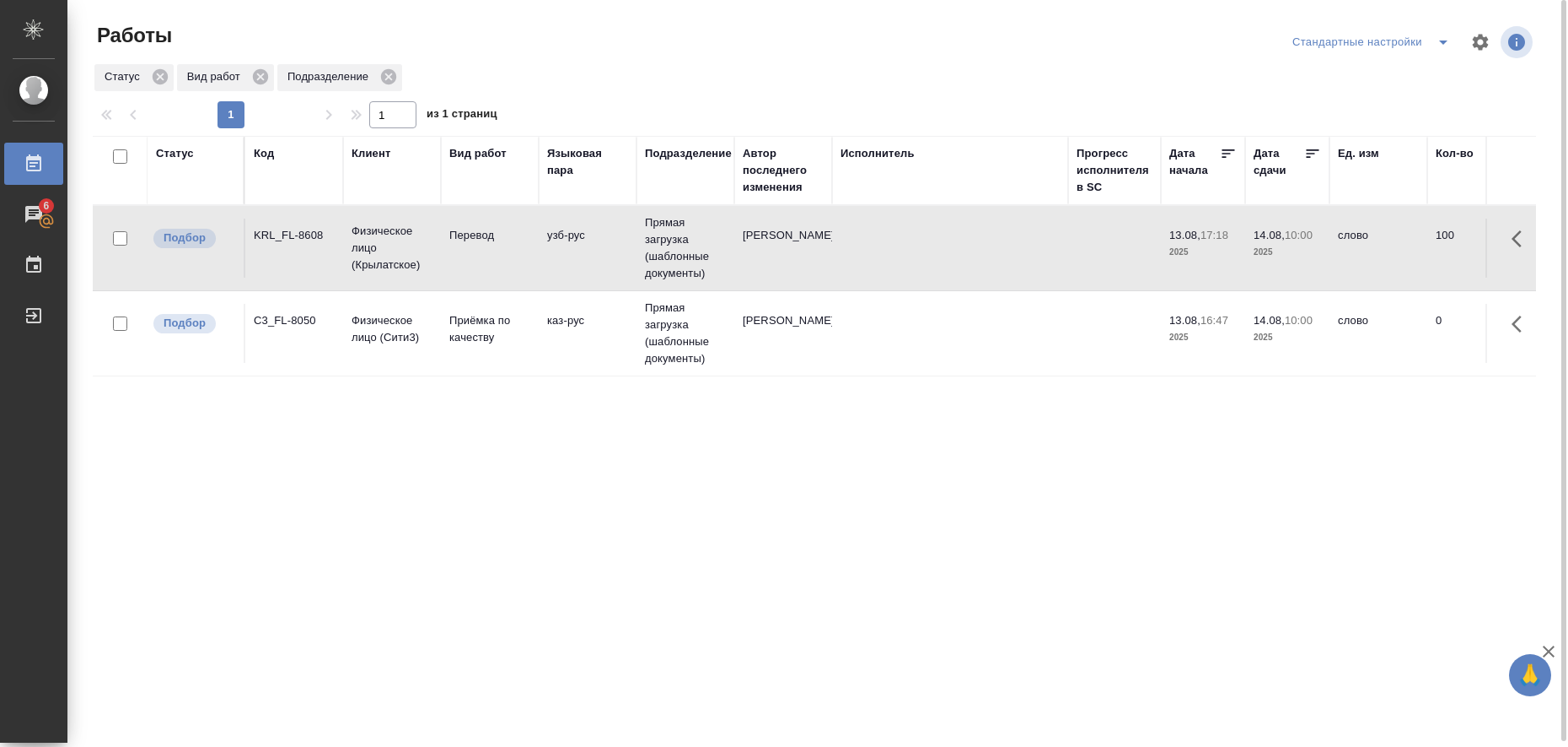
click at [510, 247] on td "Перевод" at bounding box center [490, 248] width 98 height 59
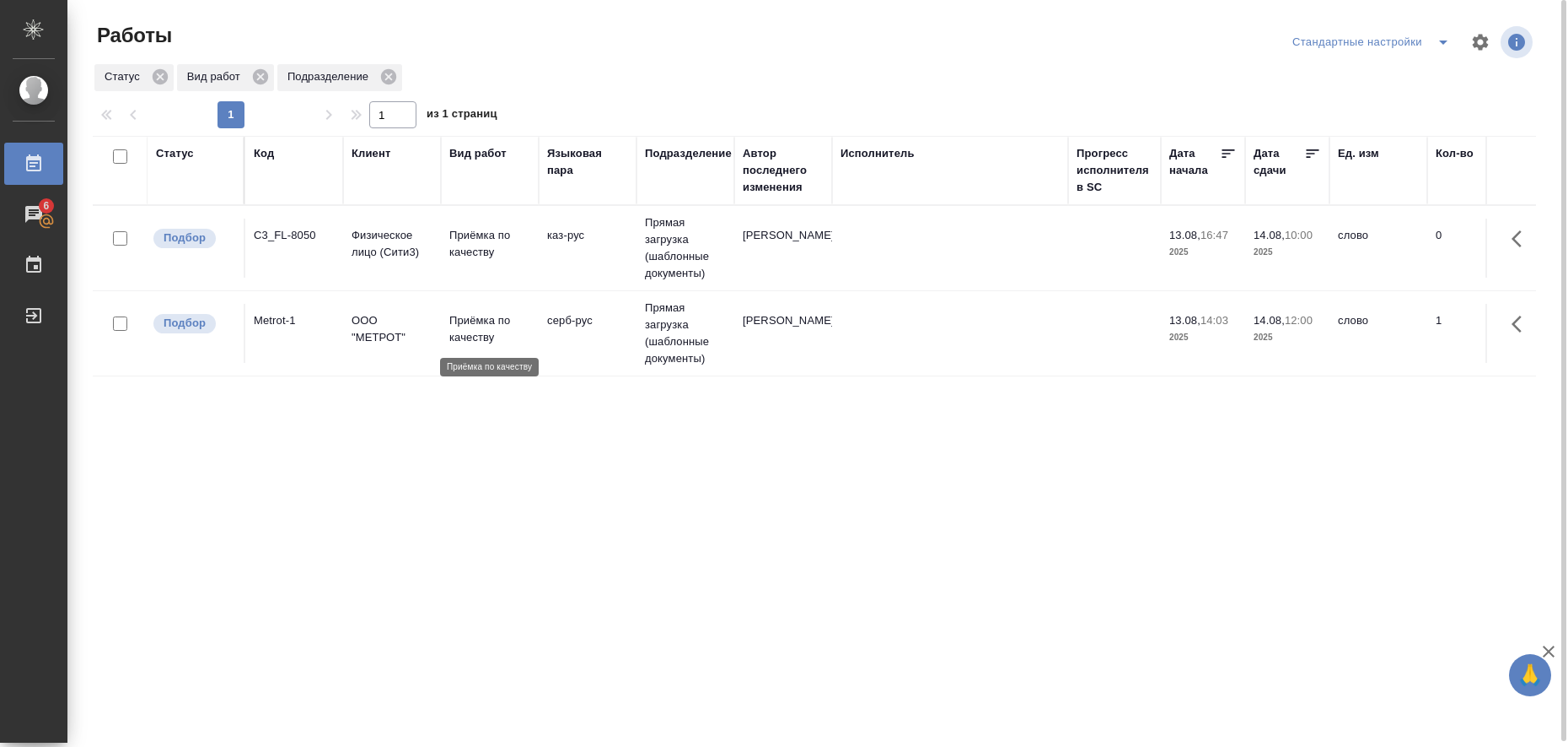
click at [464, 328] on p "Приёмка по качеству" at bounding box center [489, 329] width 81 height 34
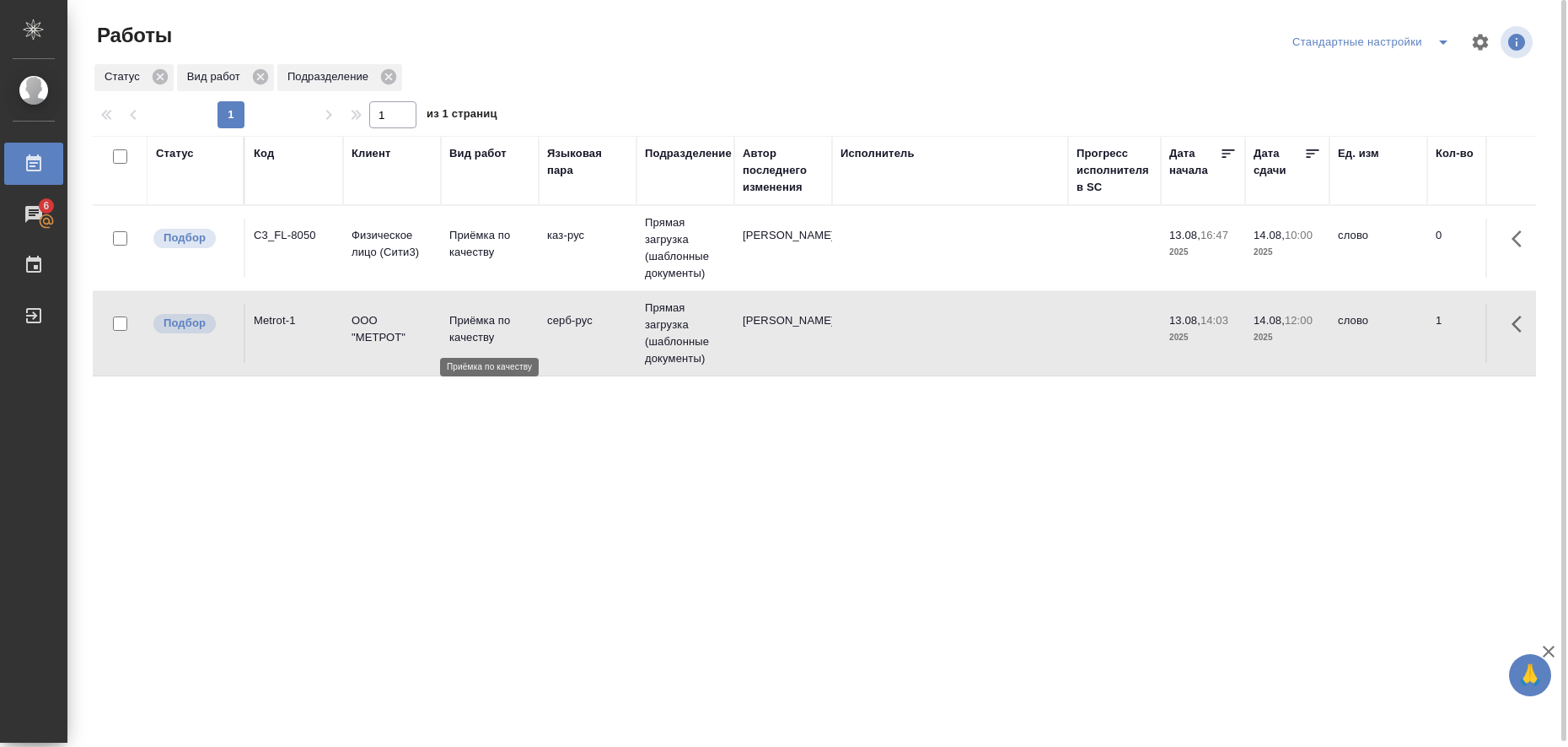
click at [464, 328] on p "Приёмка по качеству" at bounding box center [489, 329] width 81 height 34
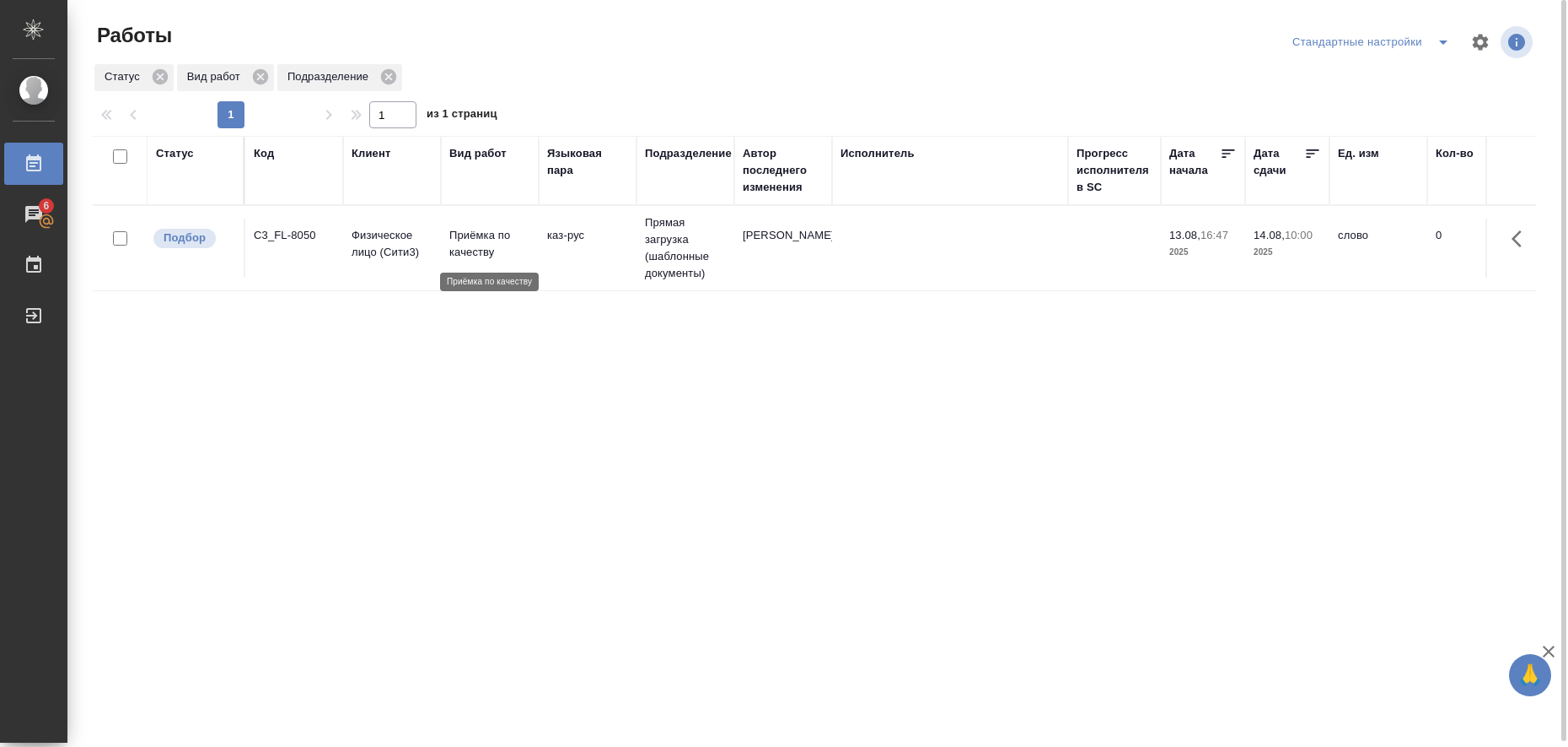
click at [473, 236] on p "Приёмка по качеству" at bounding box center [489, 244] width 81 height 34
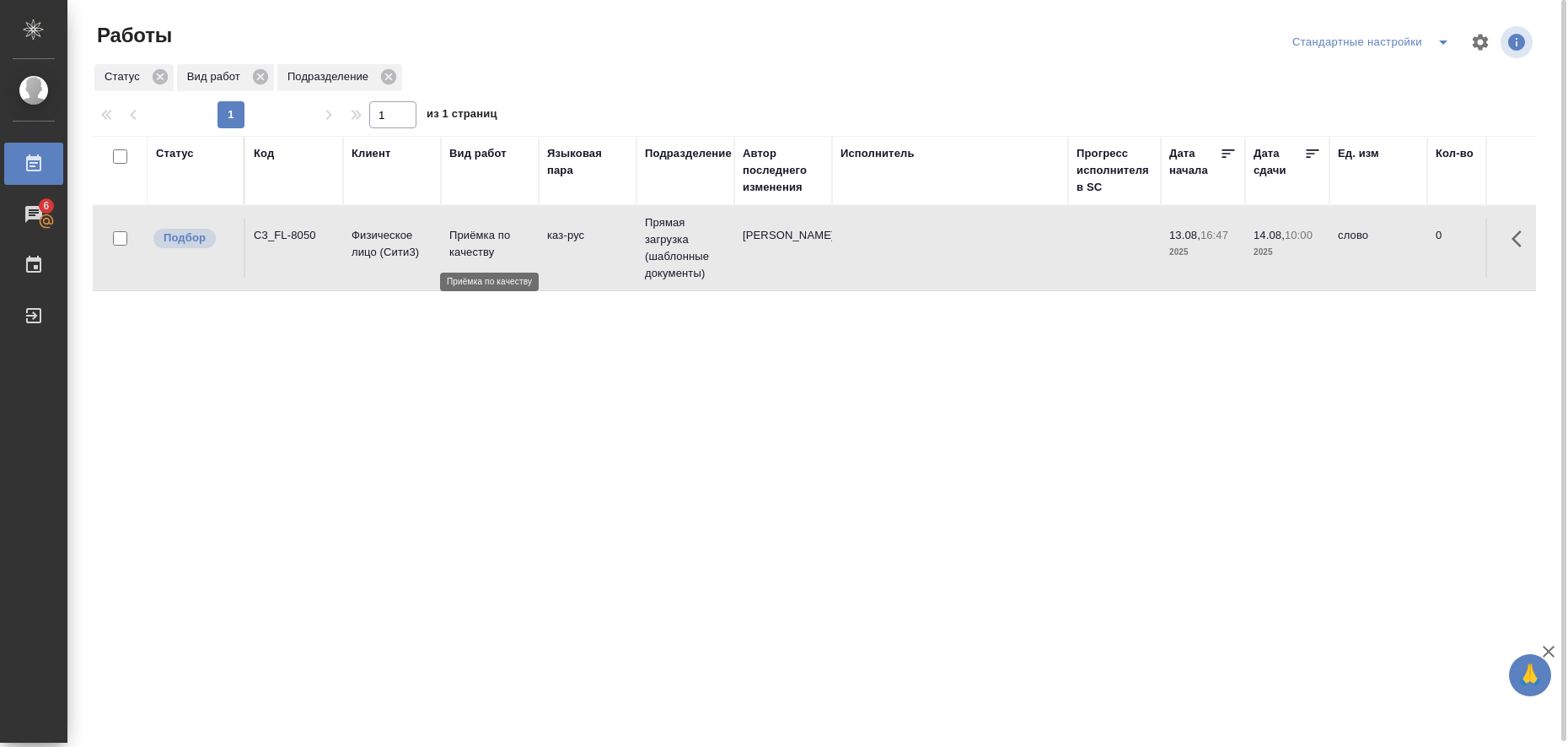
click at [473, 236] on p "Приёмка по качеству" at bounding box center [489, 244] width 81 height 34
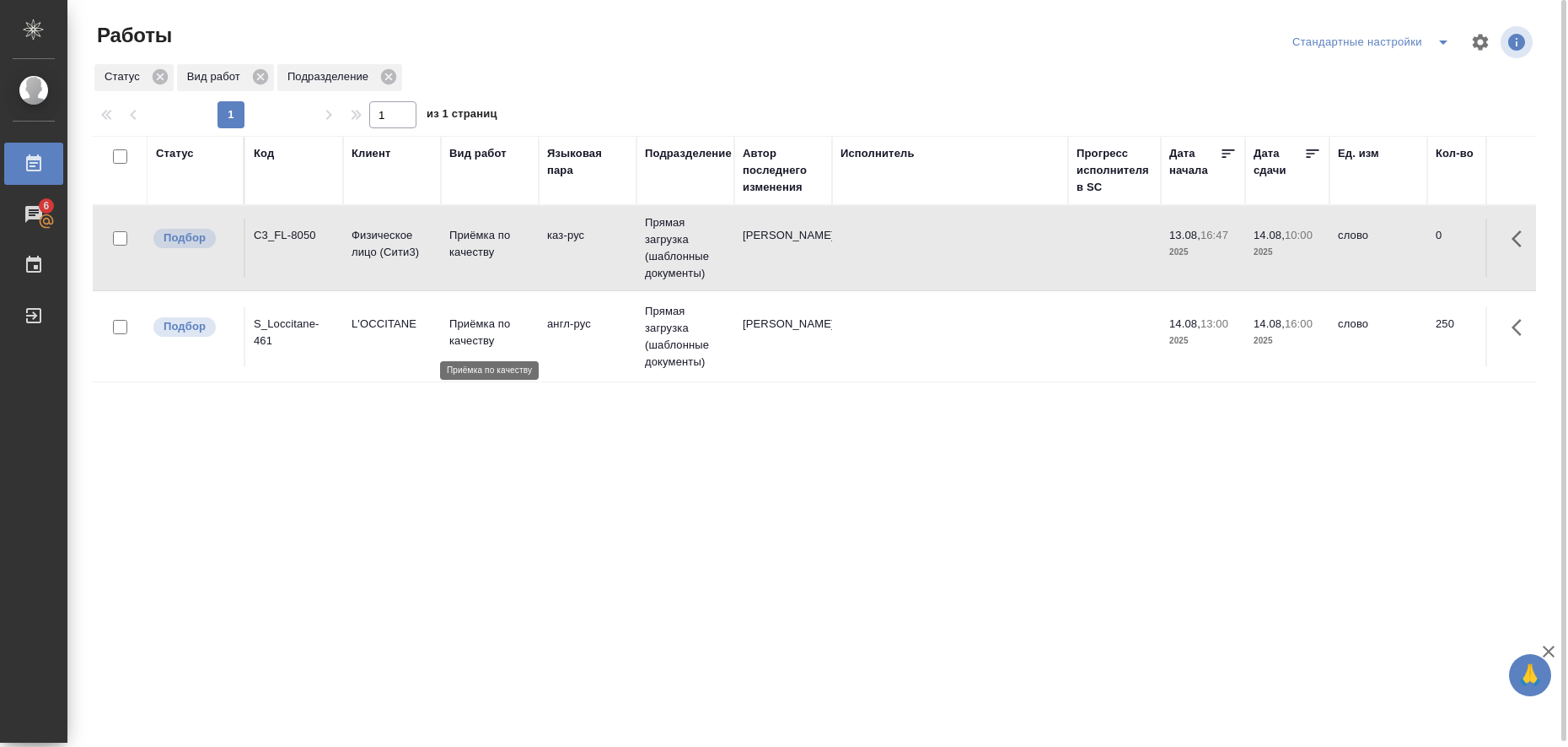
click at [456, 334] on p "Приёмка по качеству" at bounding box center [489, 332] width 81 height 34
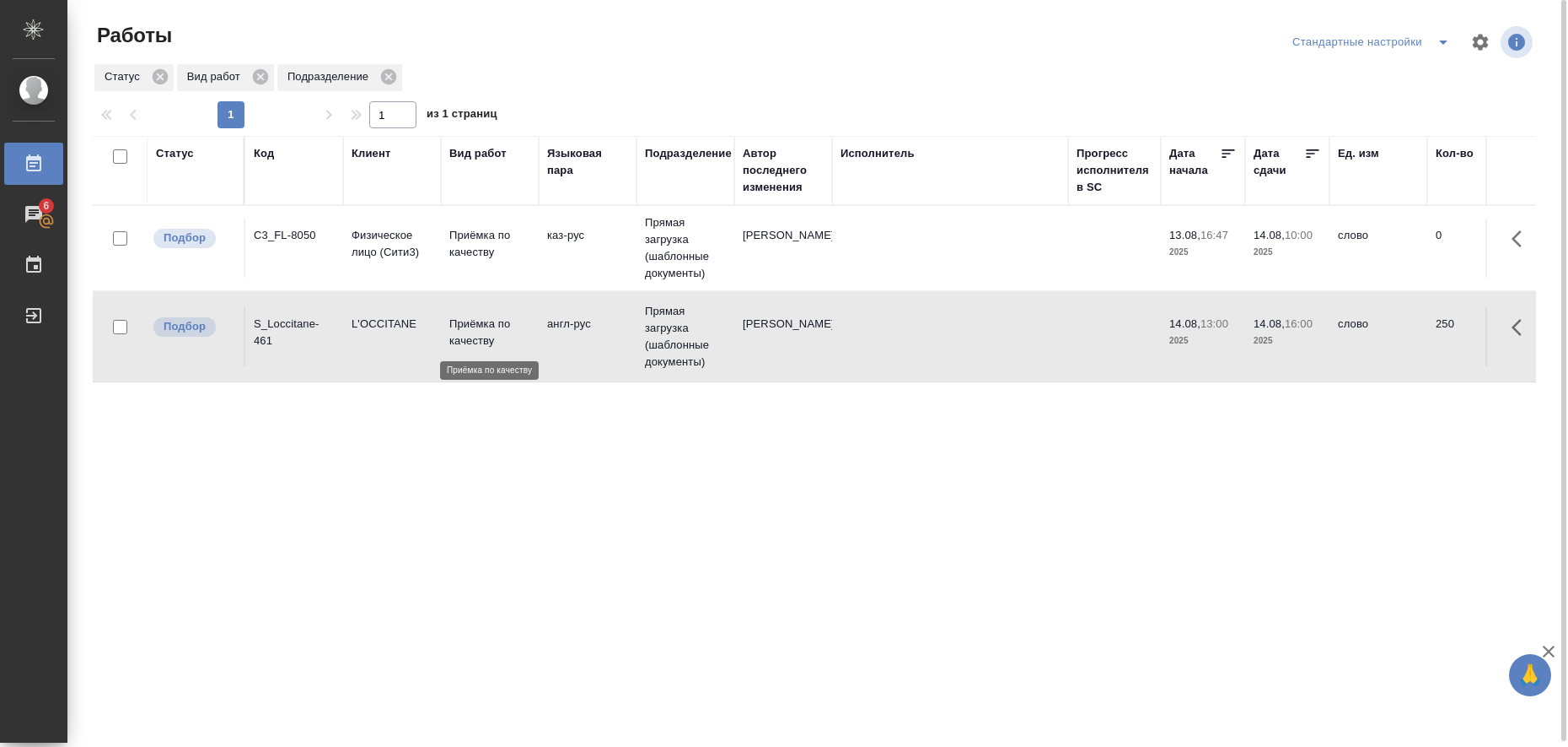
click at [456, 334] on p "Приёмка по качеству" at bounding box center [489, 332] width 81 height 34
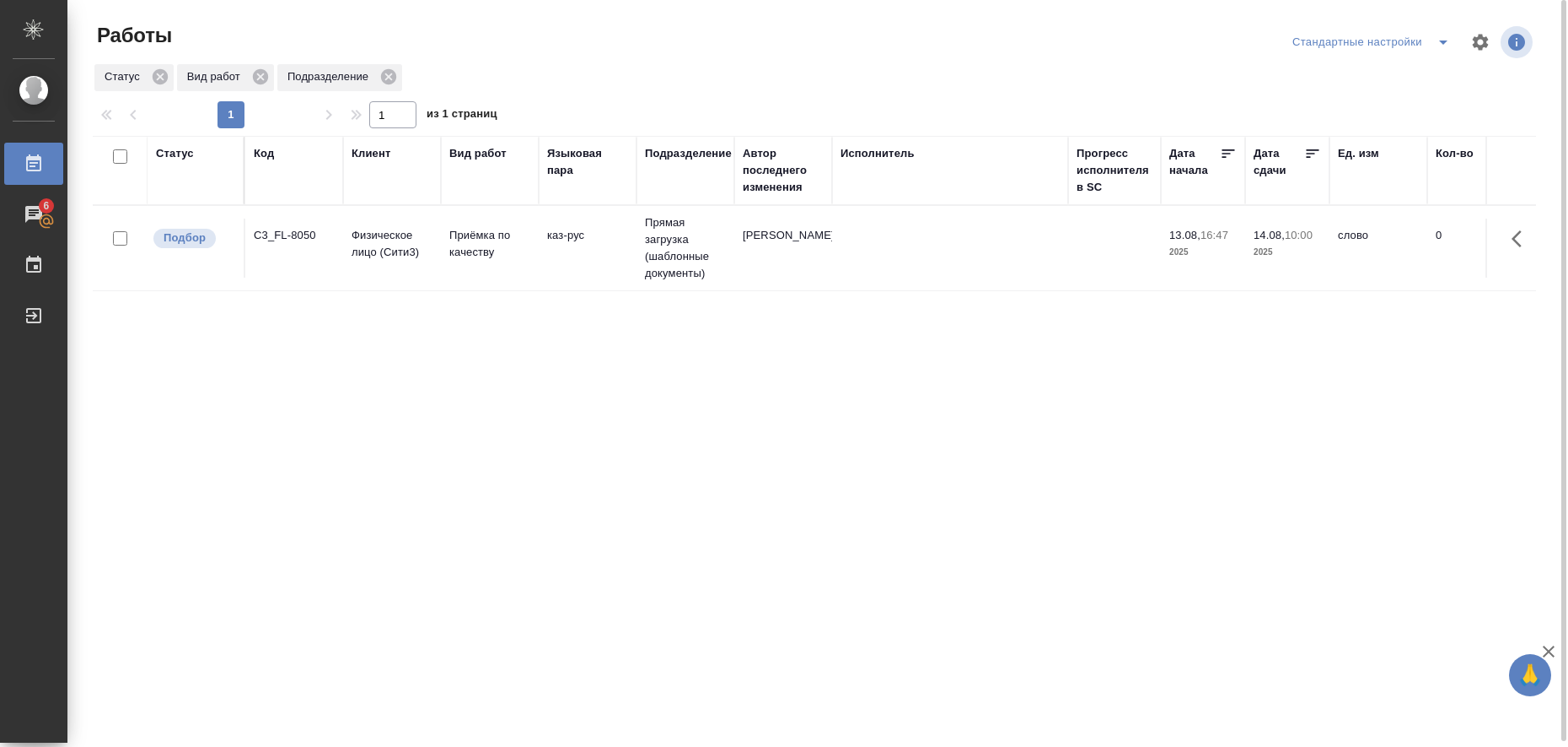
drag, startPoint x: 1123, startPoint y: 563, endPoint x: 1096, endPoint y: 518, distance: 52.5
drag, startPoint x: 1096, startPoint y: 518, endPoint x: 594, endPoint y: 576, distance: 505.3
click at [594, 576] on div "Статус Код Клиент Вид работ Языковая пара Подразделение Автор последнего измене…" at bounding box center [814, 439] width 1443 height 607
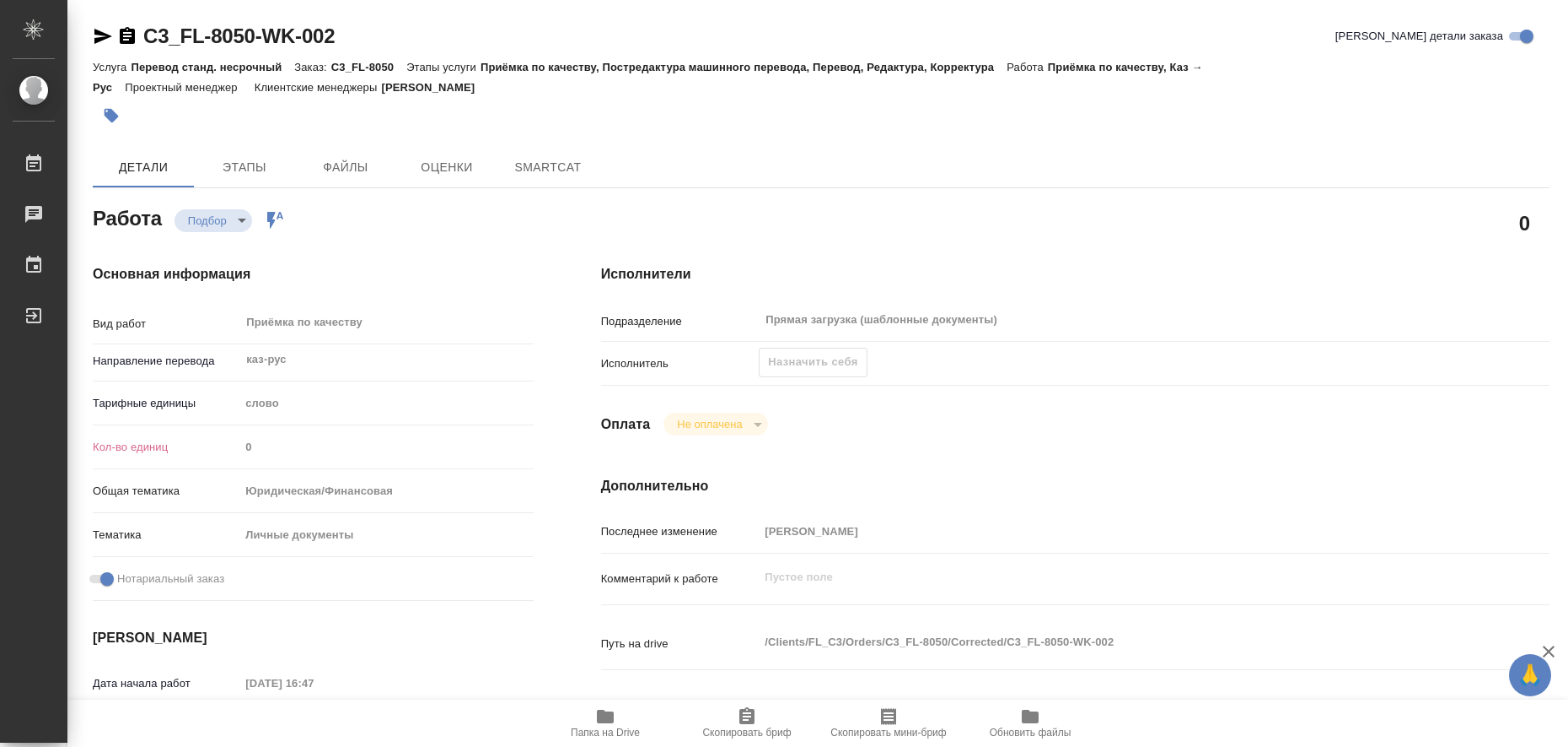
type textarea "x"
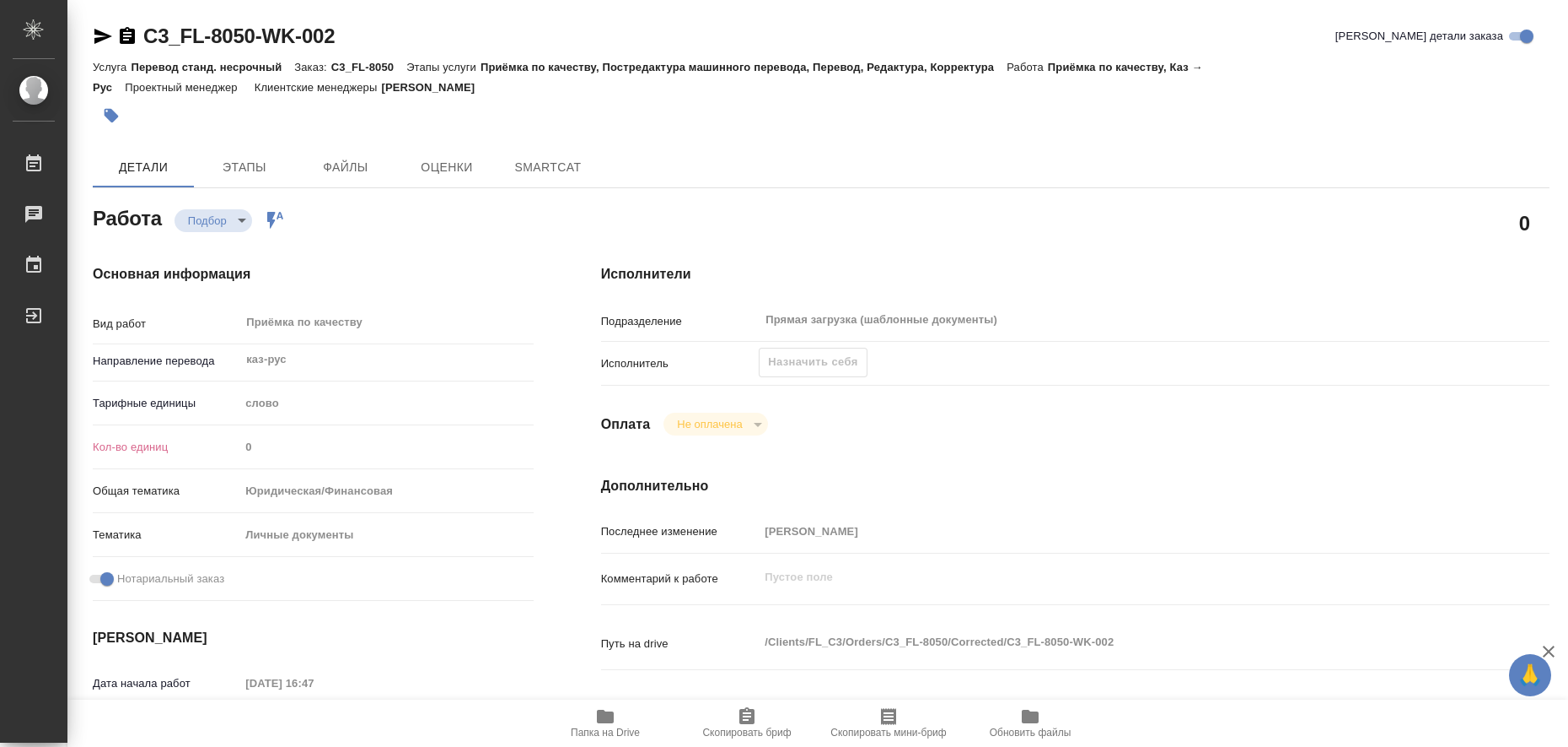
type textarea "x"
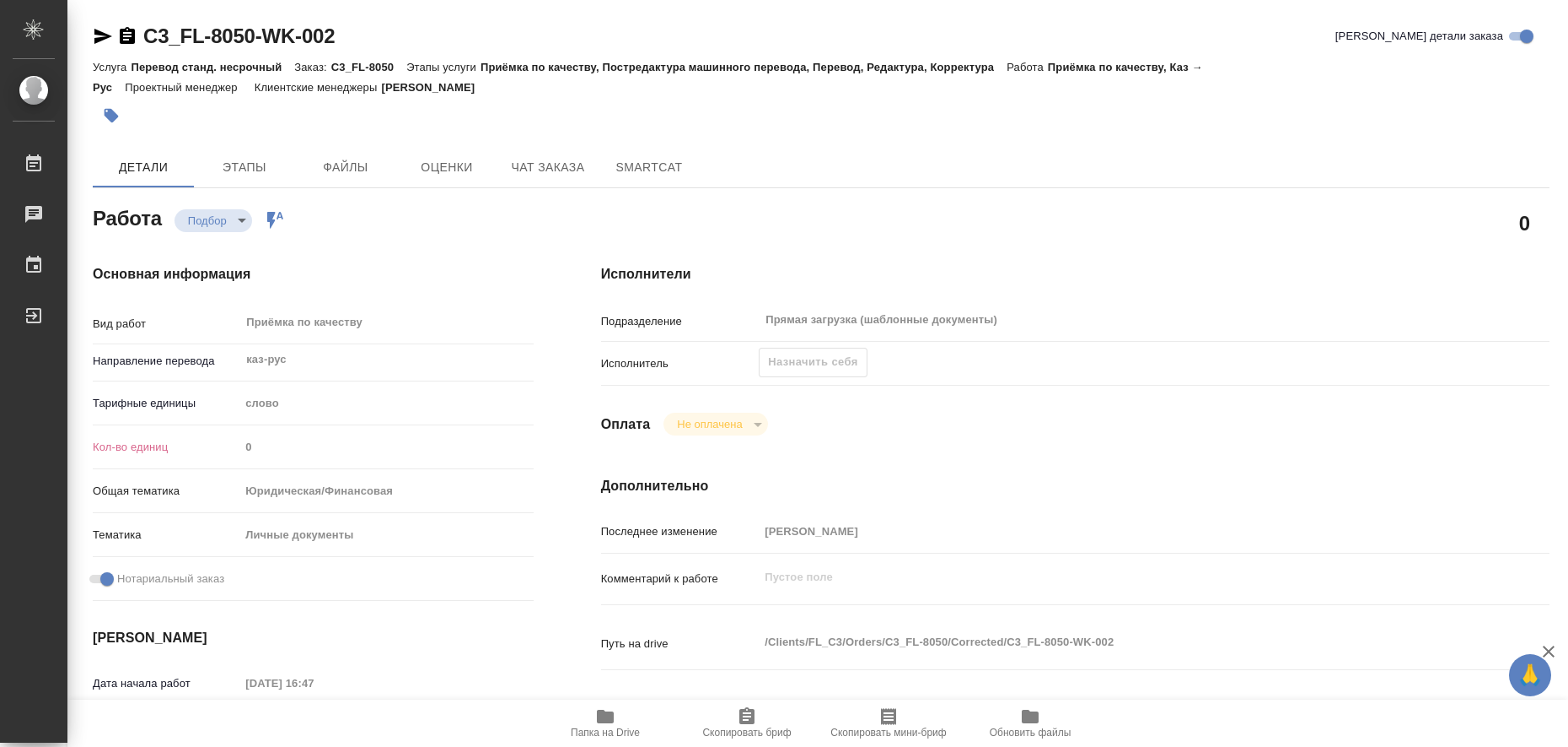
type textarea "x"
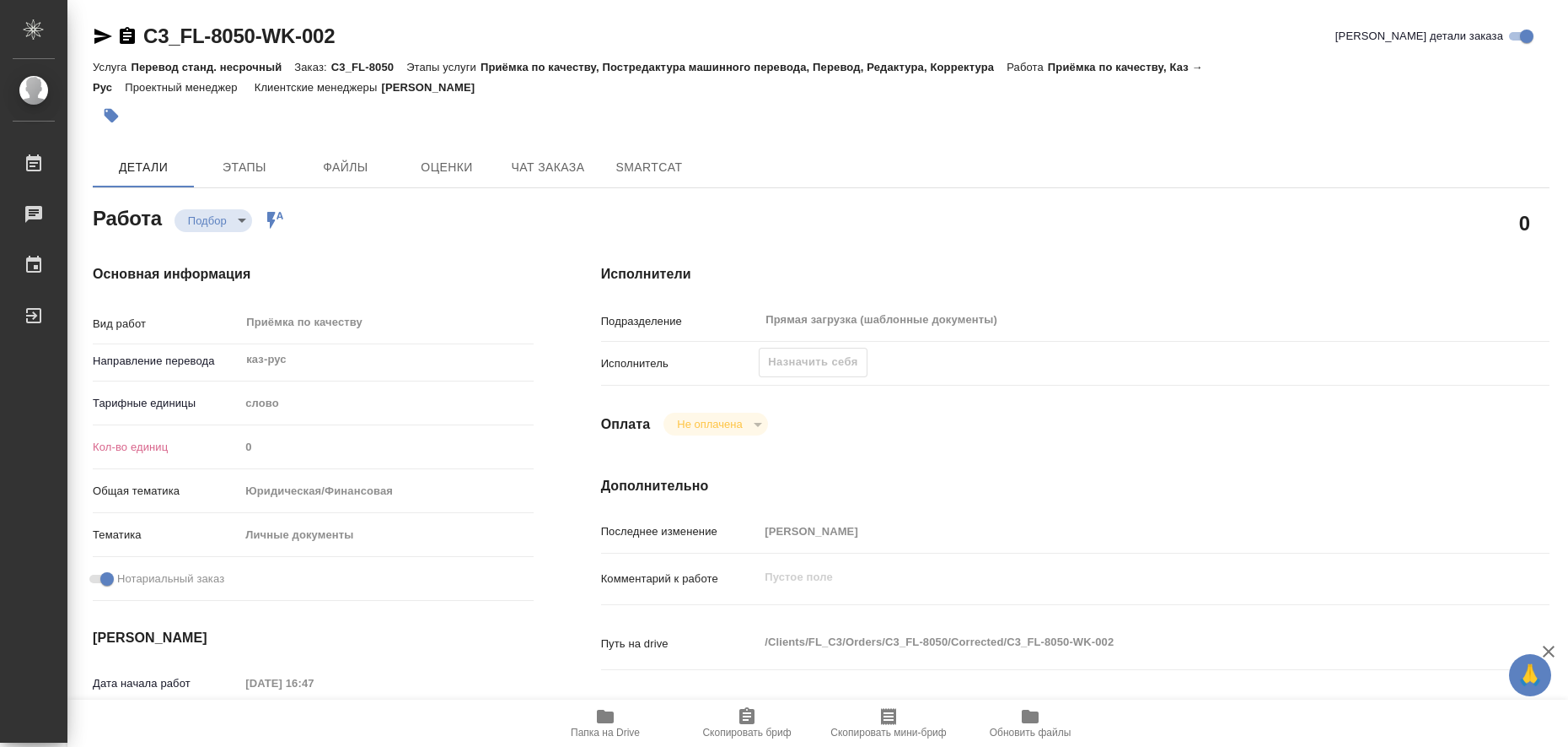
type textarea "x"
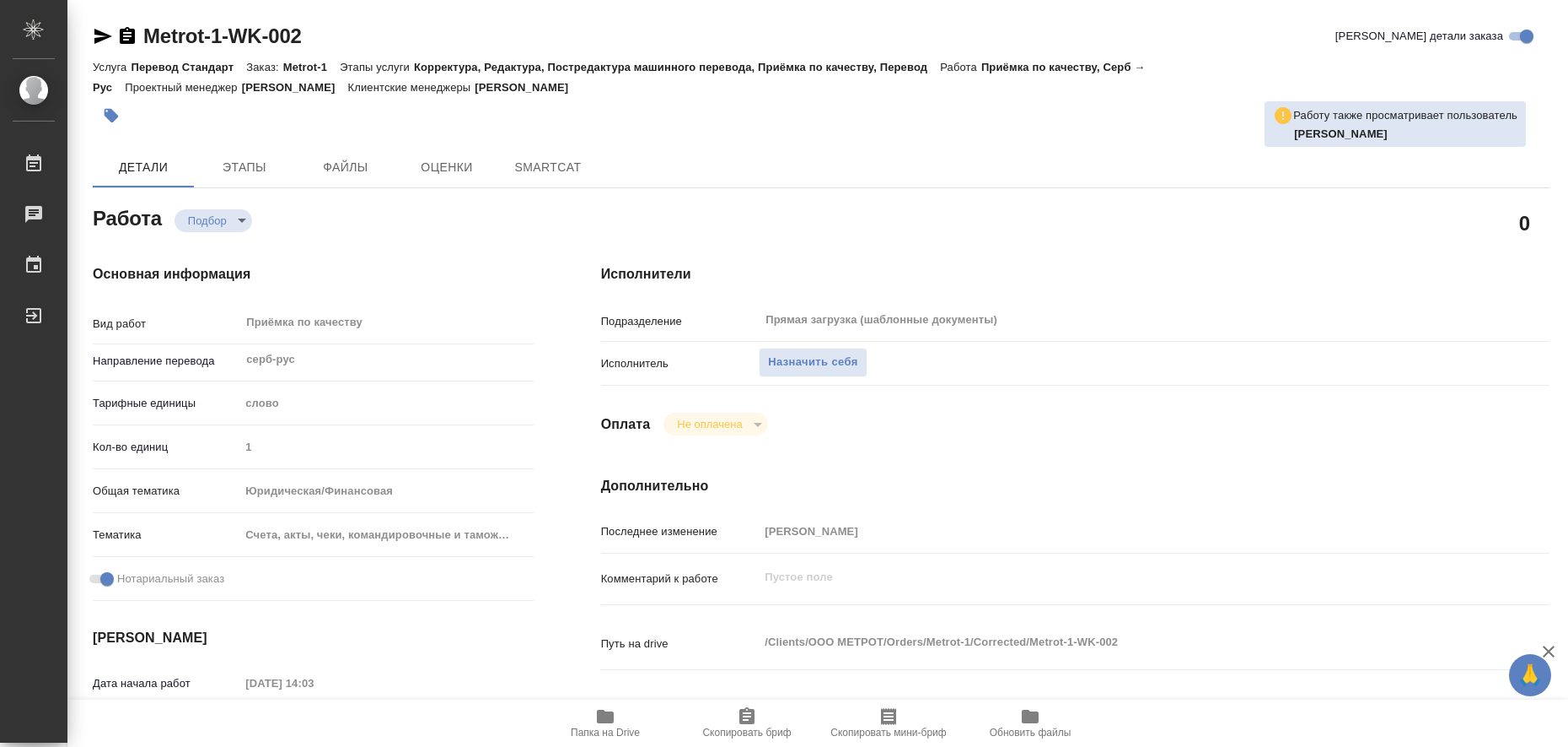
type textarea "x"
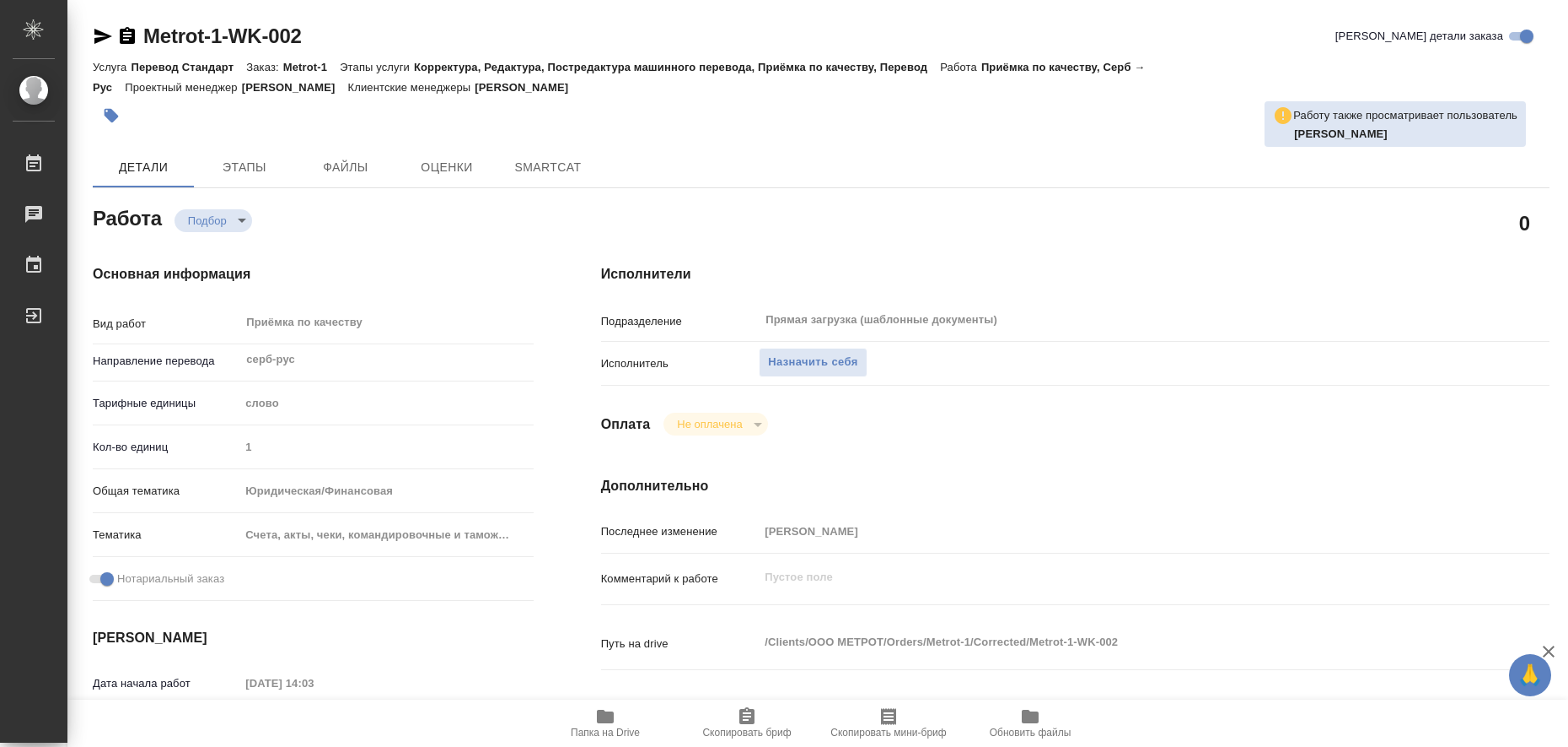
type textarea "x"
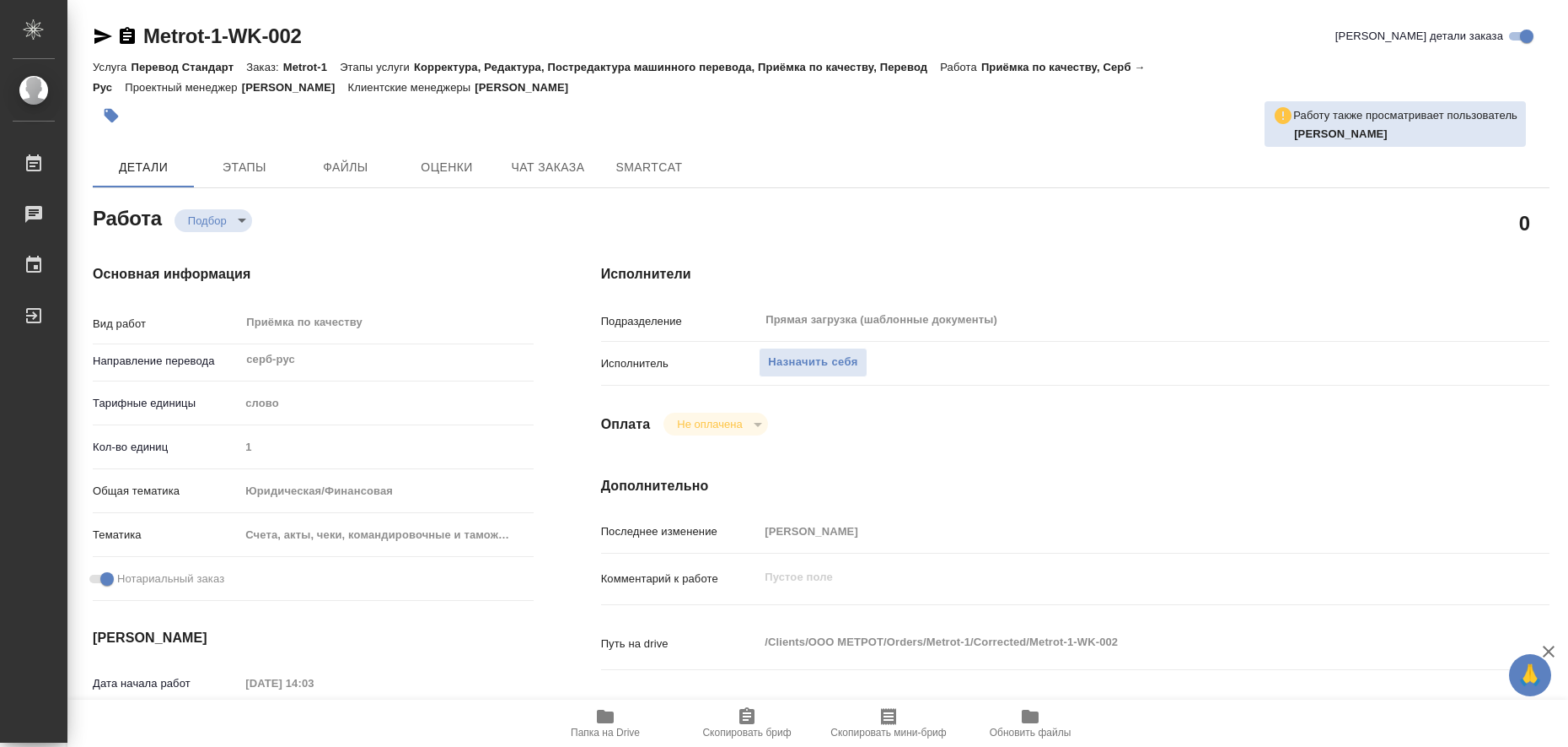
type textarea "x"
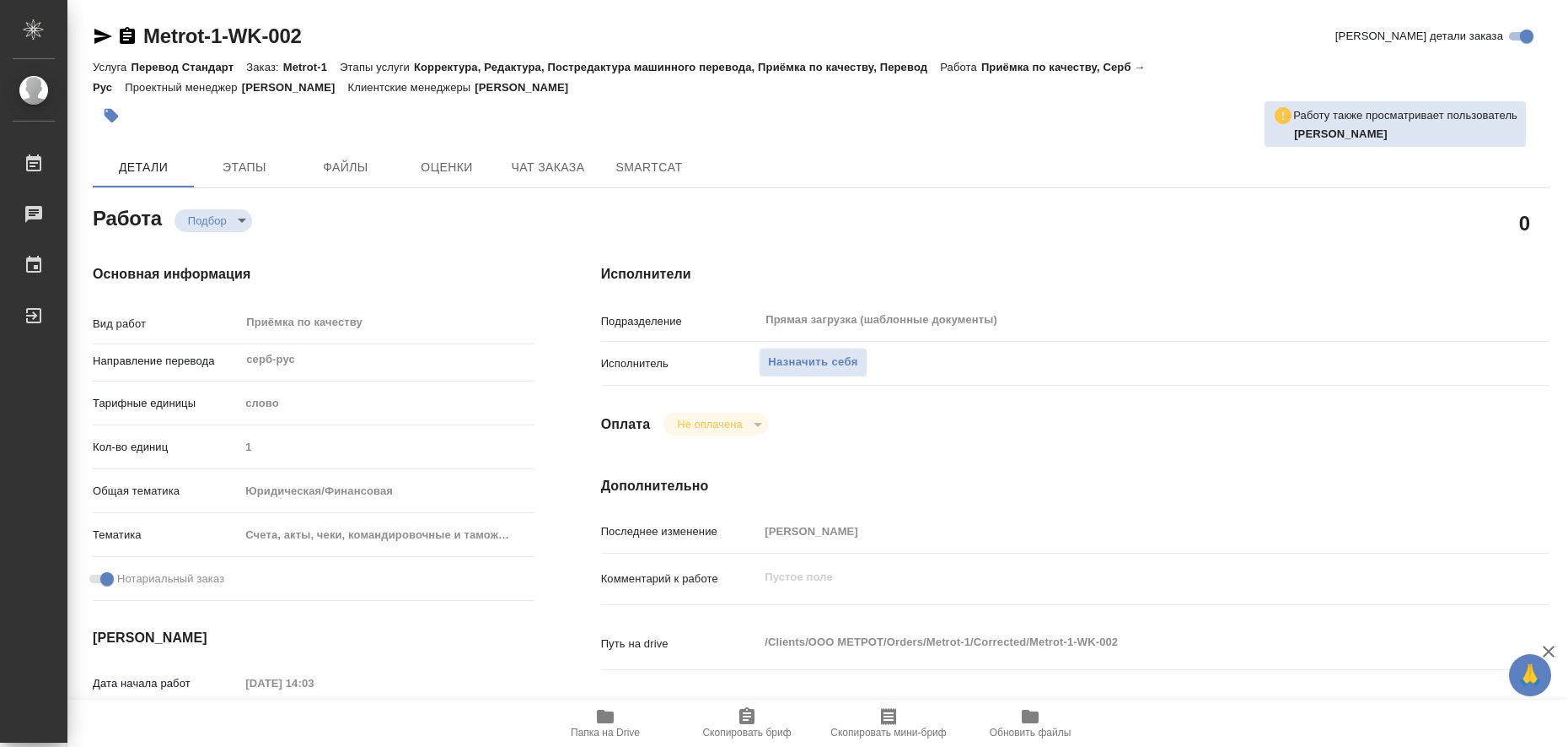
type textarea "x"
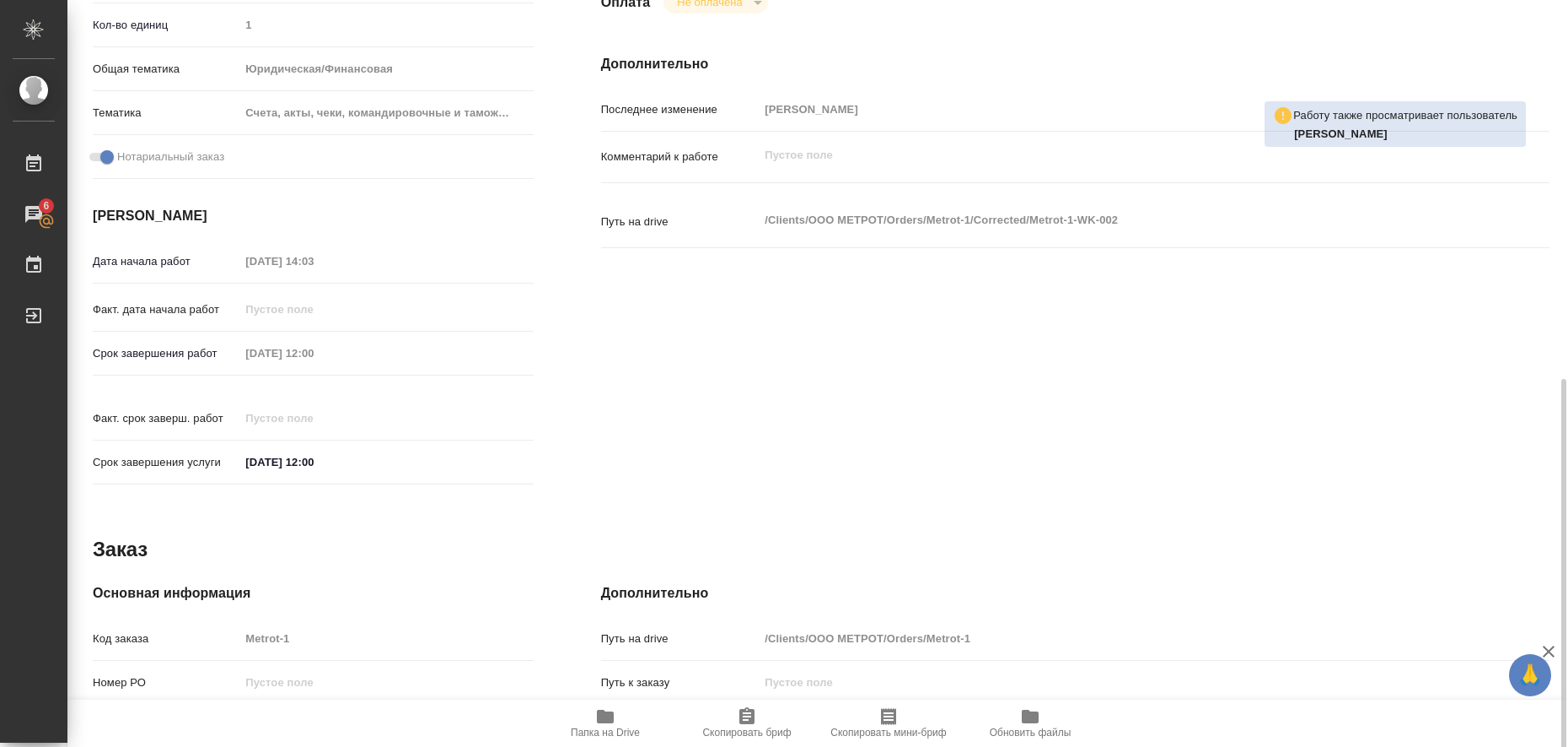
scroll to position [693, 0]
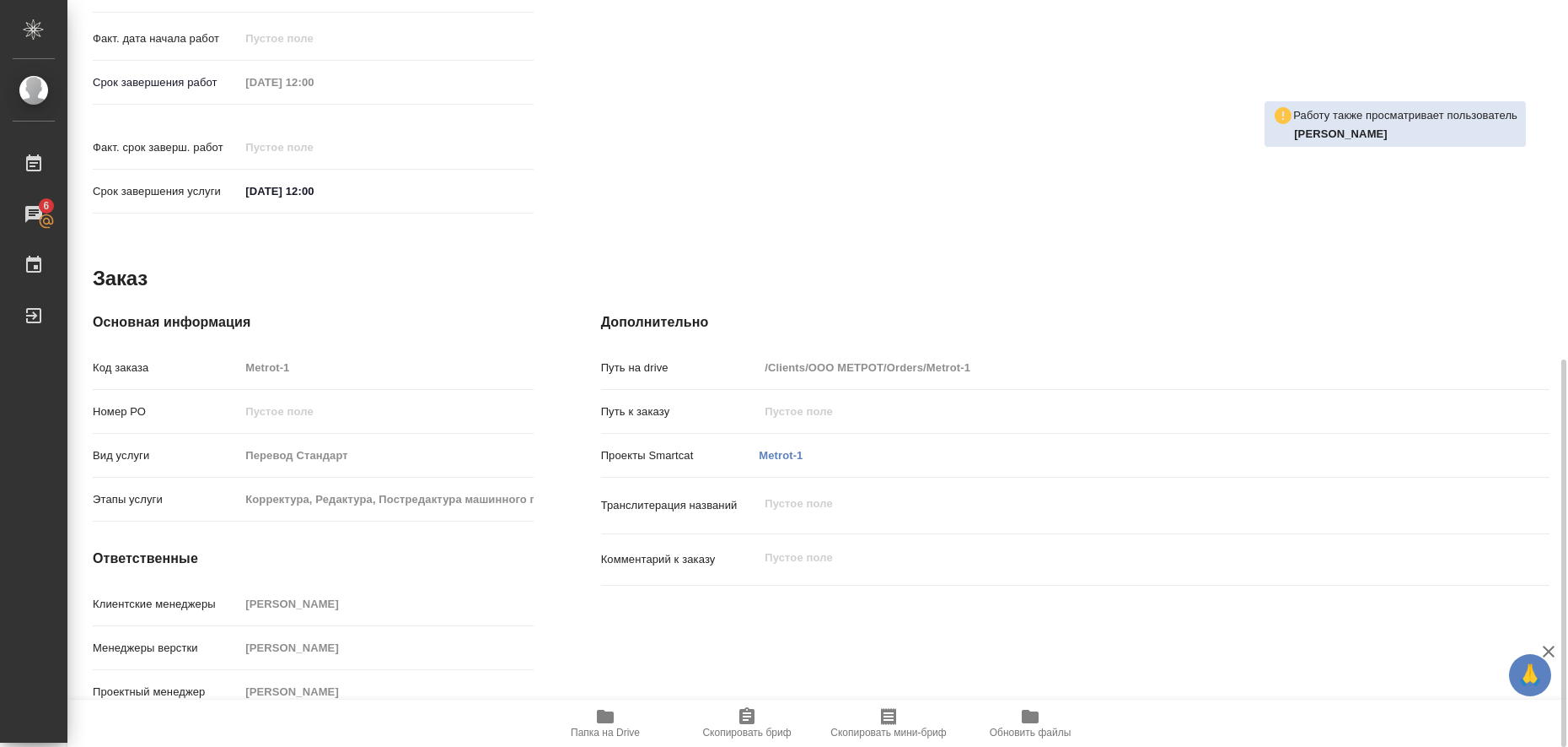
click at [602, 713] on icon "button" at bounding box center [605, 716] width 17 height 13
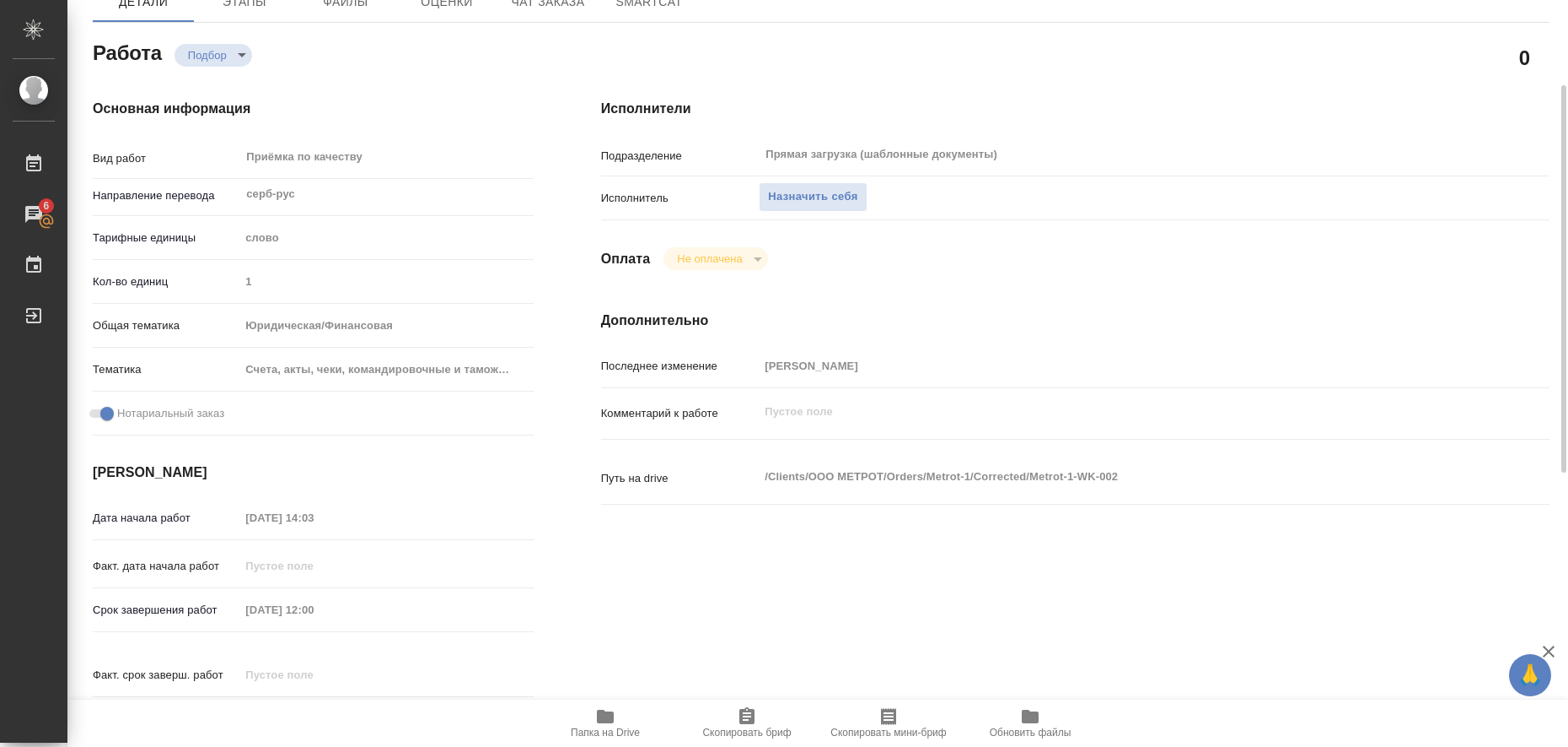
scroll to position [0, 0]
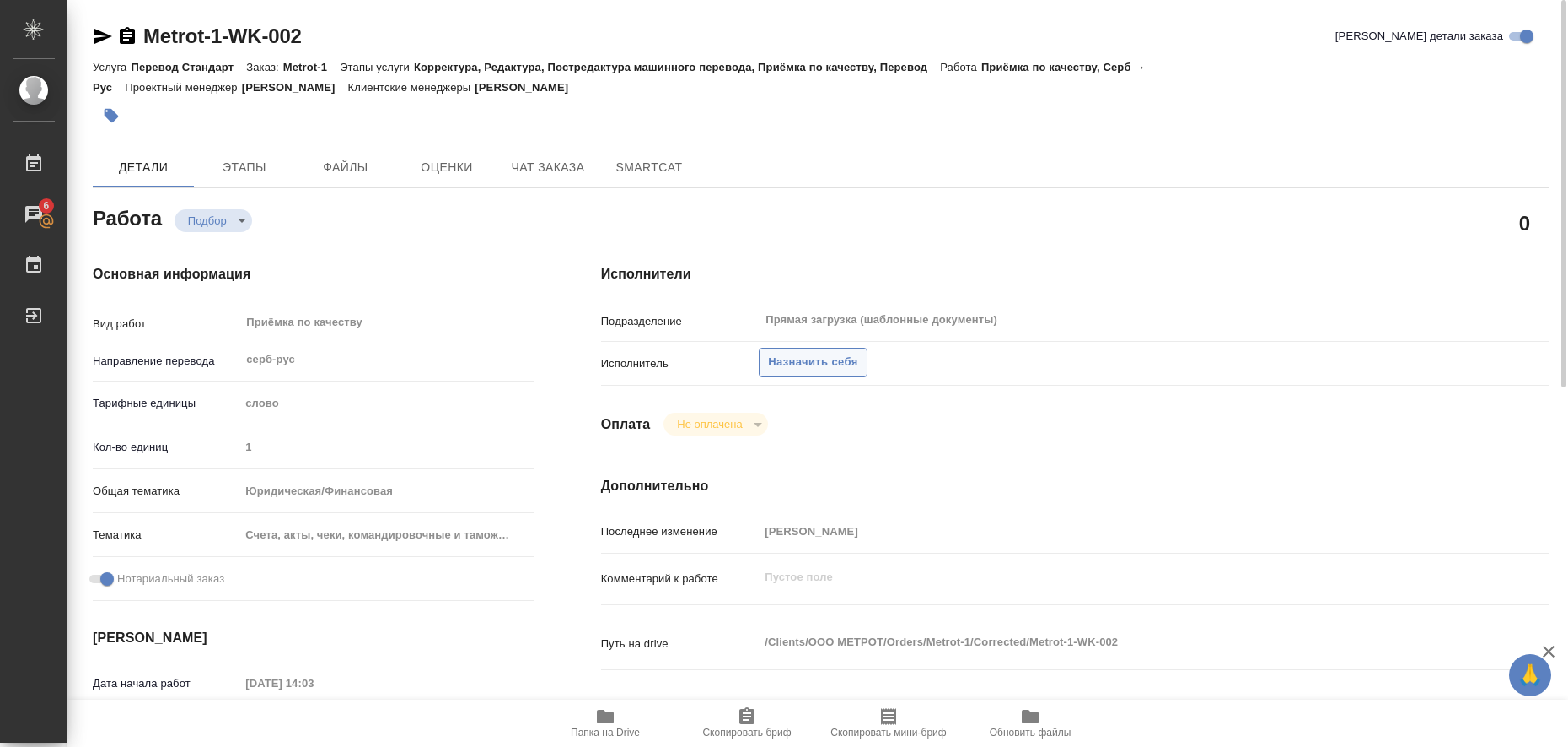
click at [793, 364] on span "Назначить себя" at bounding box center [813, 363] width 89 height 20
type textarea "x"
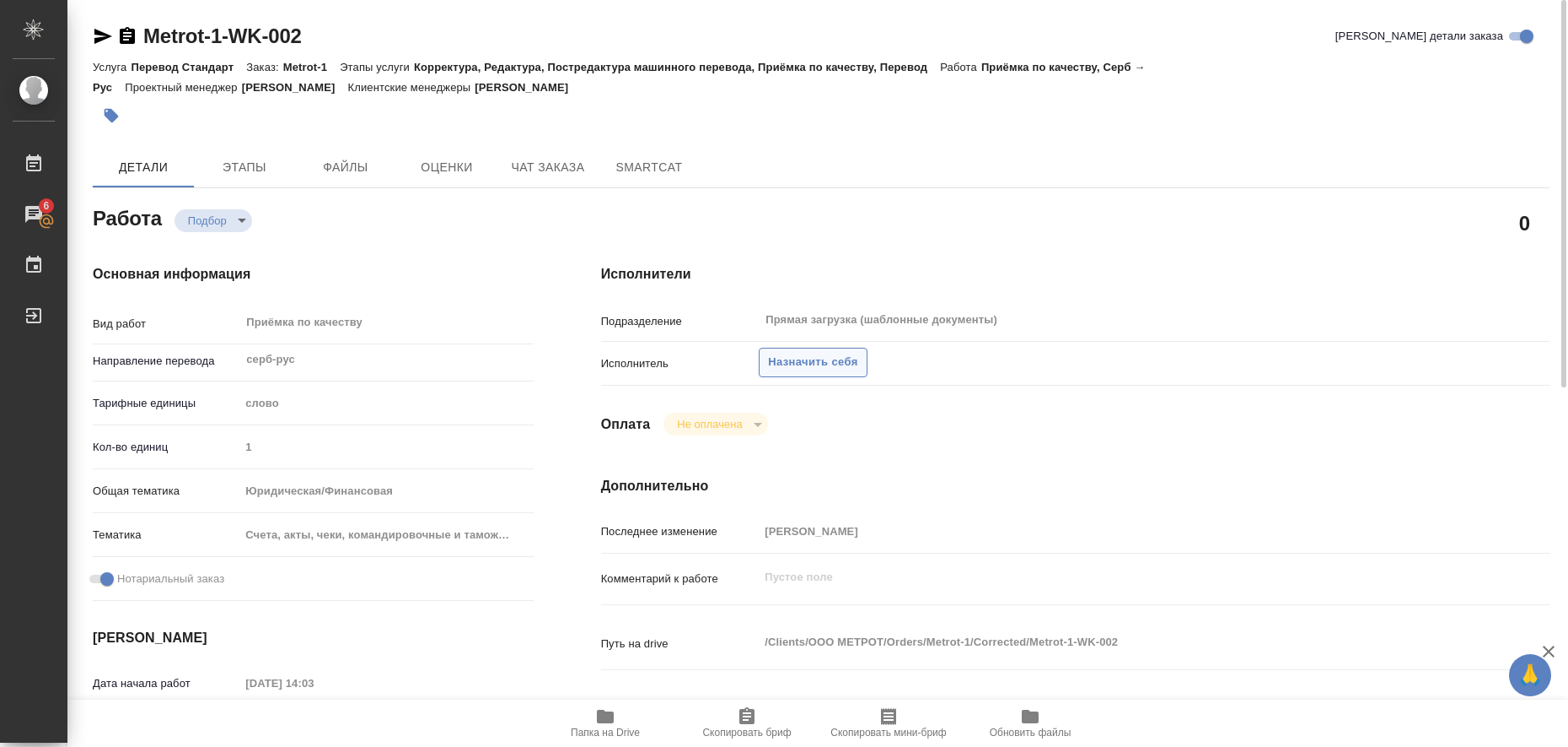
type textarea "x"
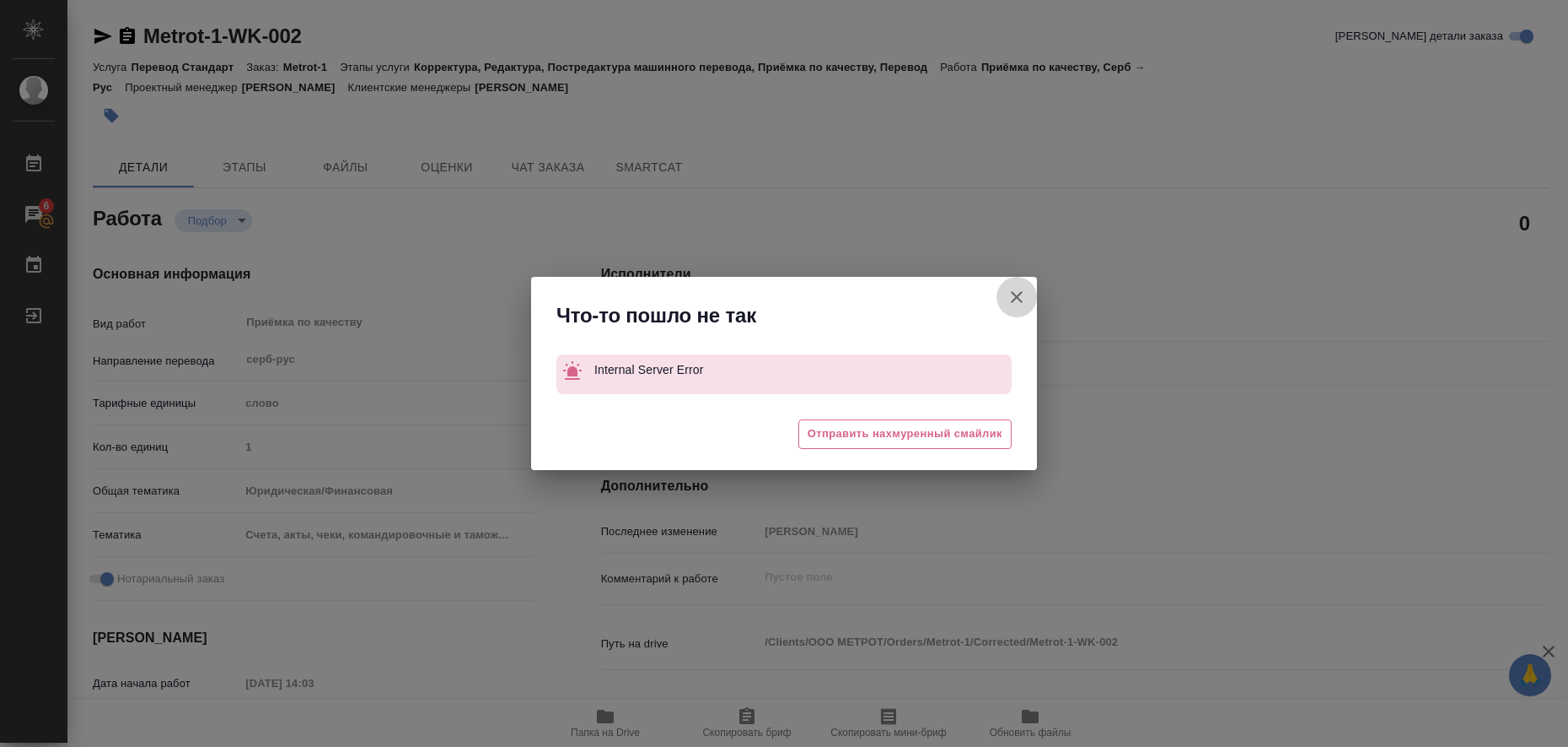
click at [1018, 296] on icon "button" at bounding box center [1017, 296] width 12 height 12
type textarea "x"
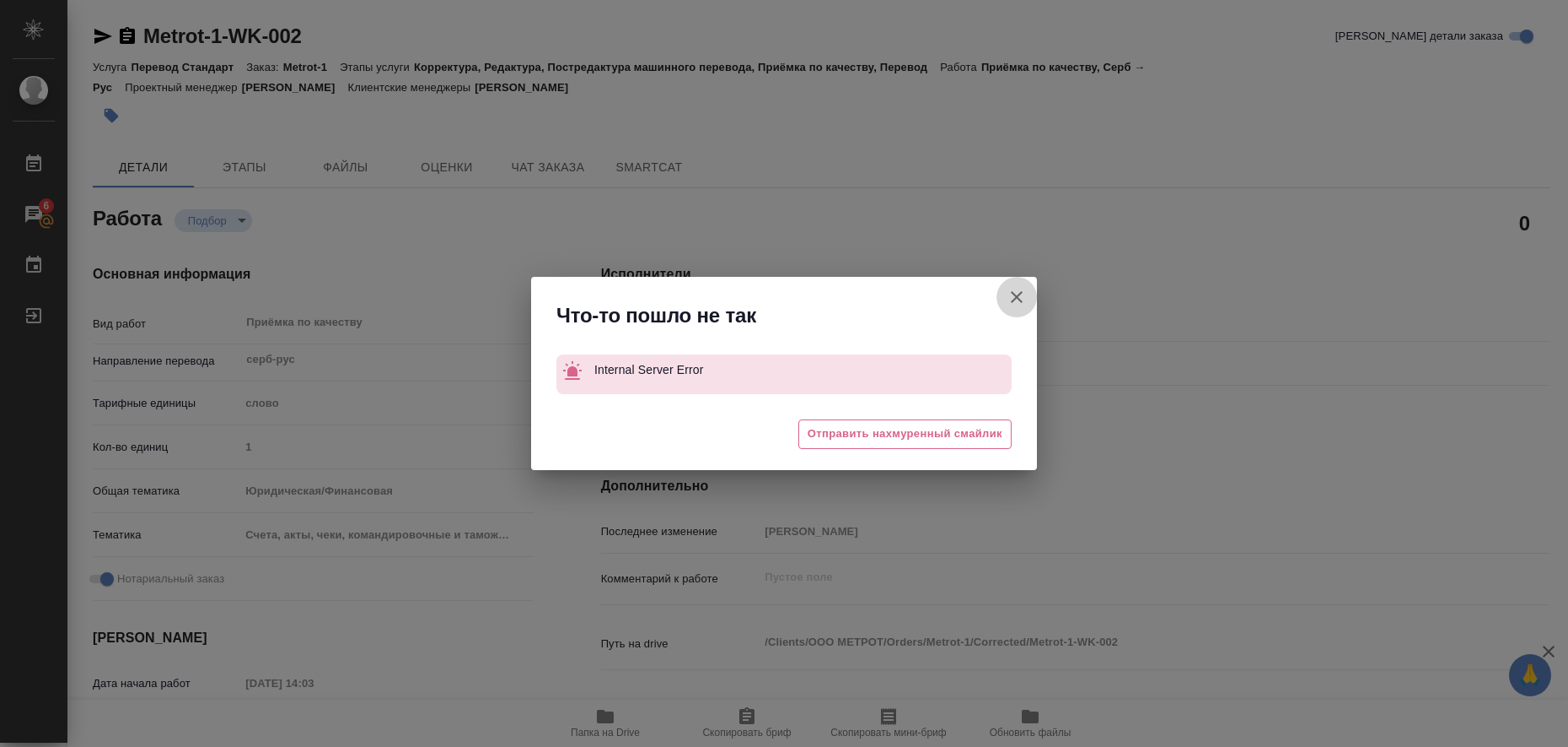
type textarea "x"
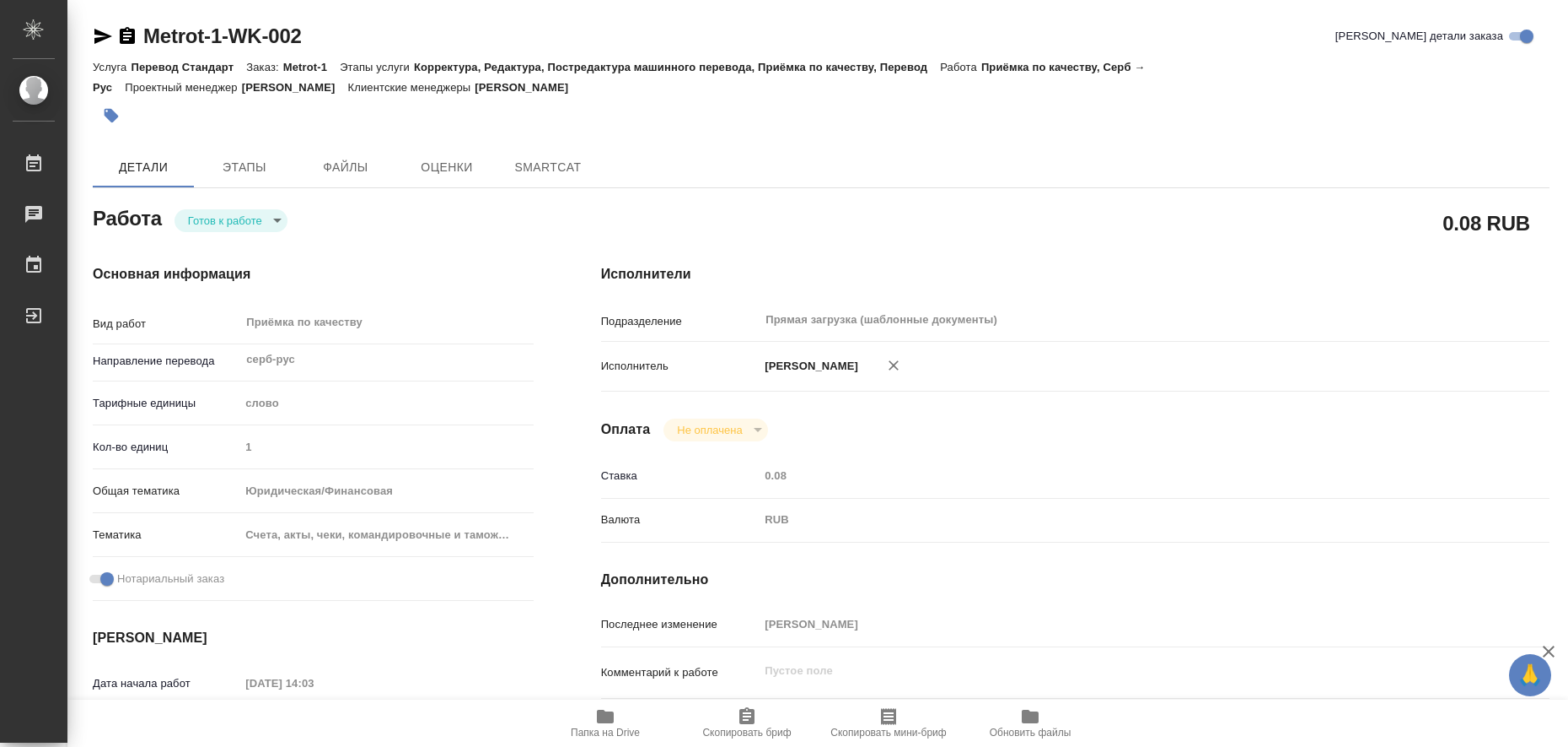
type textarea "x"
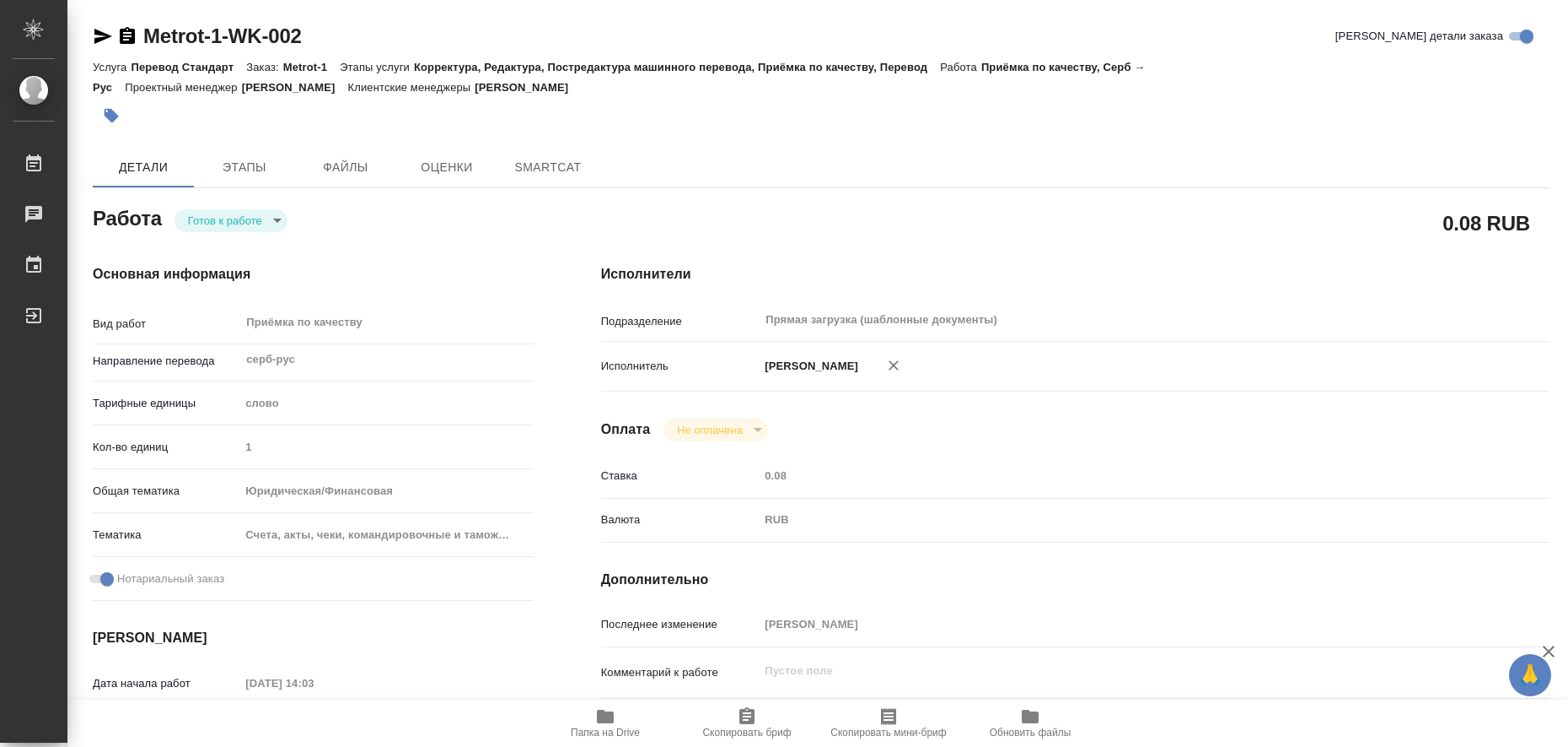
type textarea "x"
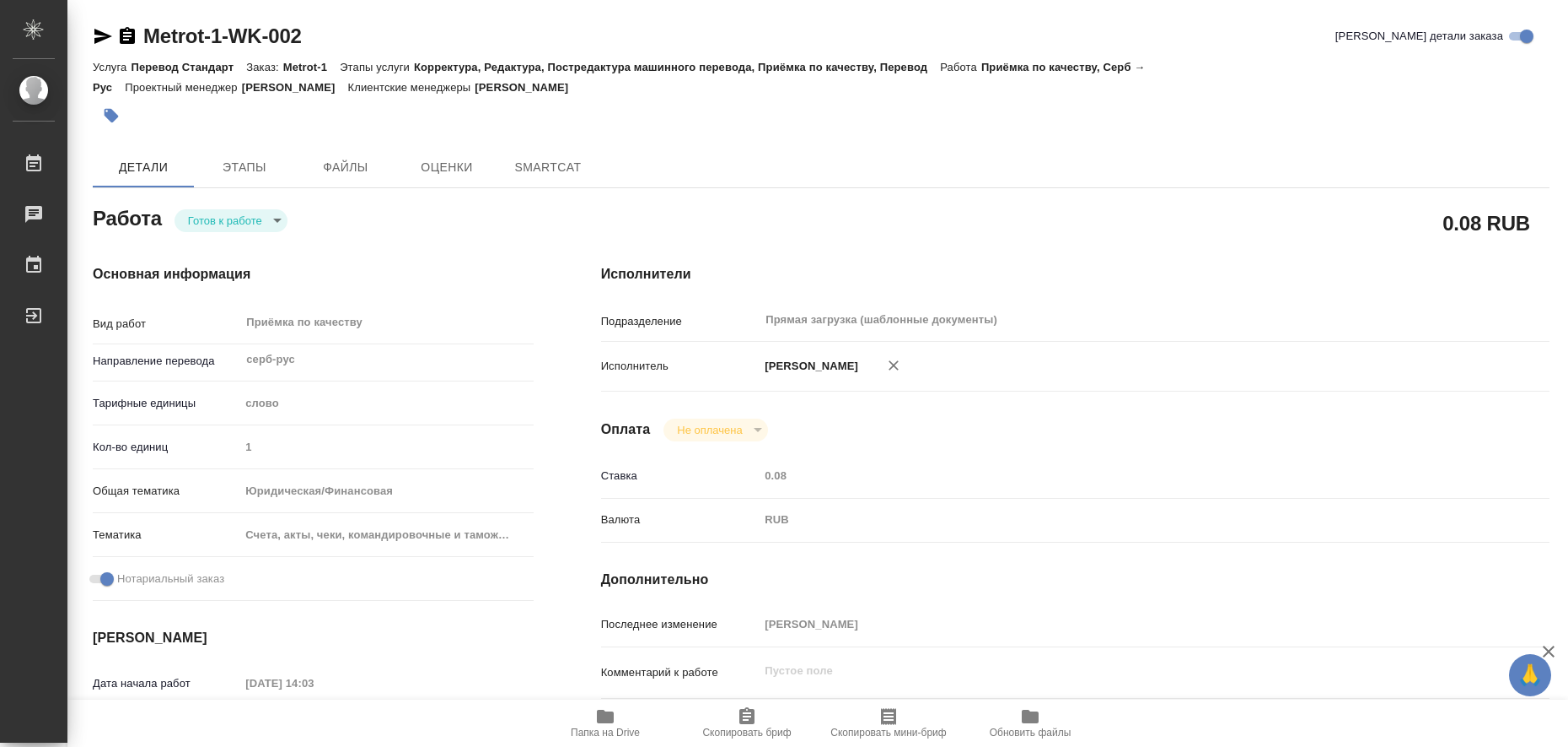
type textarea "x"
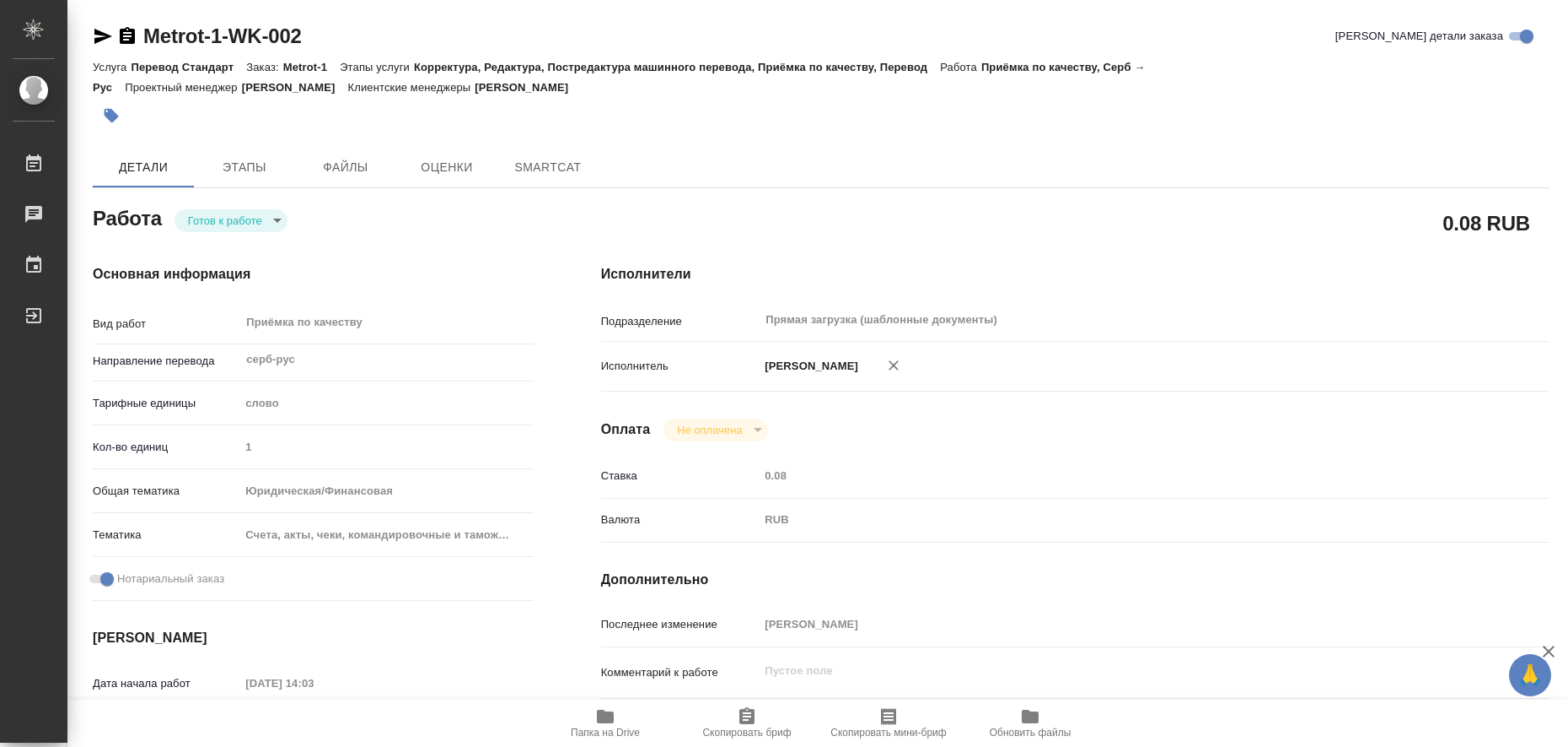
type textarea "x"
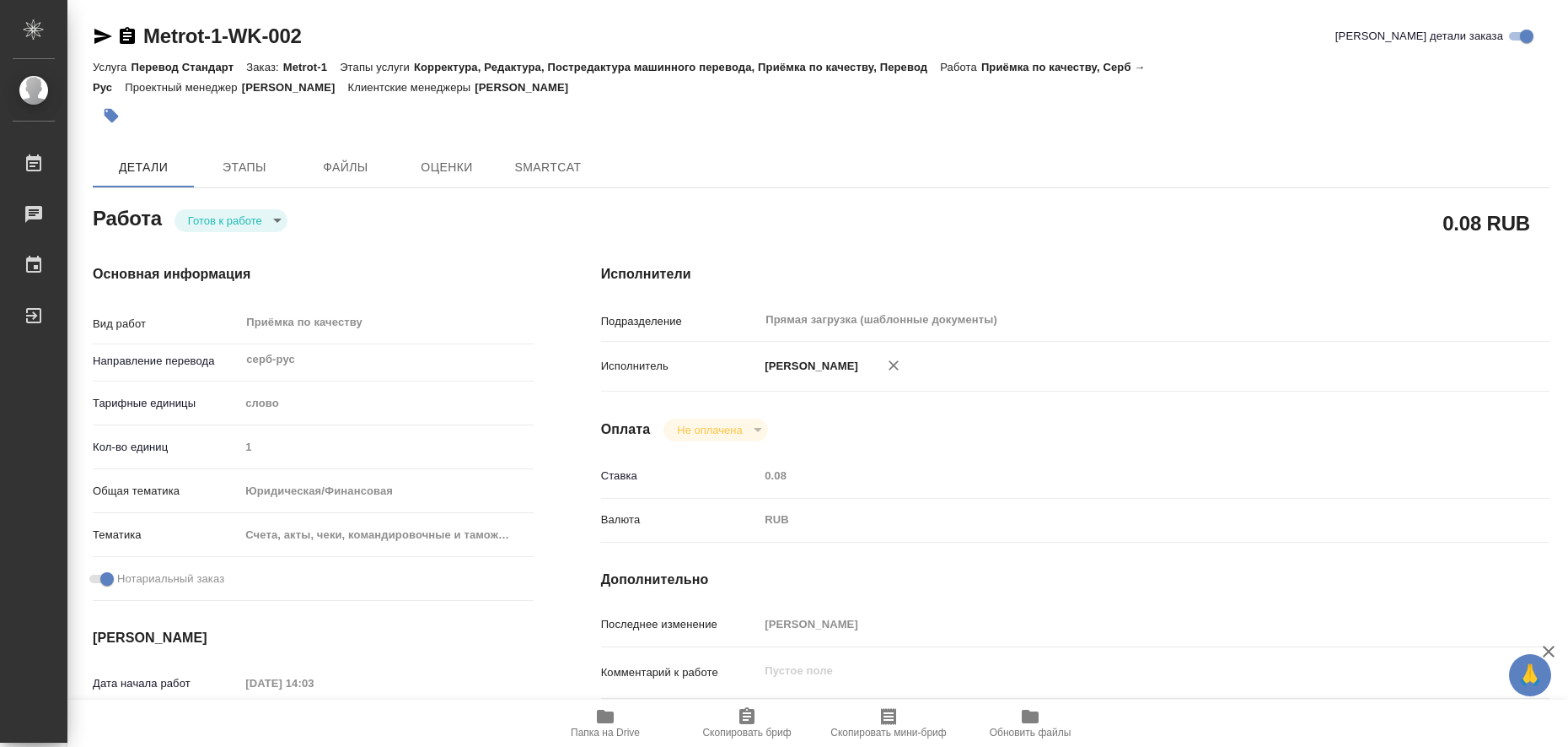
type textarea "x"
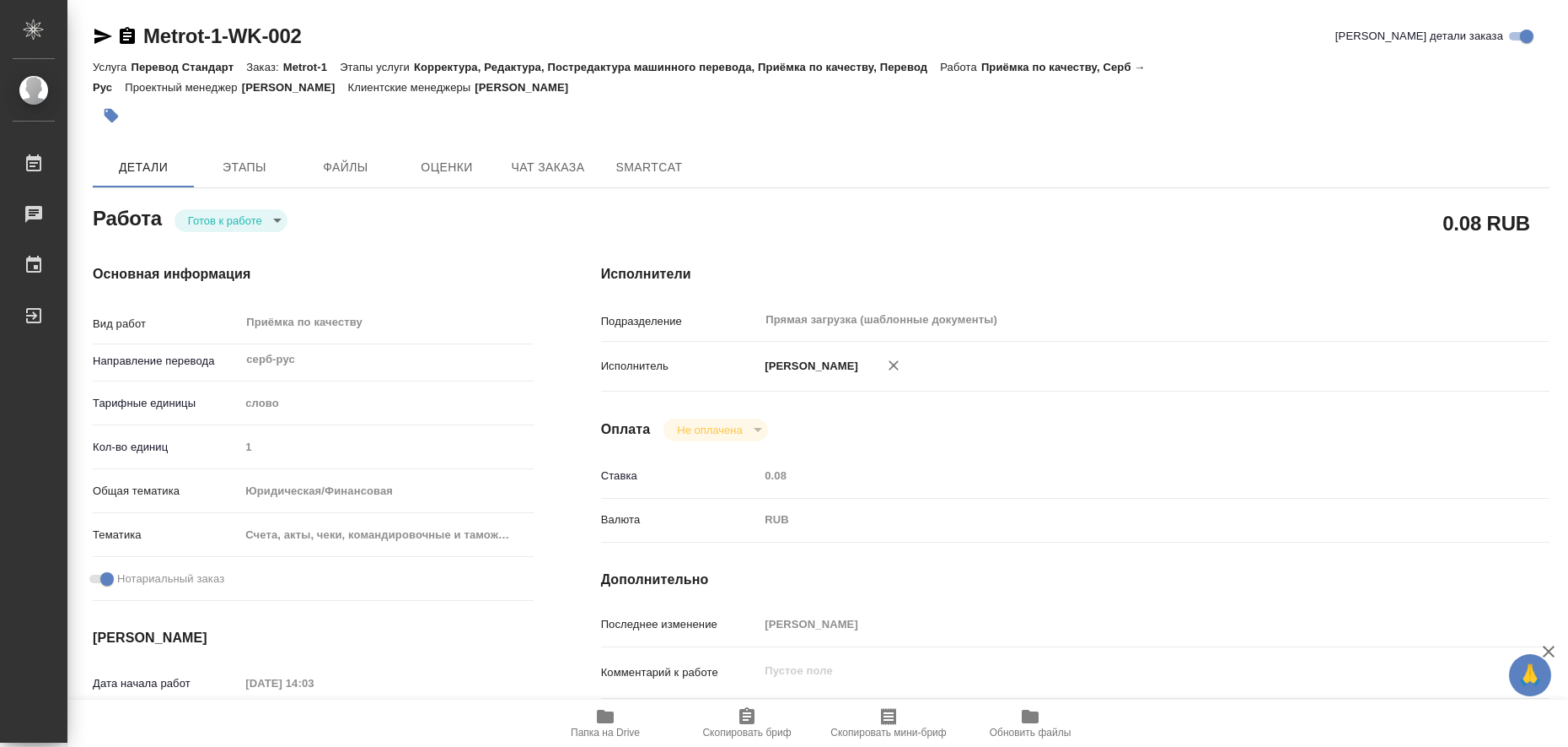
type textarea "x"
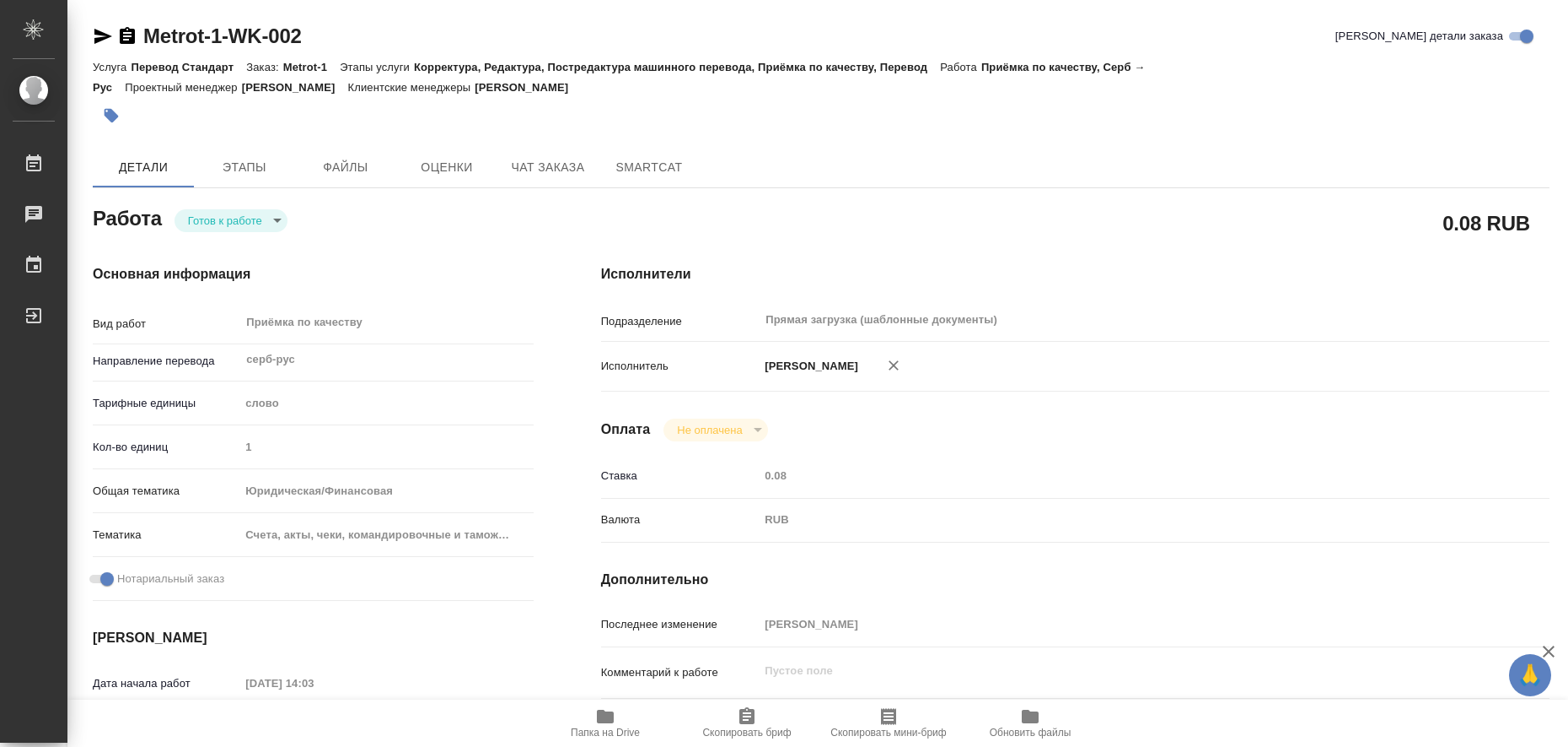
type textarea "x"
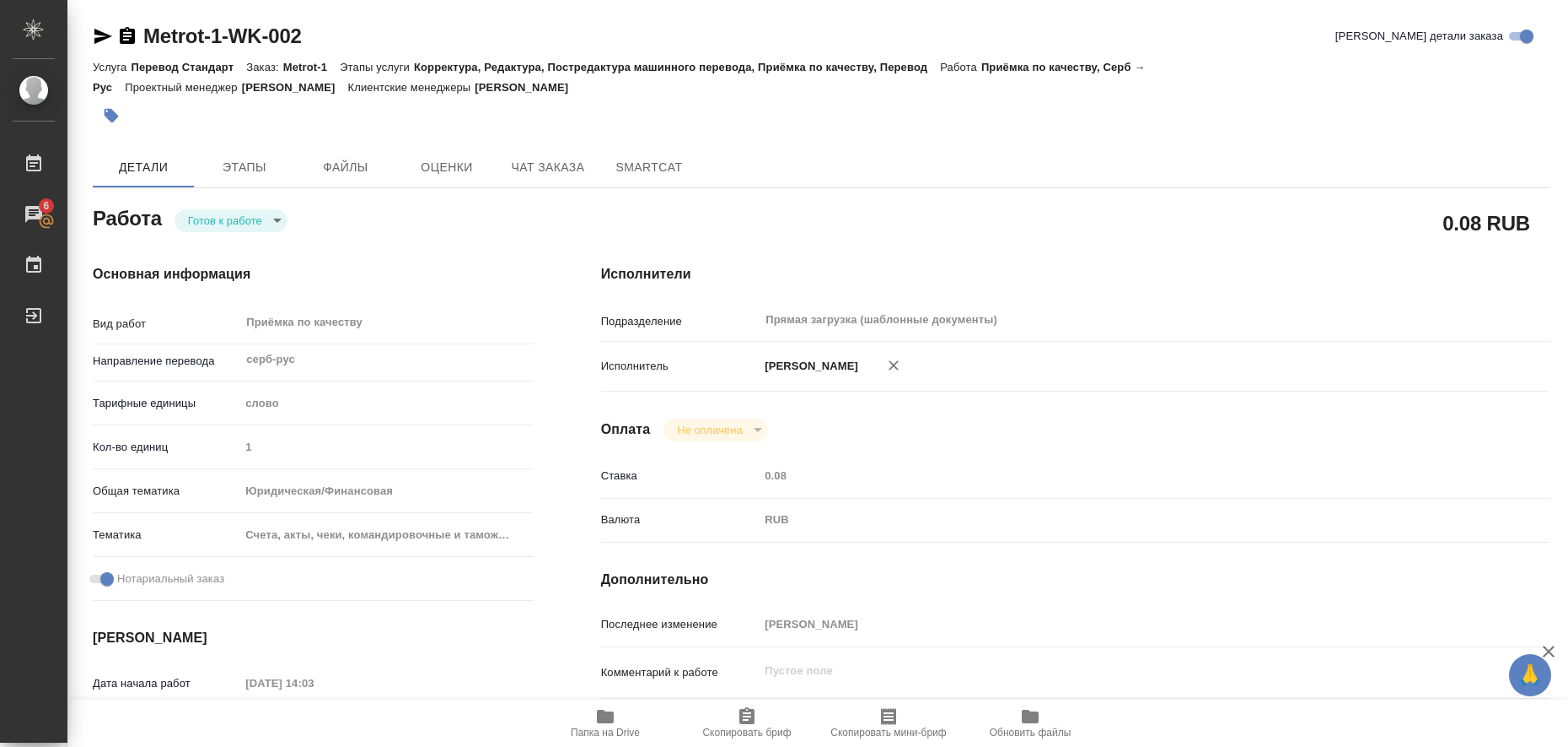
type textarea "x"
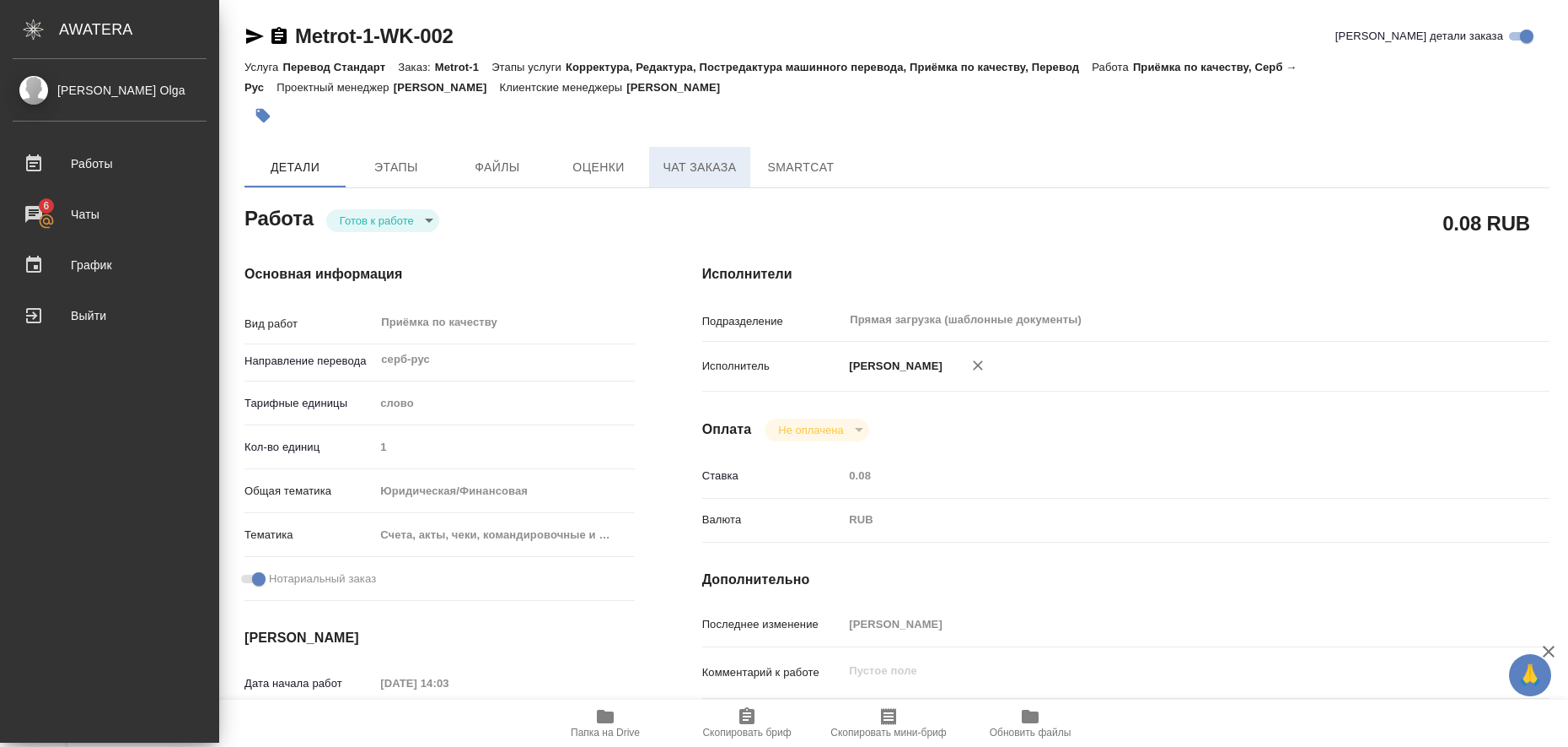
type textarea "x"
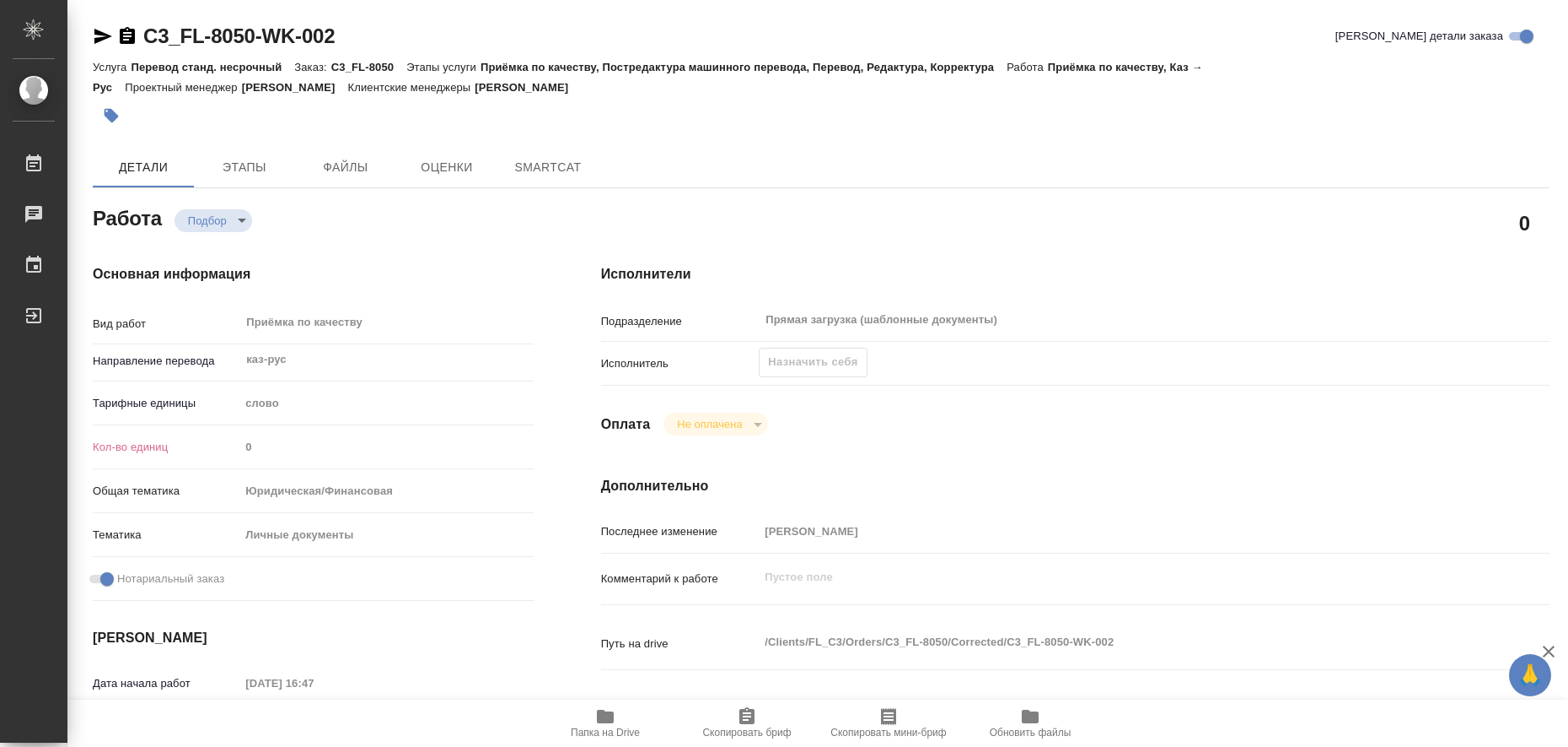
type textarea "x"
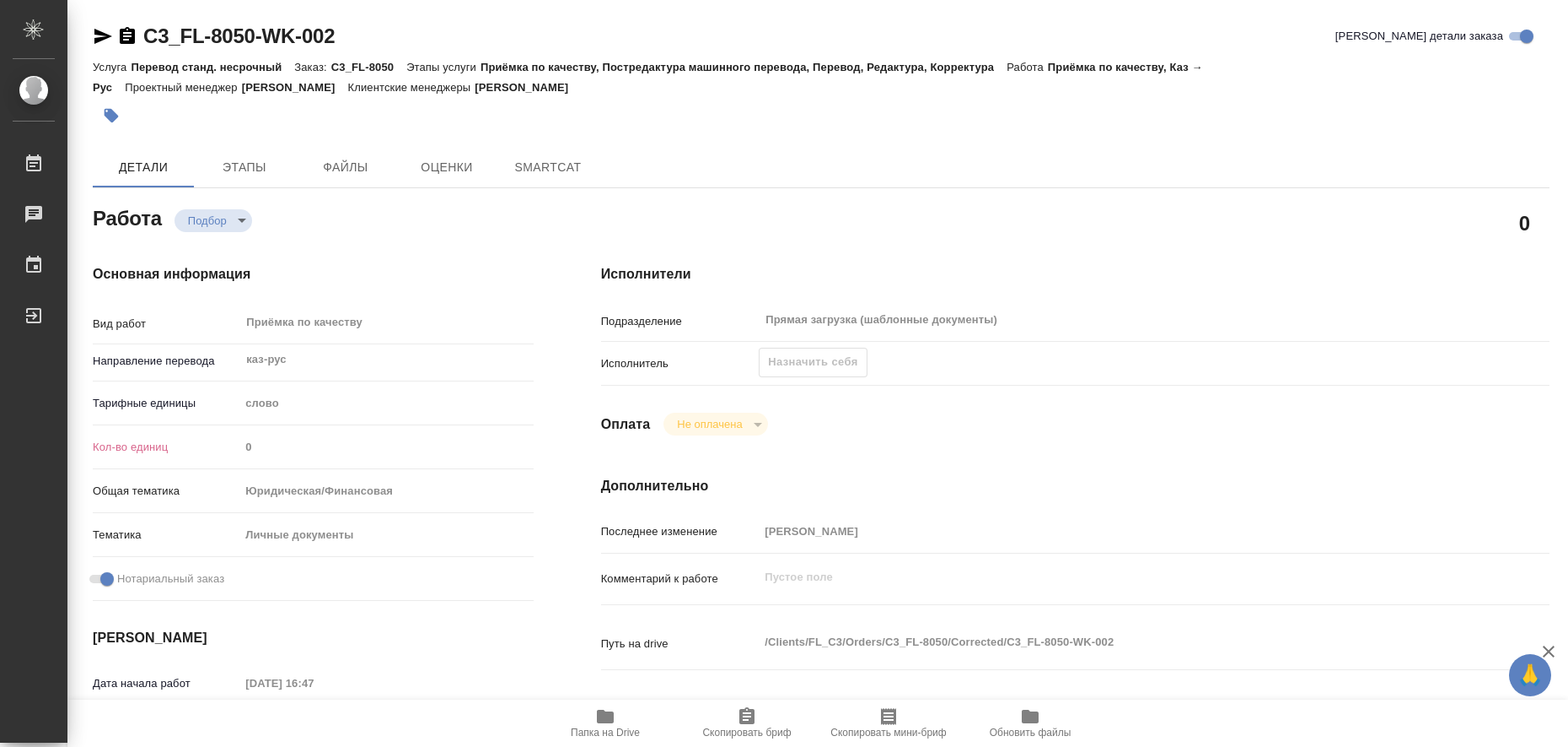
type textarea "x"
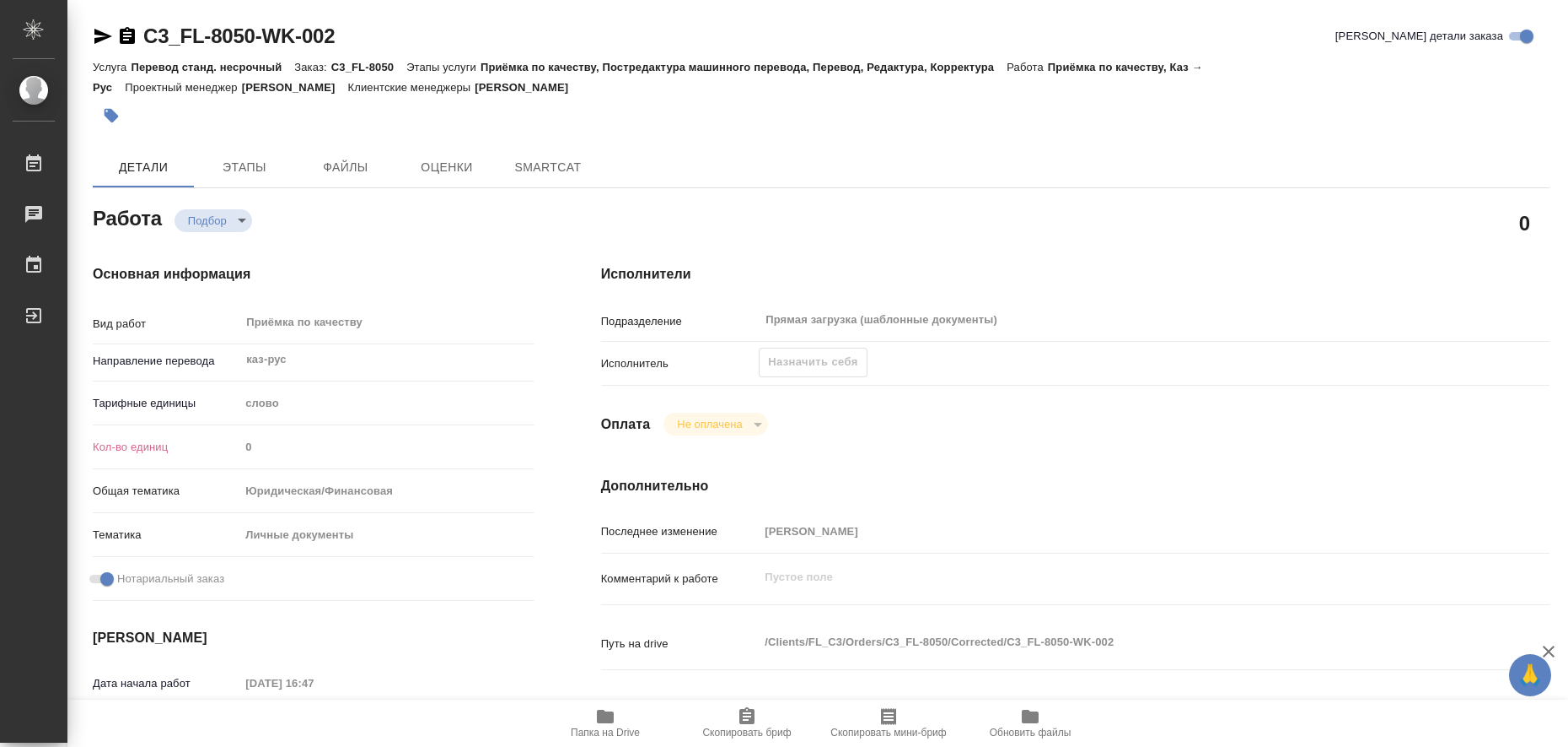
type textarea "x"
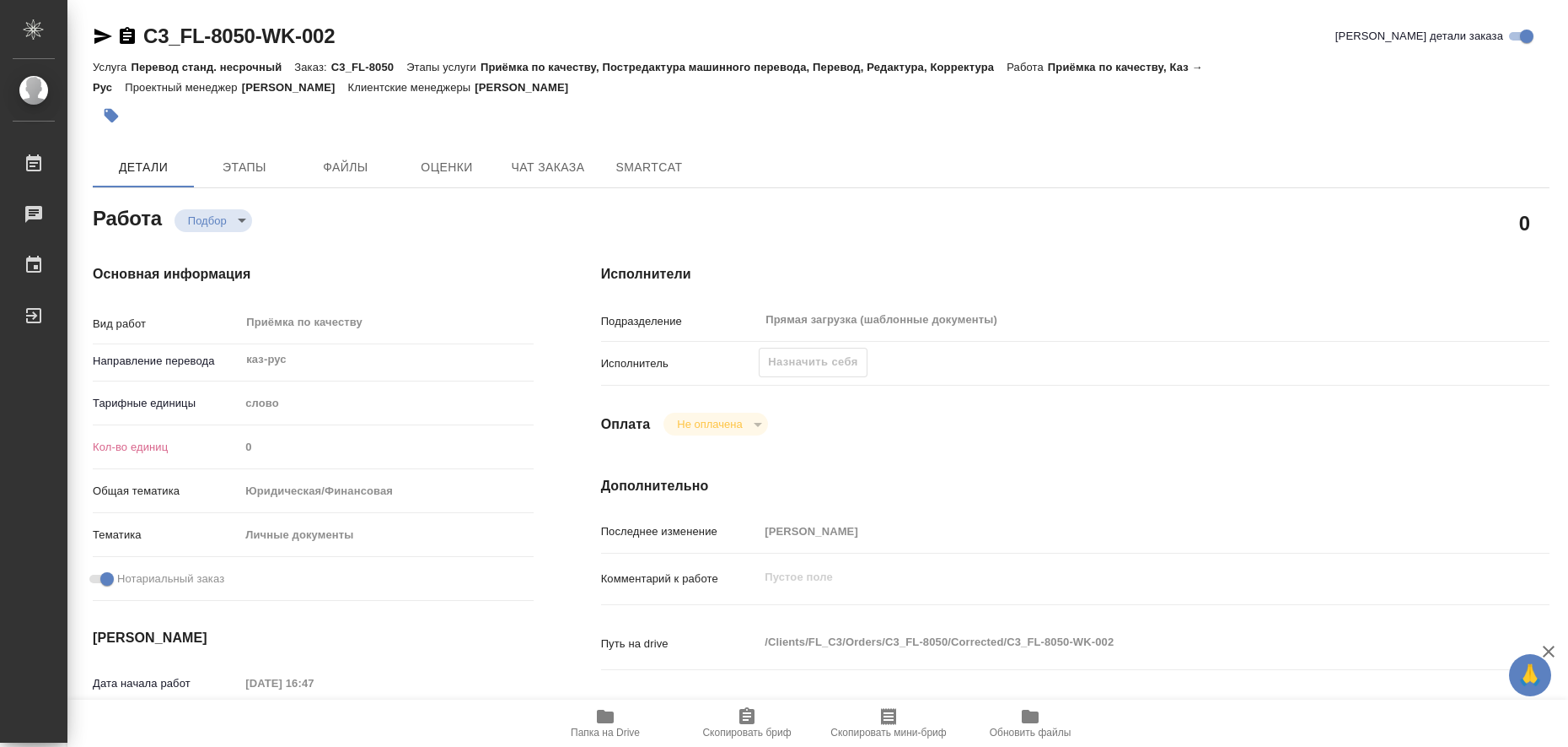
type textarea "x"
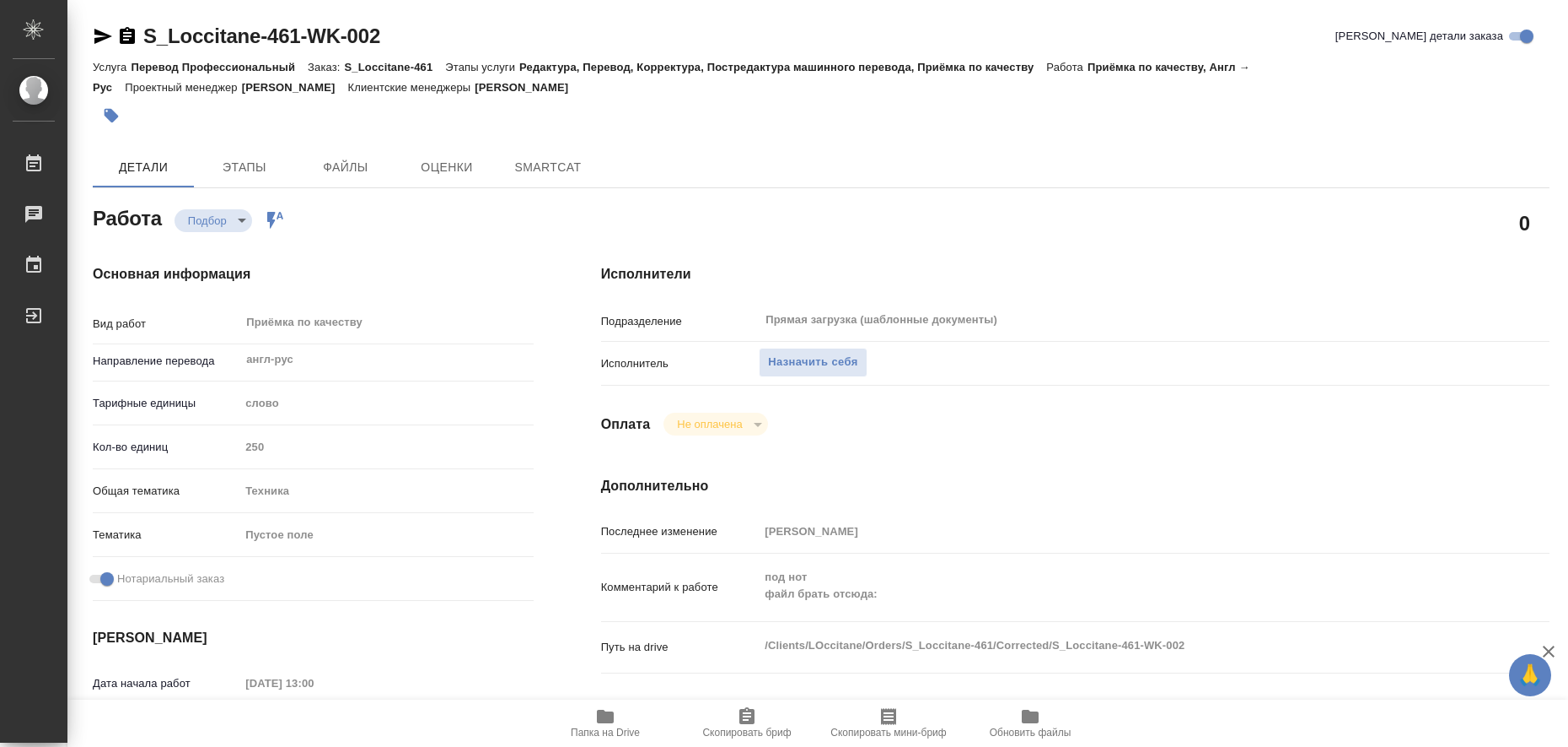
type textarea "x"
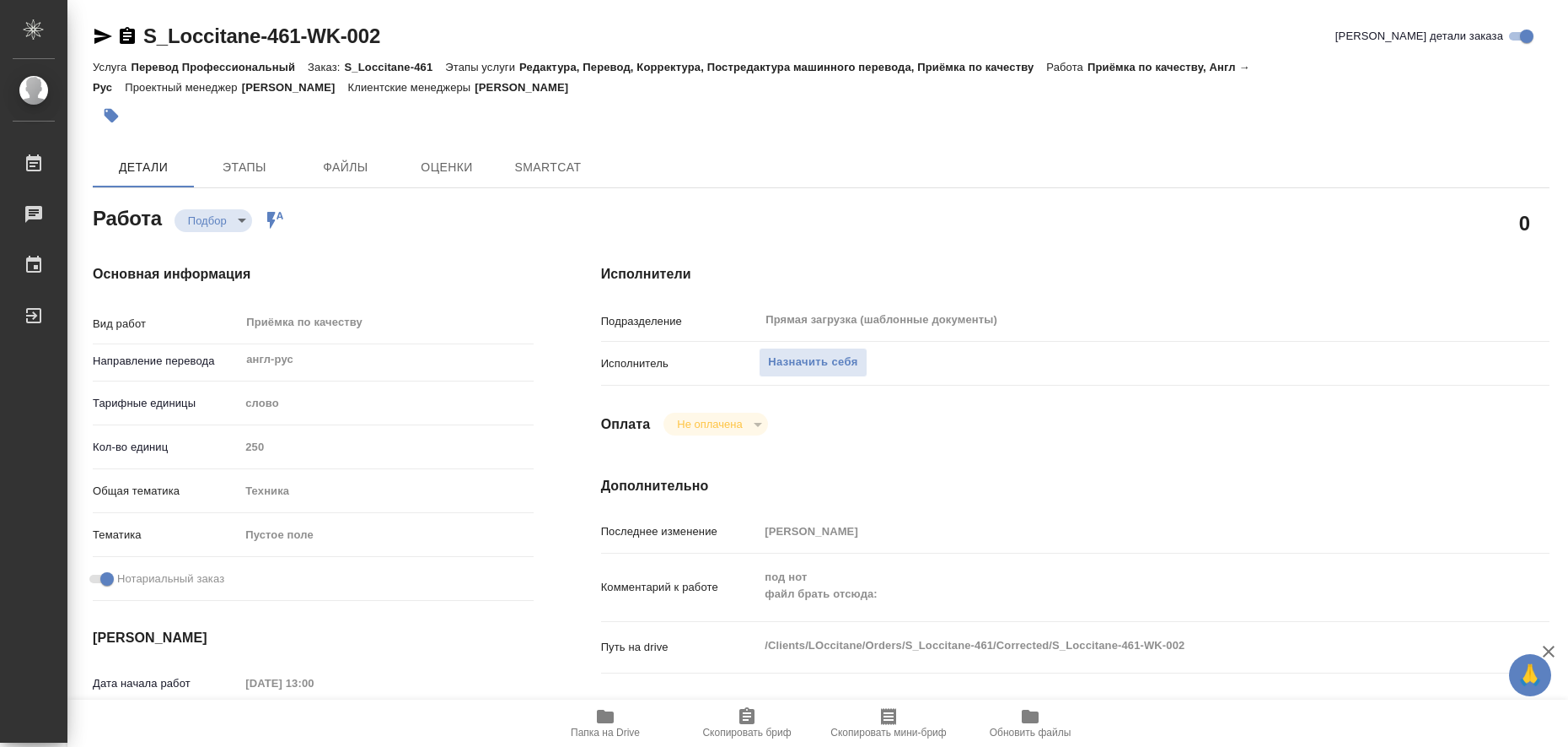
type textarea "x"
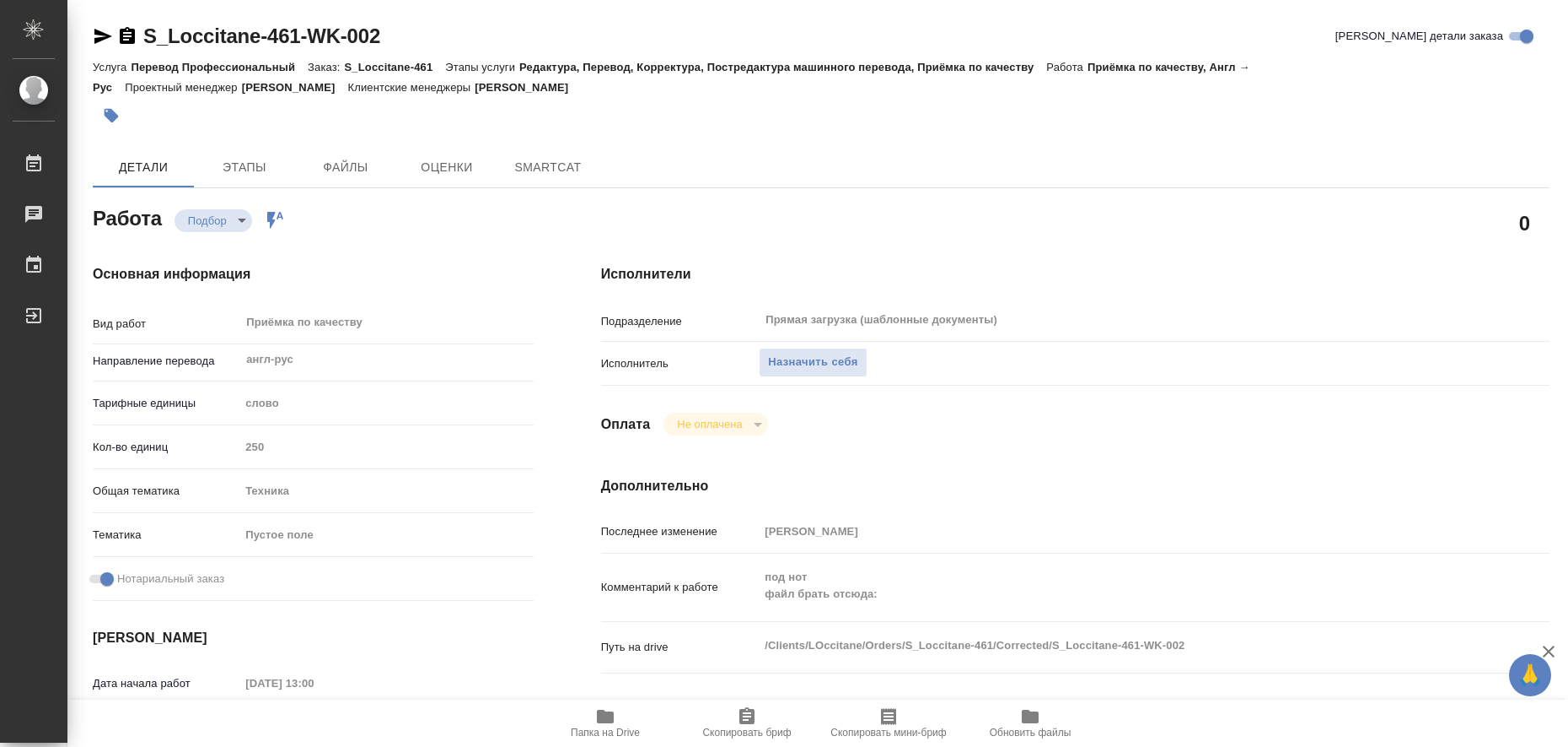
type textarea "x"
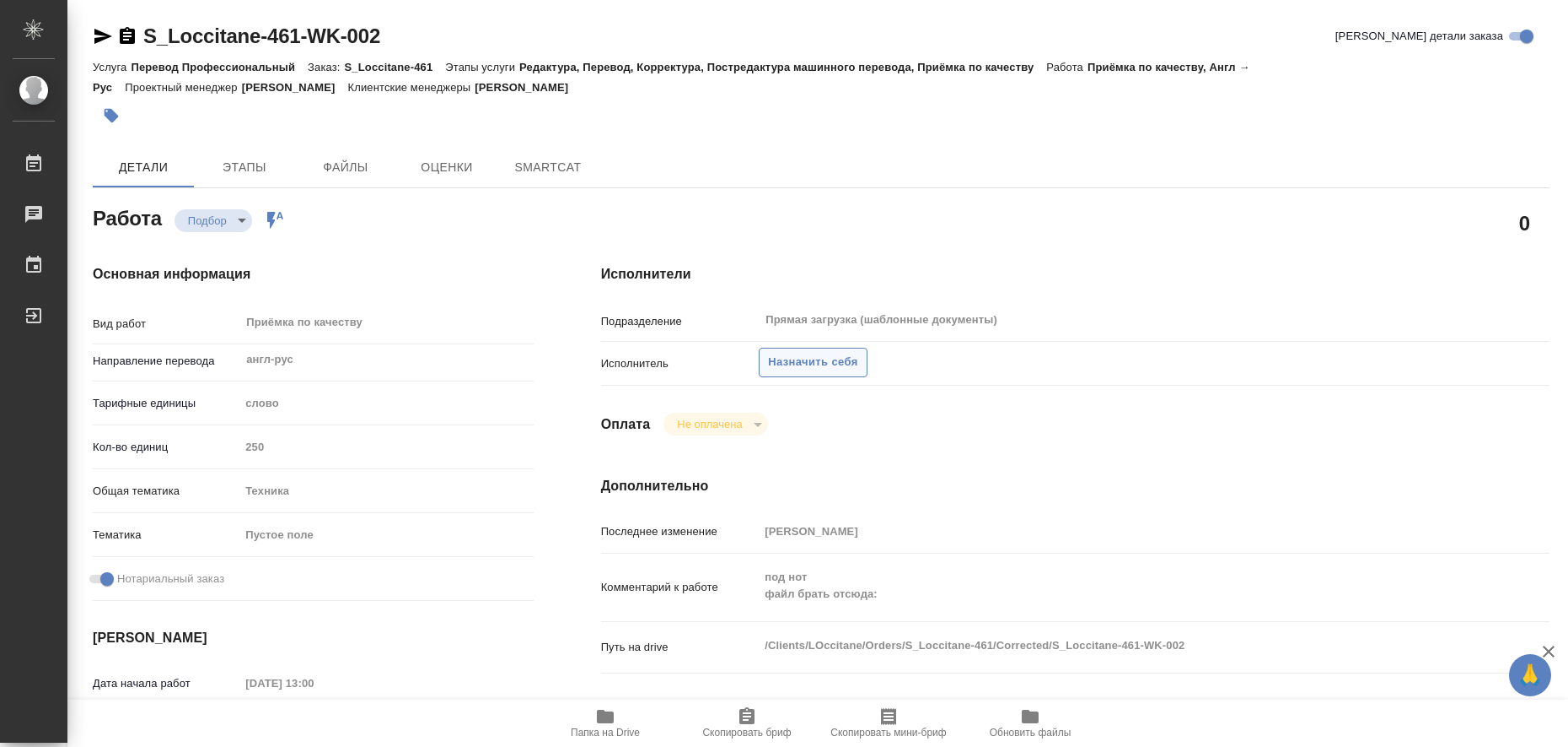
type textarea "x"
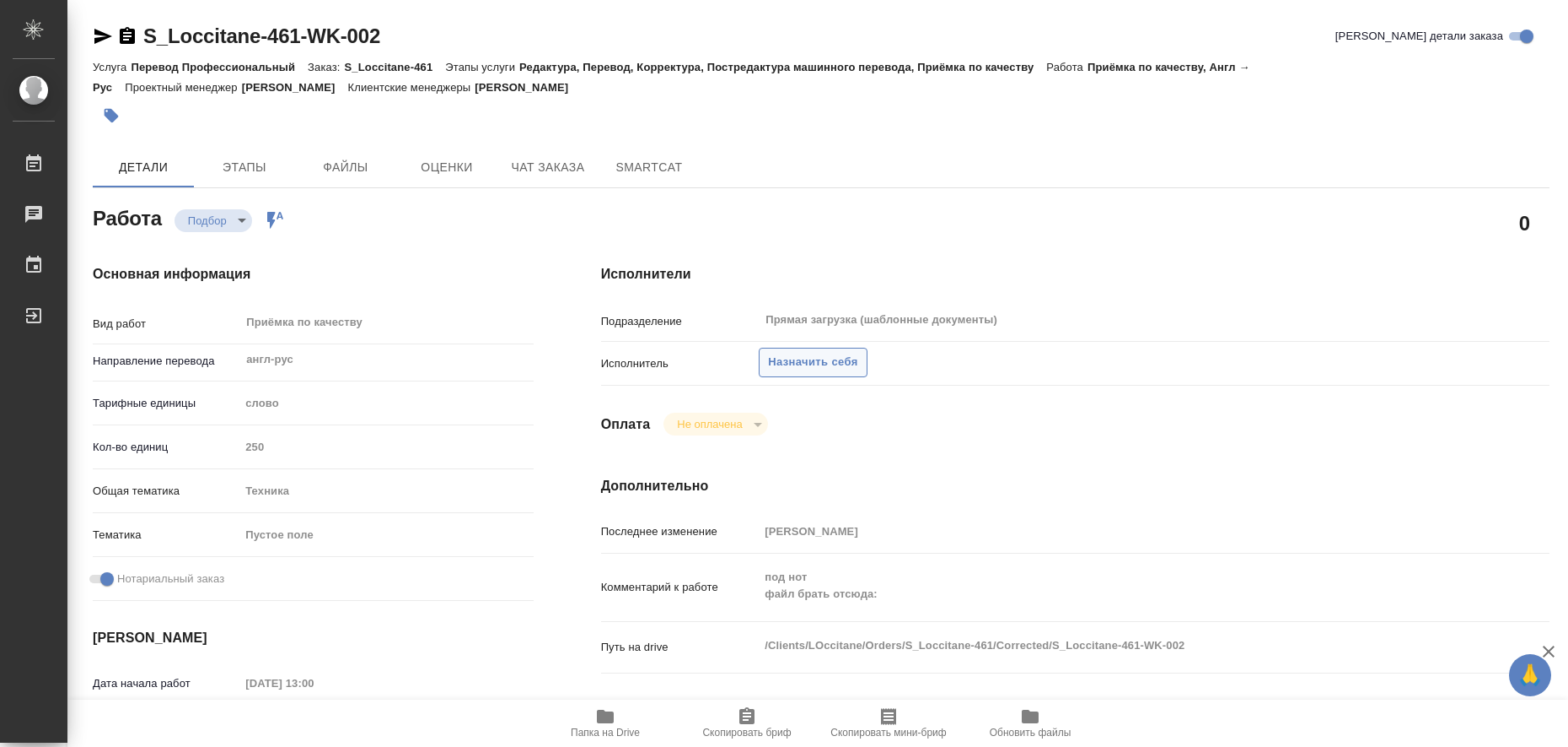
type textarea "x"
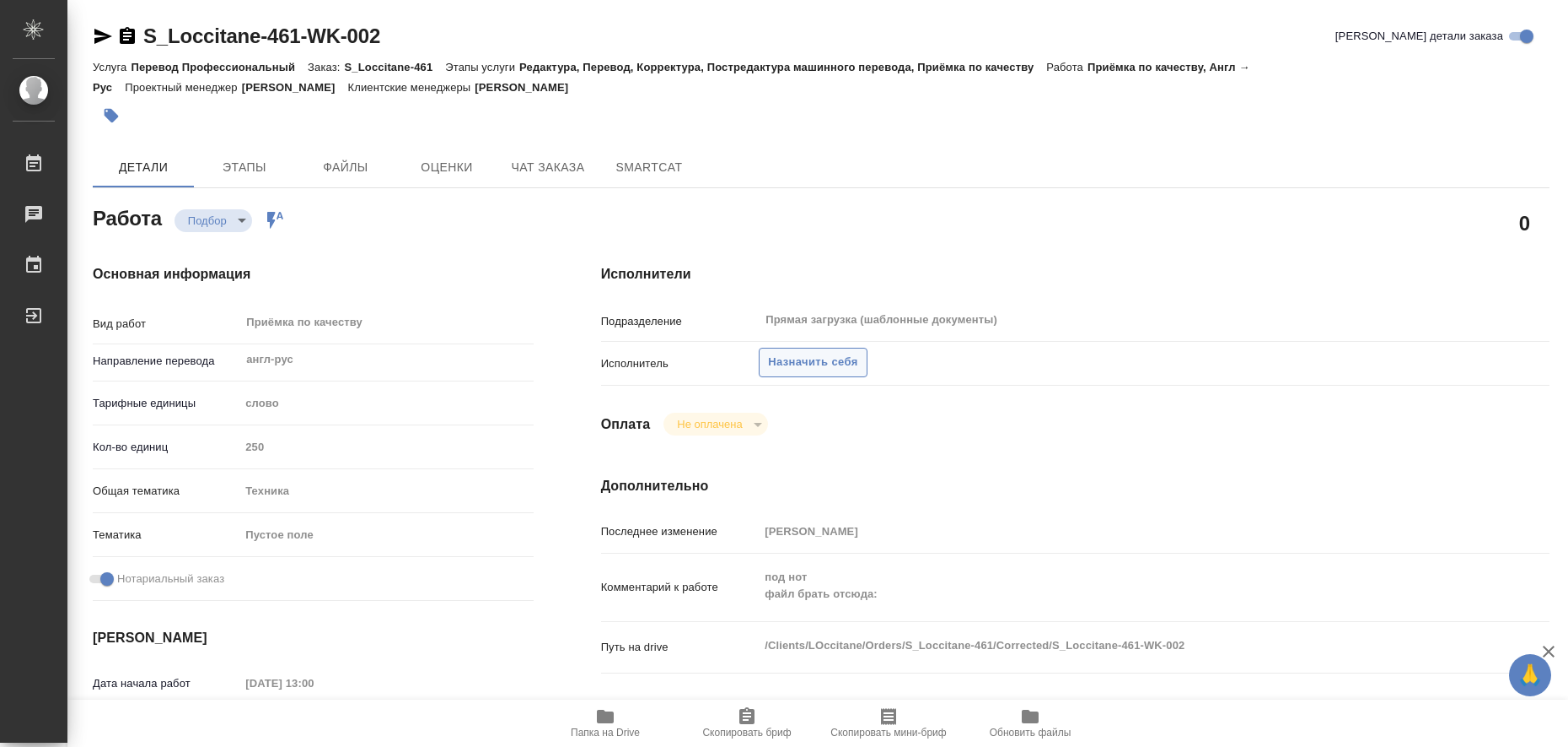
click at [815, 365] on span "Назначить себя" at bounding box center [813, 363] width 89 height 20
type textarea "x"
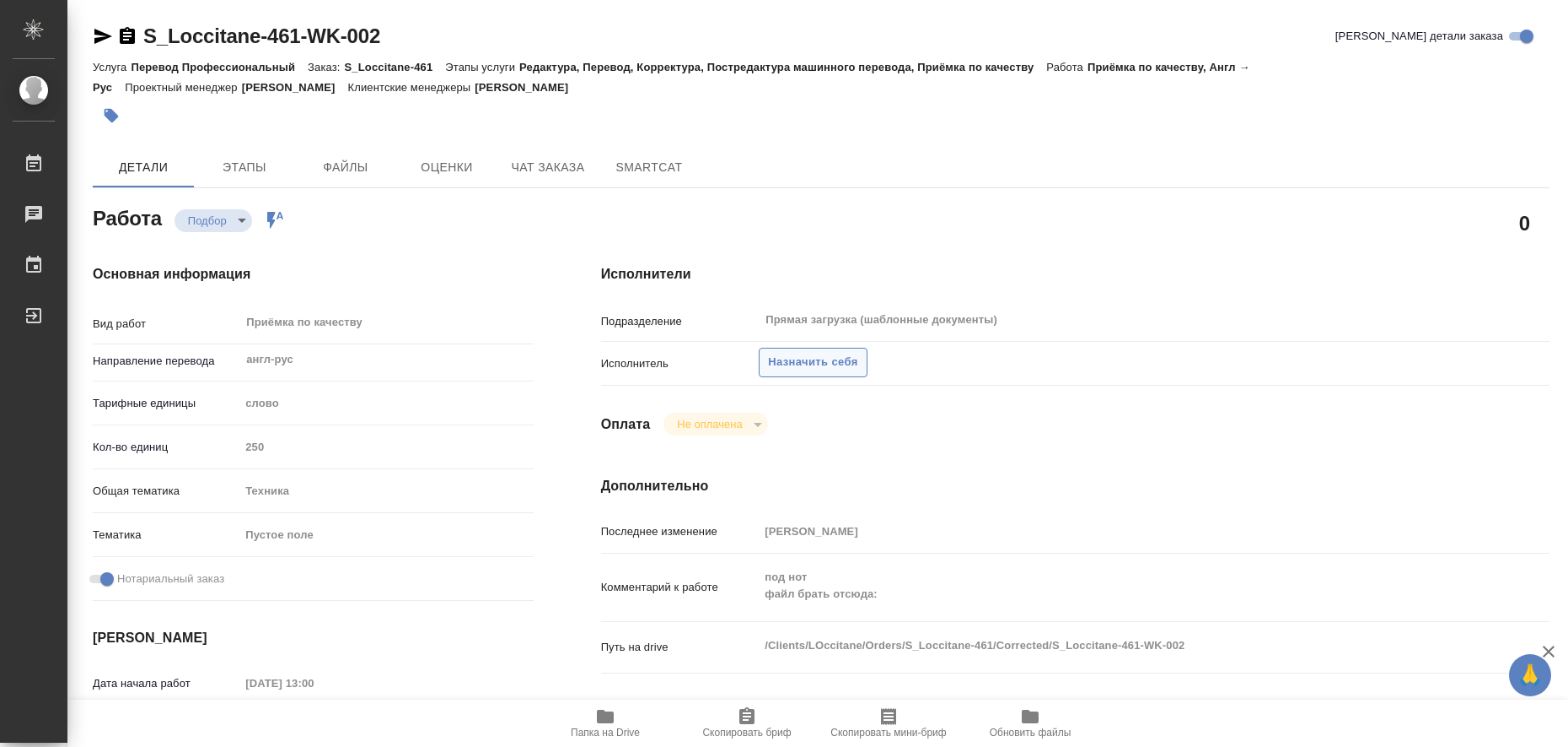
type textarea "x"
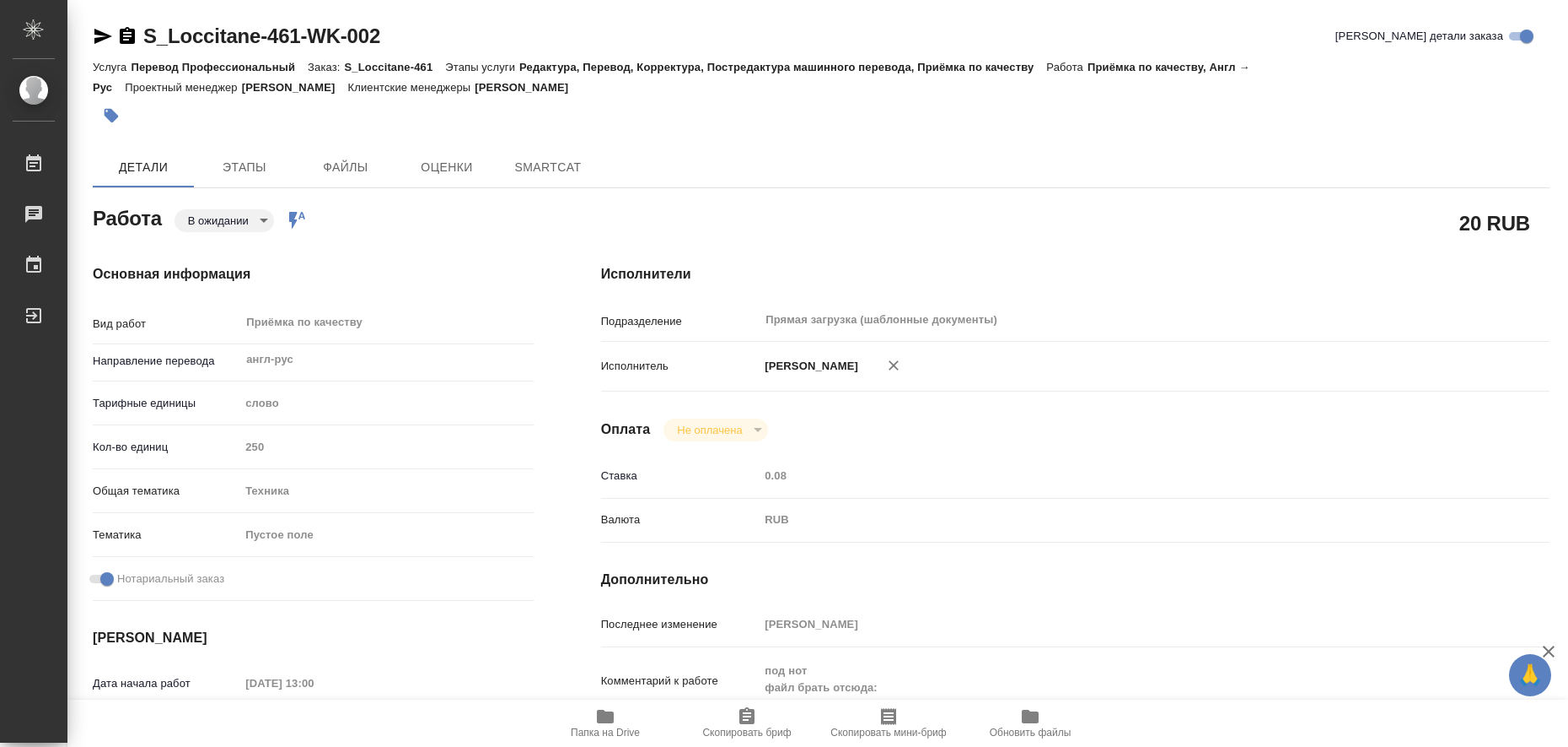
type textarea "x"
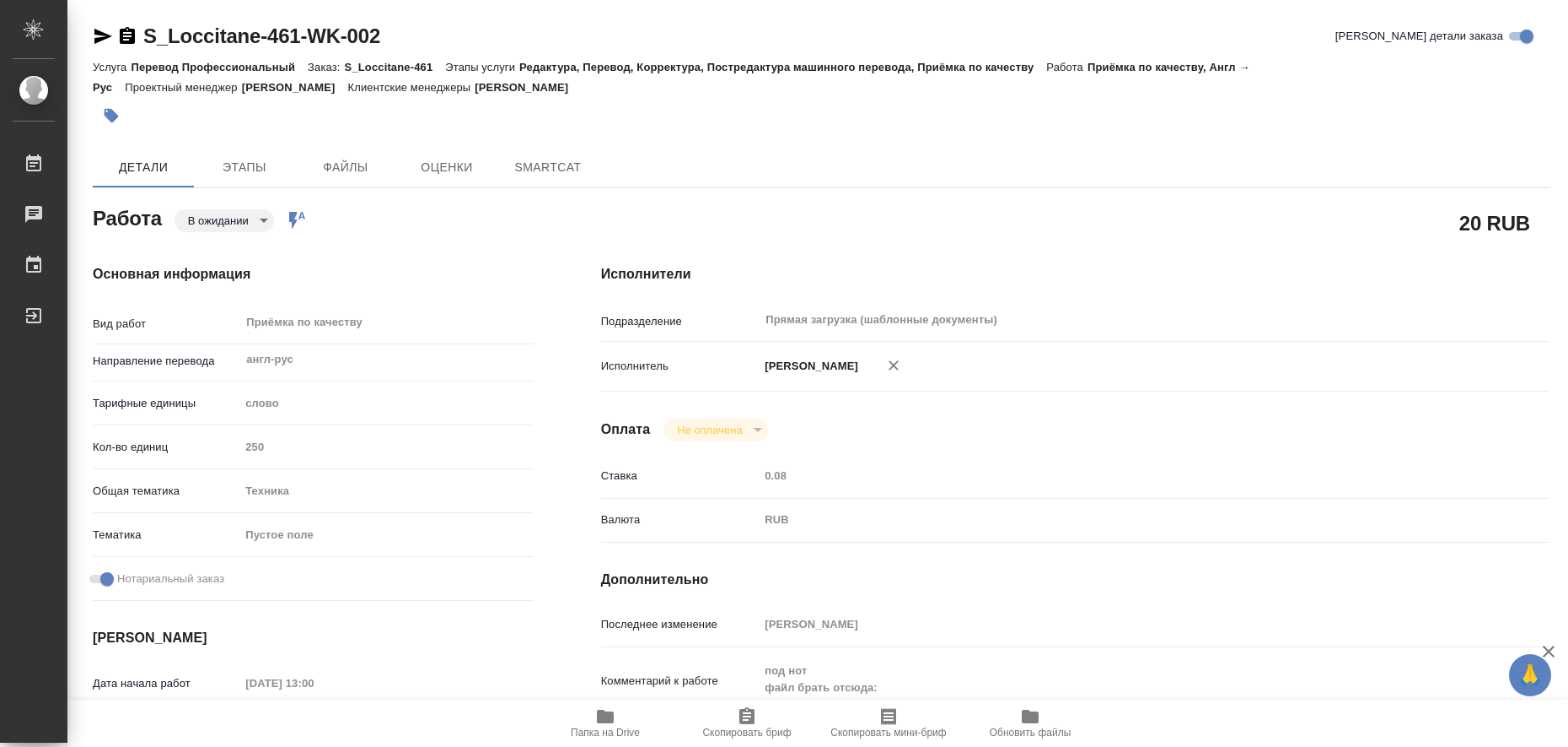
type textarea "x"
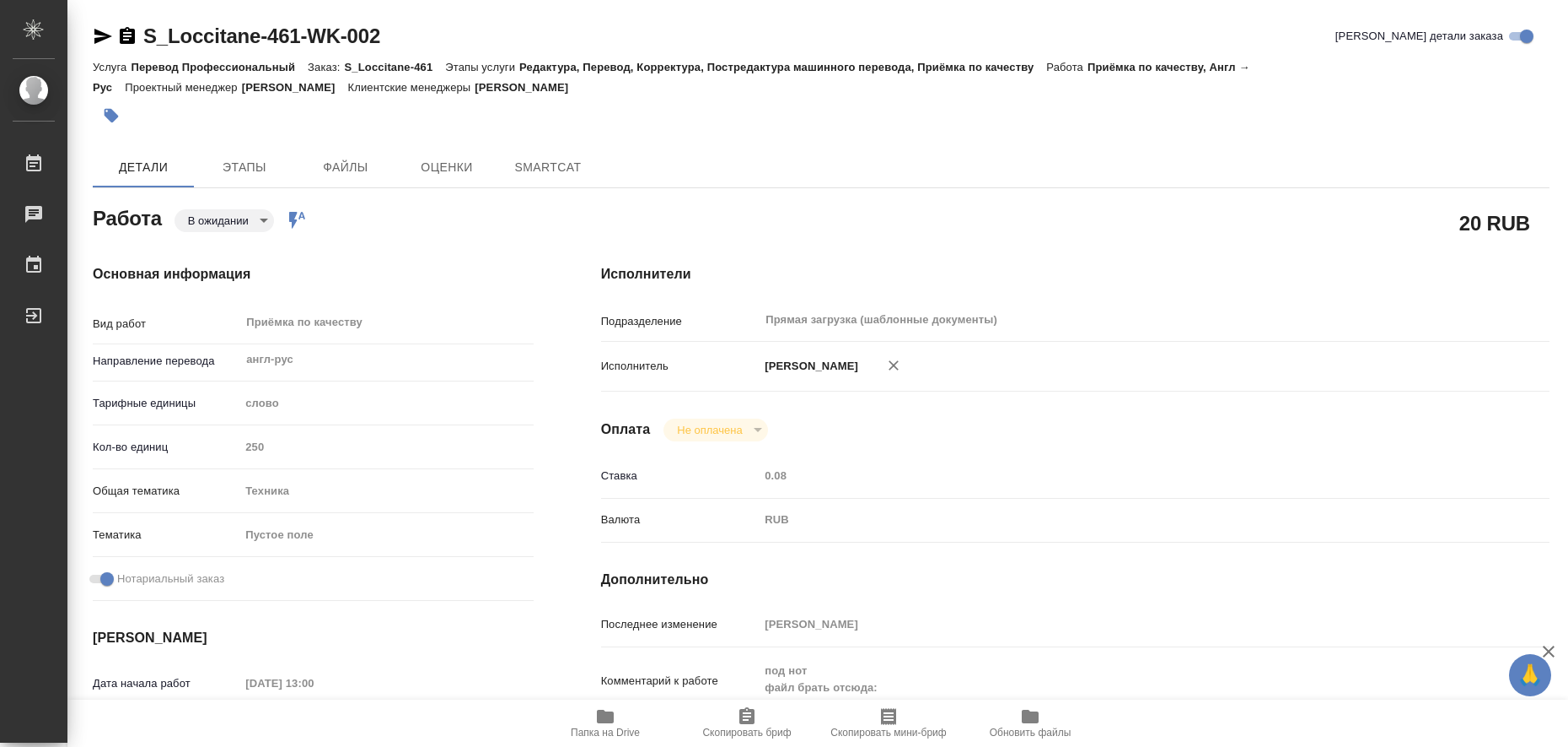
type textarea "x"
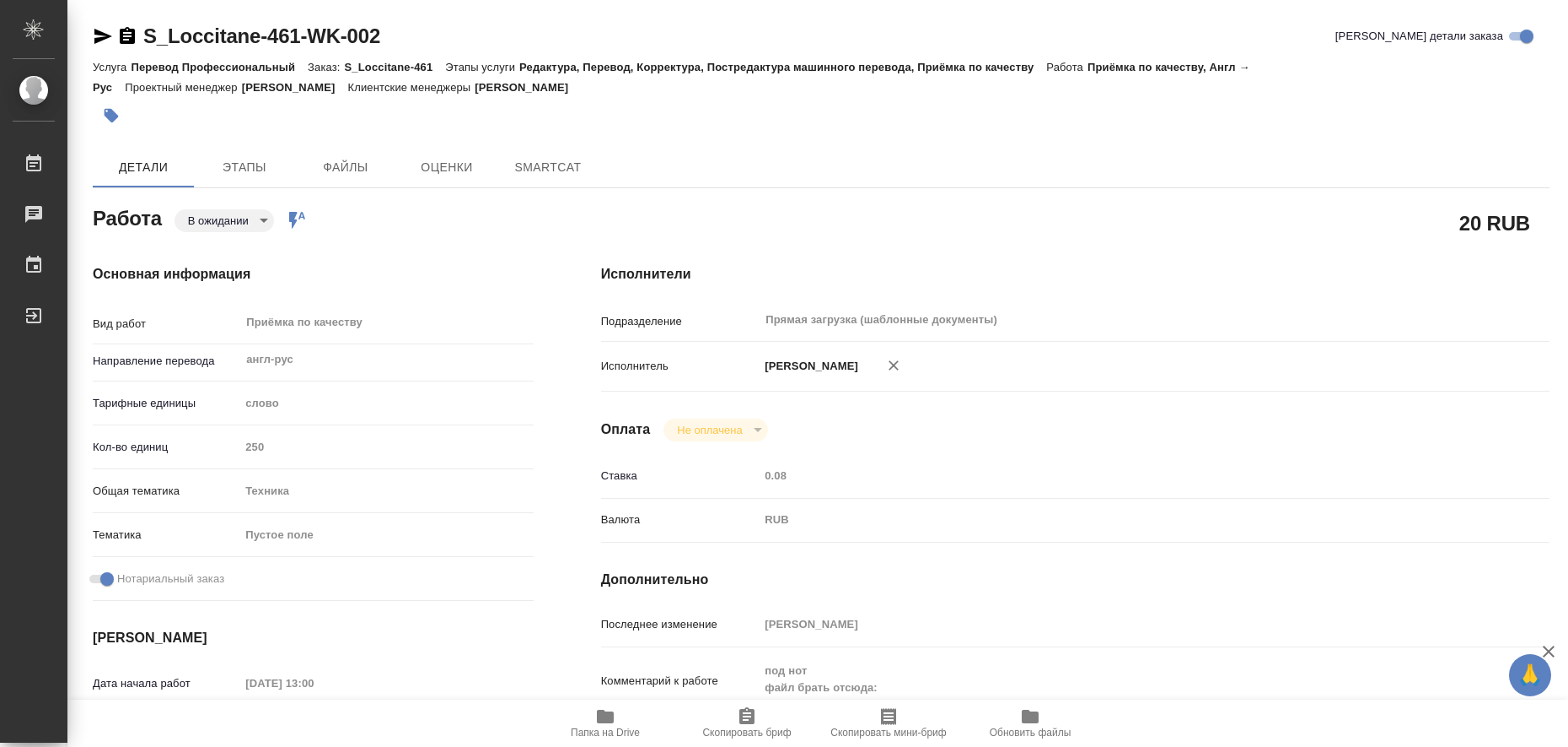
type textarea "x"
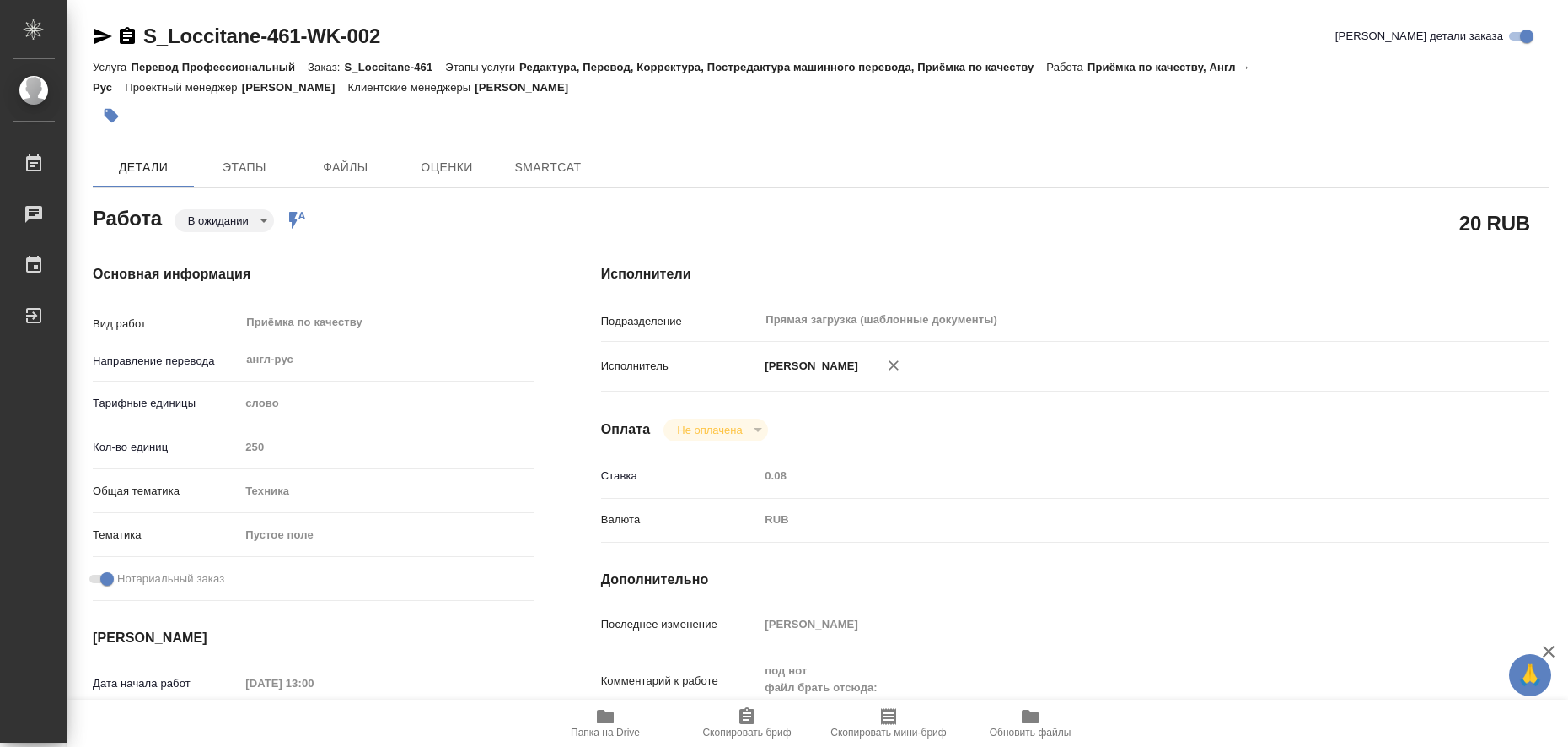
type textarea "x"
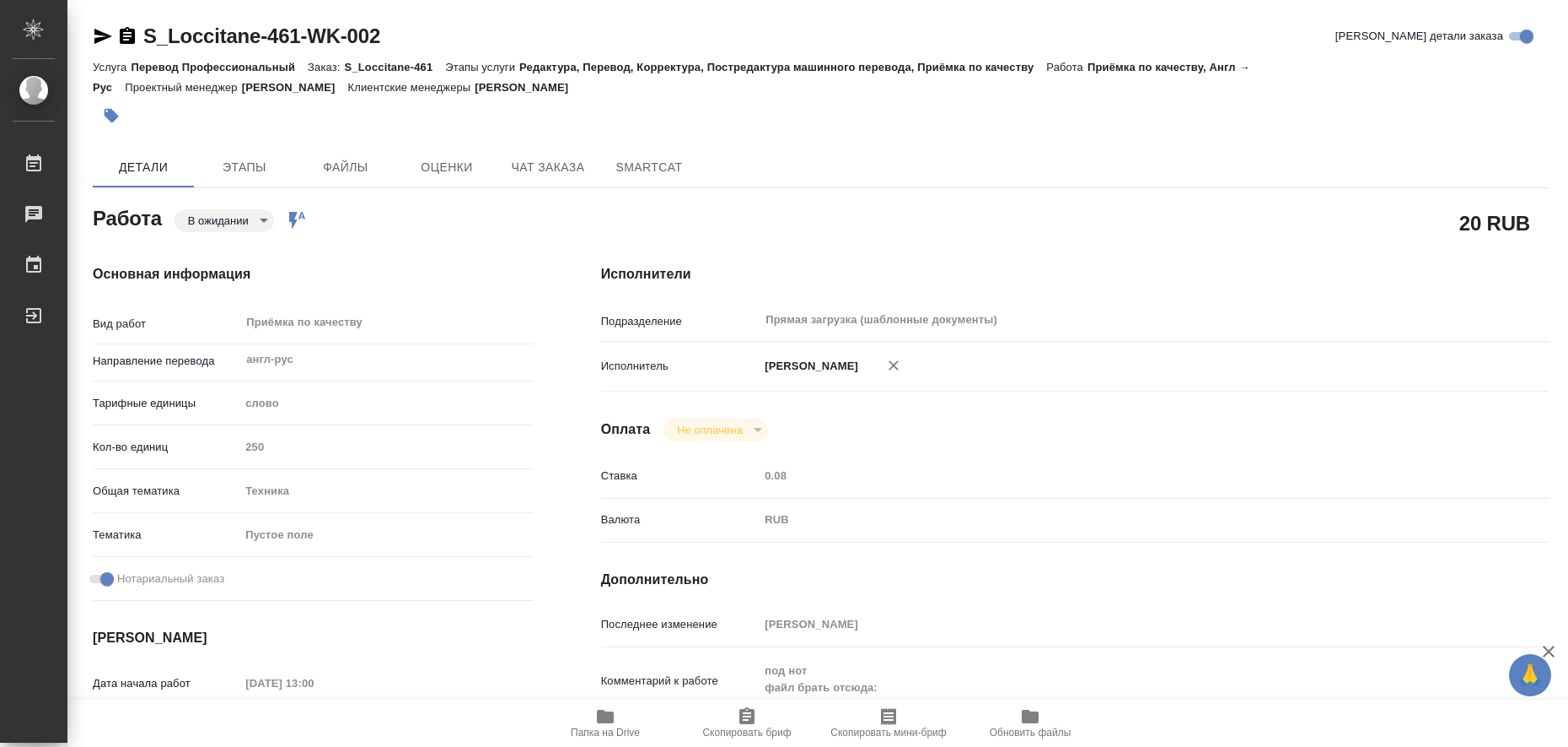
type textarea "x"
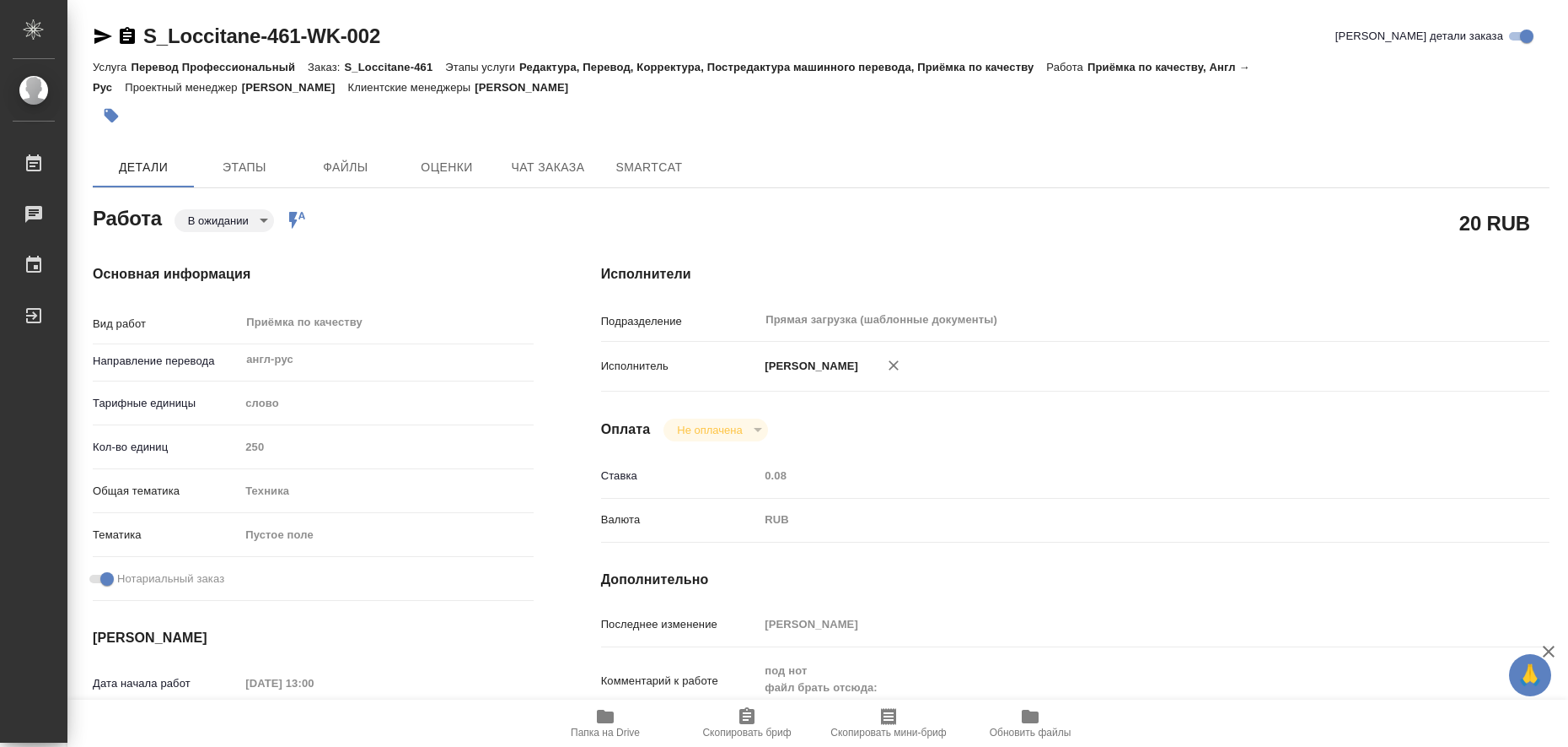
type textarea "x"
